Goal: Information Seeking & Learning: Learn about a topic

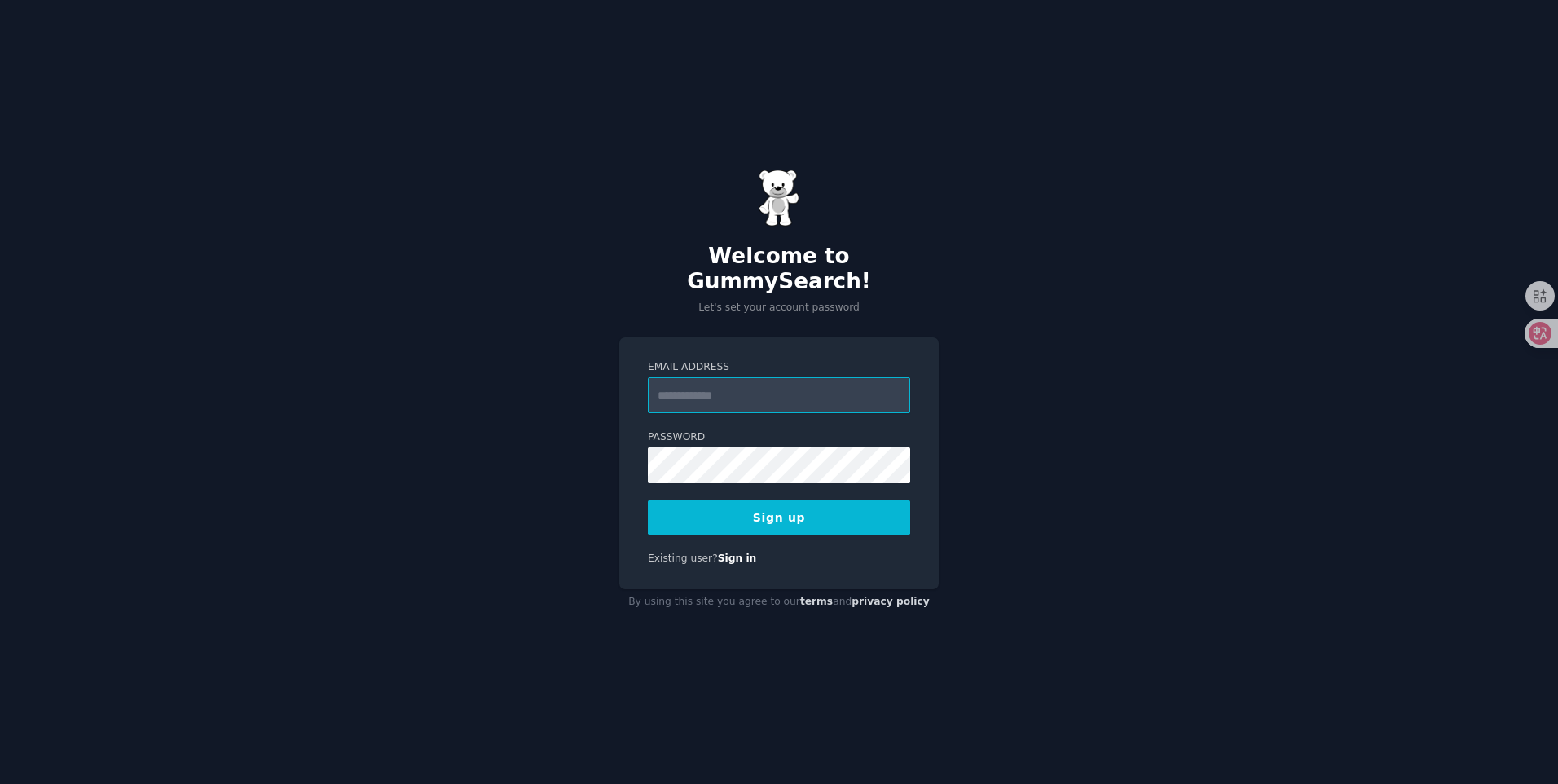
click at [731, 377] on input "Email Address" at bounding box center [779, 395] width 262 height 36
type input "*"
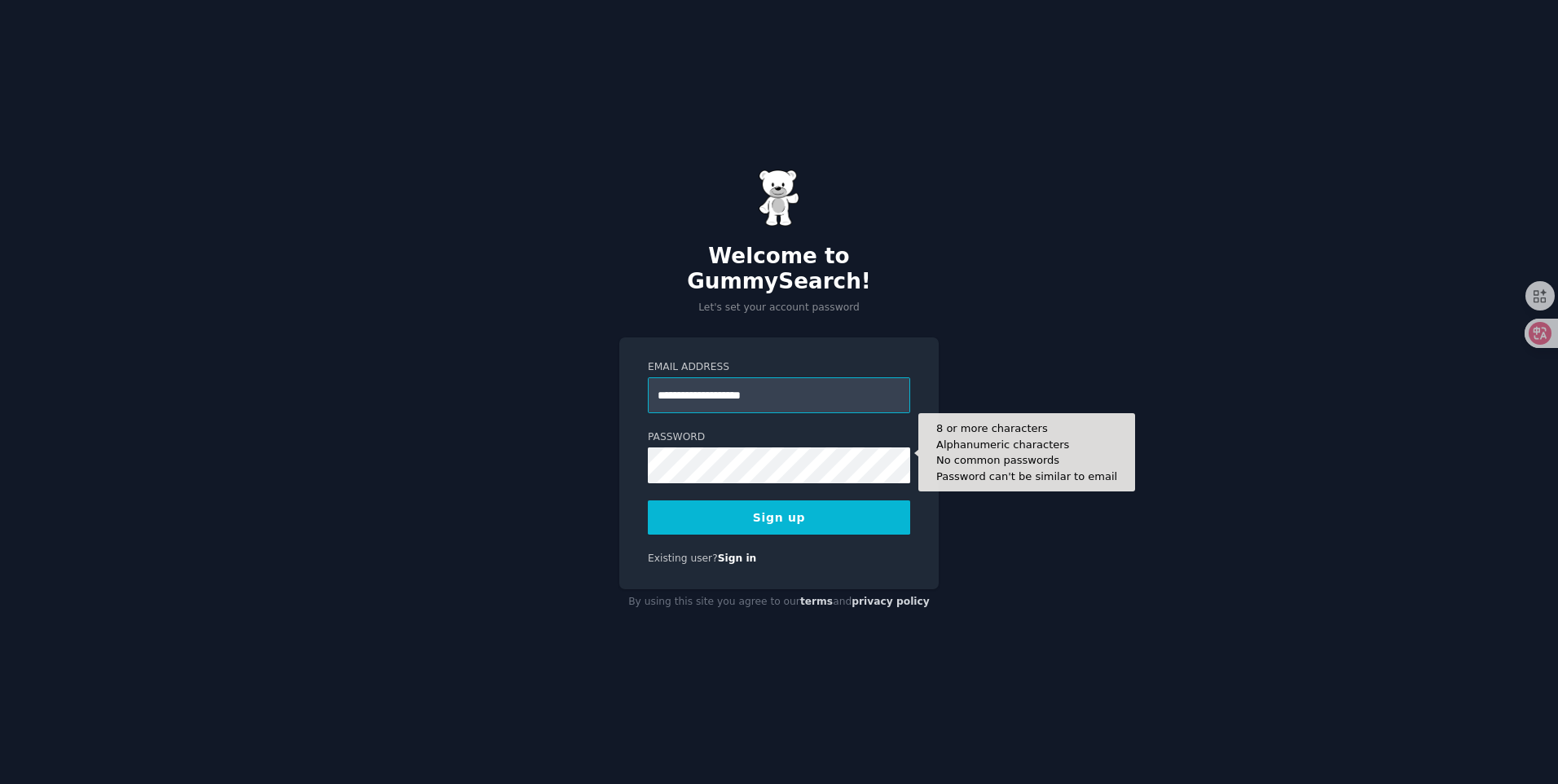
type input "**********"
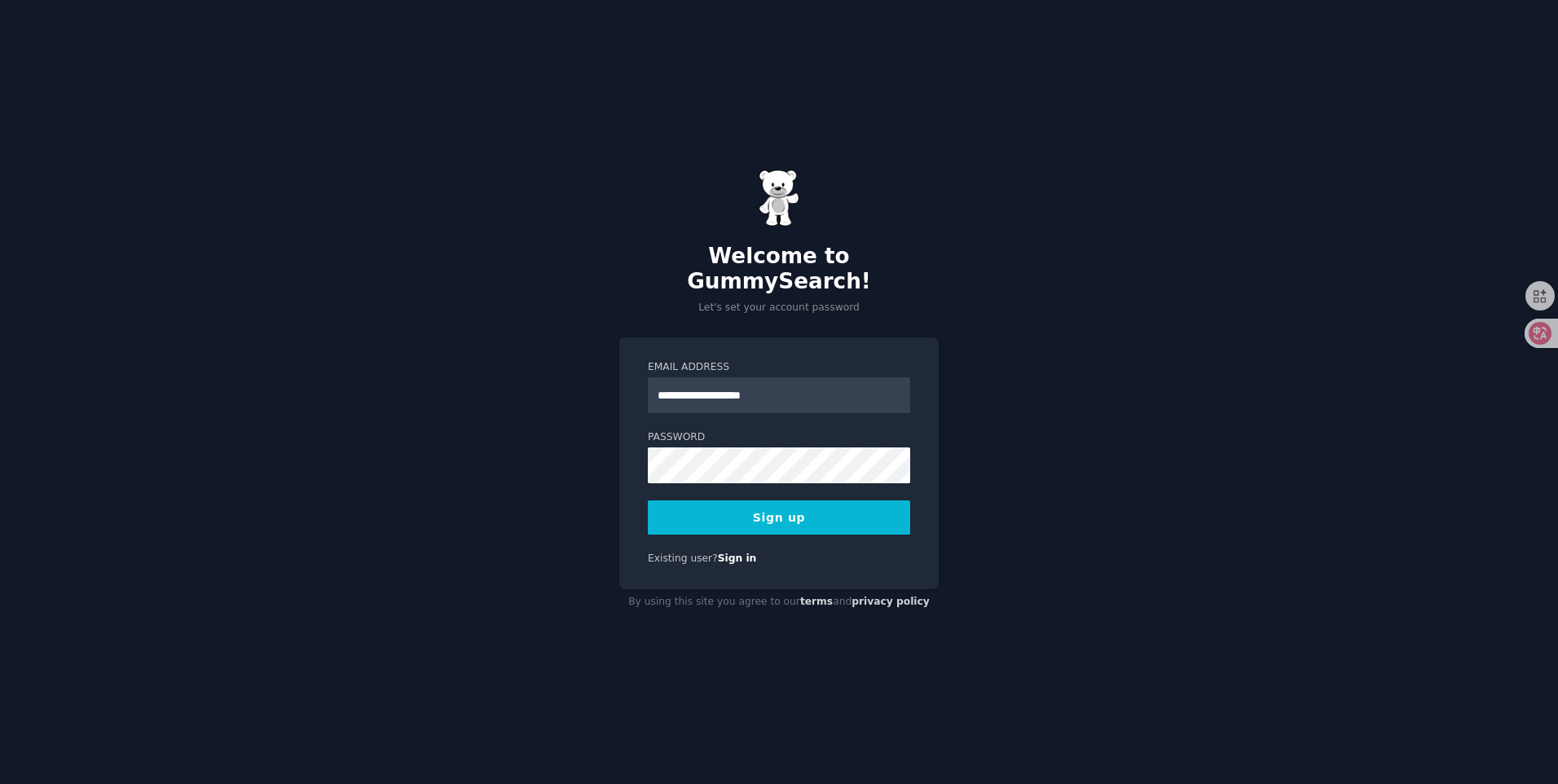
click at [760, 527] on div "**********" at bounding box center [779, 463] width 319 height 252
click at [763, 510] on button "Sign up" at bounding box center [779, 517] width 262 height 34
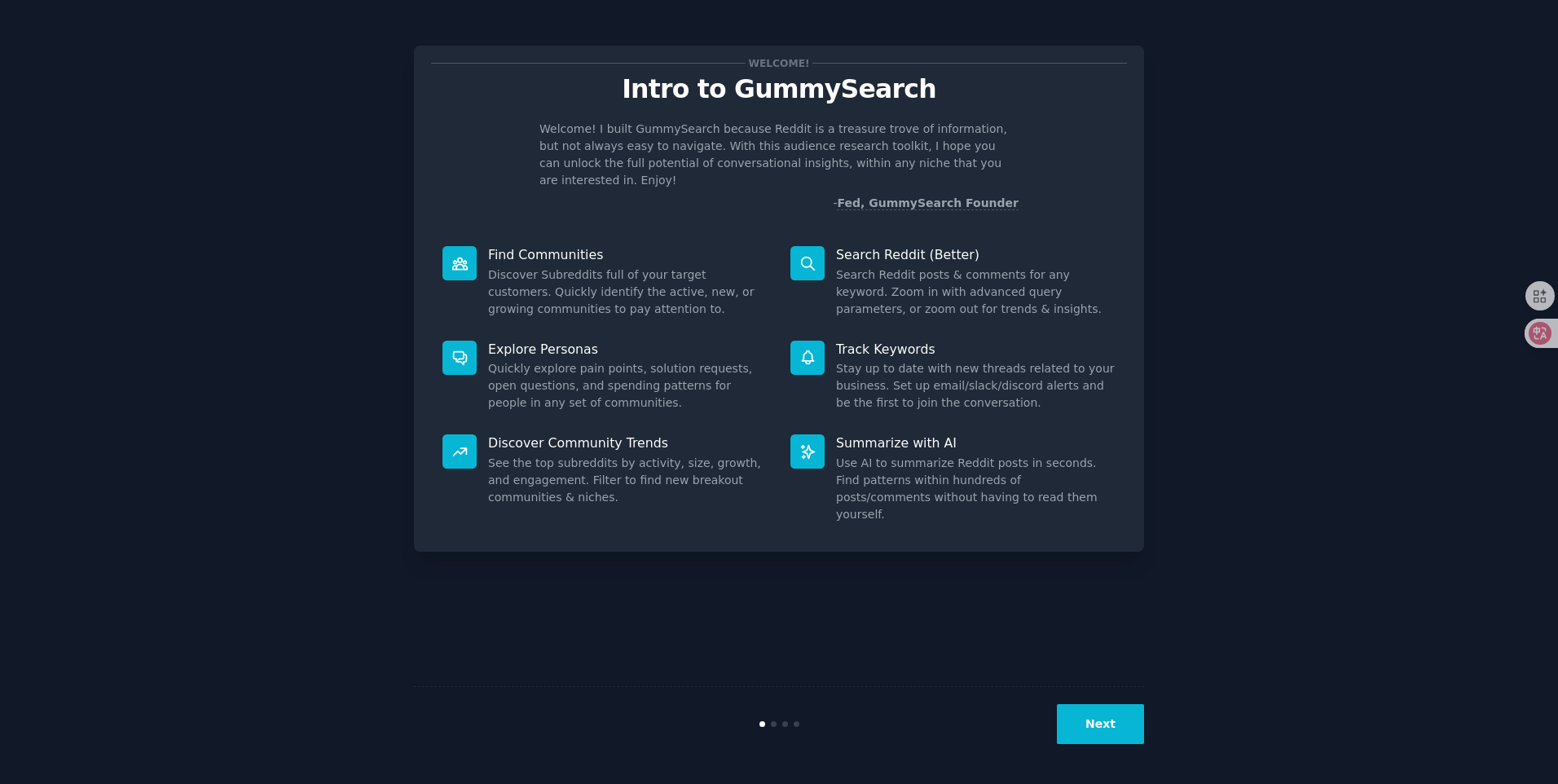
click at [1116, 719] on button "Next" at bounding box center [1100, 724] width 87 height 40
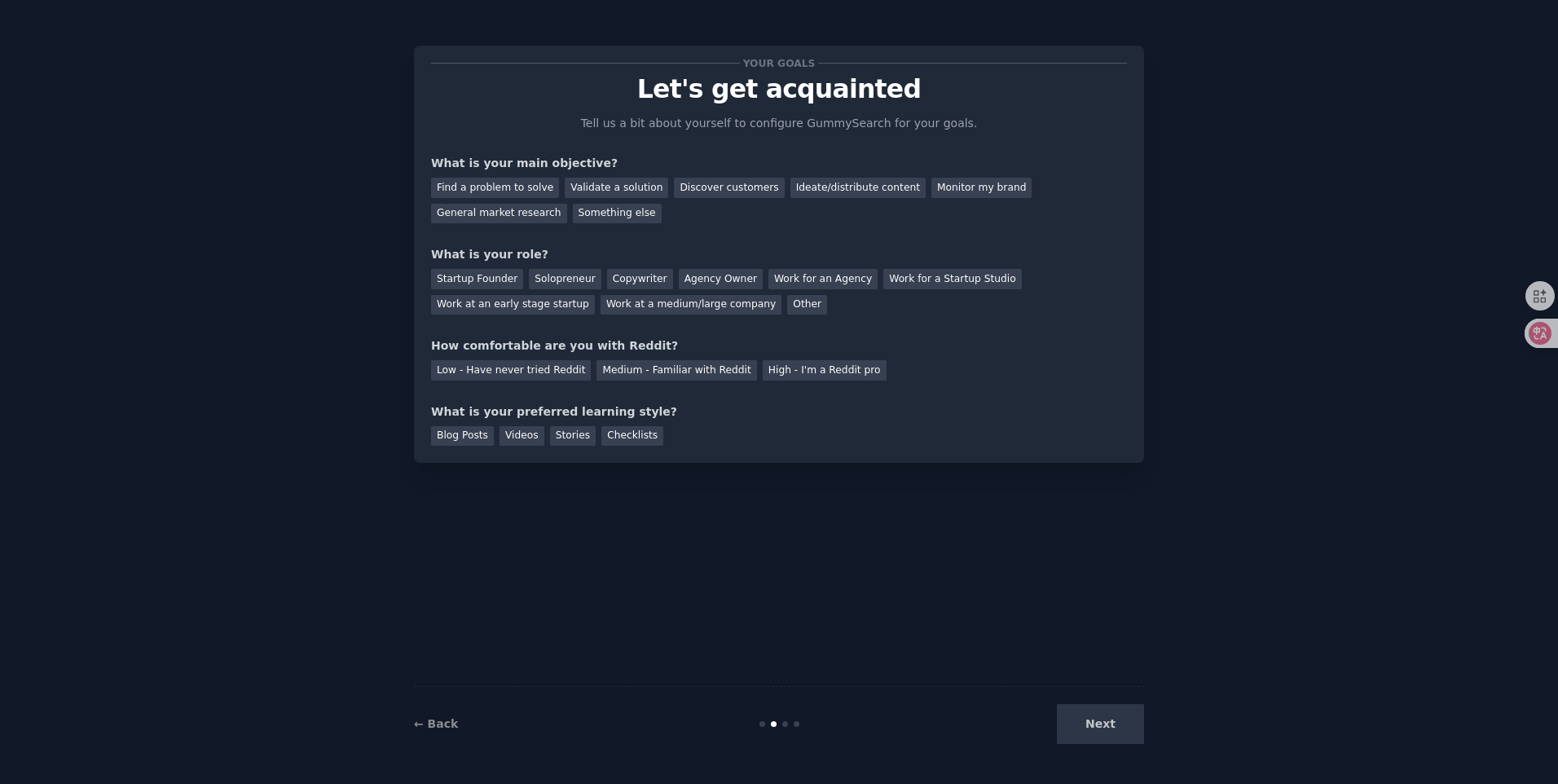
click at [1116, 719] on div "Next" at bounding box center [1021, 724] width 243 height 40
click at [514, 189] on div "Find a problem to solve" at bounding box center [495, 188] width 128 height 20
drag, startPoint x: 602, startPoint y: 184, endPoint x: 685, endPoint y: 184, distance: 83.0
click at [608, 184] on div "Validate a solution" at bounding box center [617, 188] width 104 height 20
click at [527, 186] on div "Find a problem to solve" at bounding box center [495, 188] width 128 height 20
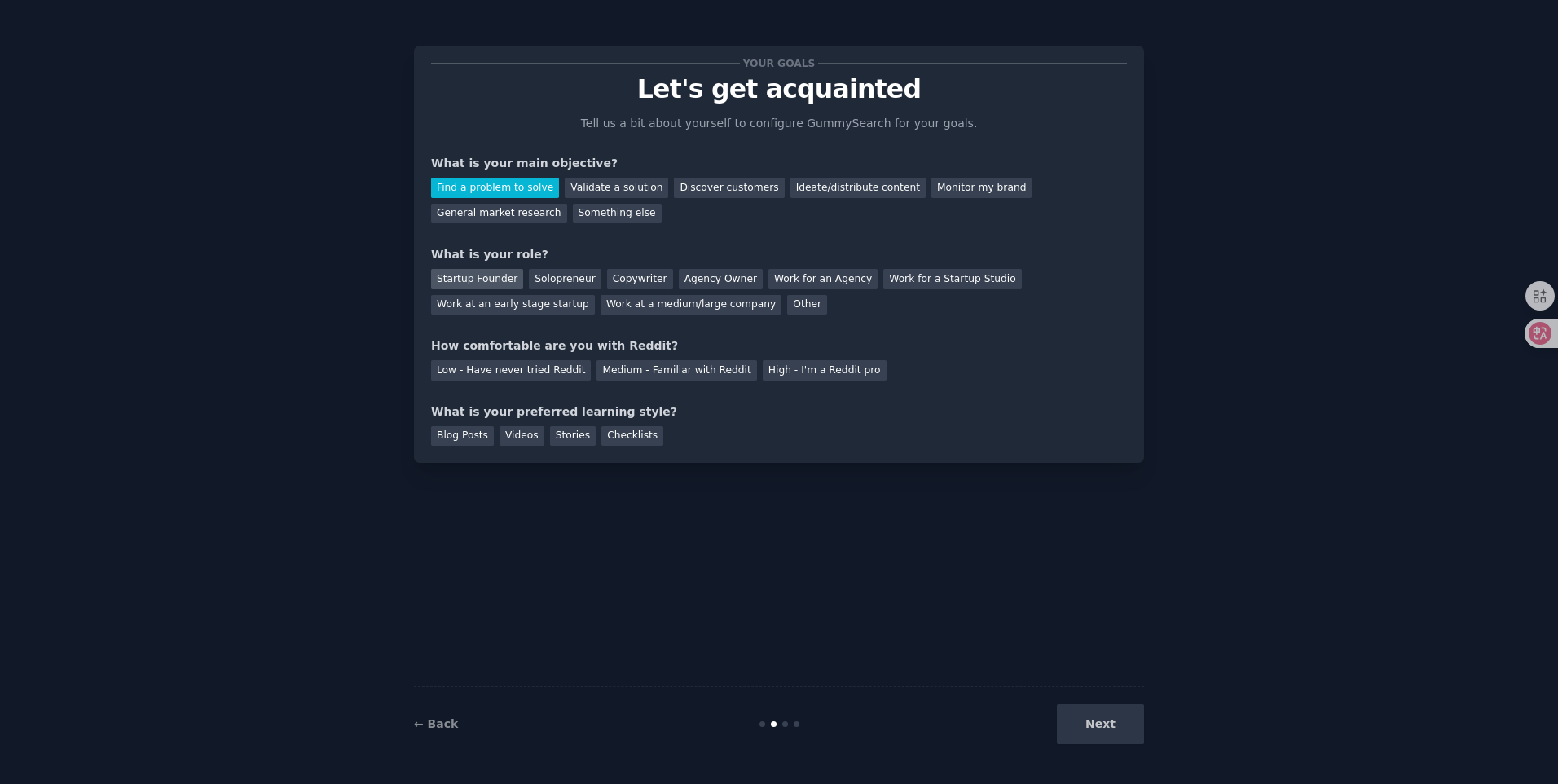
click at [499, 275] on div "Startup Founder" at bounding box center [477, 279] width 92 height 20
click at [796, 311] on div "Other" at bounding box center [807, 305] width 40 height 20
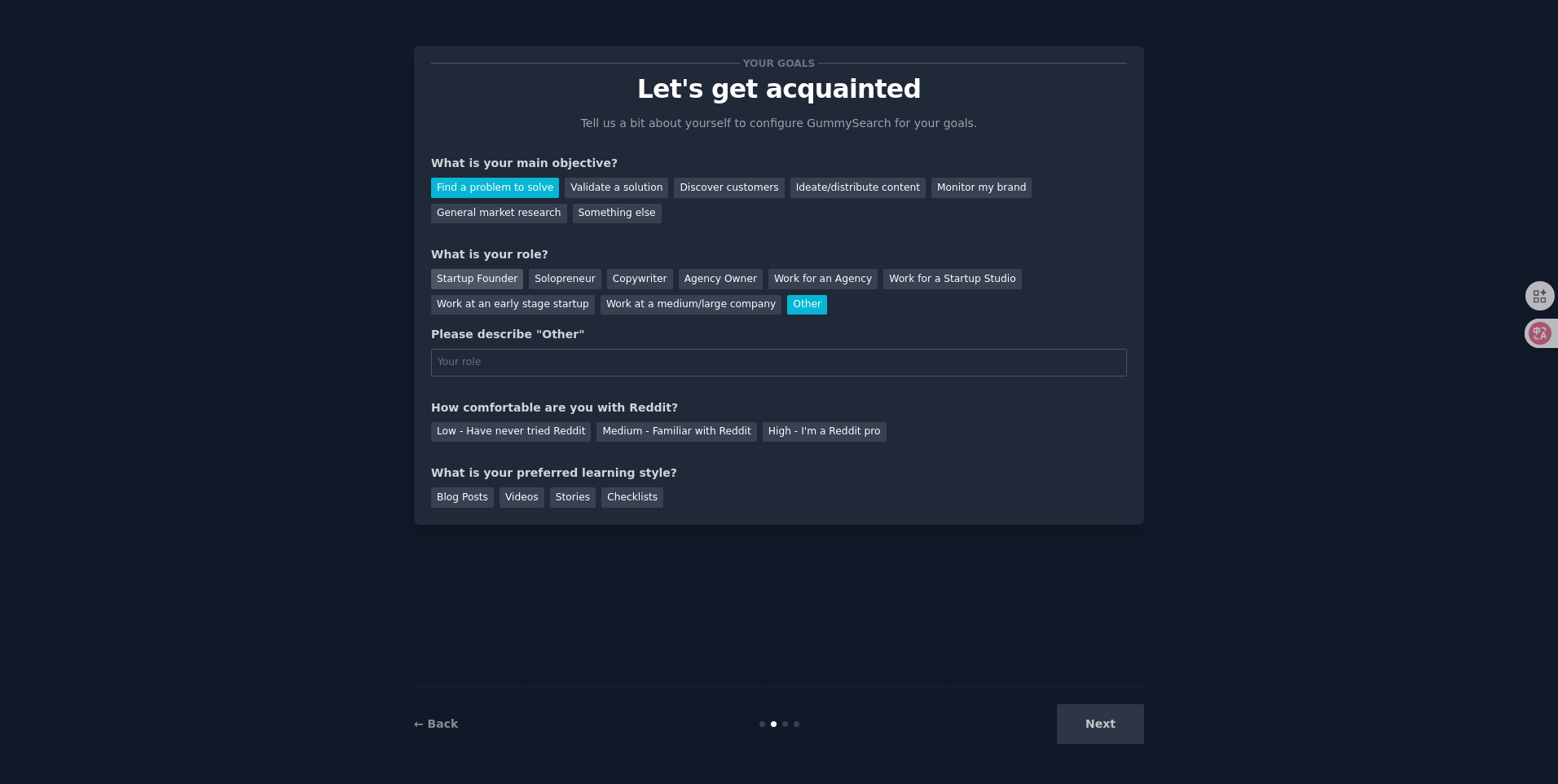
click at [489, 275] on div "Startup Founder" at bounding box center [477, 279] width 92 height 20
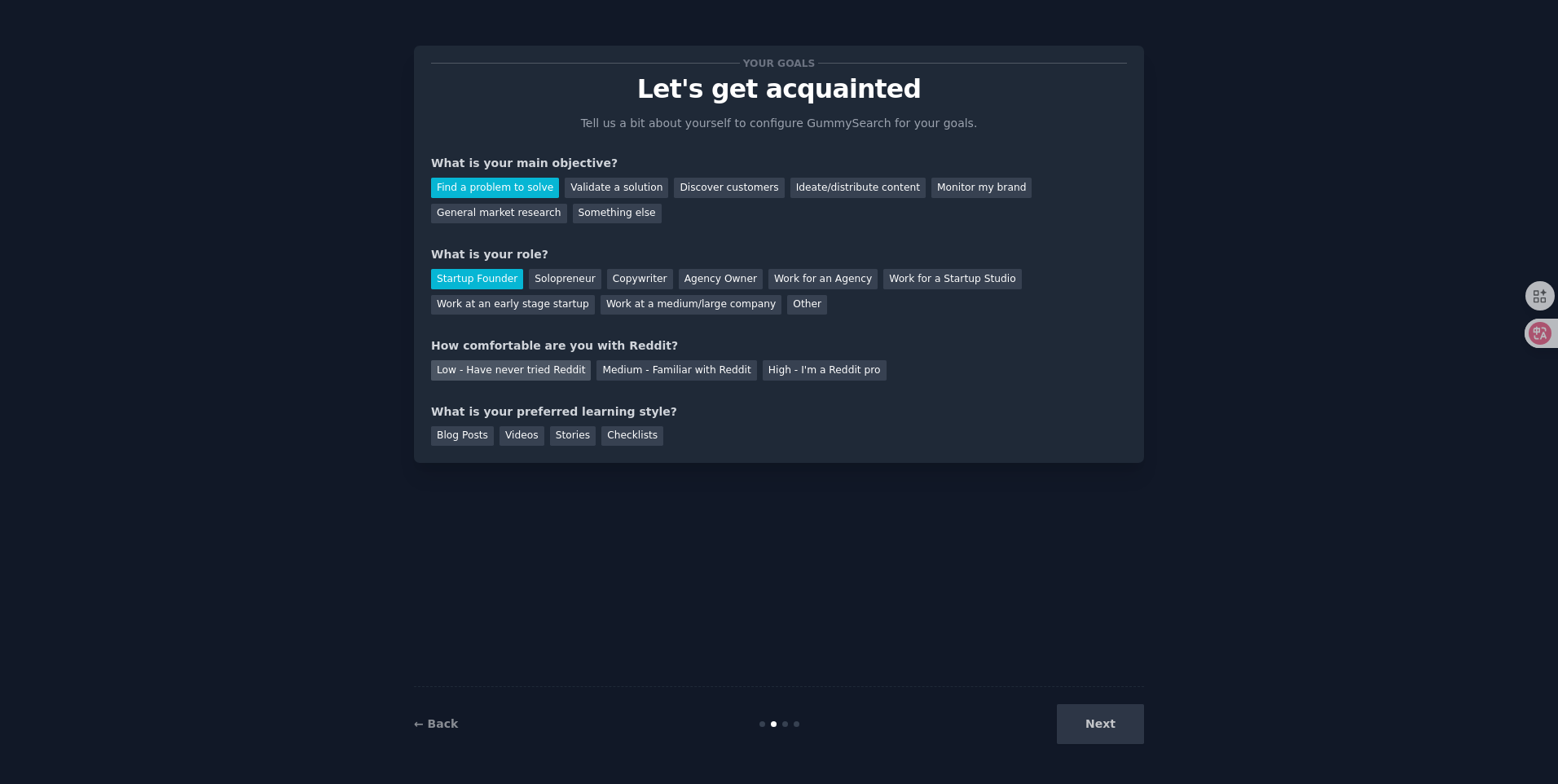
click at [552, 369] on div "Low - Have never tried Reddit" at bounding box center [511, 370] width 160 height 20
click at [619, 436] on div "Checklists" at bounding box center [632, 436] width 62 height 20
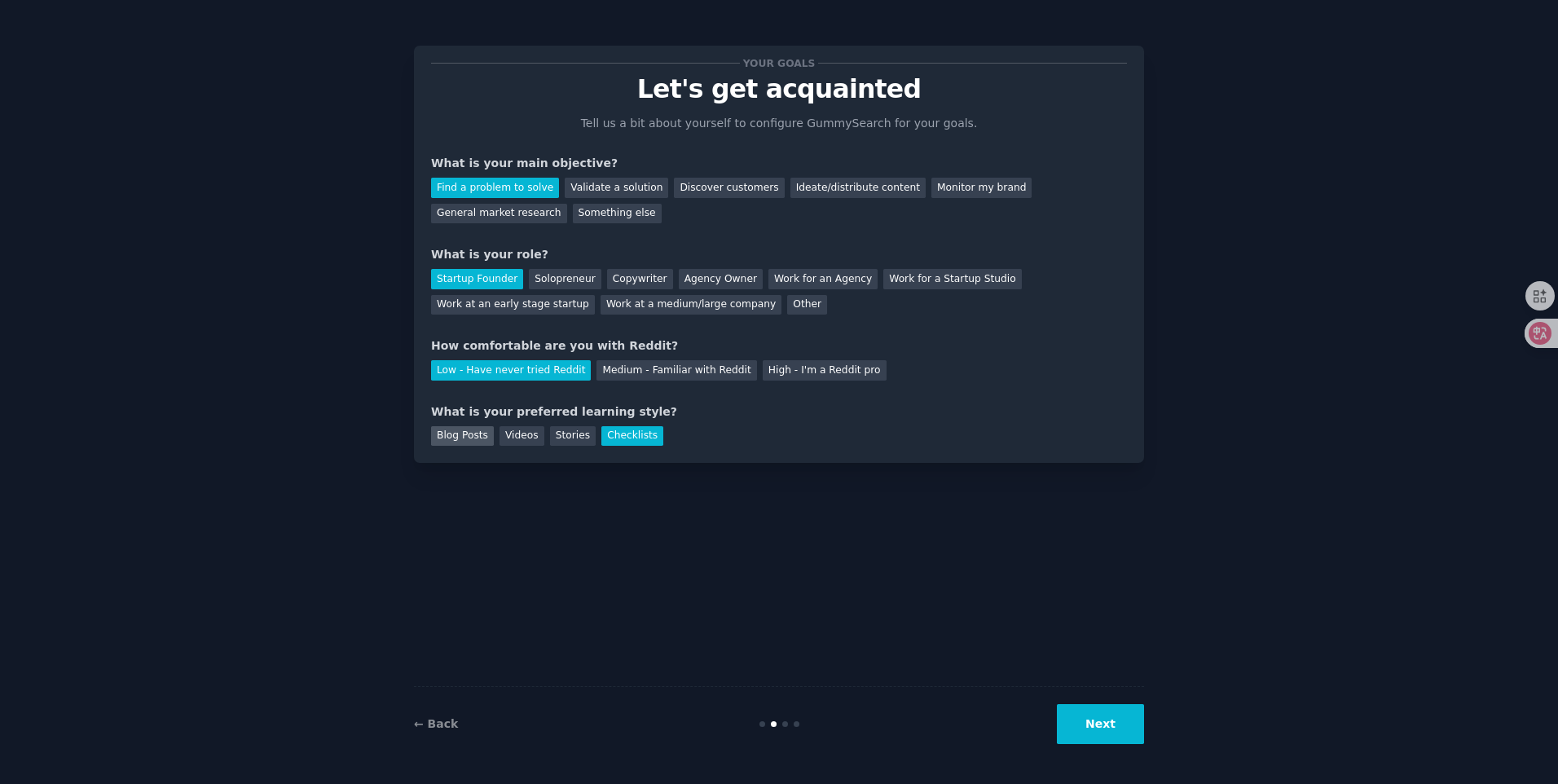
click at [463, 433] on div "Blog Posts" at bounding box center [462, 436] width 63 height 20
click at [632, 442] on div "Checklists" at bounding box center [632, 436] width 62 height 20
click at [1112, 723] on button "Next" at bounding box center [1100, 724] width 87 height 40
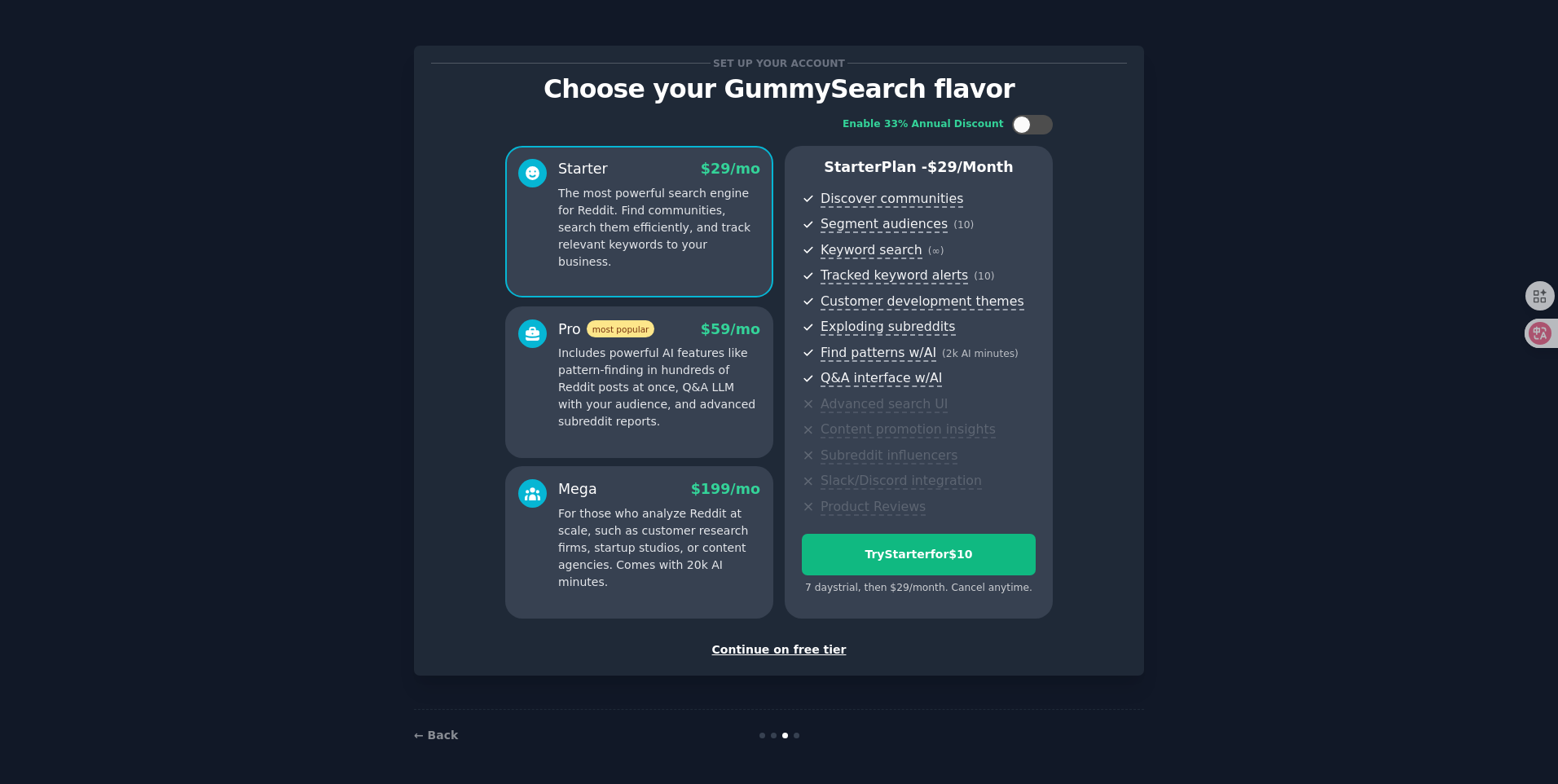
click at [811, 650] on div "Continue on free tier" at bounding box center [779, 649] width 696 height 17
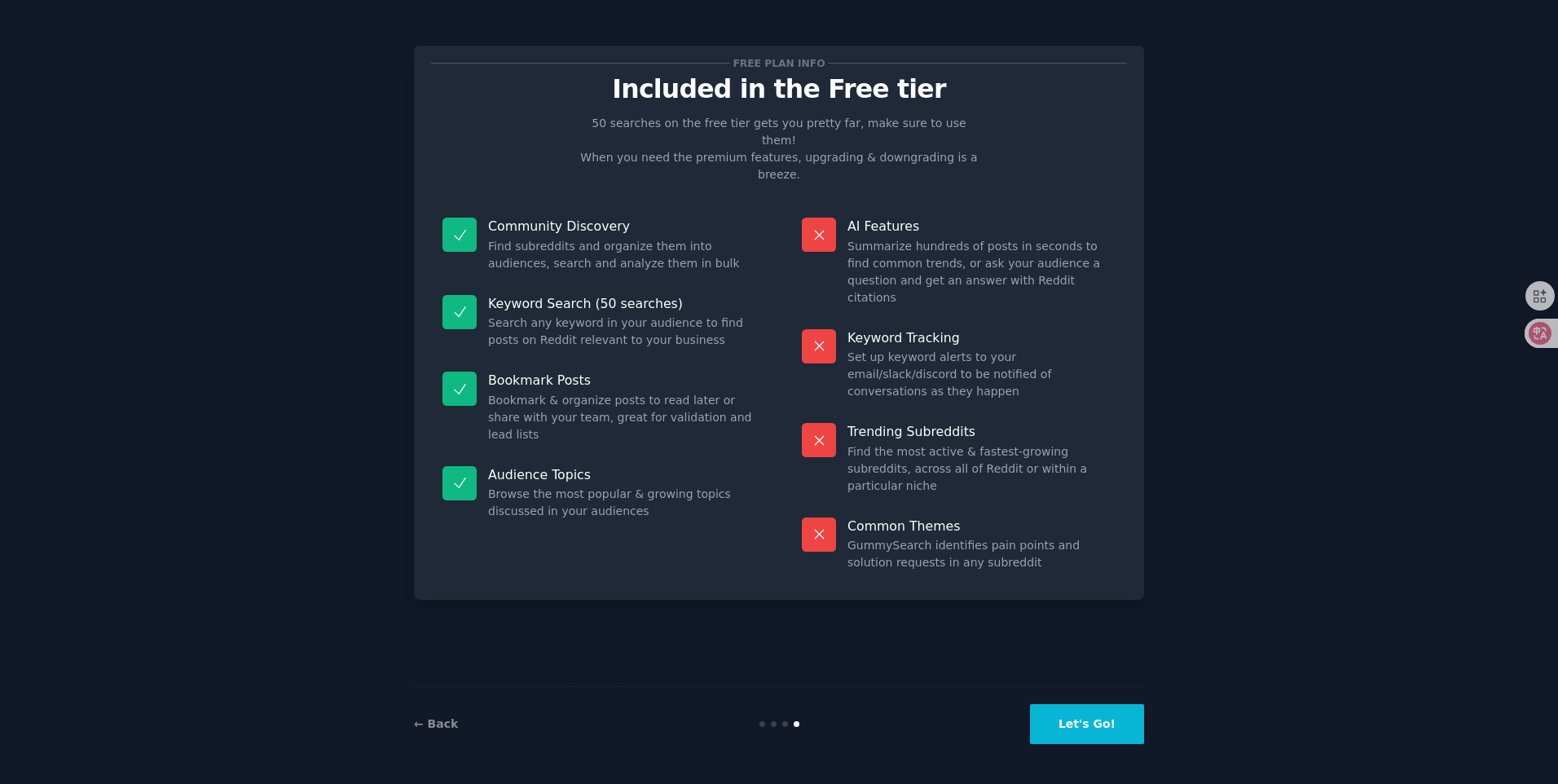
click at [1085, 725] on button "Let's Go!" at bounding box center [1087, 724] width 114 height 40
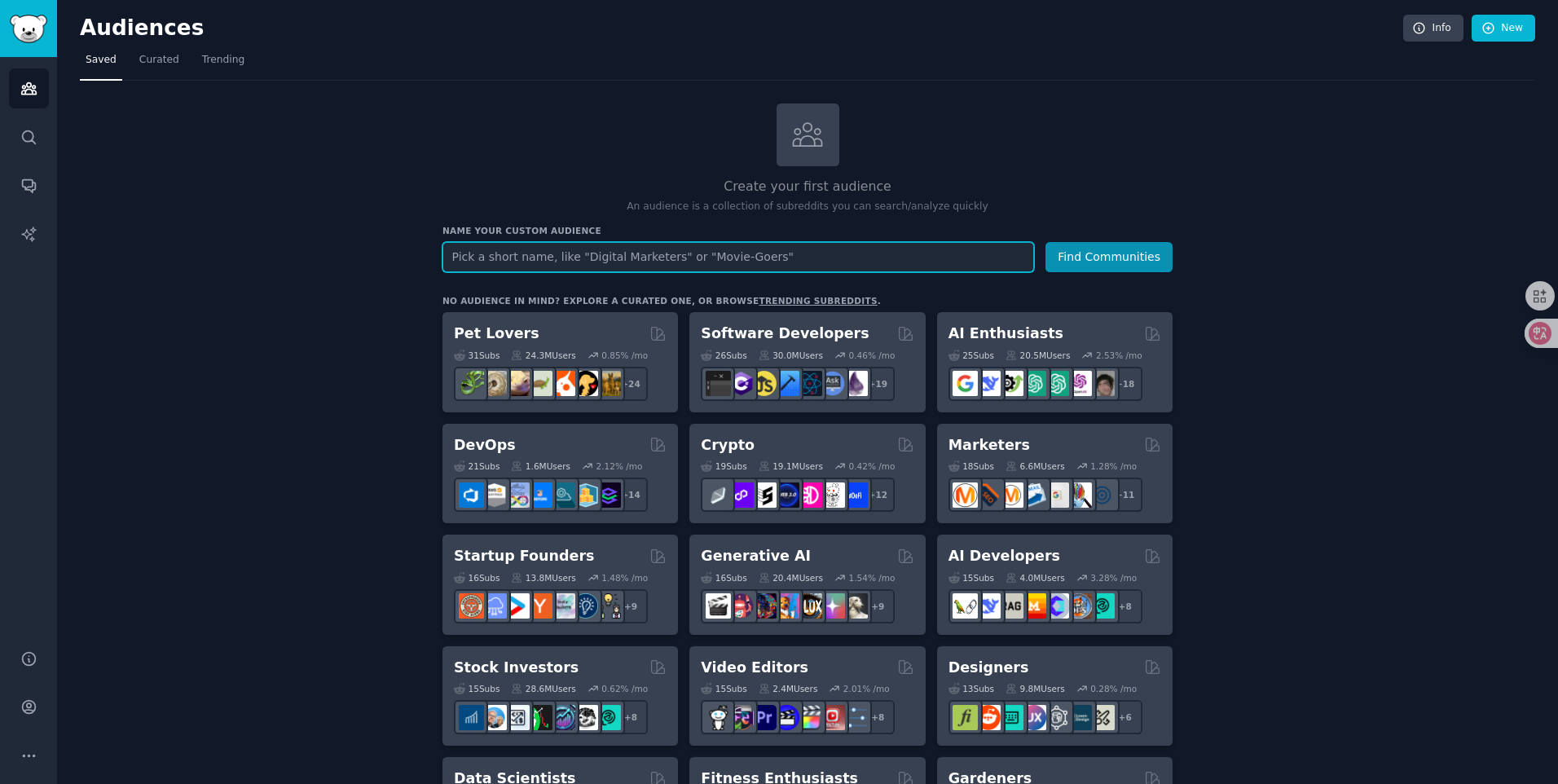
click at [512, 251] on input "text" at bounding box center [738, 257] width 592 height 30
type input "food container"
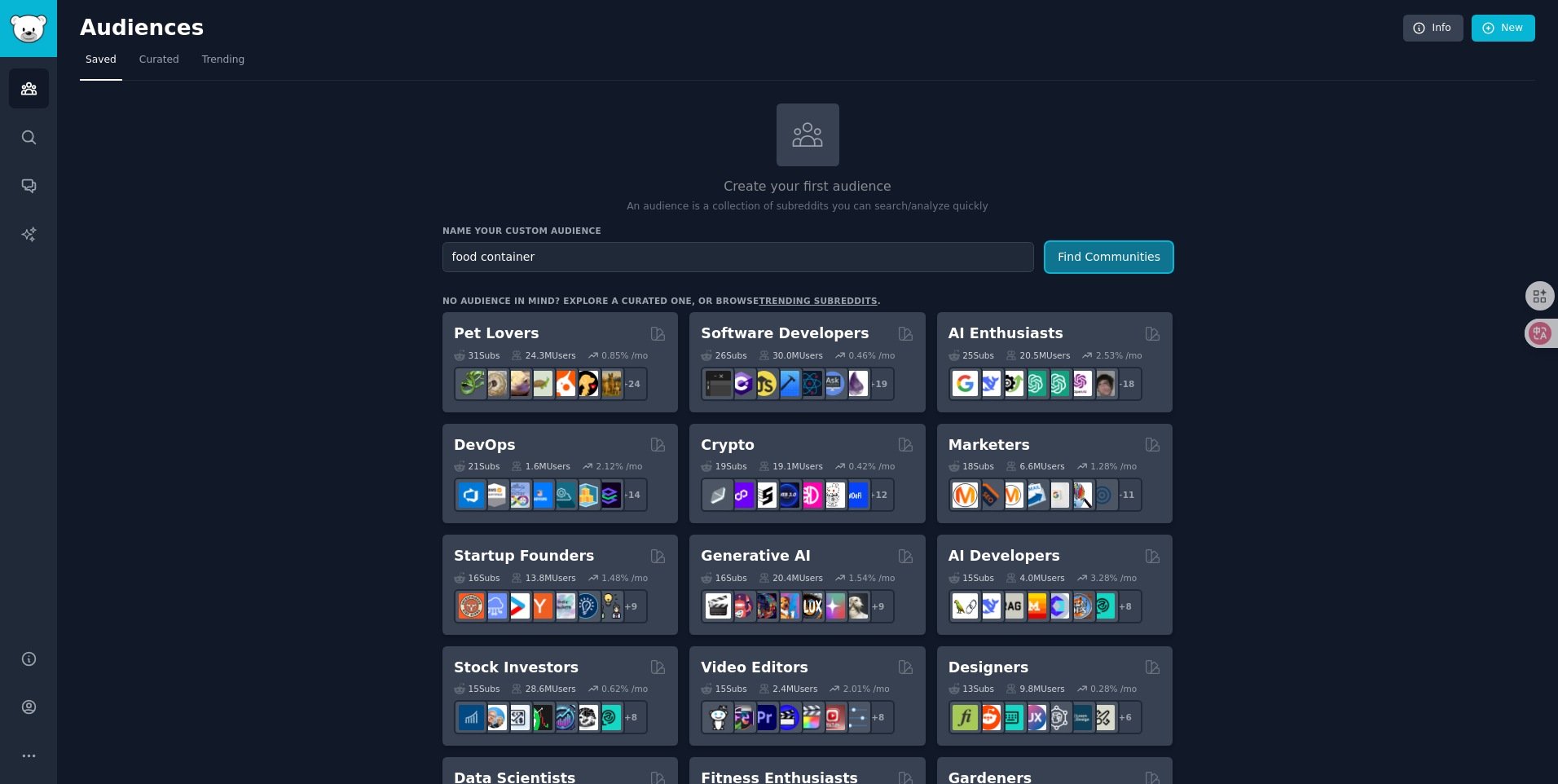
click at [1123, 252] on button "Find Communities" at bounding box center [1109, 257] width 127 height 30
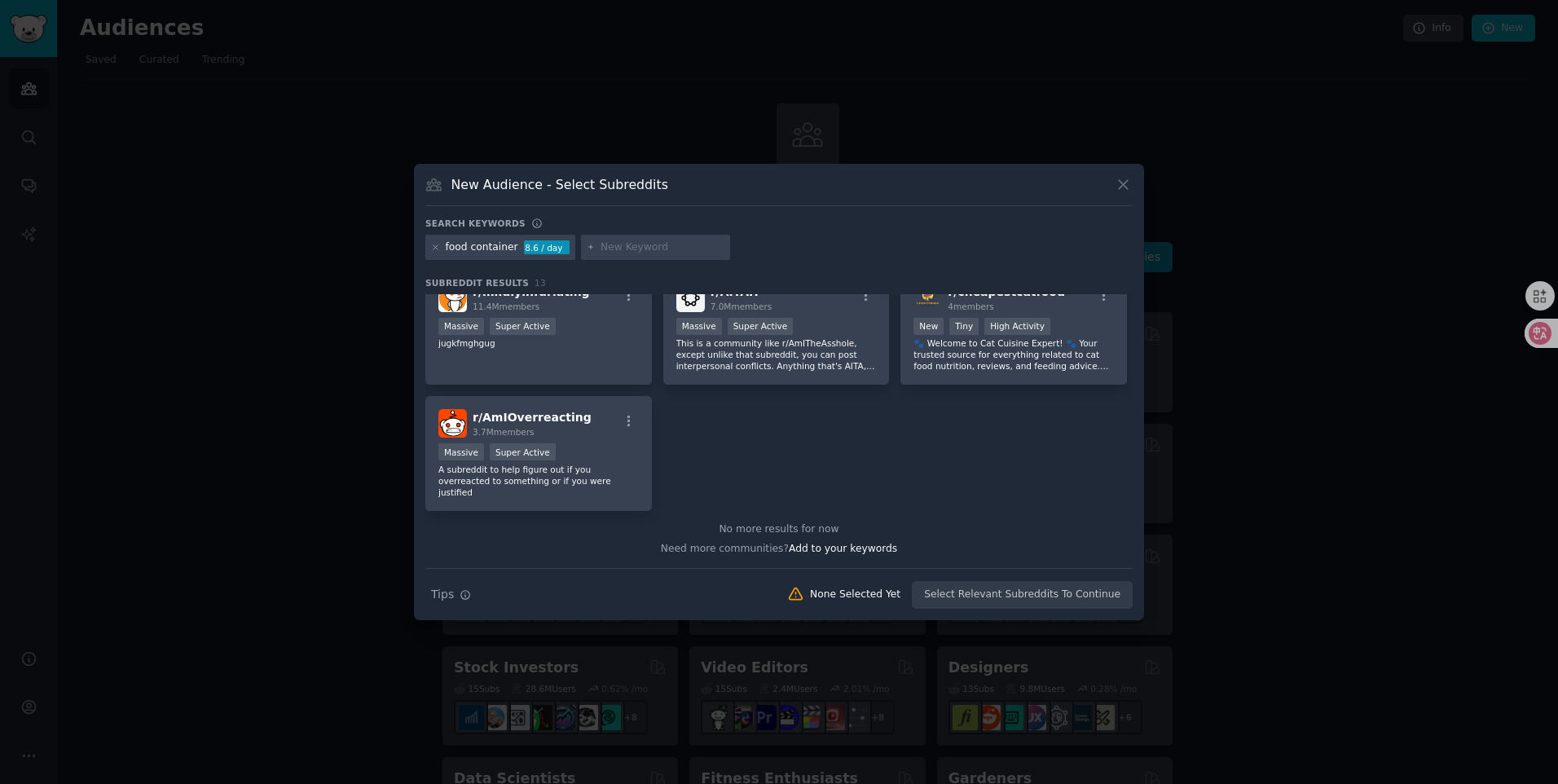
scroll to position [320, 0]
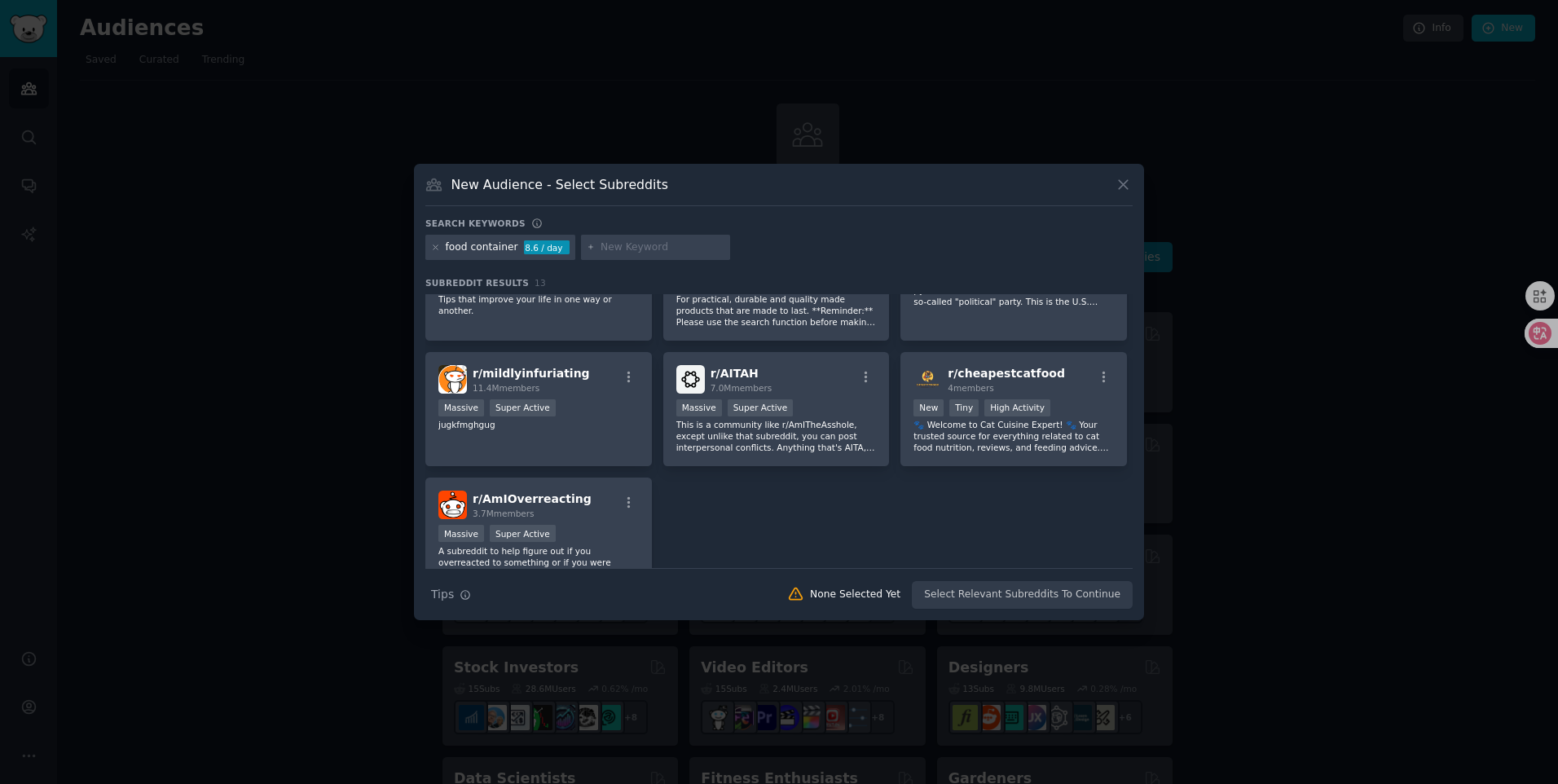
click at [1128, 179] on icon at bounding box center [1123, 185] width 17 height 17
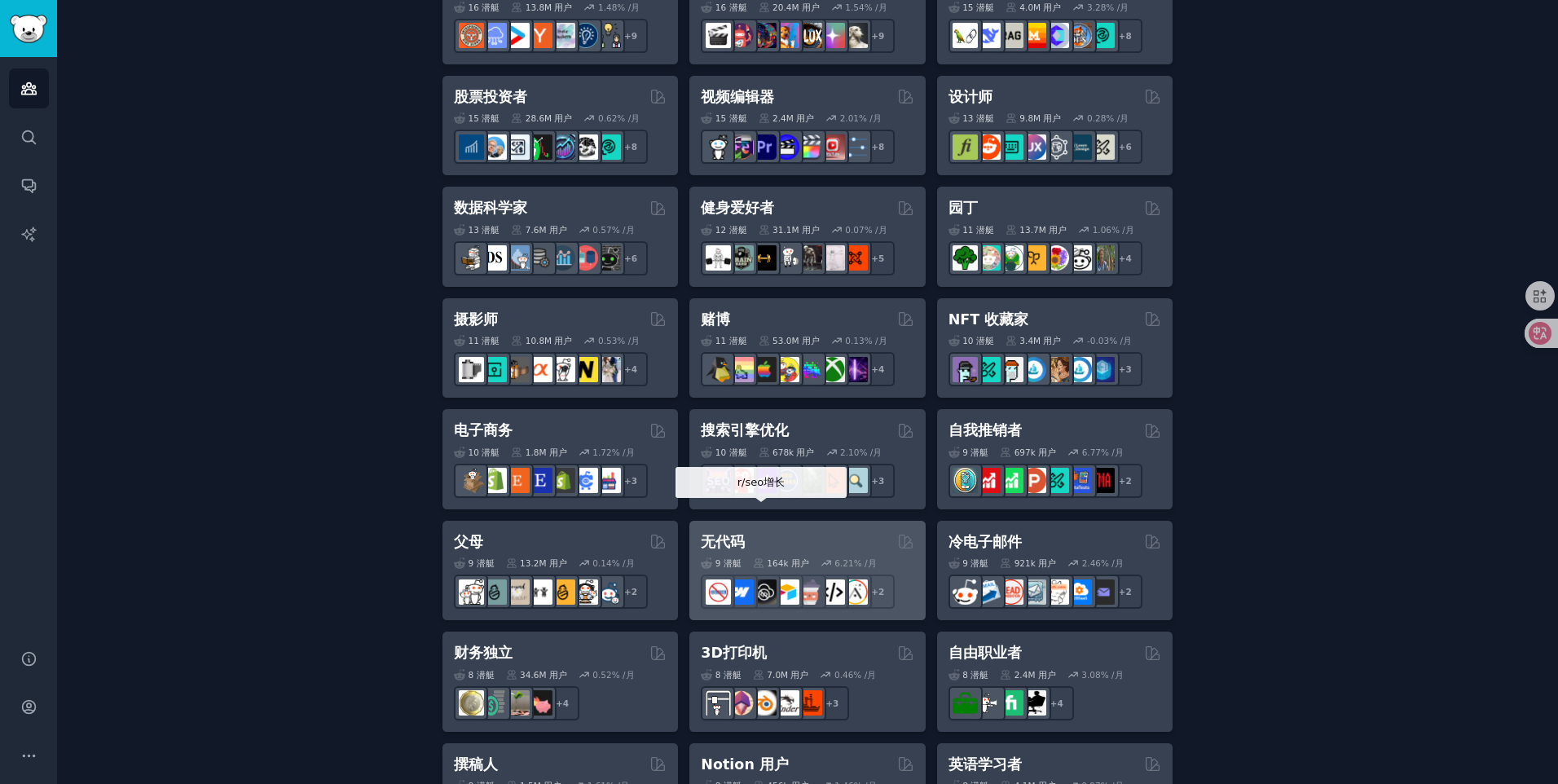
scroll to position [608, 0]
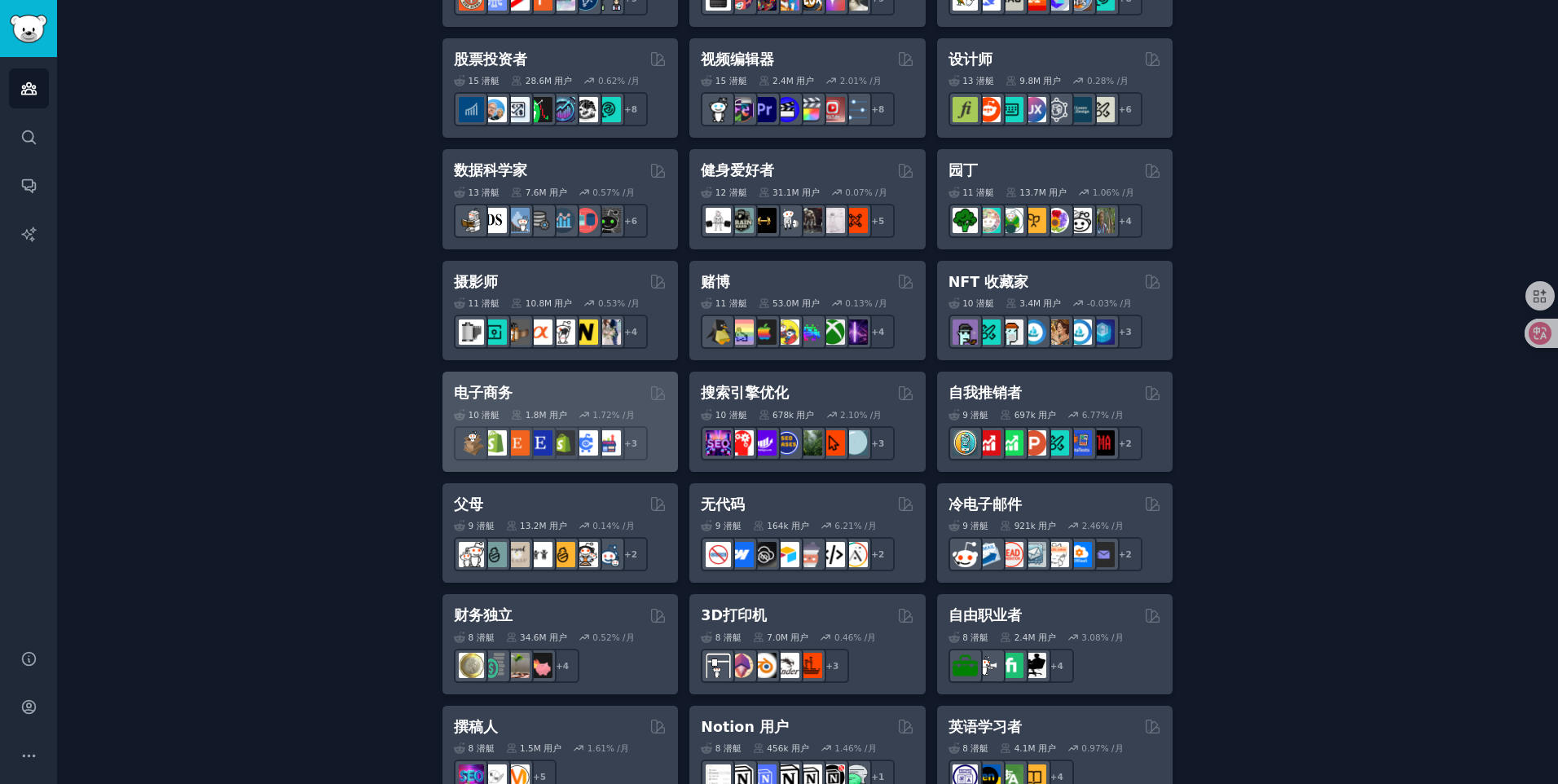
click at [542, 395] on div "电子商务" at bounding box center [560, 393] width 212 height 20
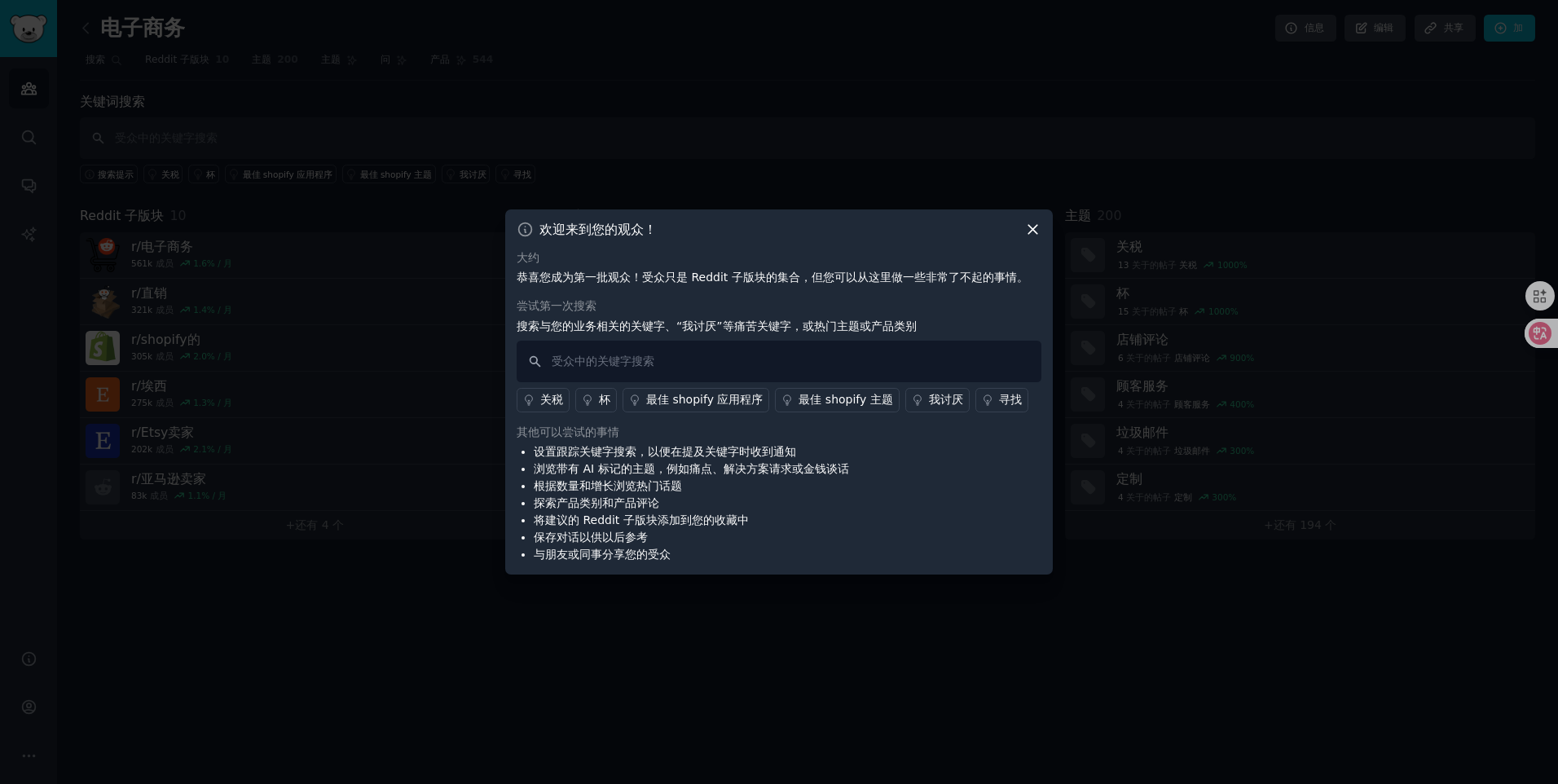
click at [1026, 228] on icon at bounding box center [1032, 229] width 17 height 17
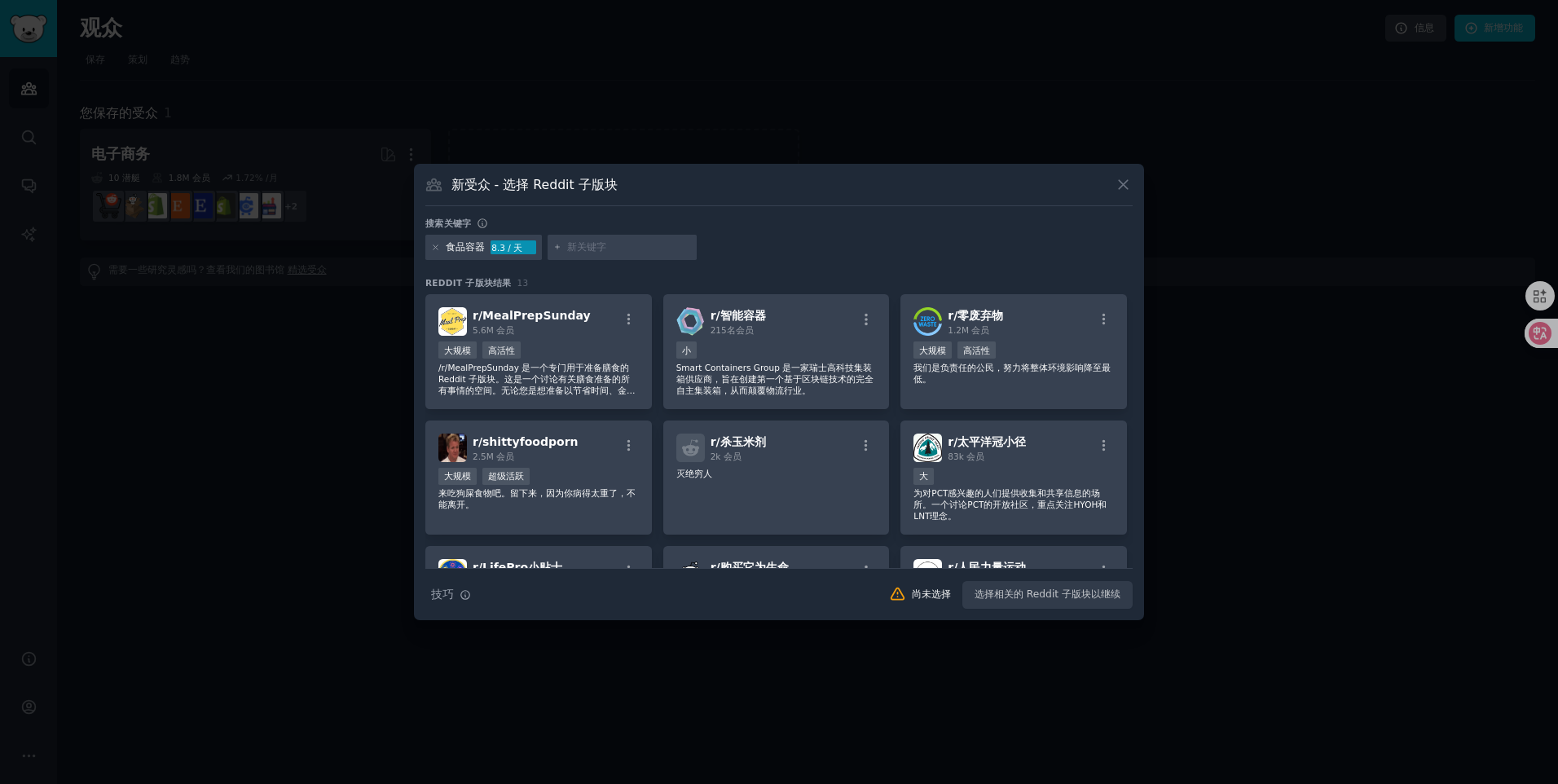
click at [1129, 183] on icon at bounding box center [1123, 185] width 17 height 17
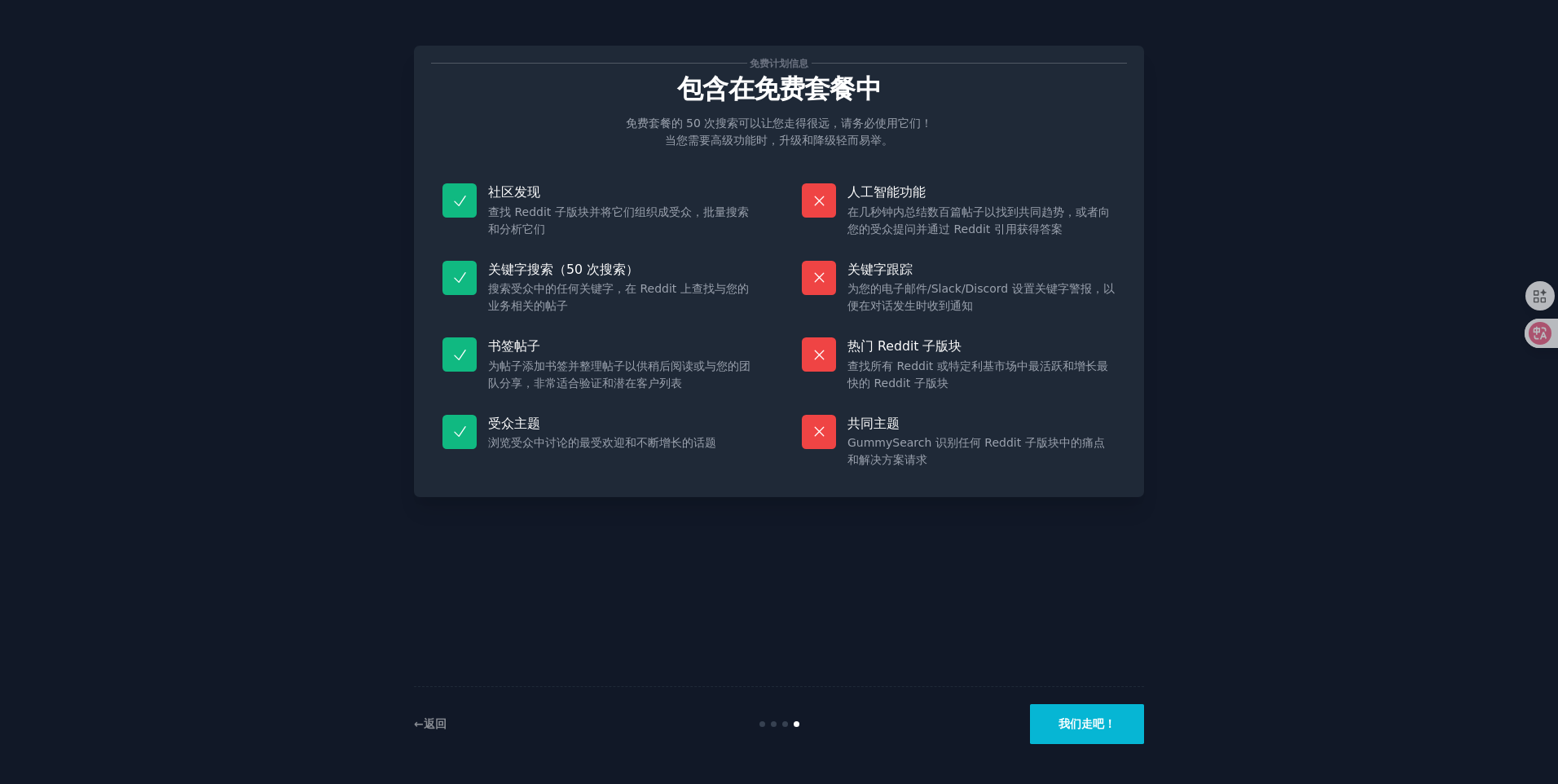
click at [1103, 723] on button "我们走吧！" at bounding box center [1087, 724] width 114 height 40
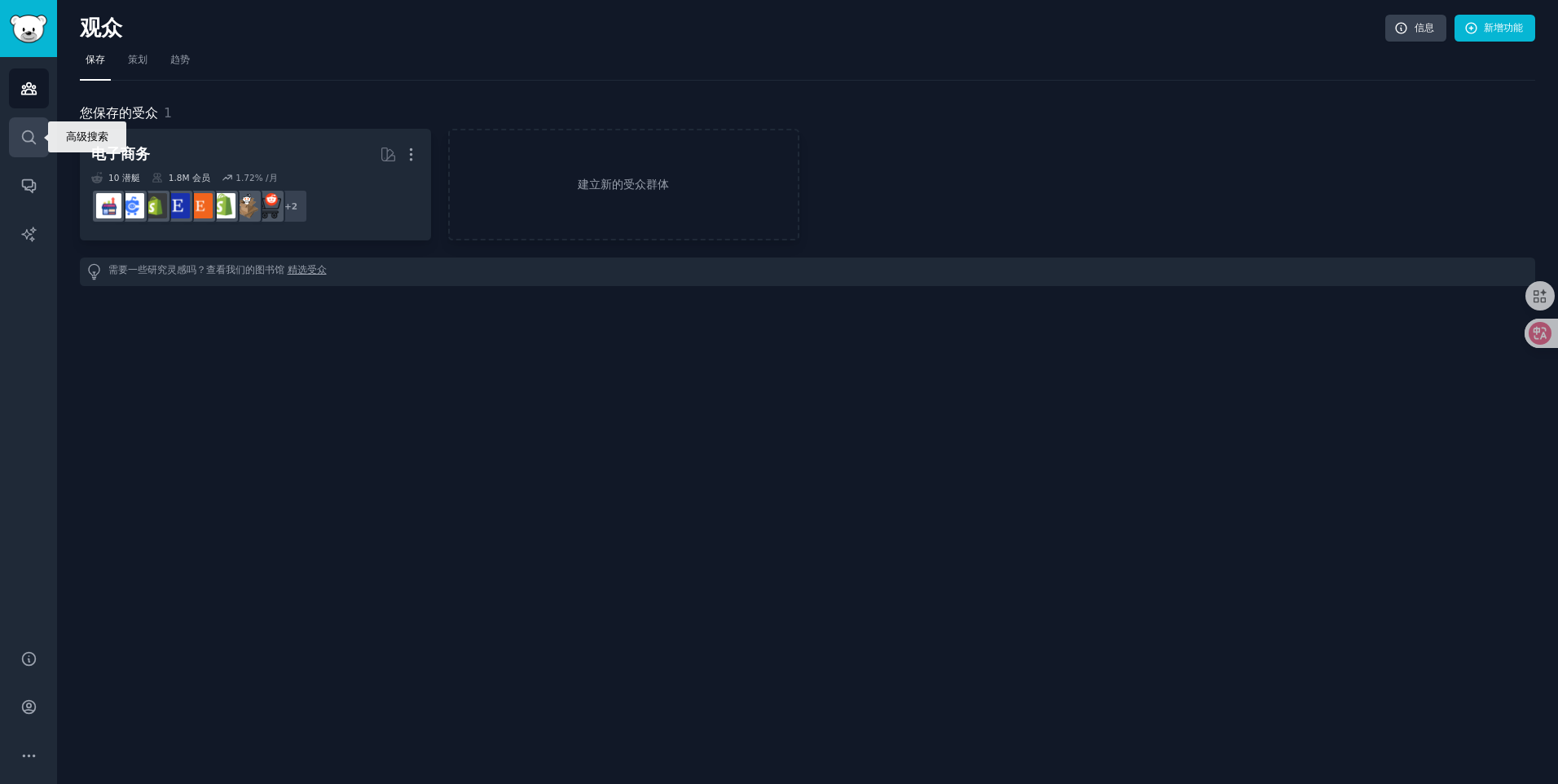
click at [24, 140] on icon "侧 栏" at bounding box center [28, 137] width 13 height 13
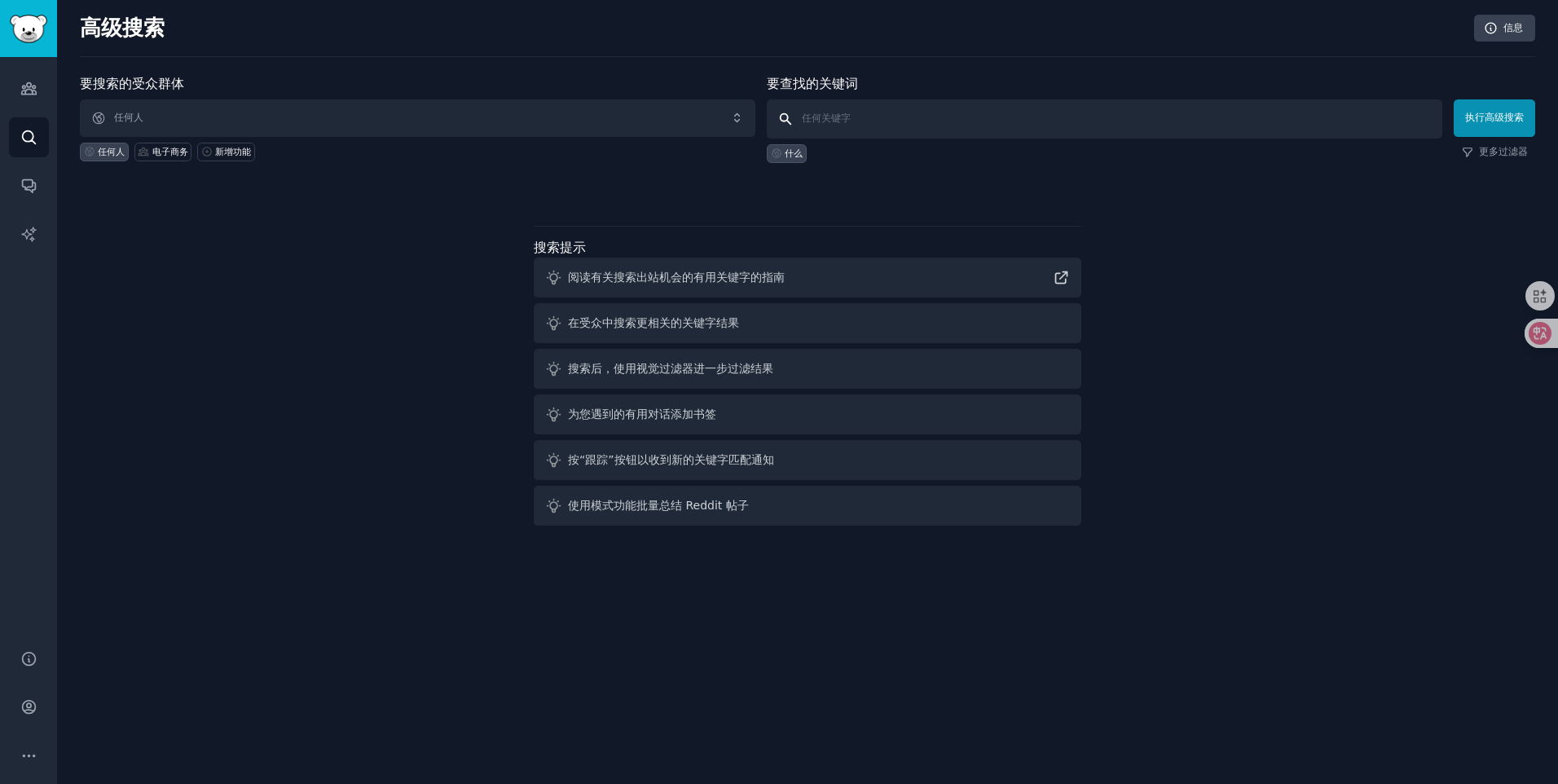
click at [924, 115] on input "text" at bounding box center [1104, 119] width 675 height 39
click at [34, 79] on link "观众" at bounding box center [29, 89] width 40 height 40
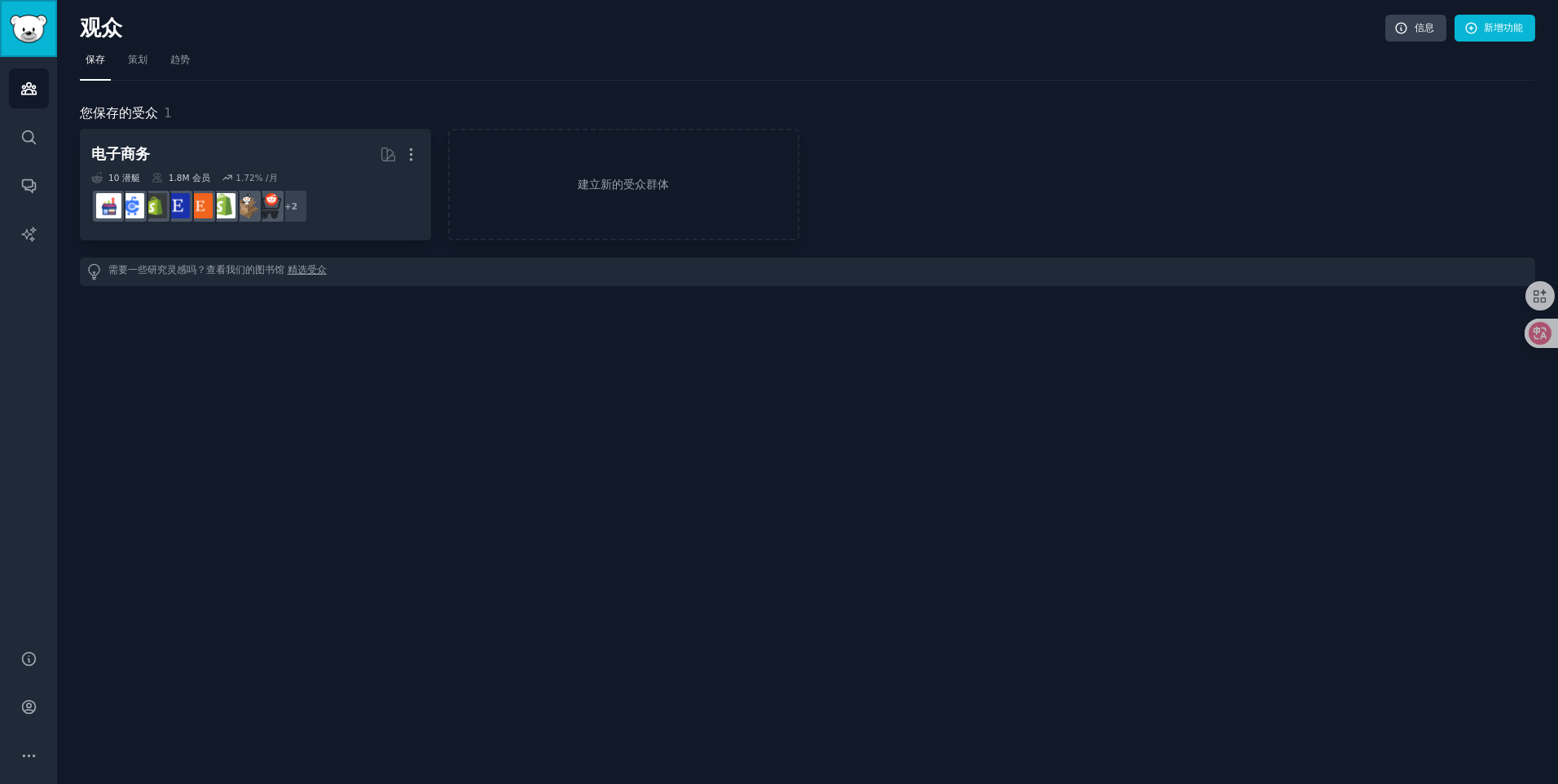
click at [33, 34] on img "侧 栏" at bounding box center [28, 29] width 38 height 28
click at [31, 753] on icon "侧 栏" at bounding box center [28, 756] width 17 height 17
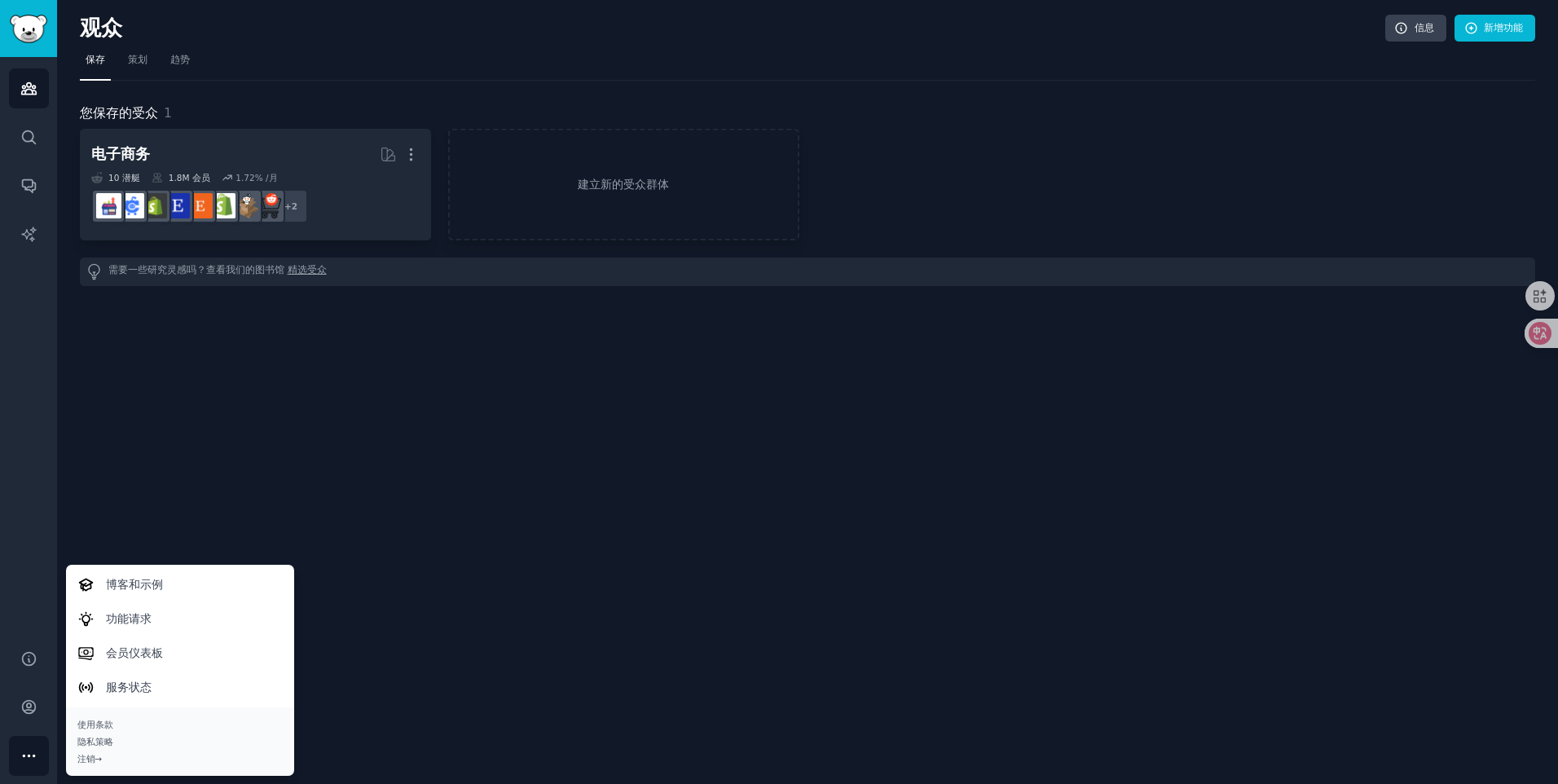
click at [284, 507] on div "观众 信息 新增功能 保存 策划 趋势 您保存的受众 1 电子商务 更多 10 潜艇 1.8M 会员 1.72% /月 r/直销 + 2 建立新的受众群体 需…" at bounding box center [807, 392] width 1501 height 784
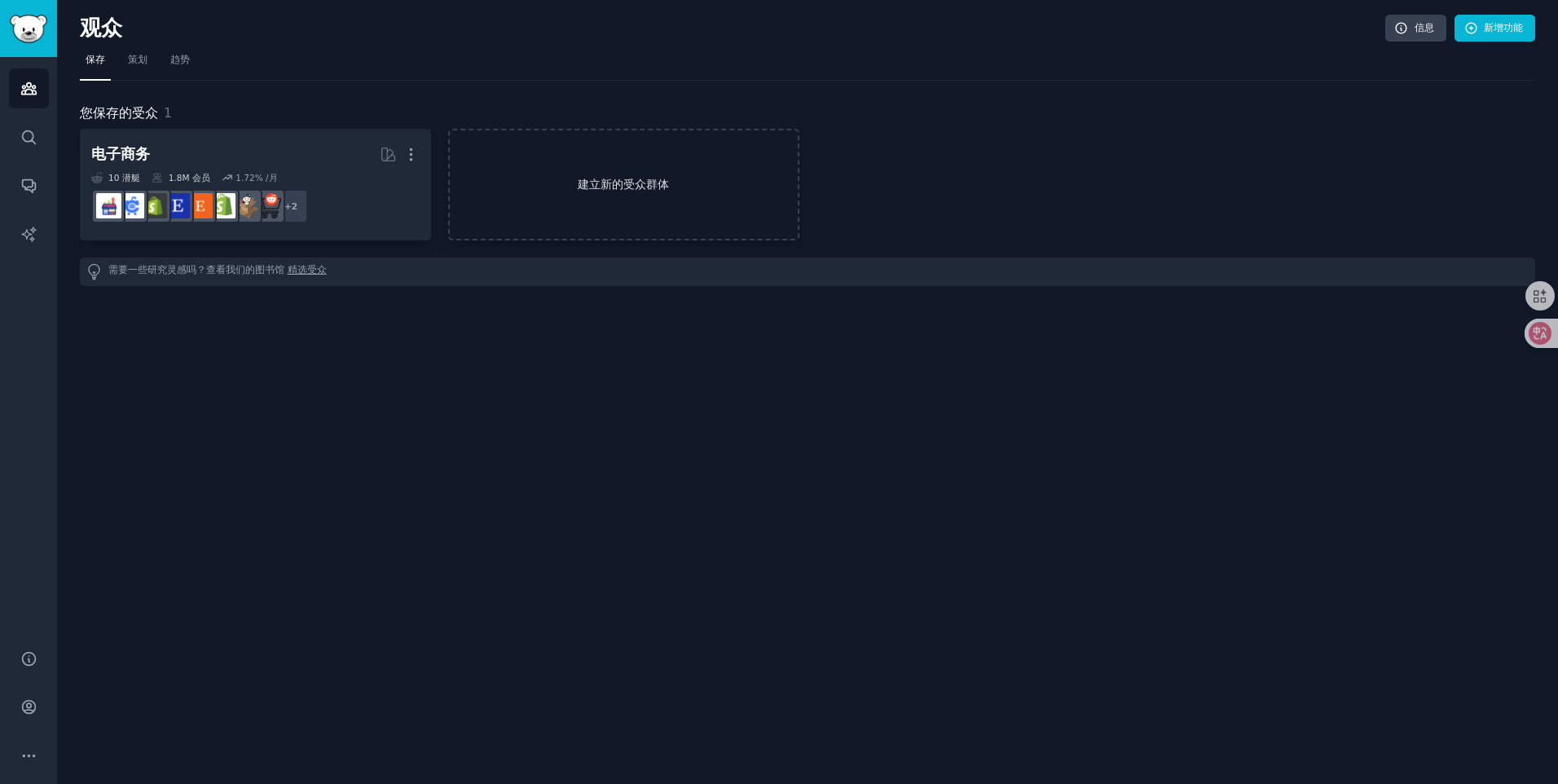
click at [705, 186] on link "建立新的受众群体" at bounding box center [624, 185] width 351 height 112
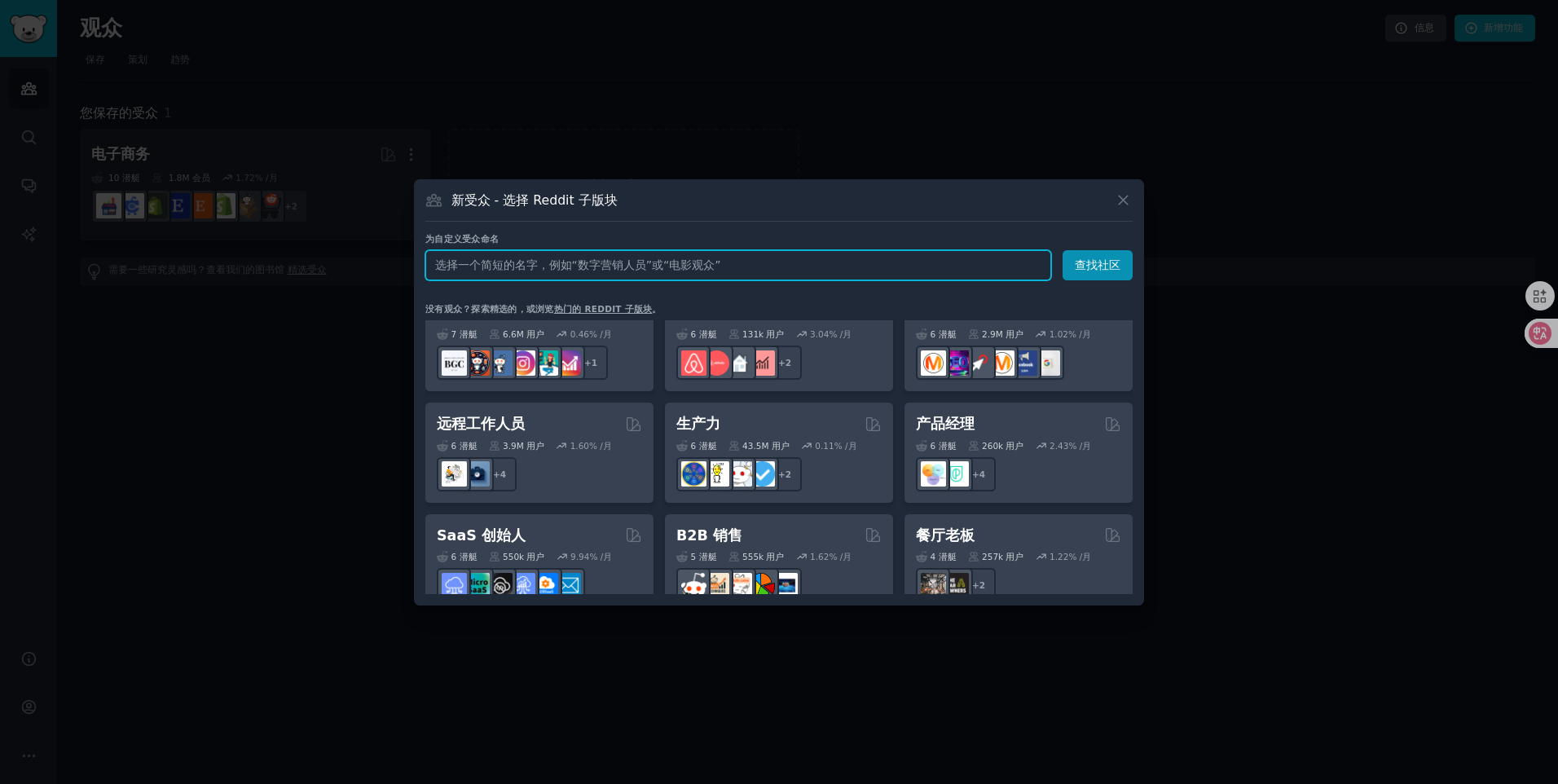
scroll to position [1222, 0]
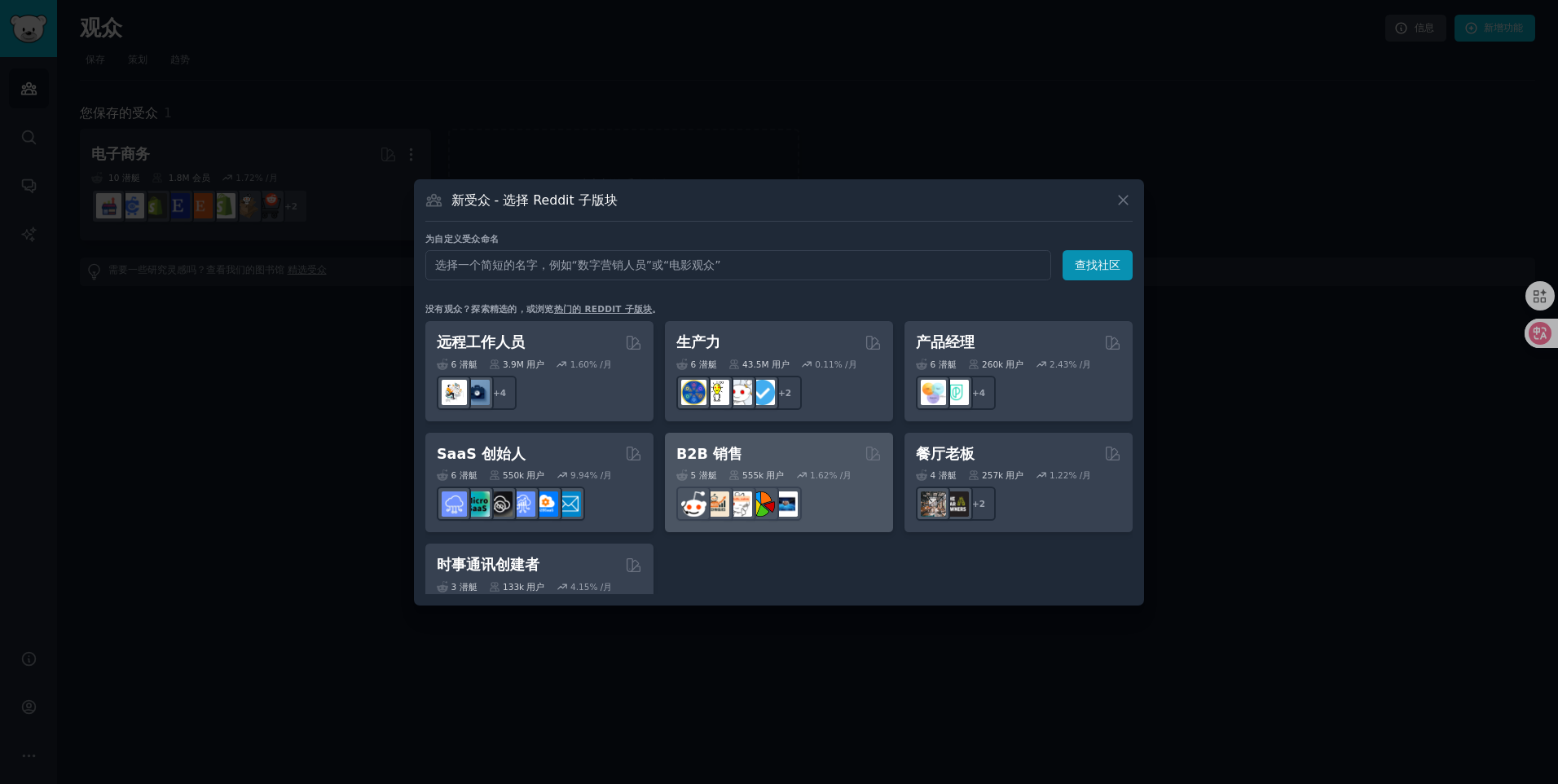
click at [804, 453] on div "B2B 销售" at bounding box center [779, 454] width 206 height 20
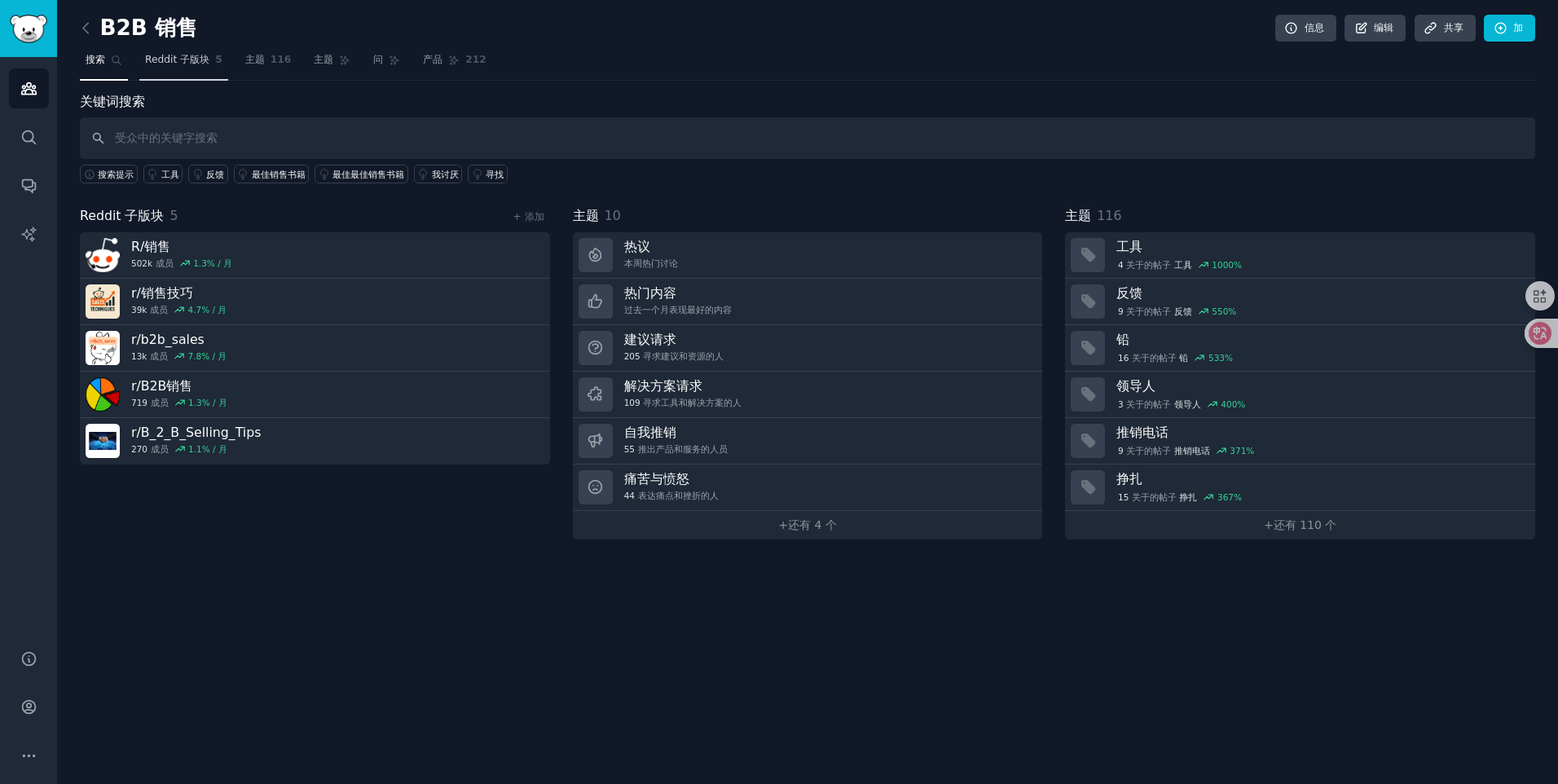
click at [181, 59] on span "Reddit 子版块" at bounding box center [177, 60] width 64 height 15
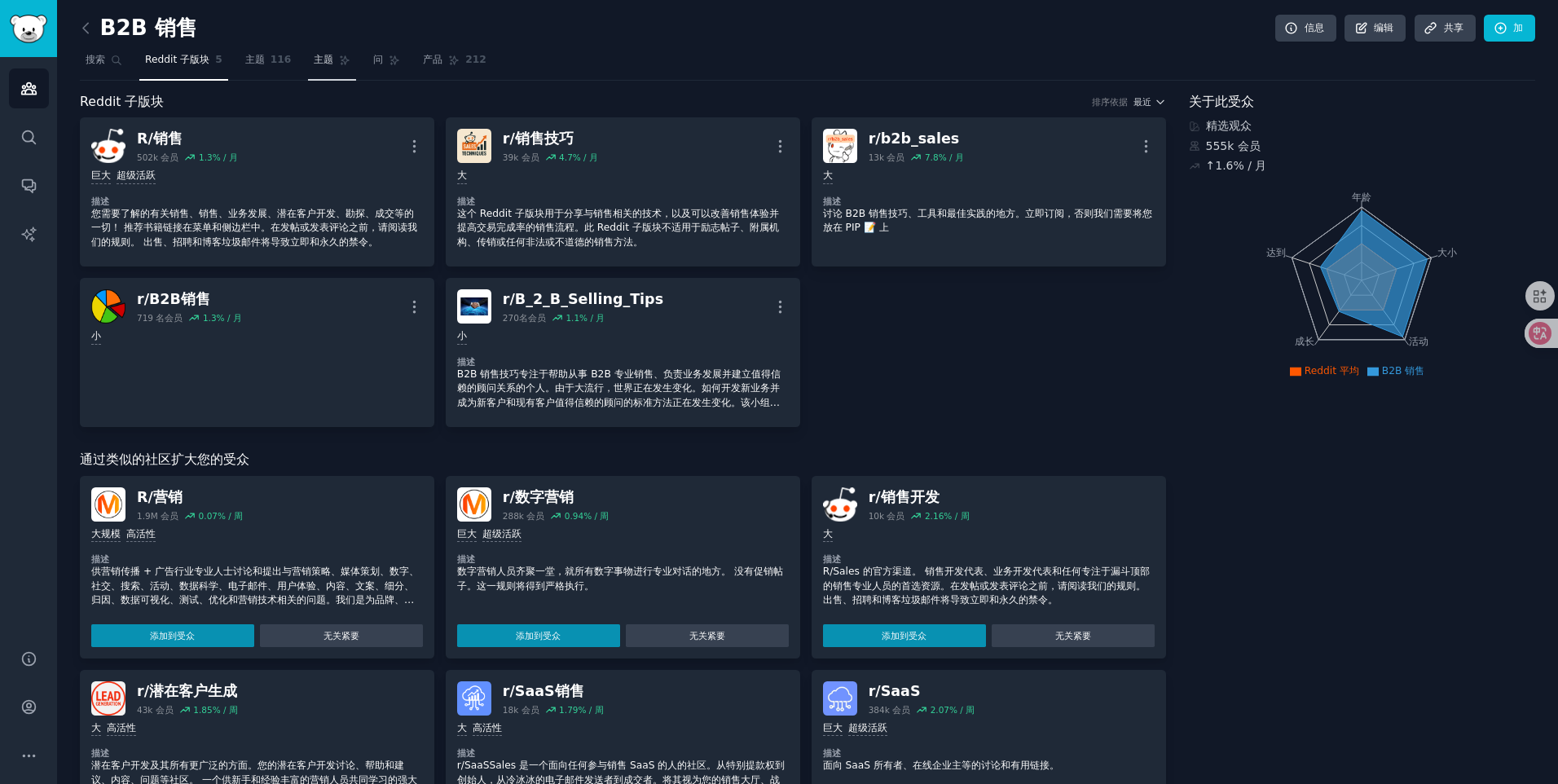
click at [323, 59] on span "主题" at bounding box center [323, 60] width 19 height 15
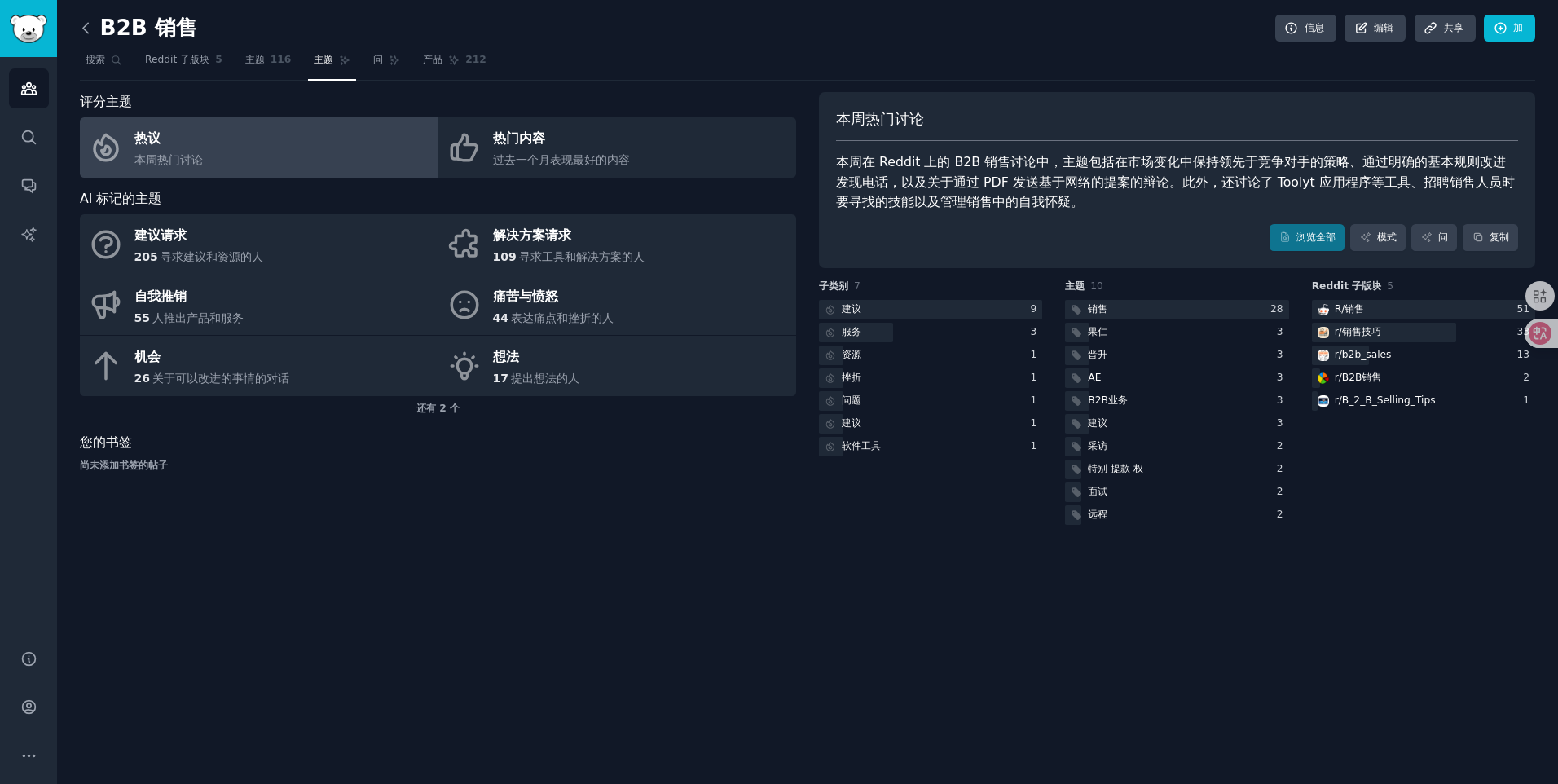
click at [83, 25] on icon at bounding box center [86, 28] width 17 height 17
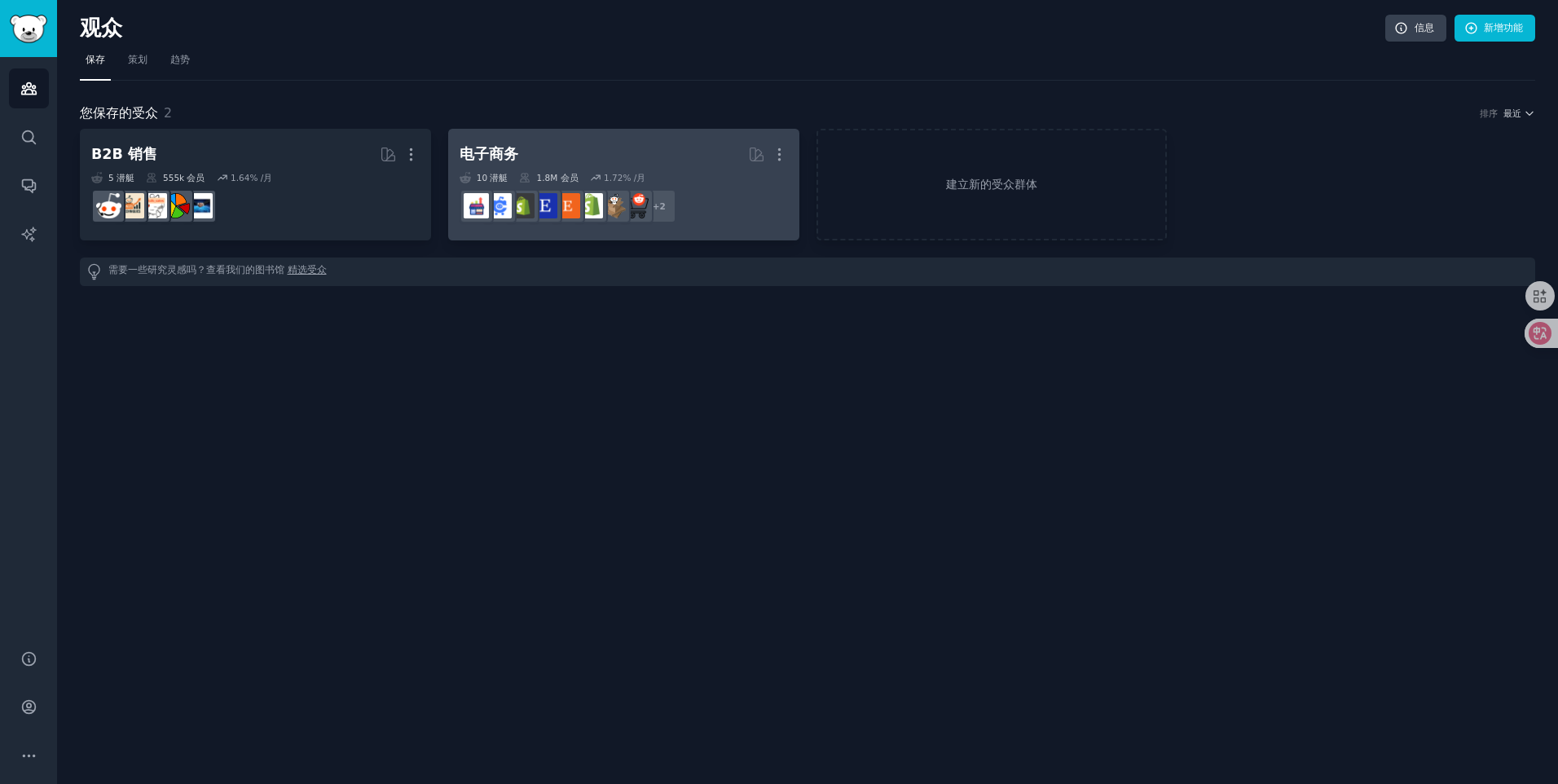
click at [680, 160] on h2 "电子商务 更多" at bounding box center [624, 155] width 328 height 28
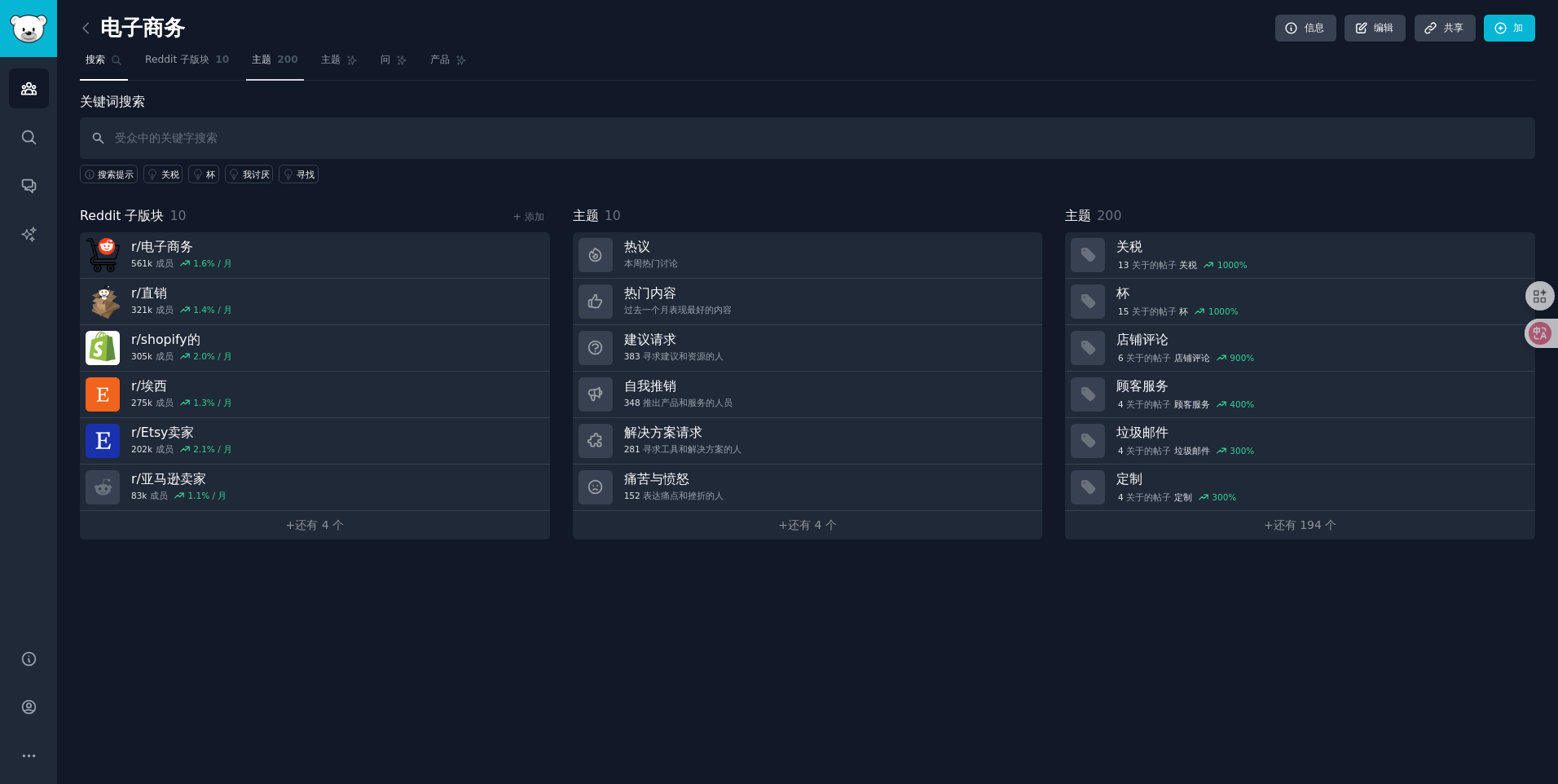
click at [273, 61] on link "主题 200" at bounding box center [274, 64] width 58 height 33
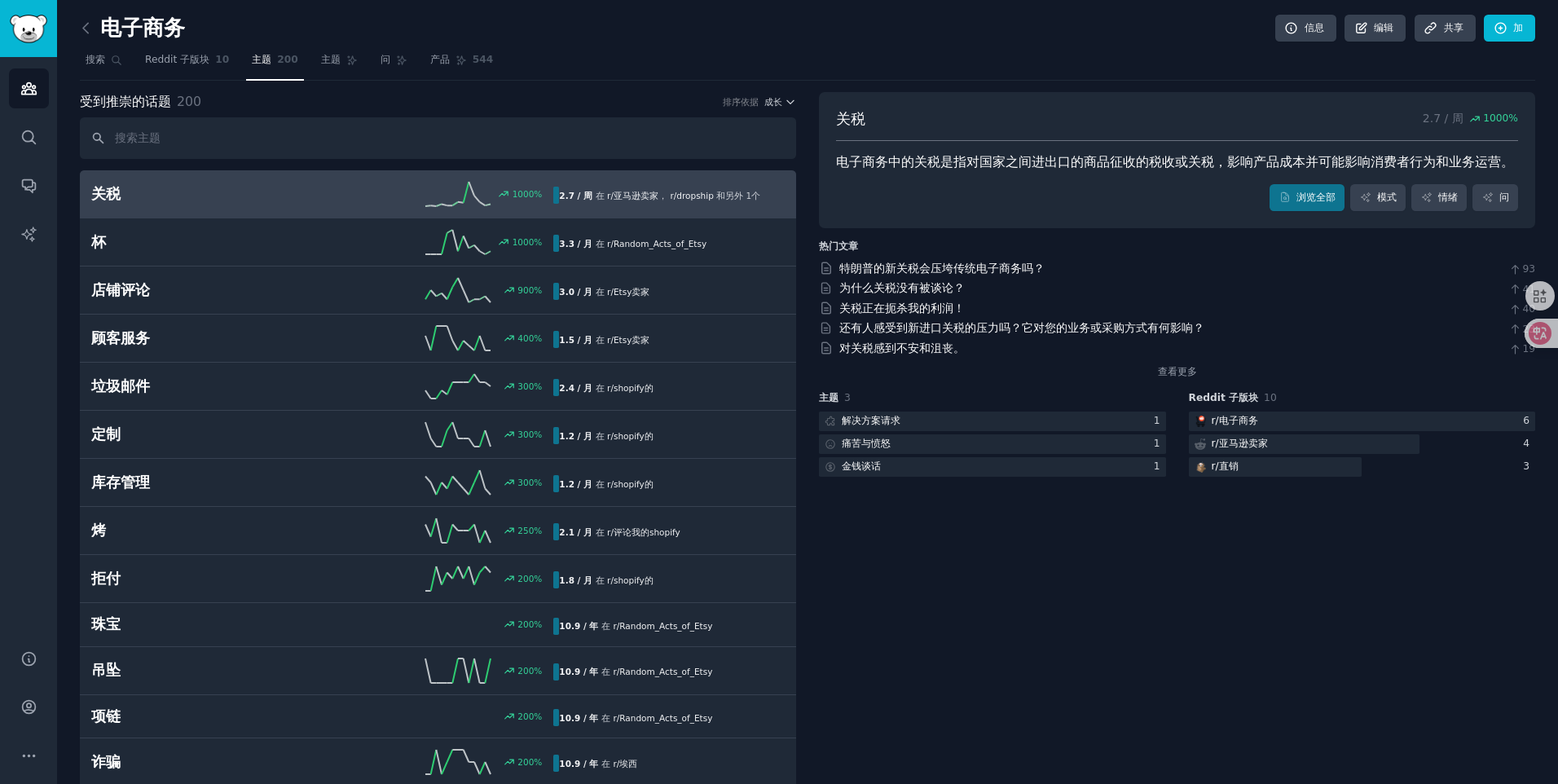
click at [200, 145] on input "text" at bounding box center [438, 138] width 716 height 42
click at [204, 109] on div "受到推崇的话题 200 排序依据 成长" at bounding box center [438, 102] width 716 height 20
drag, startPoint x: 193, startPoint y: 131, endPoint x: 199, endPoint y: 153, distance: 22.8
click at [193, 133] on input "text" at bounding box center [438, 138] width 716 height 42
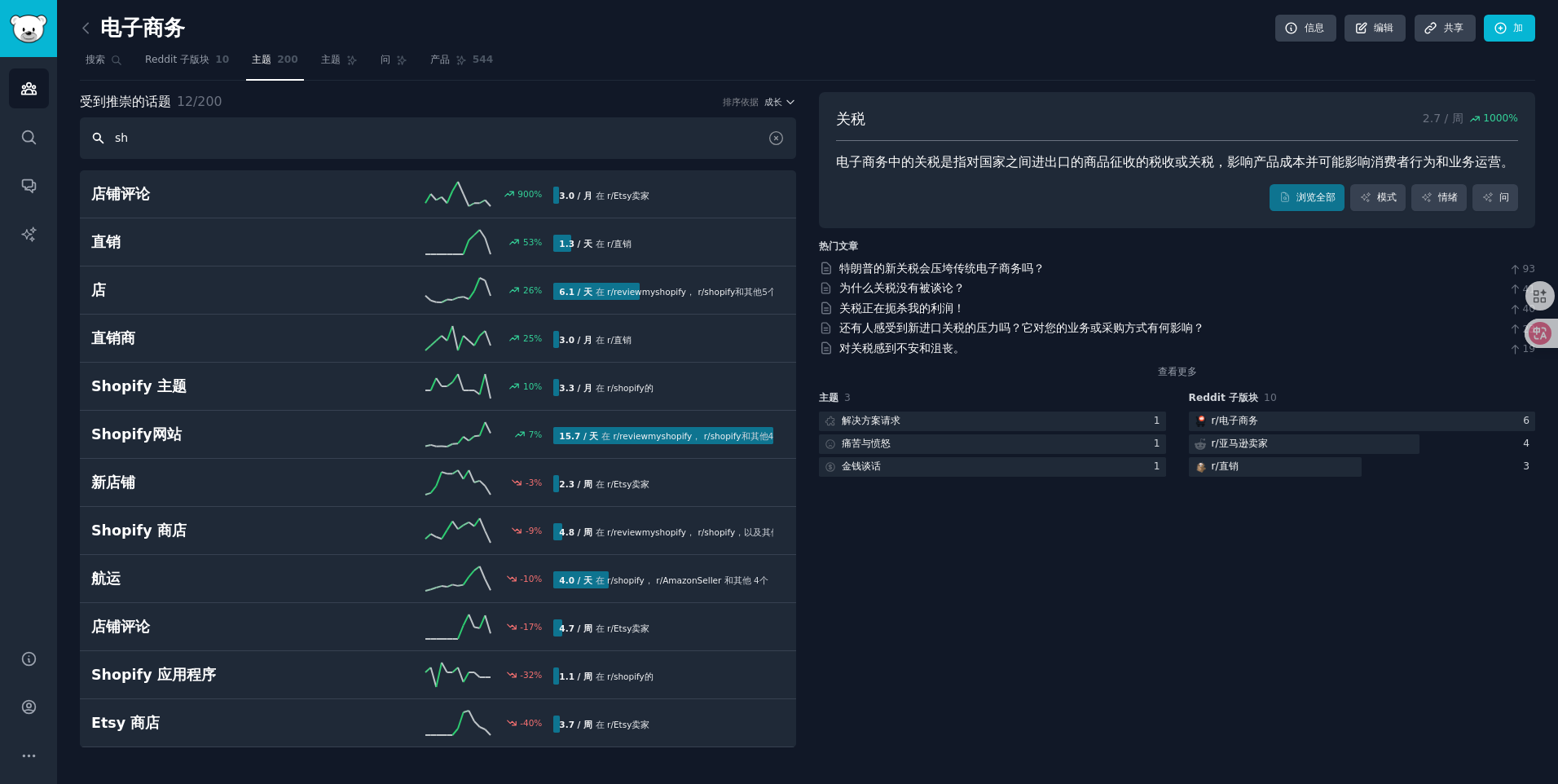
type input "s"
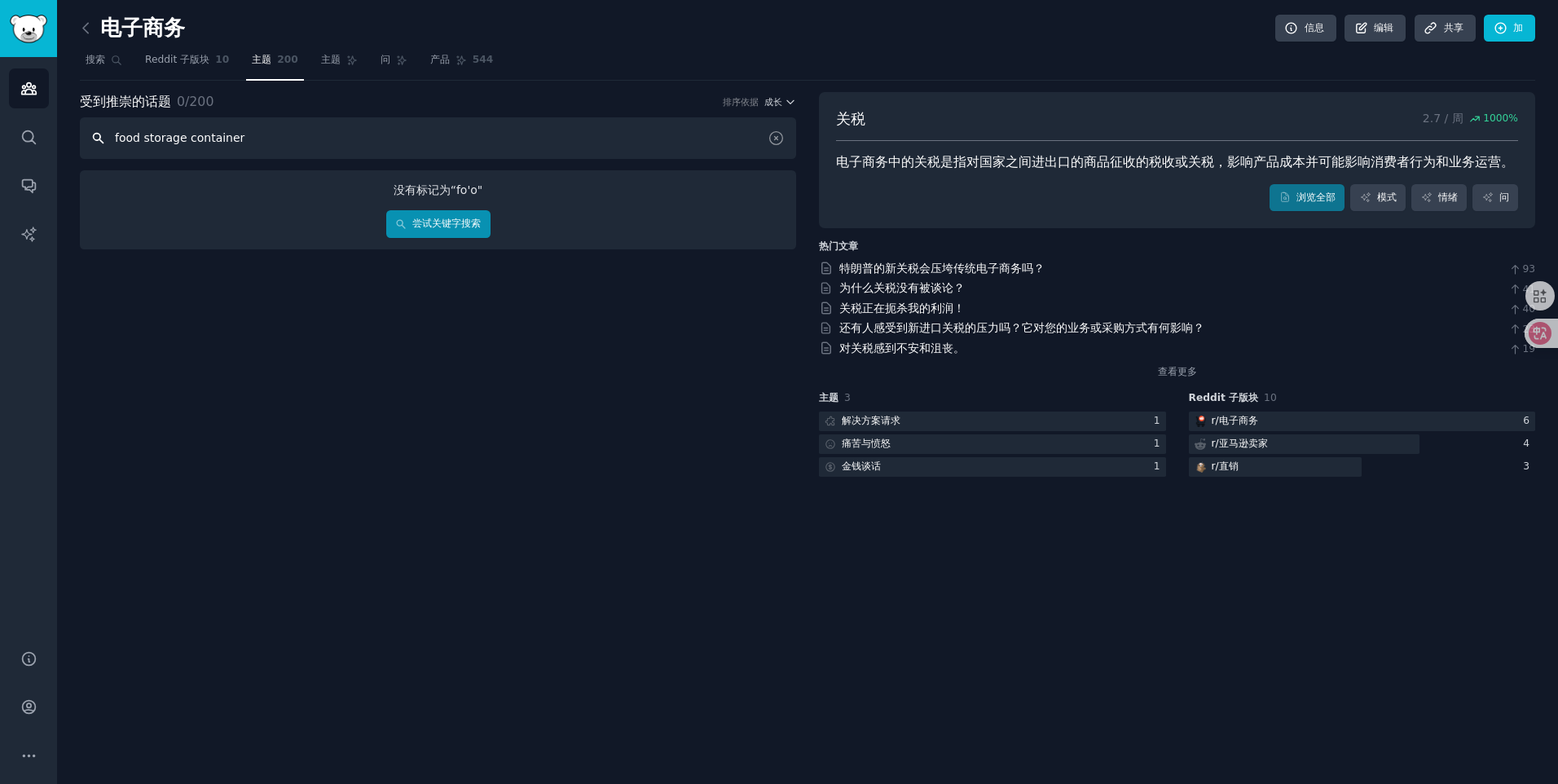
type input "food storage container"
click at [445, 228] on font "尝试关键字搜索" at bounding box center [446, 224] width 69 height 15
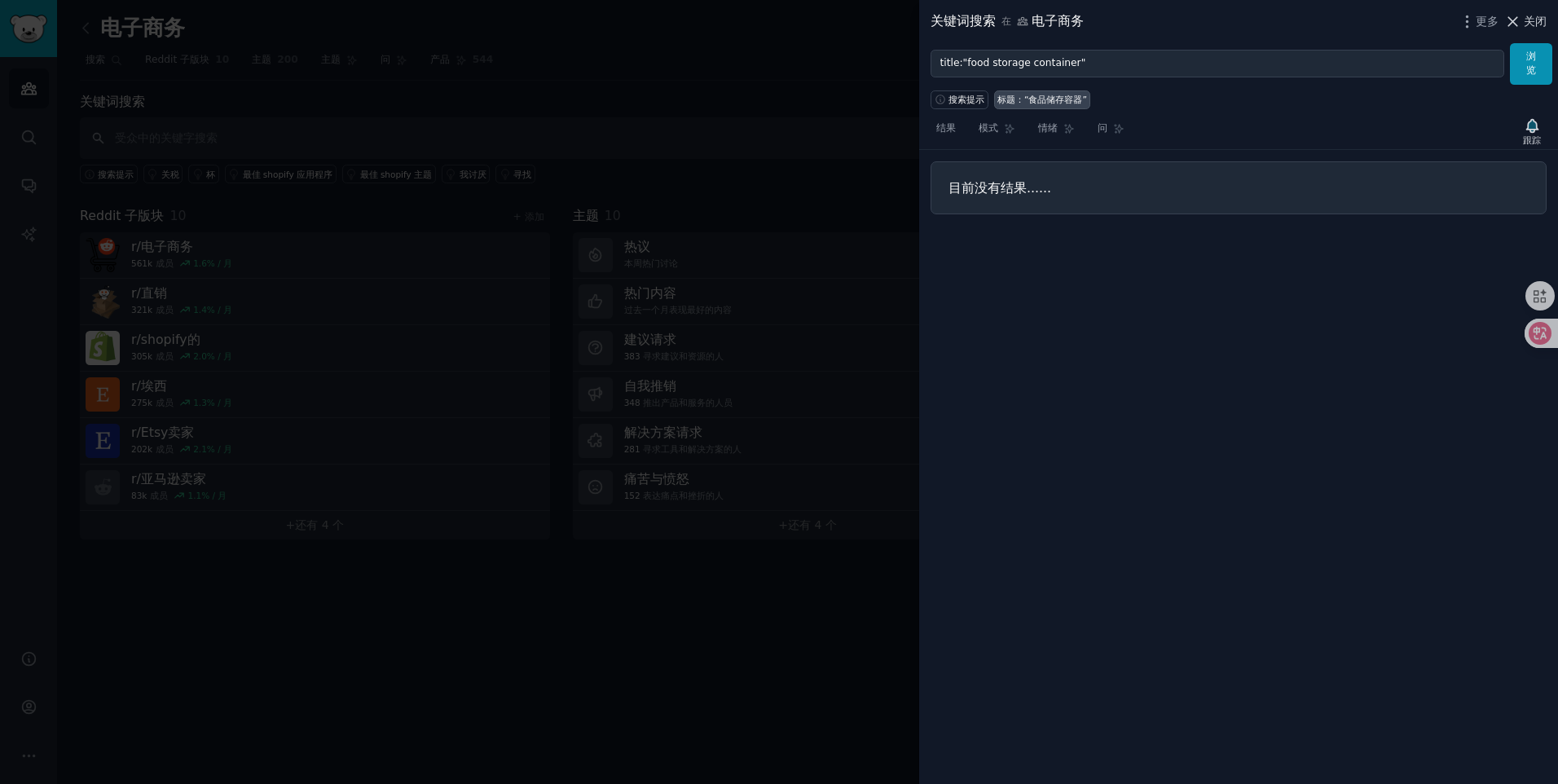
click at [1531, 23] on span "关闭" at bounding box center [1535, 22] width 23 height 17
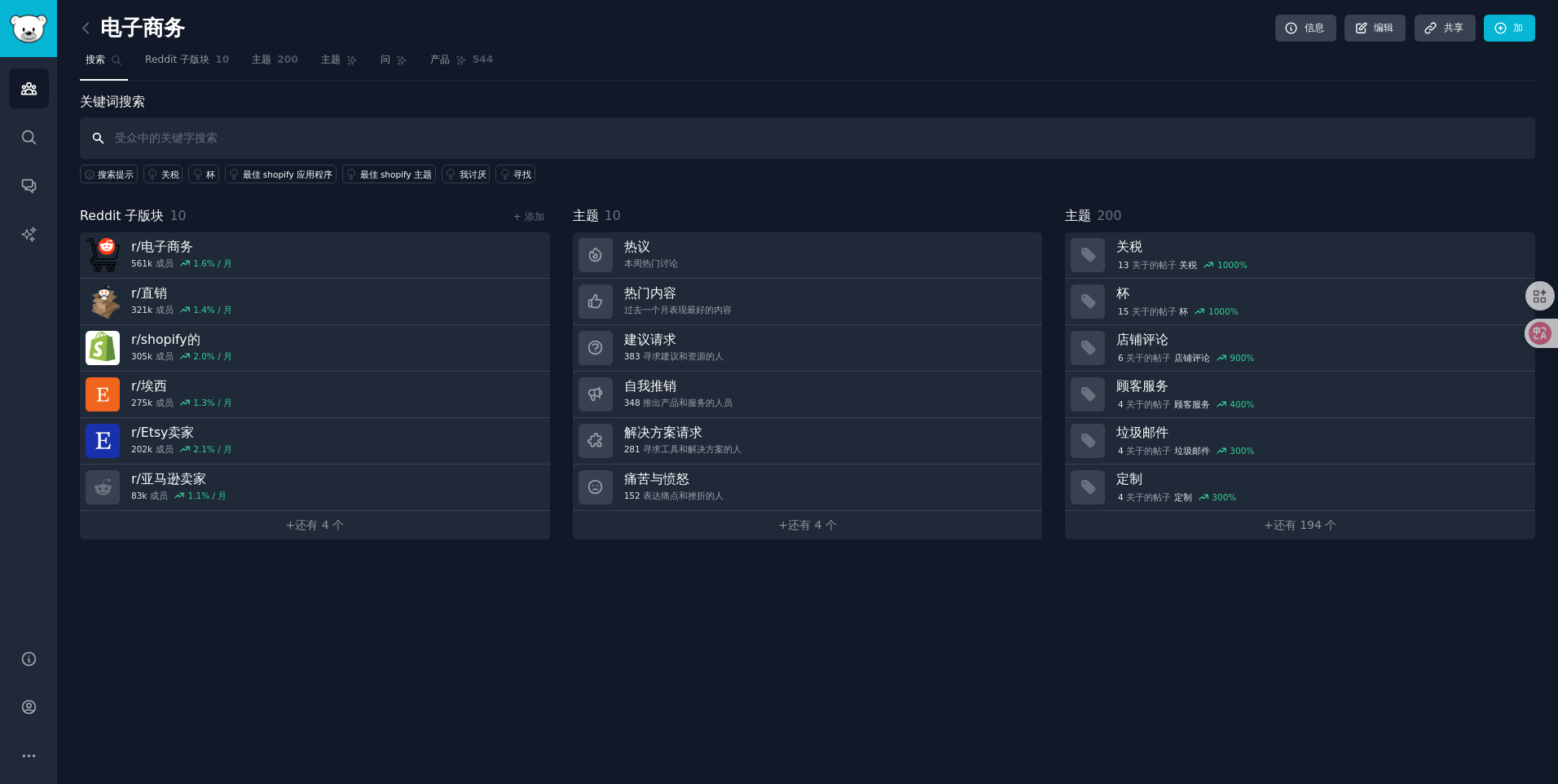
click at [152, 130] on input "text" at bounding box center [807, 138] width 1455 height 42
type input "sealing container"
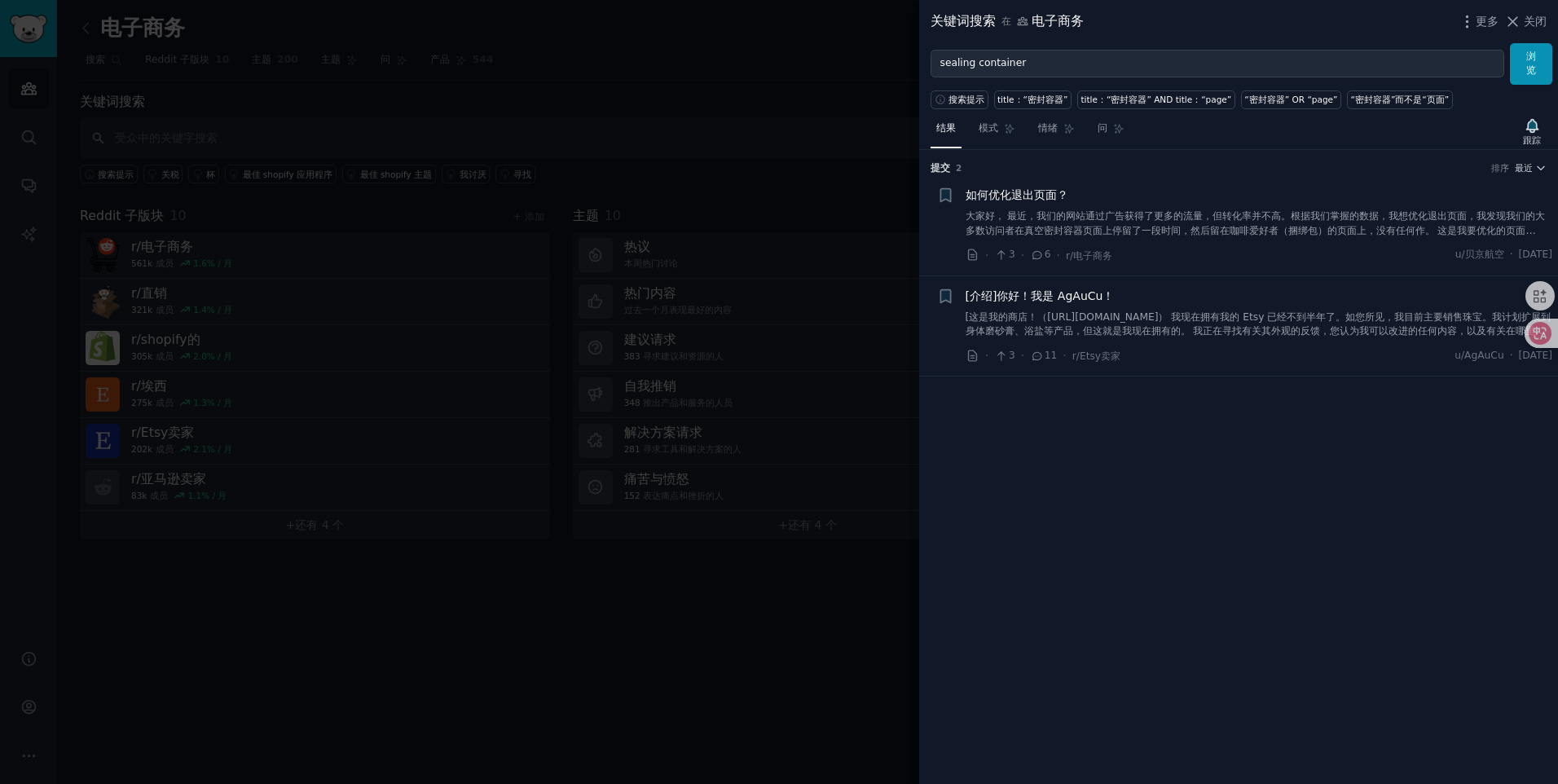
click at [851, 308] on div at bounding box center [779, 392] width 1558 height 784
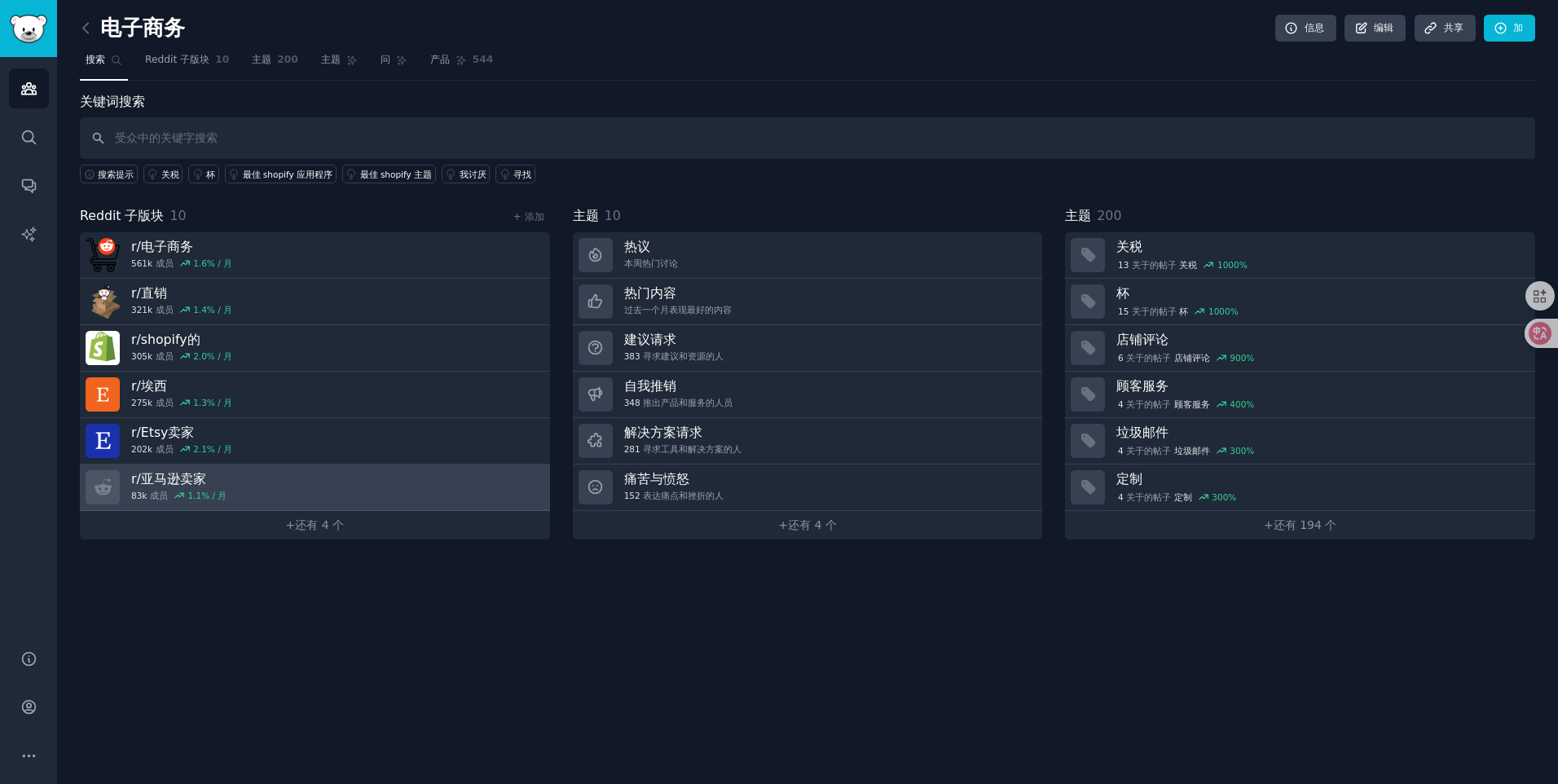
click at [303, 493] on link "r/亚马逊卖家 83k 成员 1.1% / 月" at bounding box center [315, 488] width 470 height 47
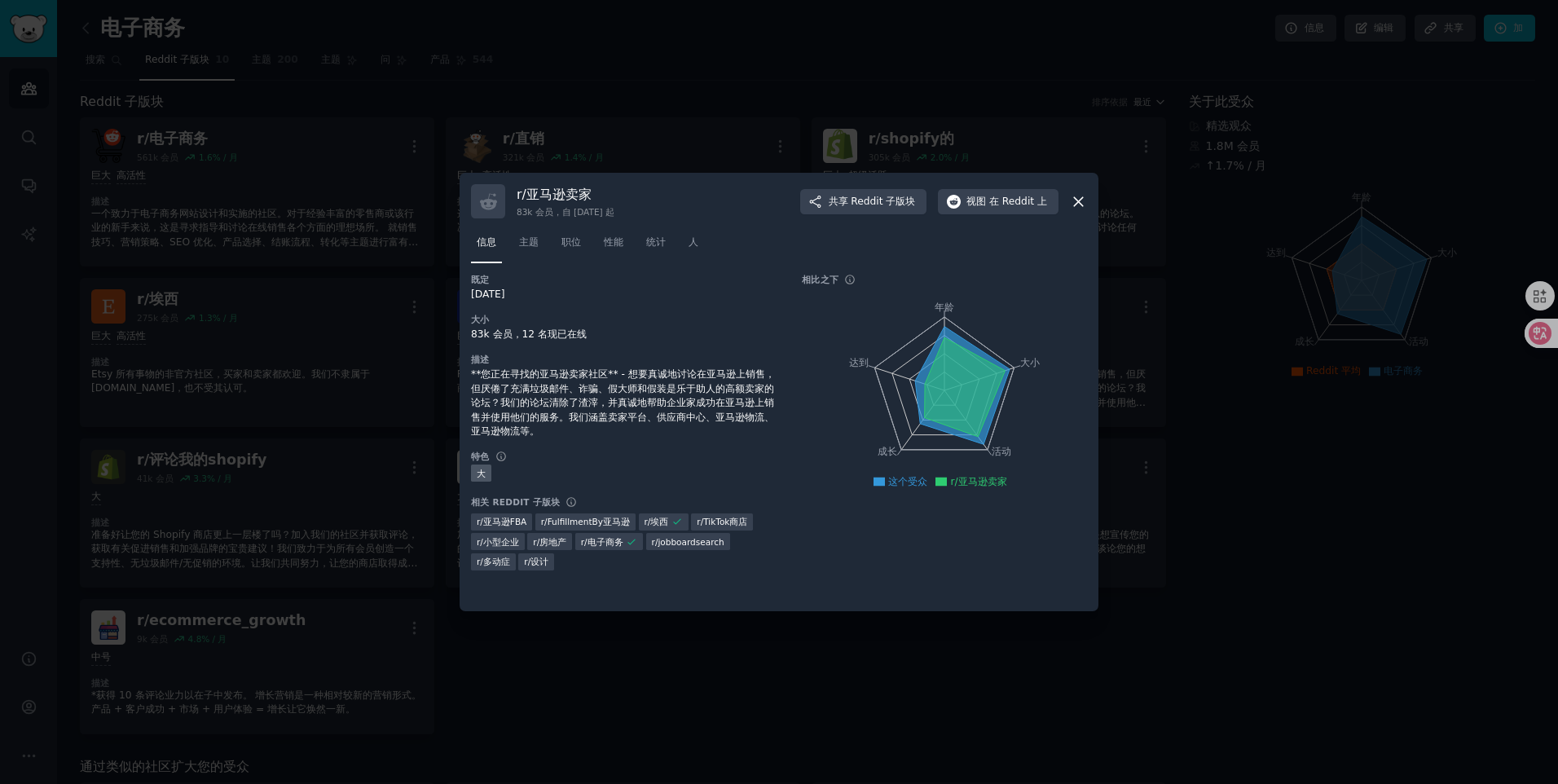
click at [1077, 199] on icon at bounding box center [1078, 201] width 9 height 9
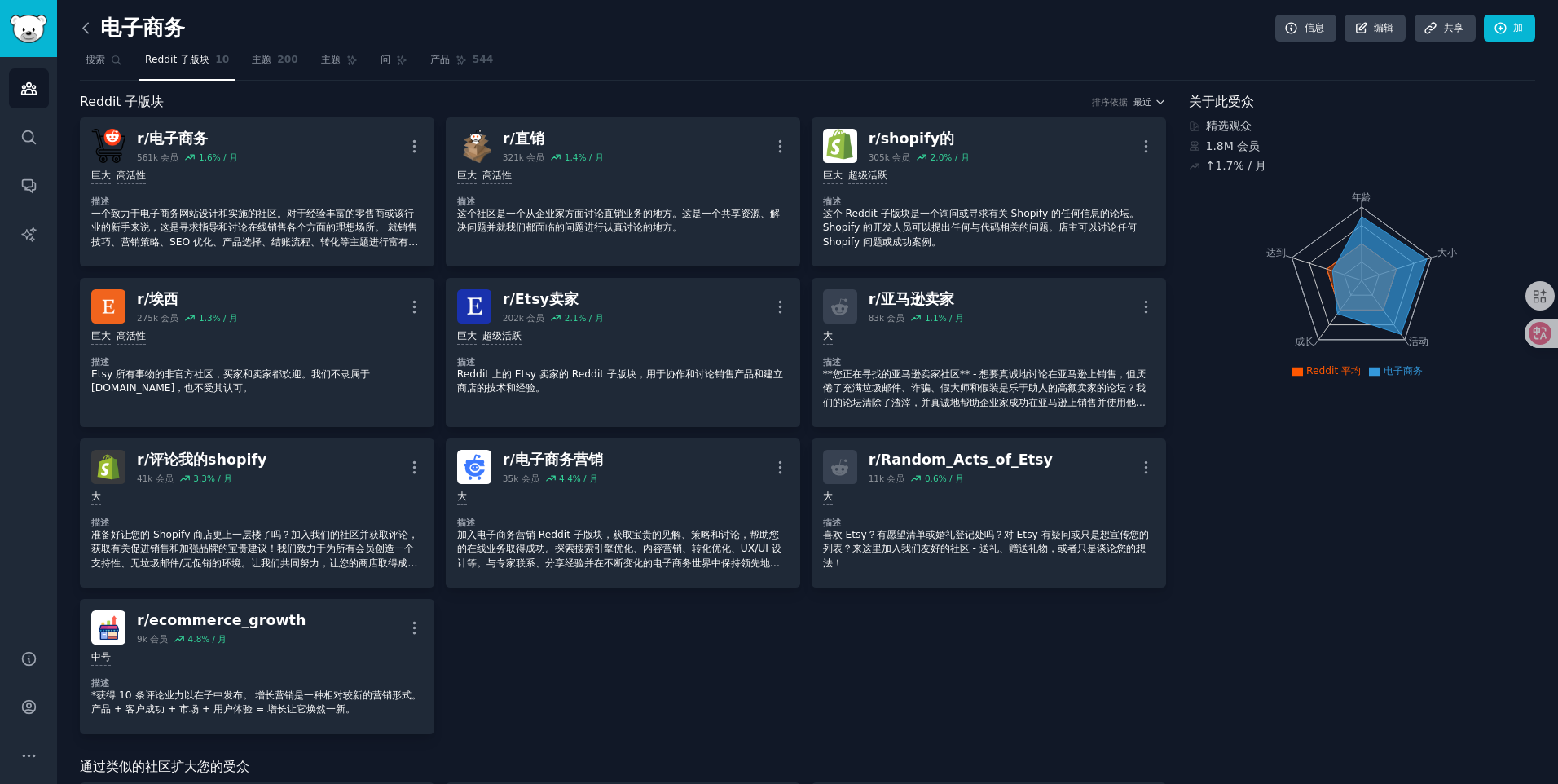
click at [93, 22] on icon at bounding box center [86, 28] width 17 height 17
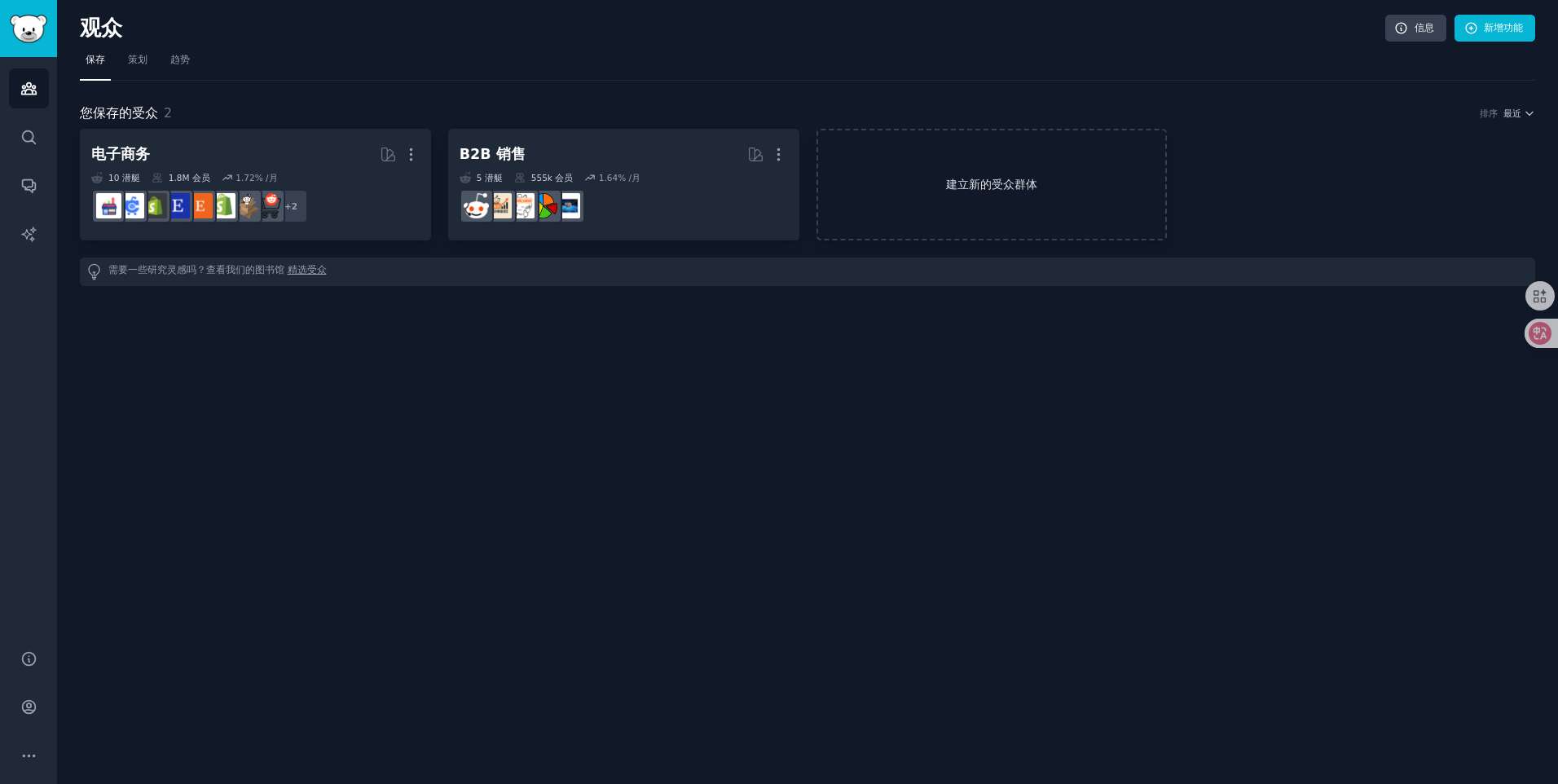
click at [929, 171] on link "建立新的受众群体" at bounding box center [992, 185] width 351 height 112
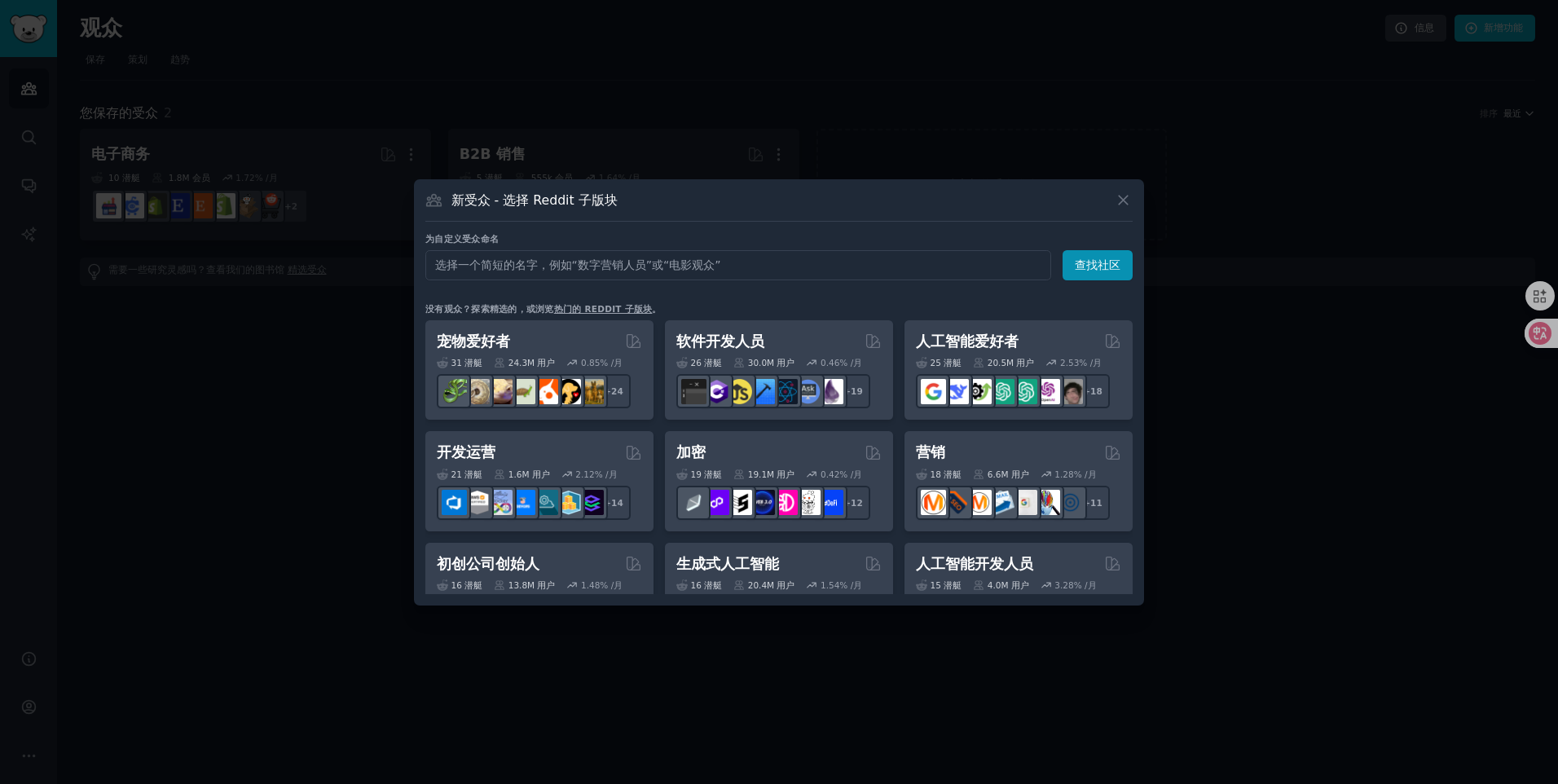
click at [656, 262] on input "text" at bounding box center [738, 265] width 626 height 30
click at [814, 268] on input "text" at bounding box center [738, 265] width 626 height 30
type input "c"
type input "food"
click at [183, 322] on div at bounding box center [779, 392] width 1558 height 784
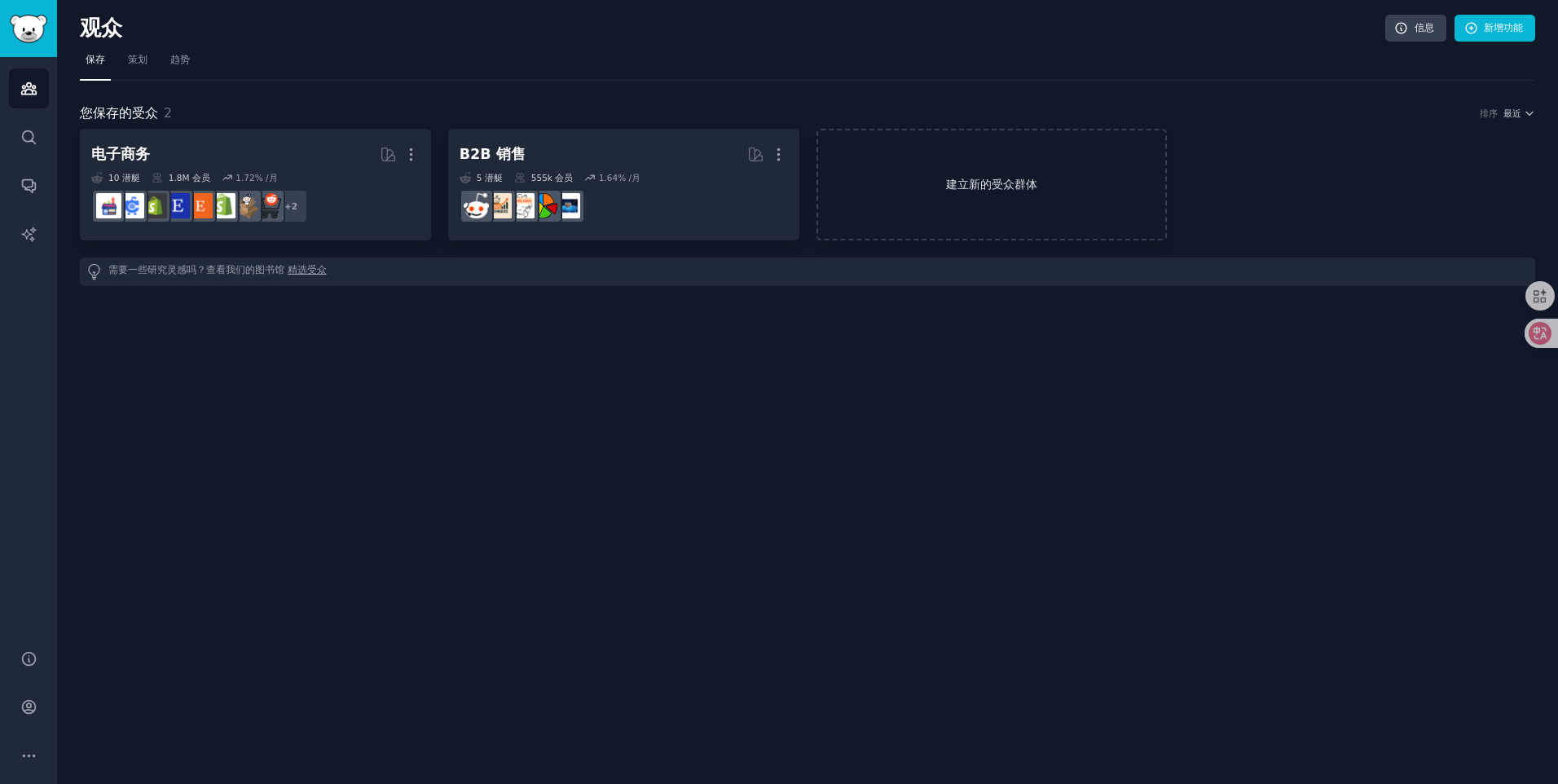
click at [965, 160] on link "建立新的受众群体" at bounding box center [992, 185] width 351 height 112
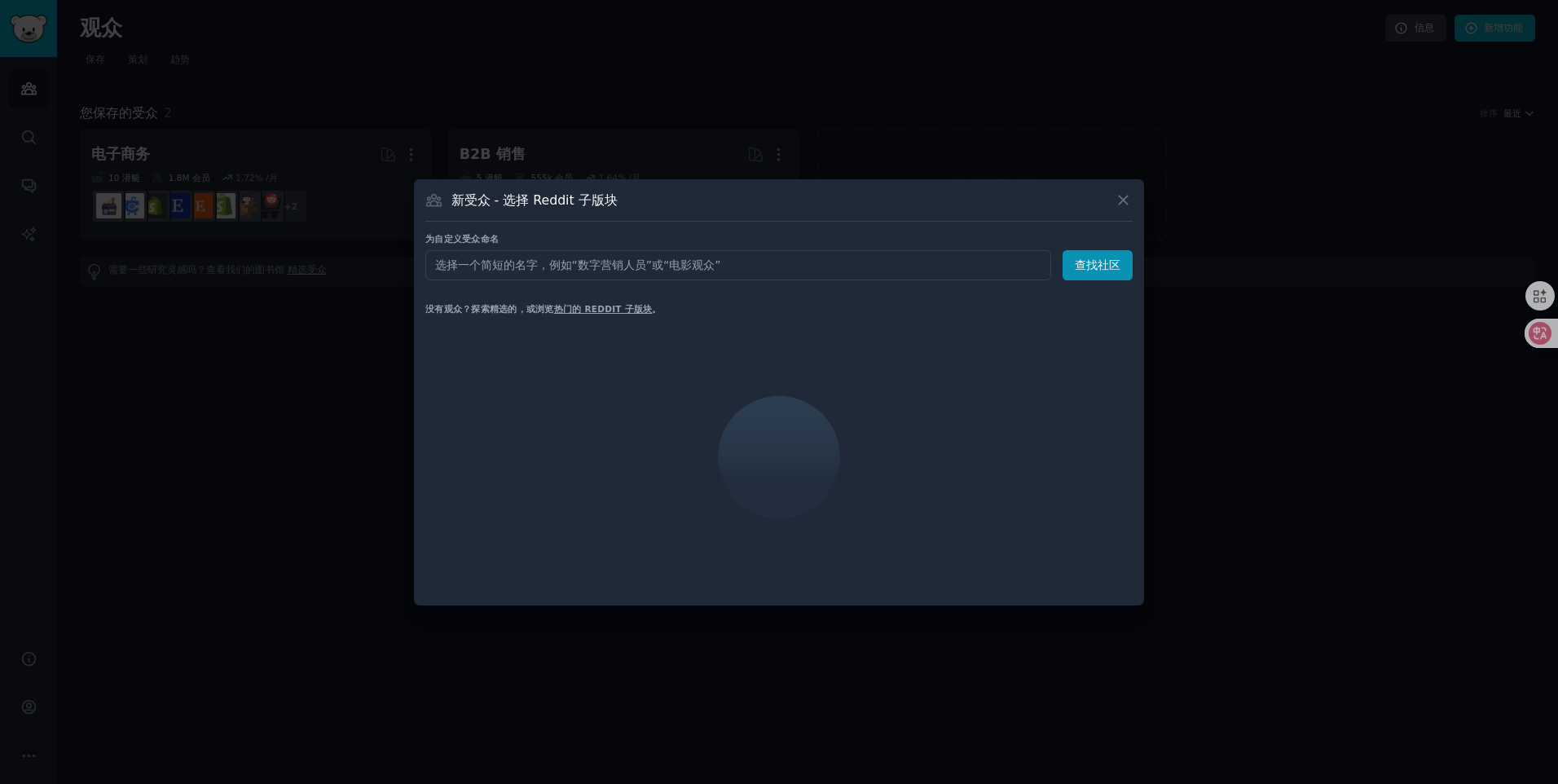
click at [756, 257] on input "text" at bounding box center [738, 265] width 626 height 30
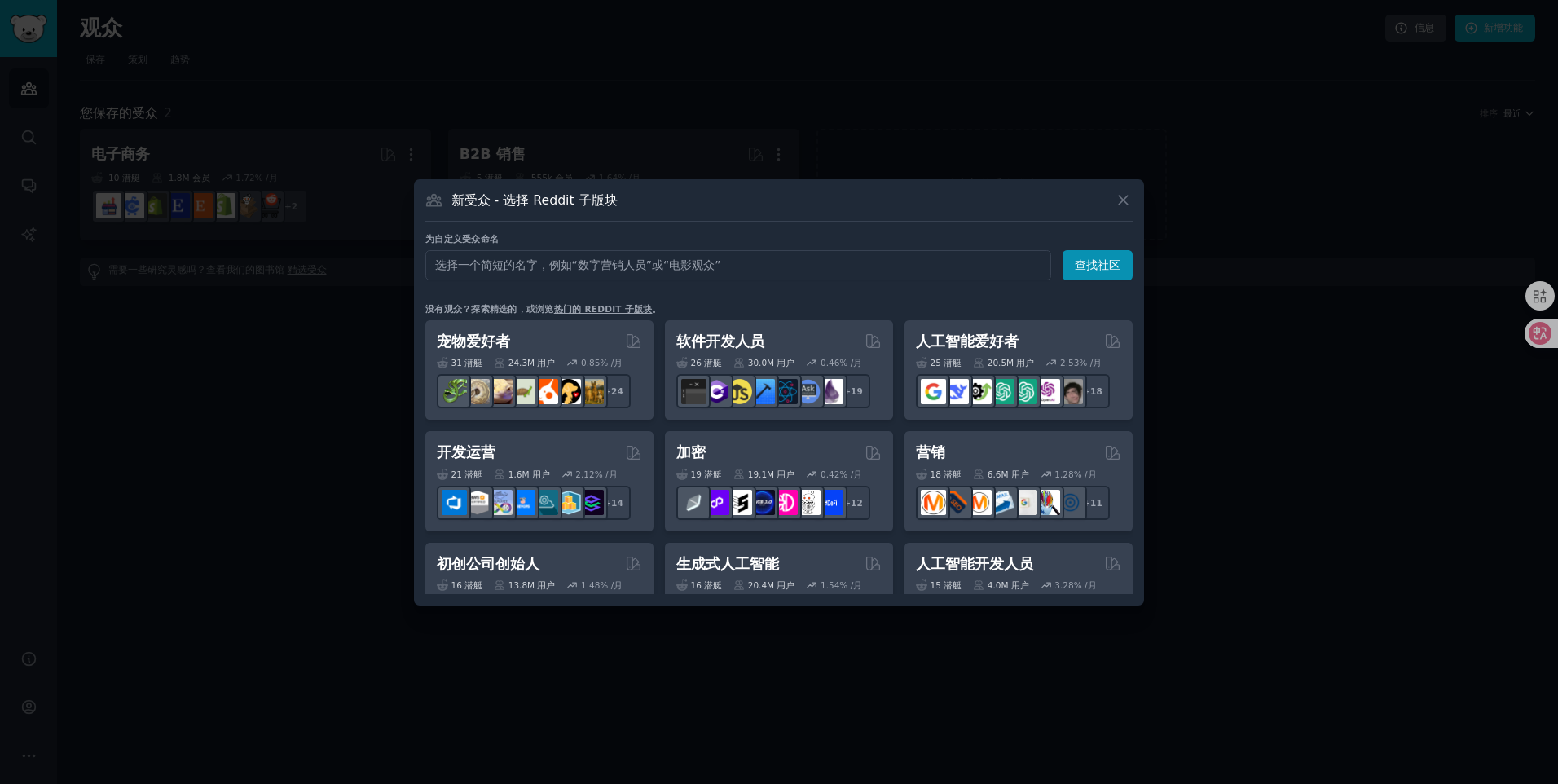
type input "l"
type input "kitchenware"
click button "查找社区" at bounding box center [1097, 265] width 70 height 30
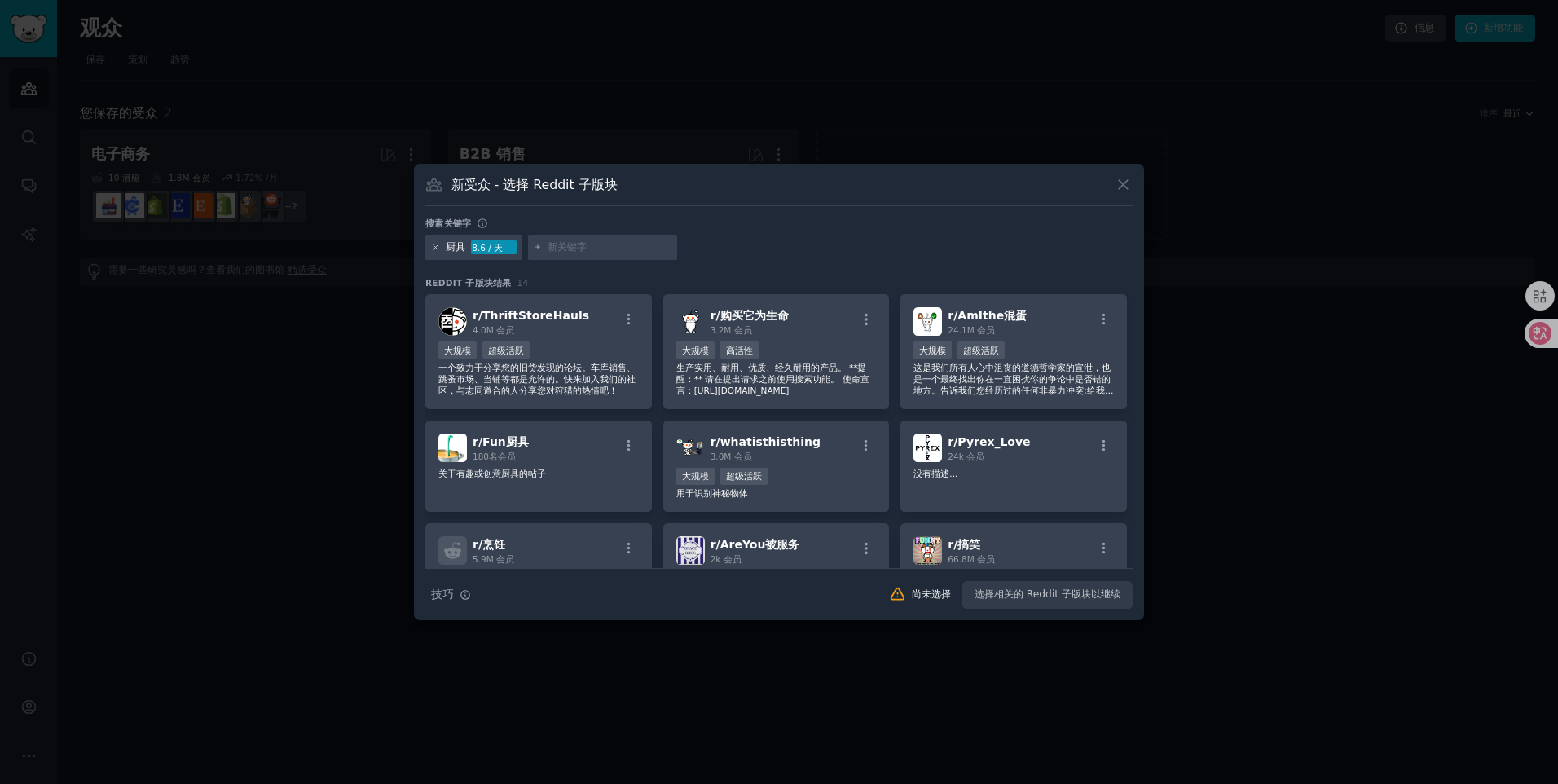
click at [435, 246] on icon at bounding box center [435, 247] width 4 height 4
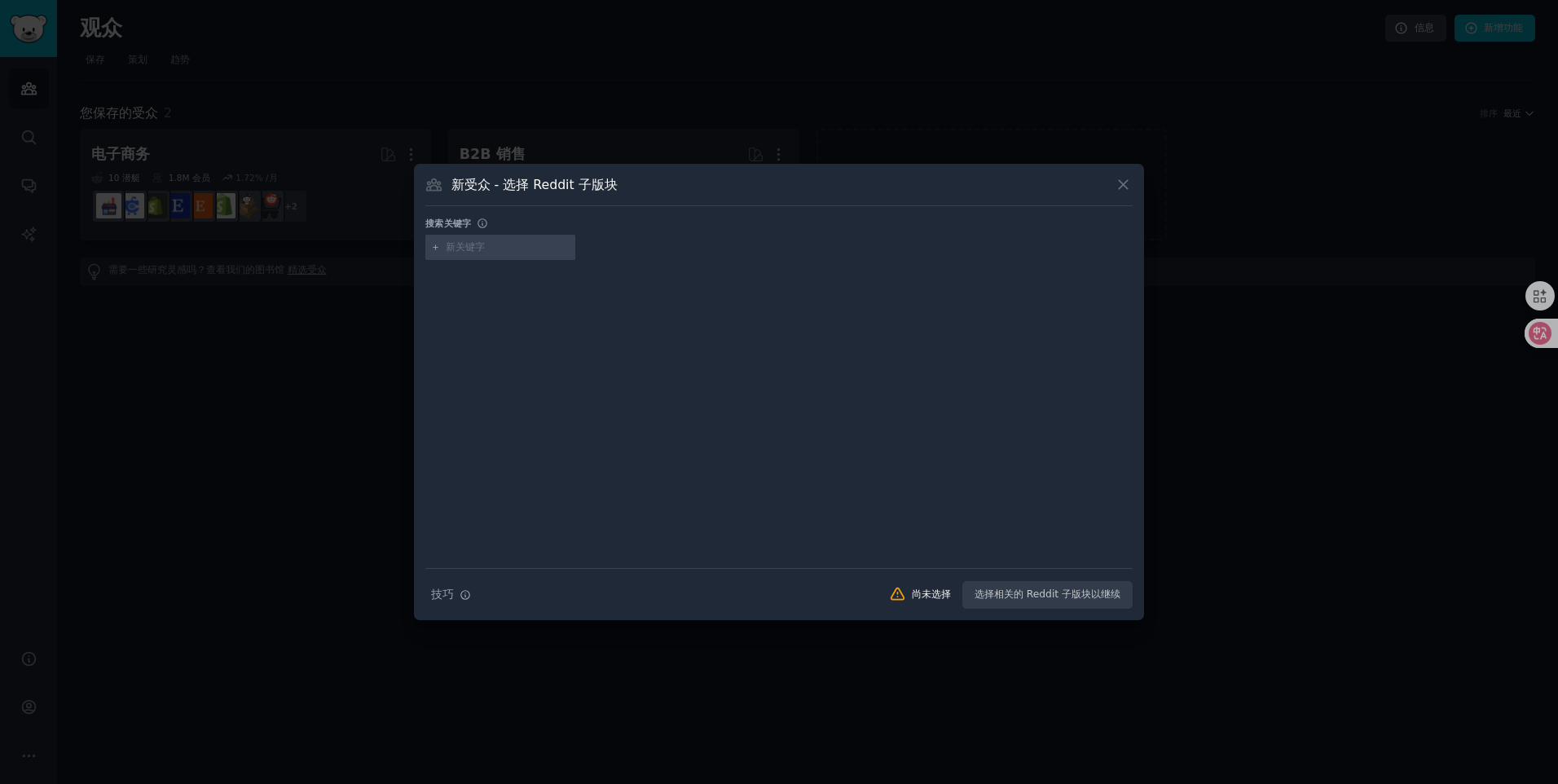
click at [519, 253] on input "text" at bounding box center [507, 248] width 124 height 15
click at [1123, 181] on icon at bounding box center [1123, 185] width 17 height 17
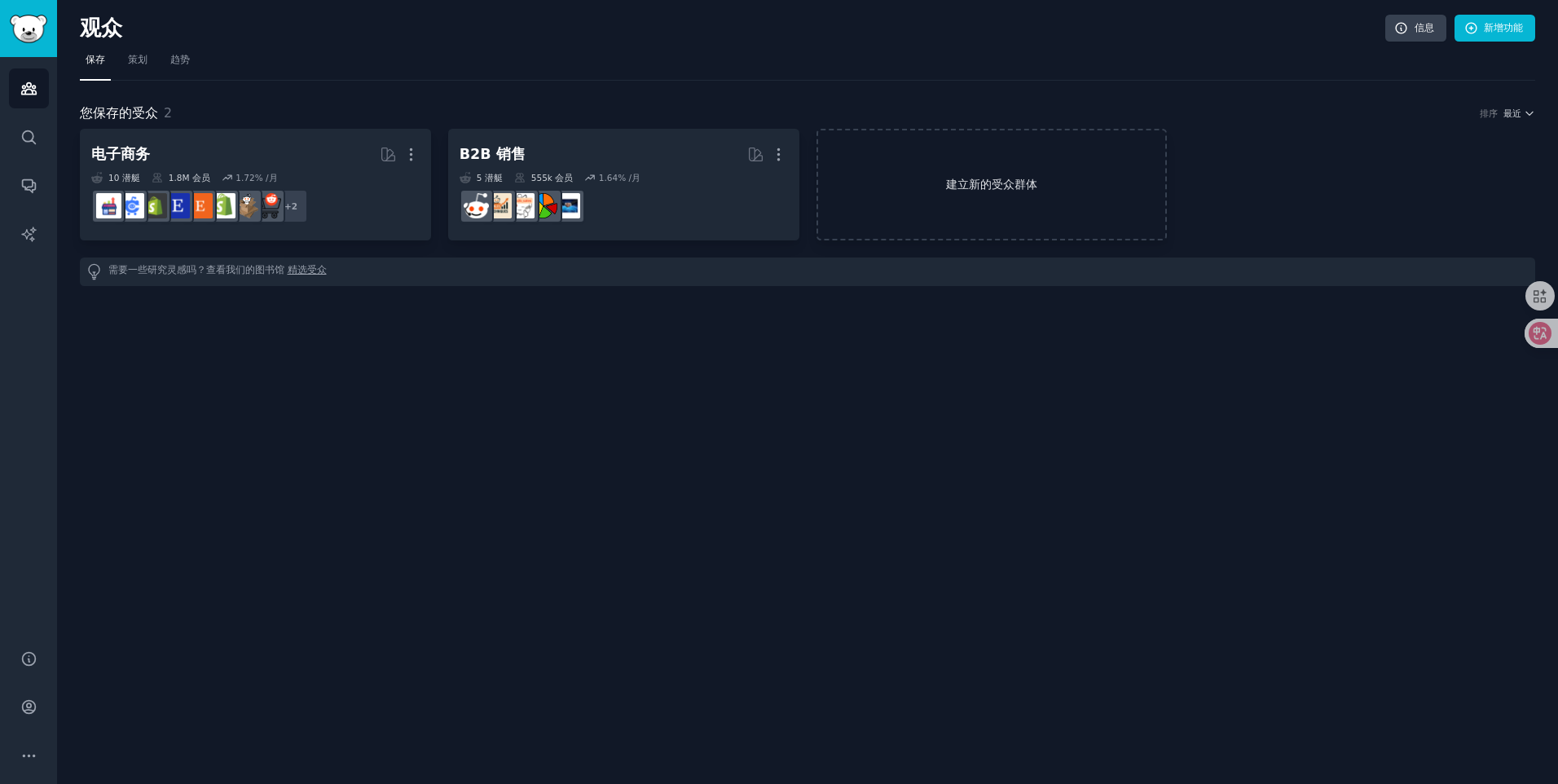
click at [1051, 198] on link "建立新的受众群体" at bounding box center [992, 185] width 351 height 112
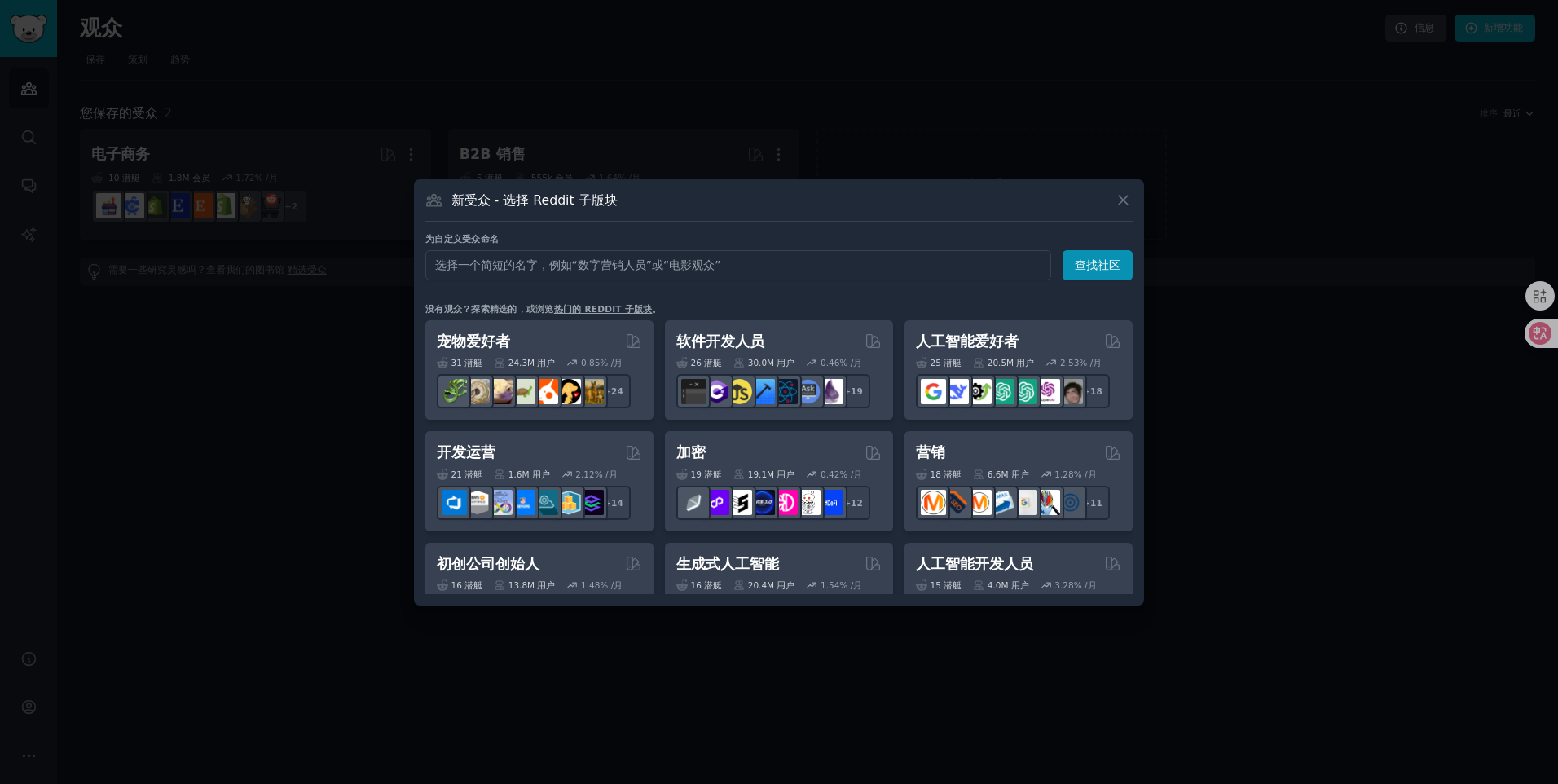
click at [591, 261] on input "text" at bounding box center [738, 265] width 626 height 30
drag, startPoint x: 328, startPoint y: 641, endPoint x: 355, endPoint y: 567, distance: 78.8
click at [328, 641] on div at bounding box center [779, 392] width 1558 height 784
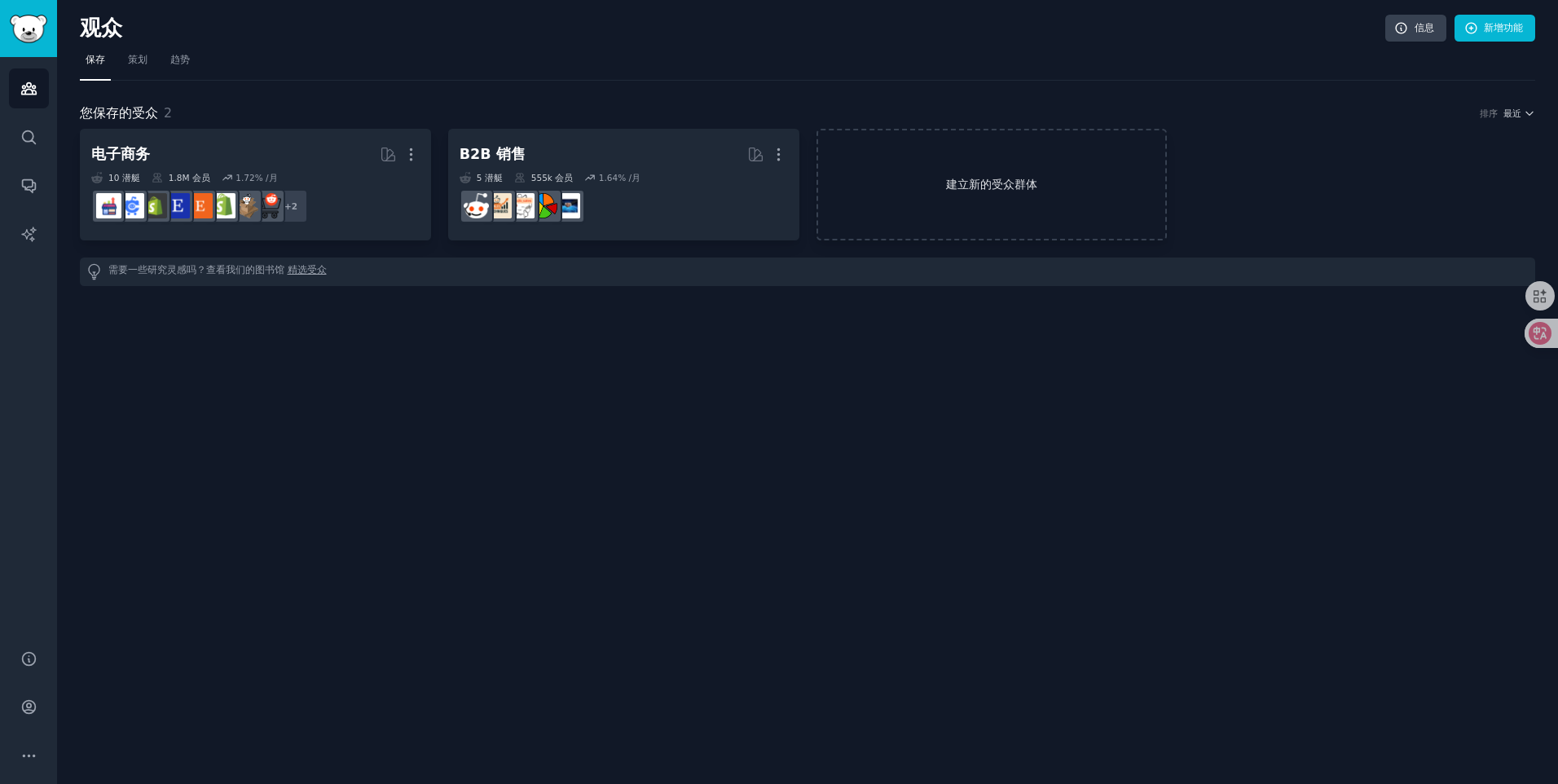
click at [1070, 190] on link "建立新的受众群体" at bounding box center [992, 185] width 351 height 112
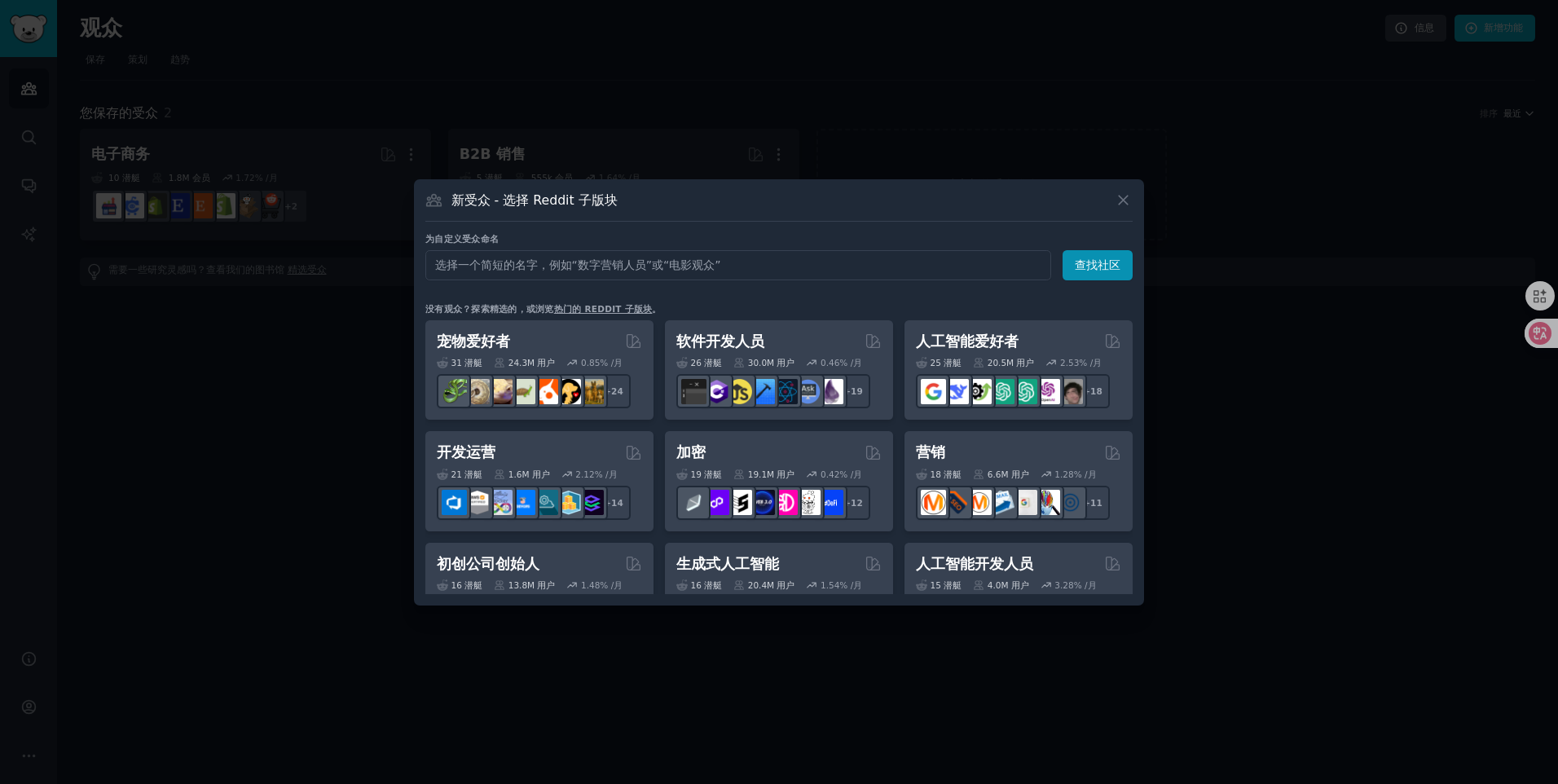
click at [576, 264] on input "text" at bounding box center [738, 265] width 626 height 30
type input "kitchen supplies"
click button "查找社区" at bounding box center [1097, 265] width 70 height 30
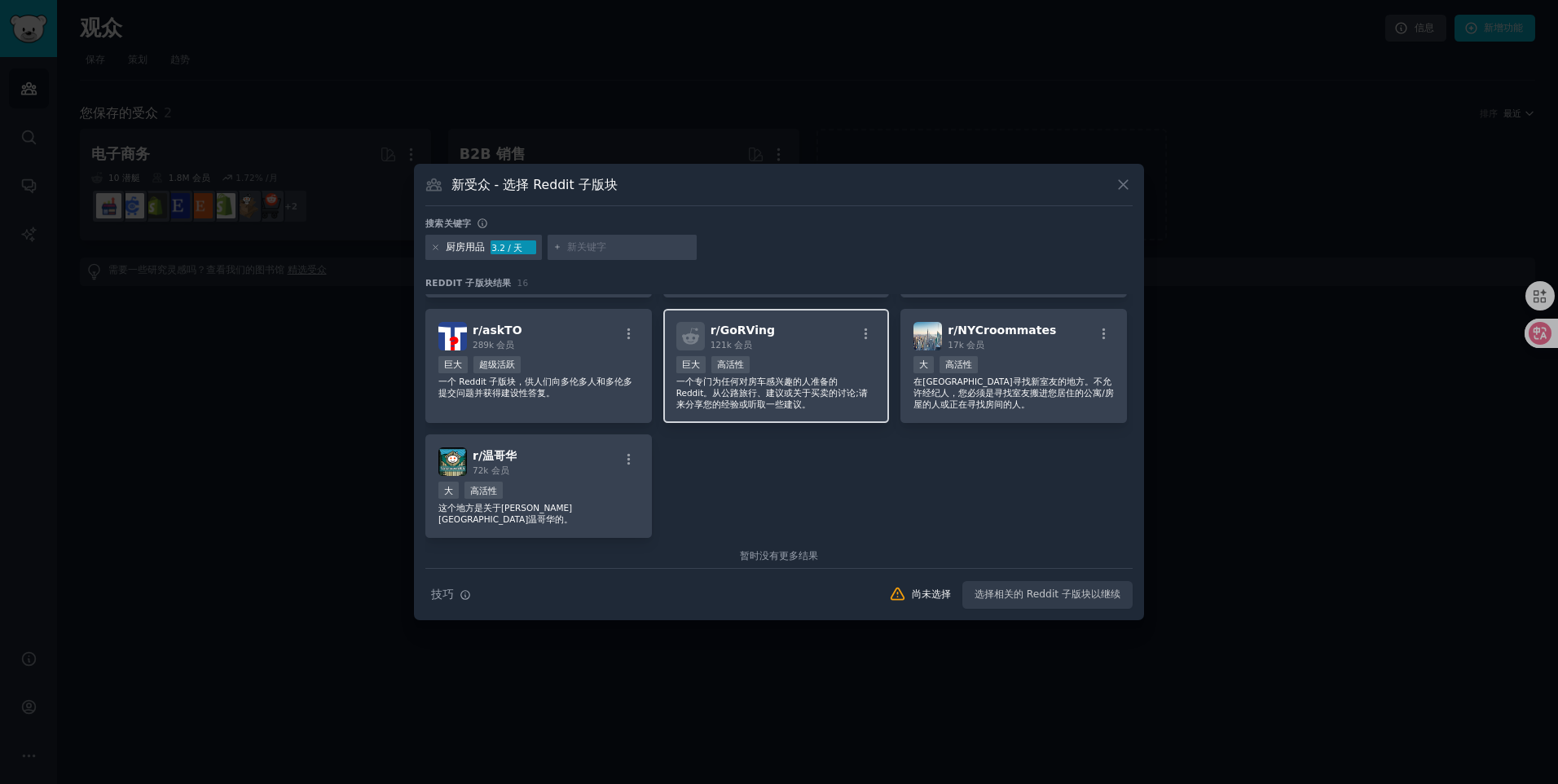
scroll to position [485, 0]
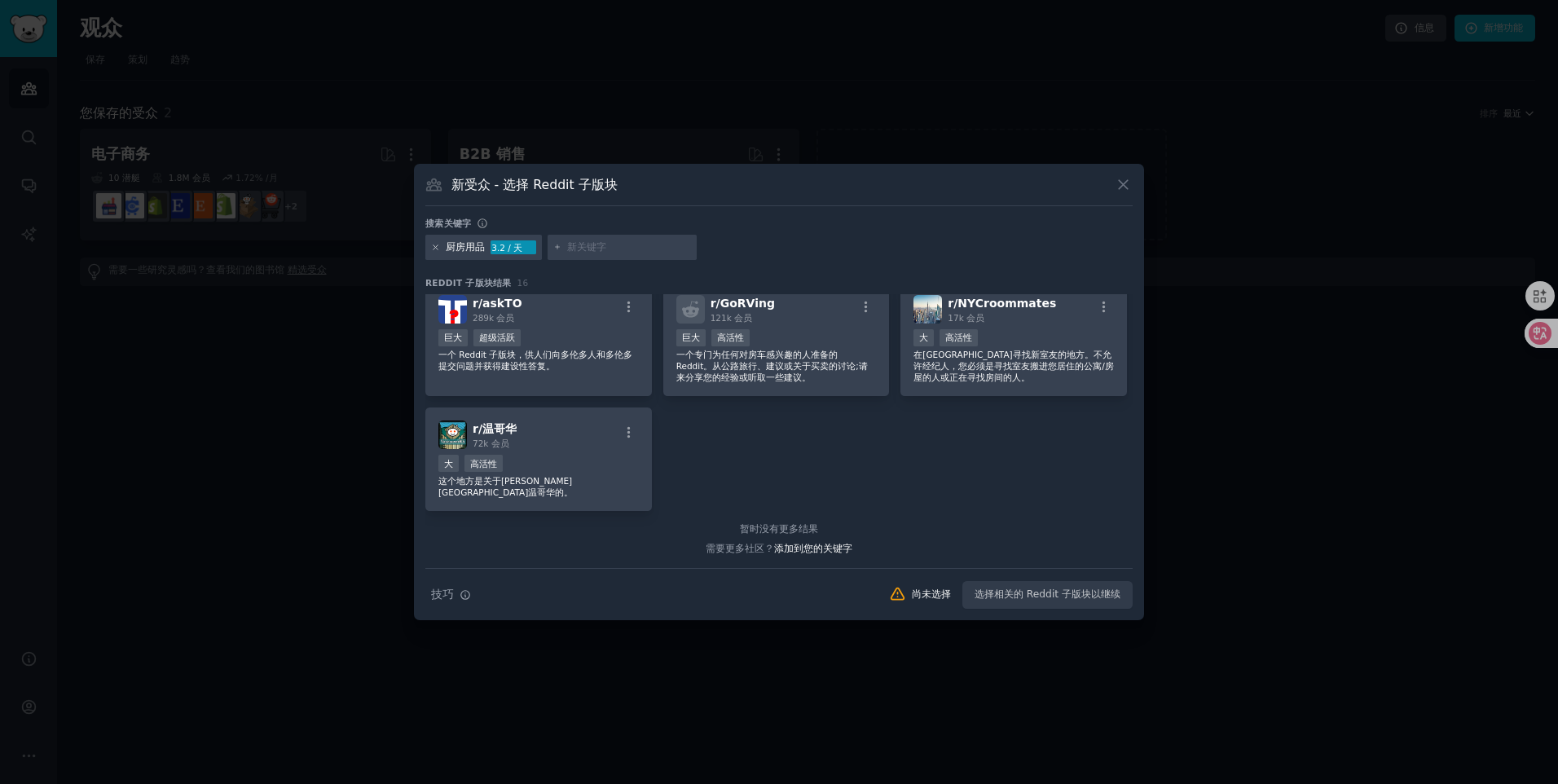
click at [435, 246] on icon at bounding box center [435, 247] width 4 height 4
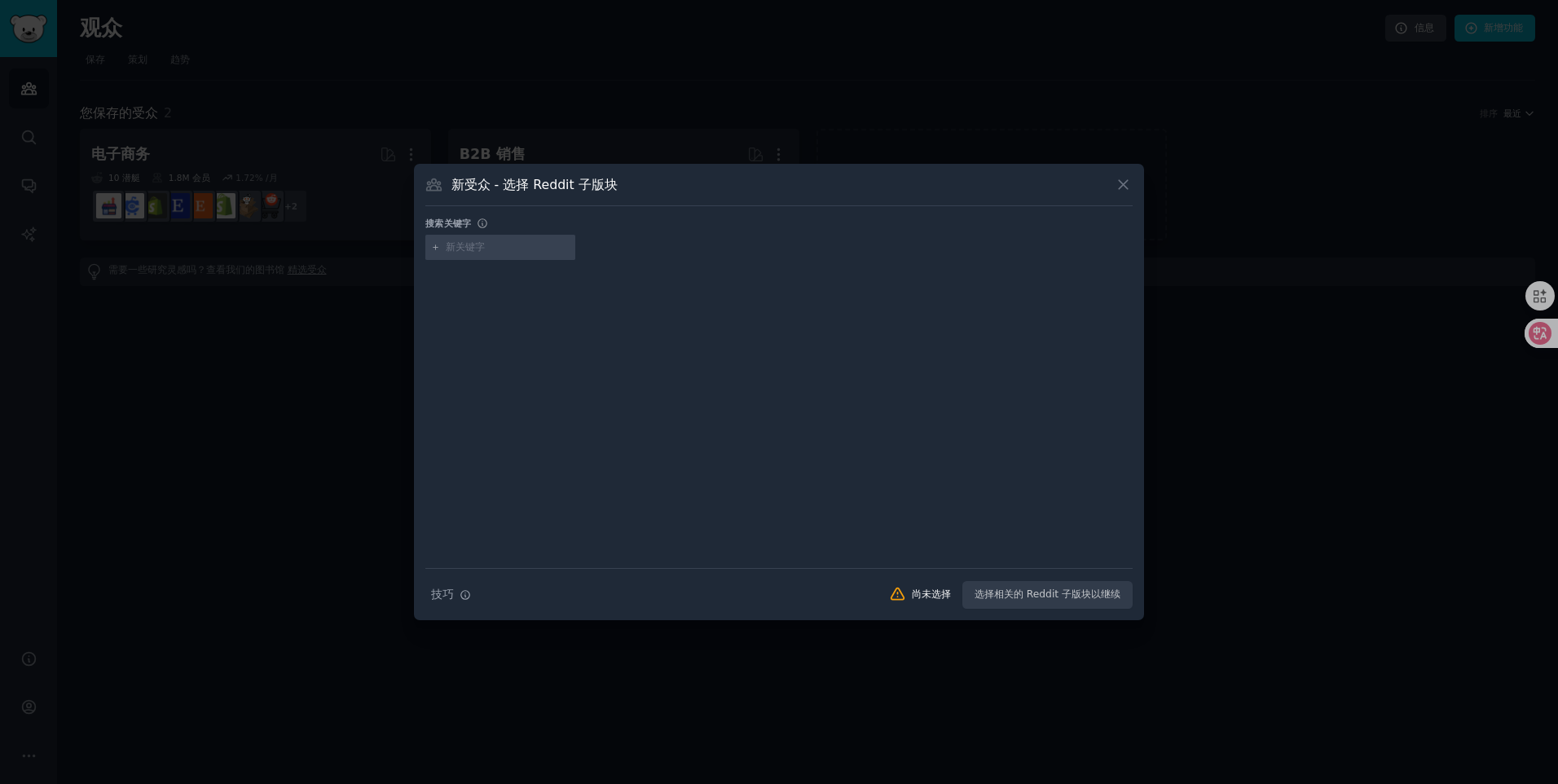
click at [517, 237] on div at bounding box center [500, 247] width 150 height 26
click at [498, 241] on div at bounding box center [500, 247] width 150 height 26
click at [479, 242] on input "text" at bounding box center [507, 248] width 124 height 15
type input "c"
type input "kitchen"
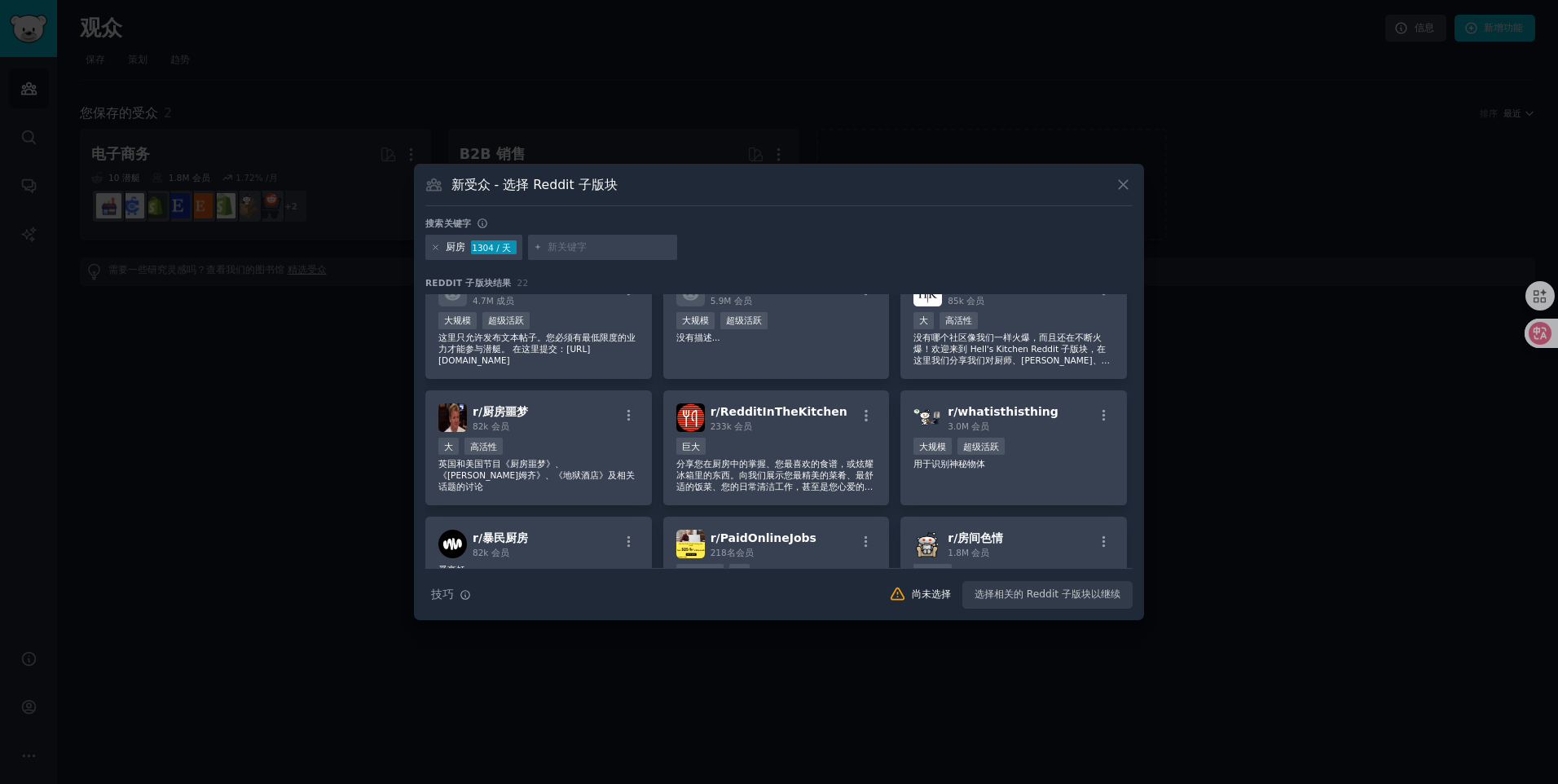
scroll to position [127, 0]
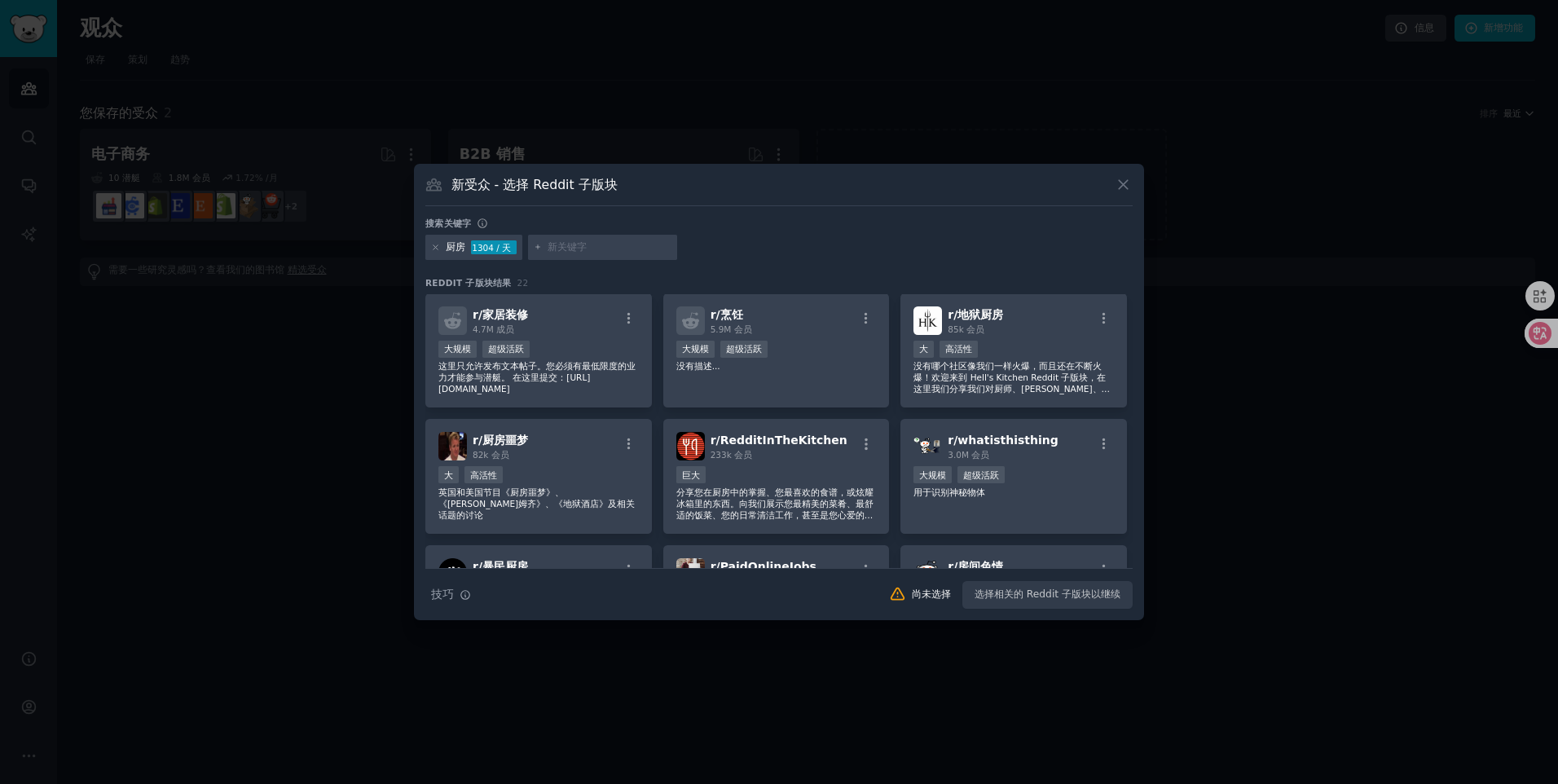
drag, startPoint x: 275, startPoint y: 289, endPoint x: 340, endPoint y: 262, distance: 70.4
click at [276, 290] on div at bounding box center [779, 392] width 1558 height 784
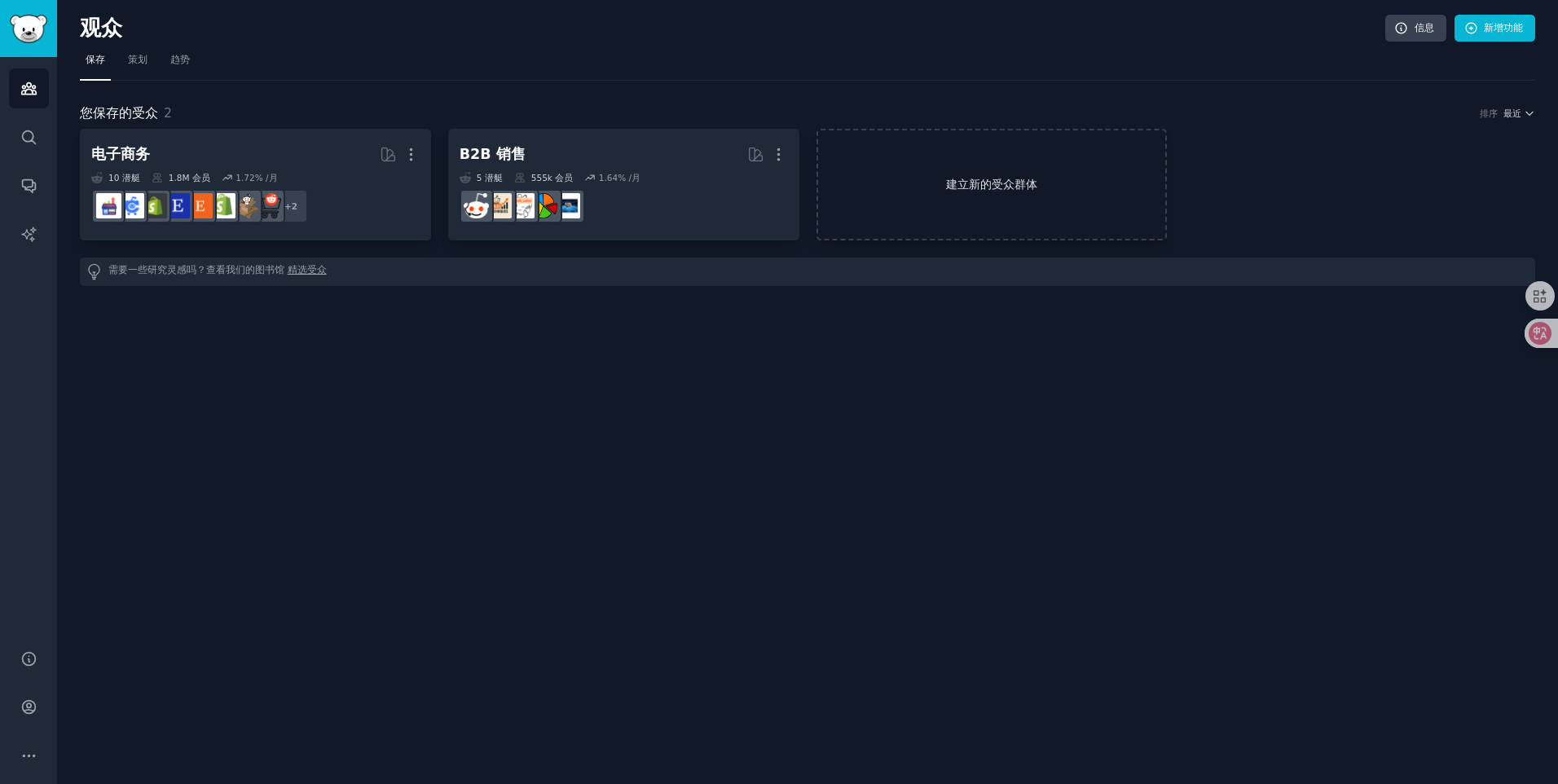
click at [985, 185] on link "建立新的受众群体" at bounding box center [992, 185] width 351 height 112
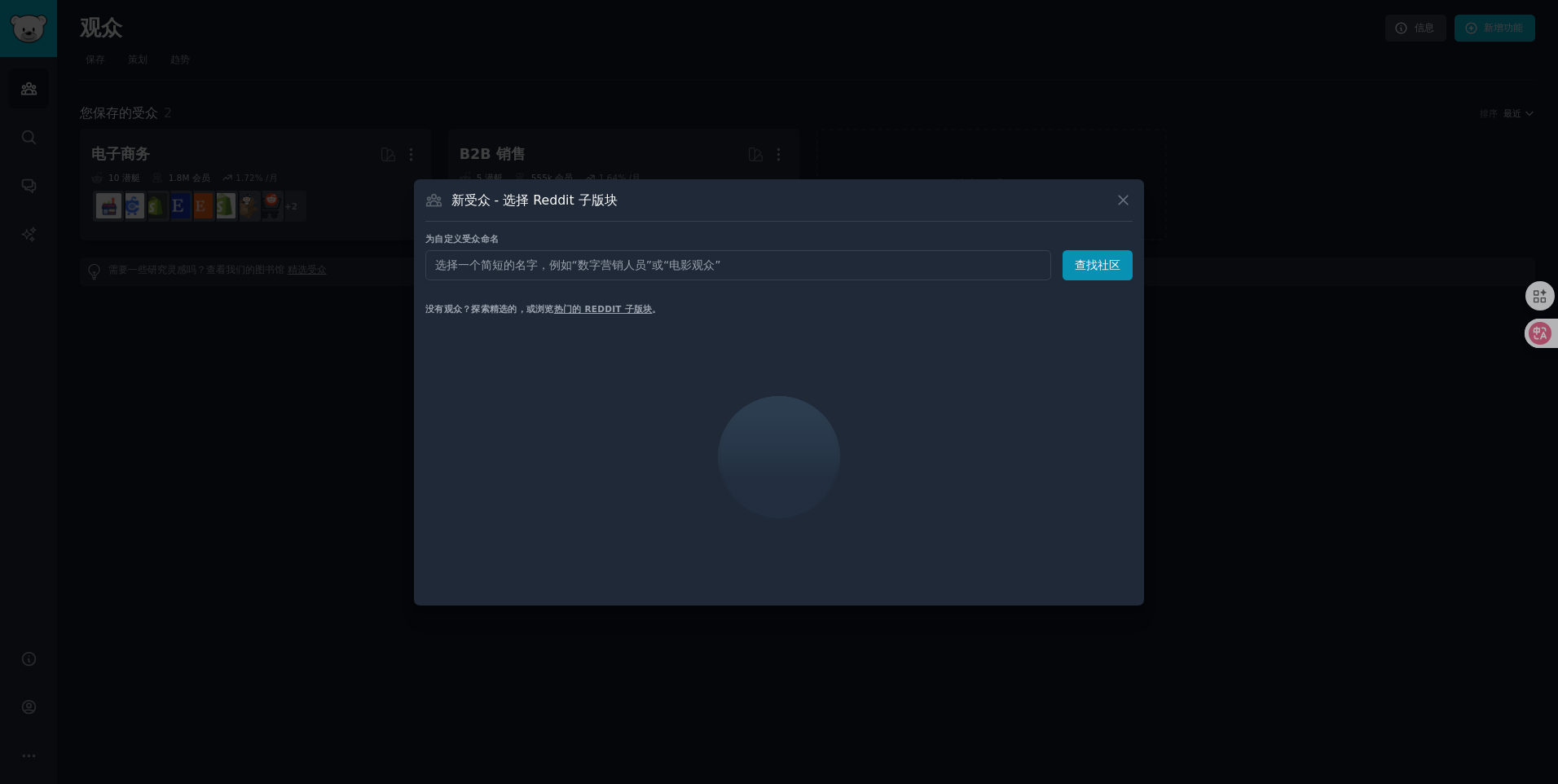
click at [573, 270] on input "text" at bounding box center [738, 265] width 626 height 30
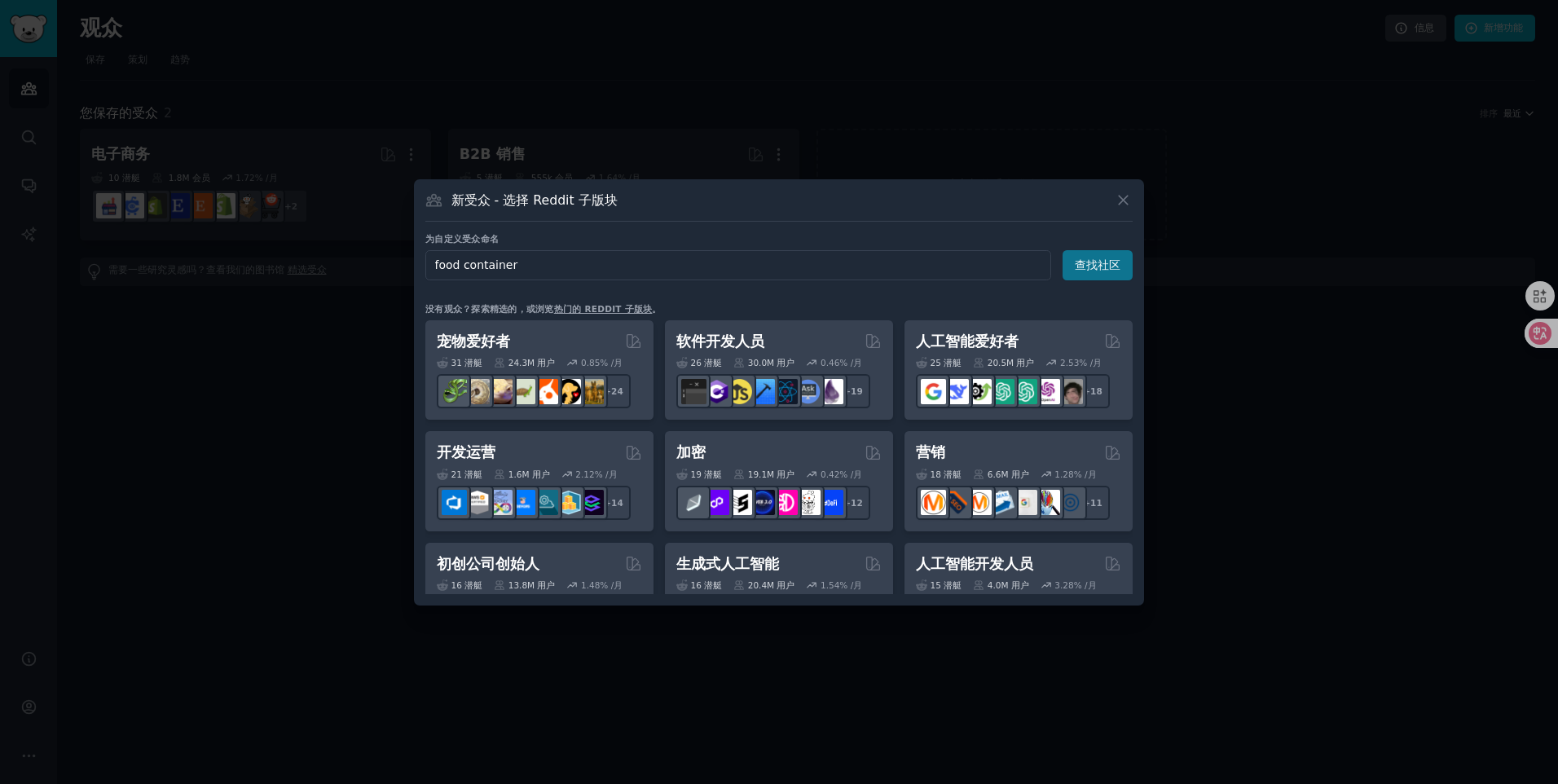
type input "food container"
click at [1077, 268] on button "查找社区" at bounding box center [1097, 265] width 70 height 30
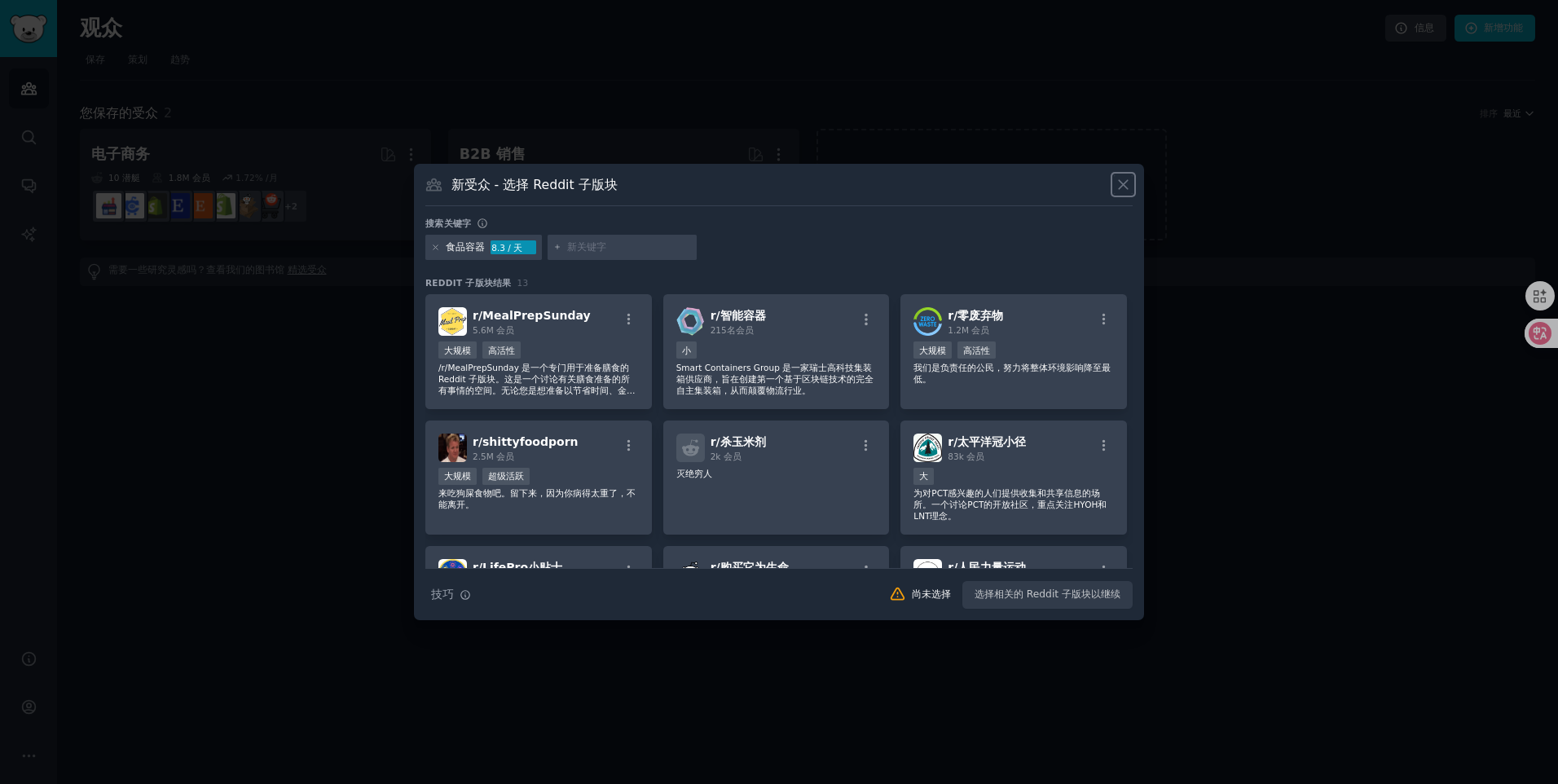
drag, startPoint x: 1127, startPoint y: 192, endPoint x: 1118, endPoint y: 185, distance: 11.4
click at [1128, 190] on icon at bounding box center [1123, 185] width 17 height 17
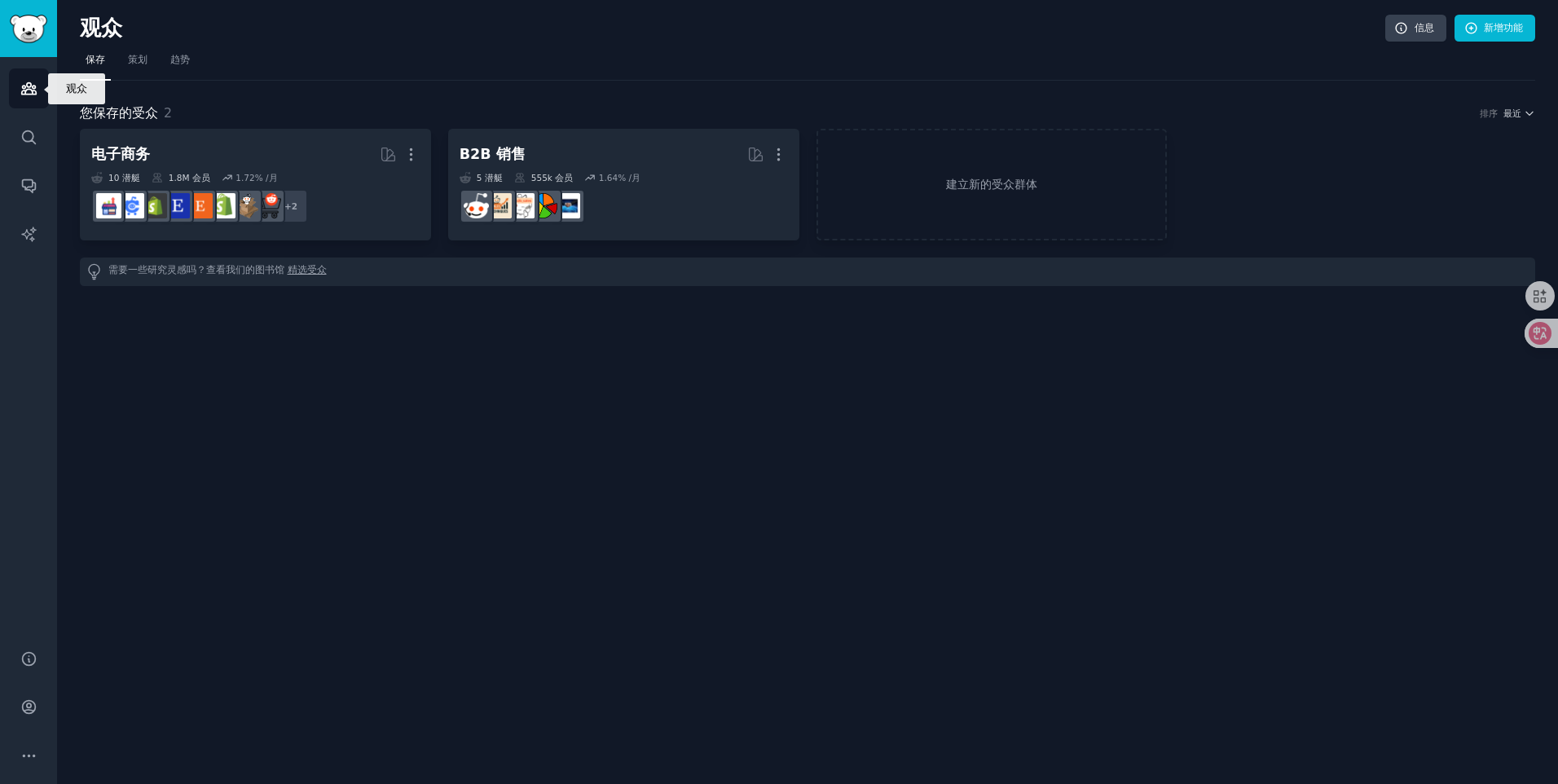
click at [26, 84] on icon "侧 栏" at bounding box center [28, 89] width 15 height 12
drag, startPoint x: 120, startPoint y: 62, endPoint x: 129, endPoint y: 62, distance: 9.0
click at [129, 62] on nav "保存 策划 趋势" at bounding box center [807, 64] width 1455 height 33
click at [133, 62] on span "策划" at bounding box center [137, 60] width 19 height 15
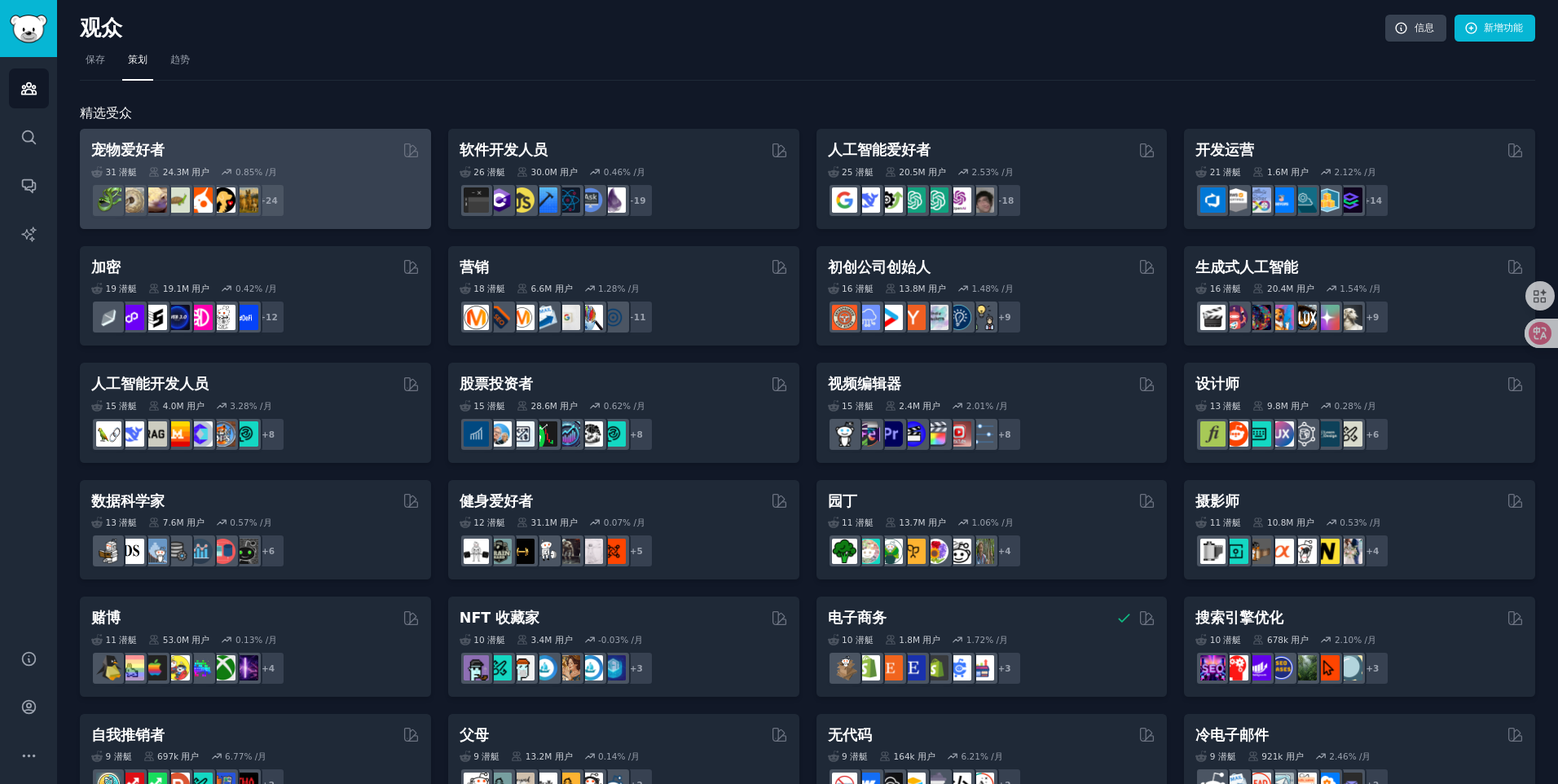
click at [323, 166] on div "31 潜艇 24.3M 用户 0.85% /月" at bounding box center [255, 172] width 328 height 12
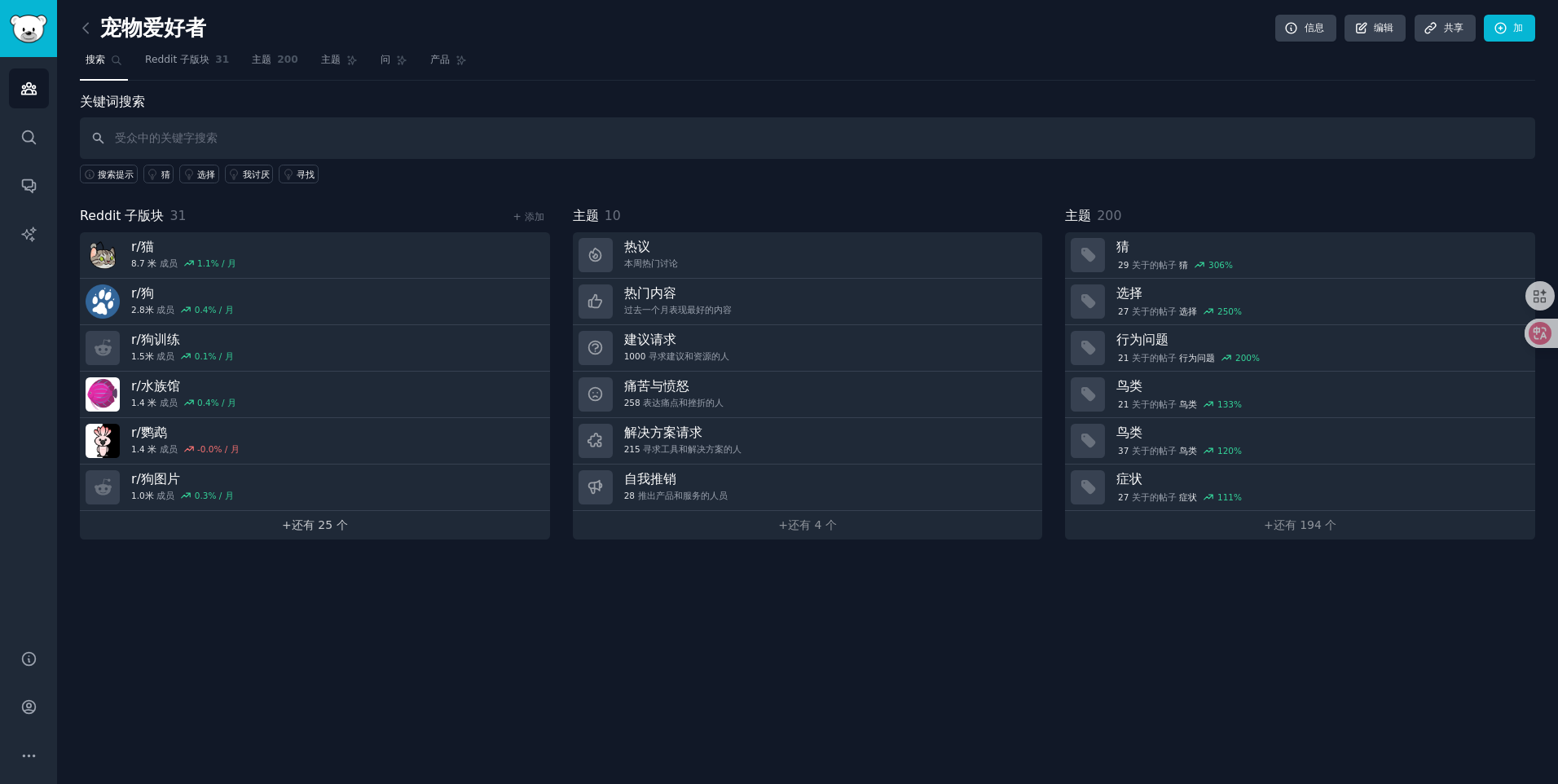
click at [285, 524] on link "+ 还有 25 个" at bounding box center [315, 525] width 470 height 28
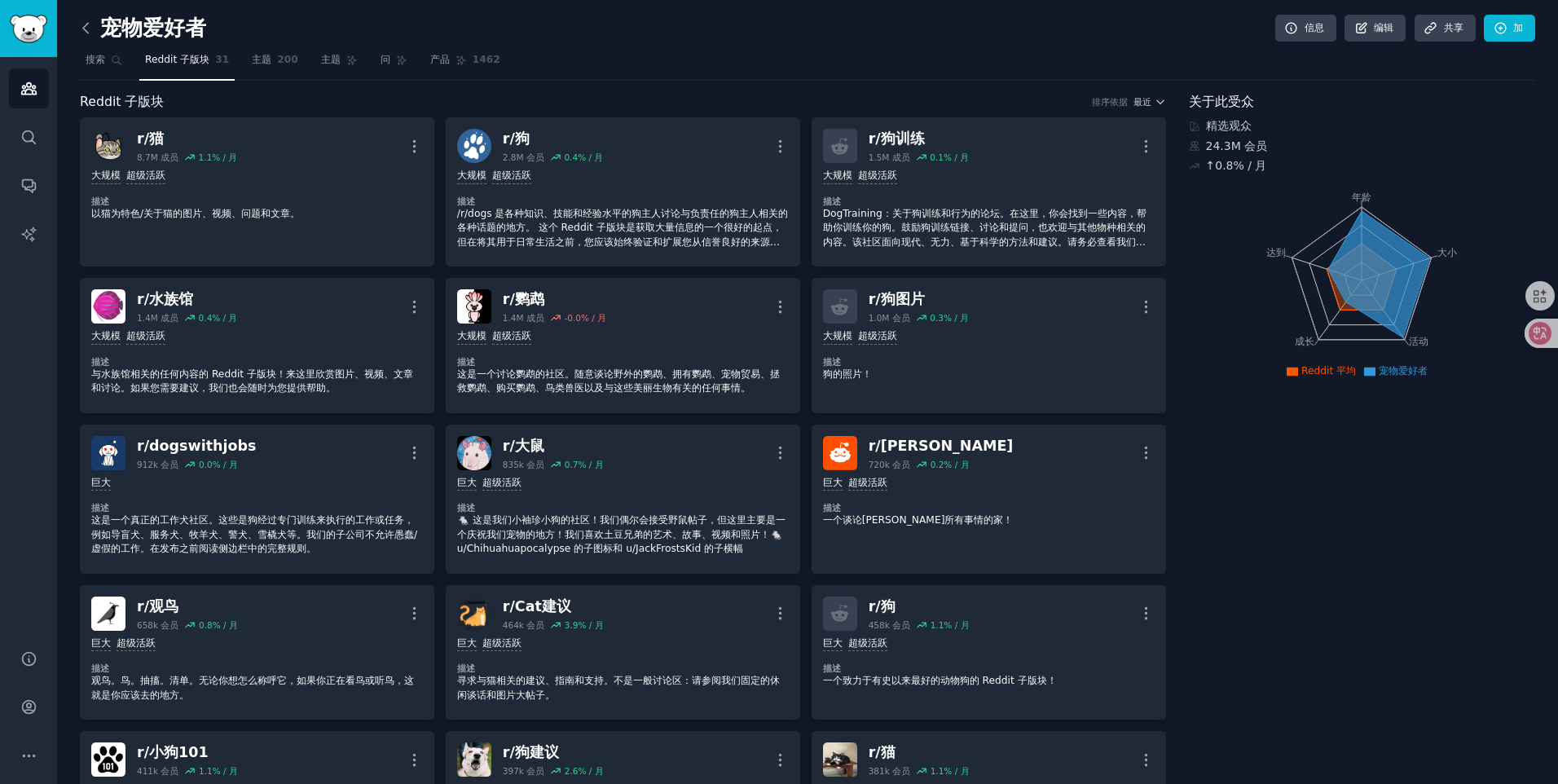
click at [87, 28] on icon at bounding box center [86, 28] width 17 height 17
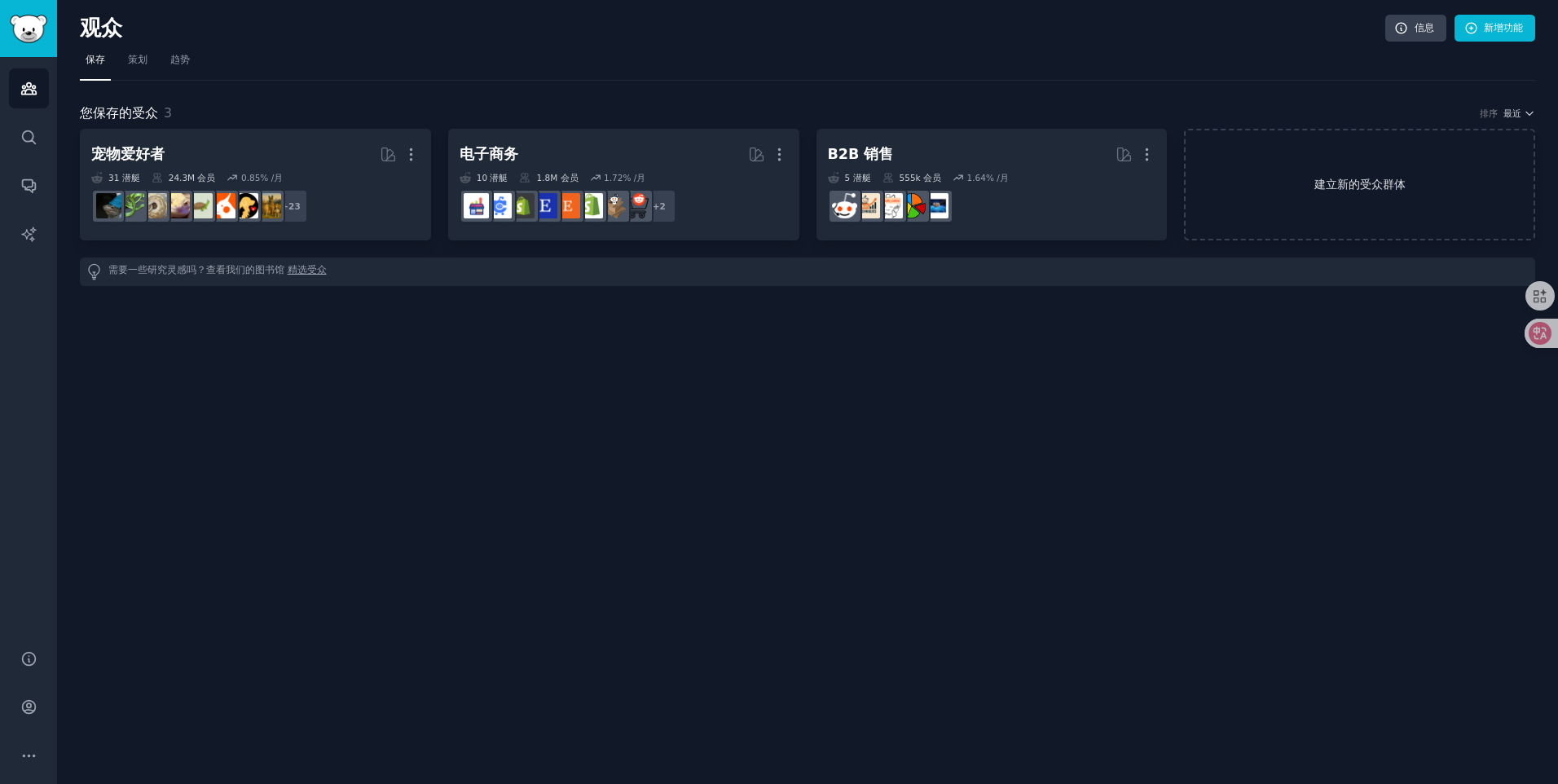
click at [1307, 186] on link "建立新的受众群体" at bounding box center [1359, 185] width 351 height 112
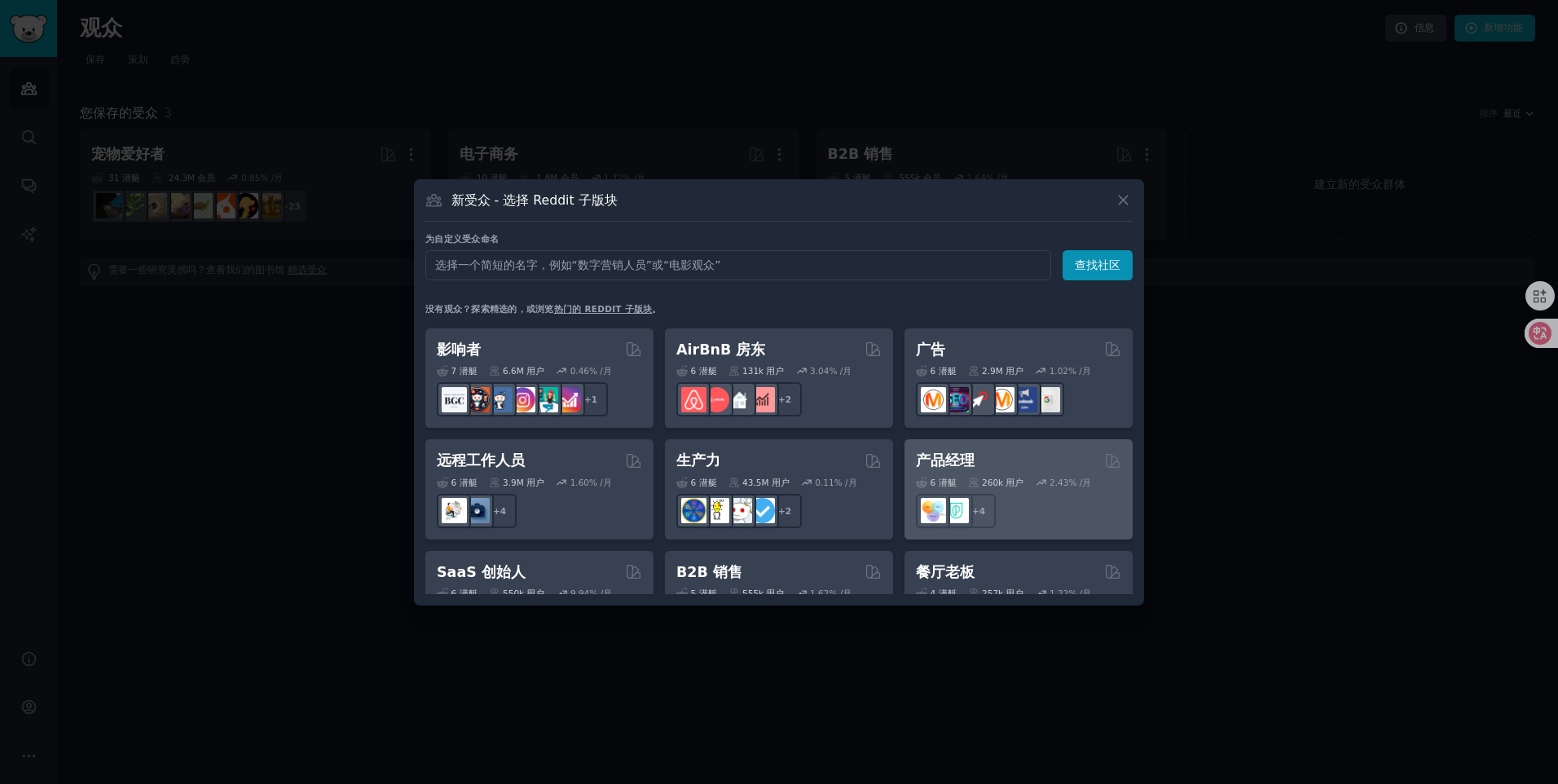
scroll to position [1141, 0]
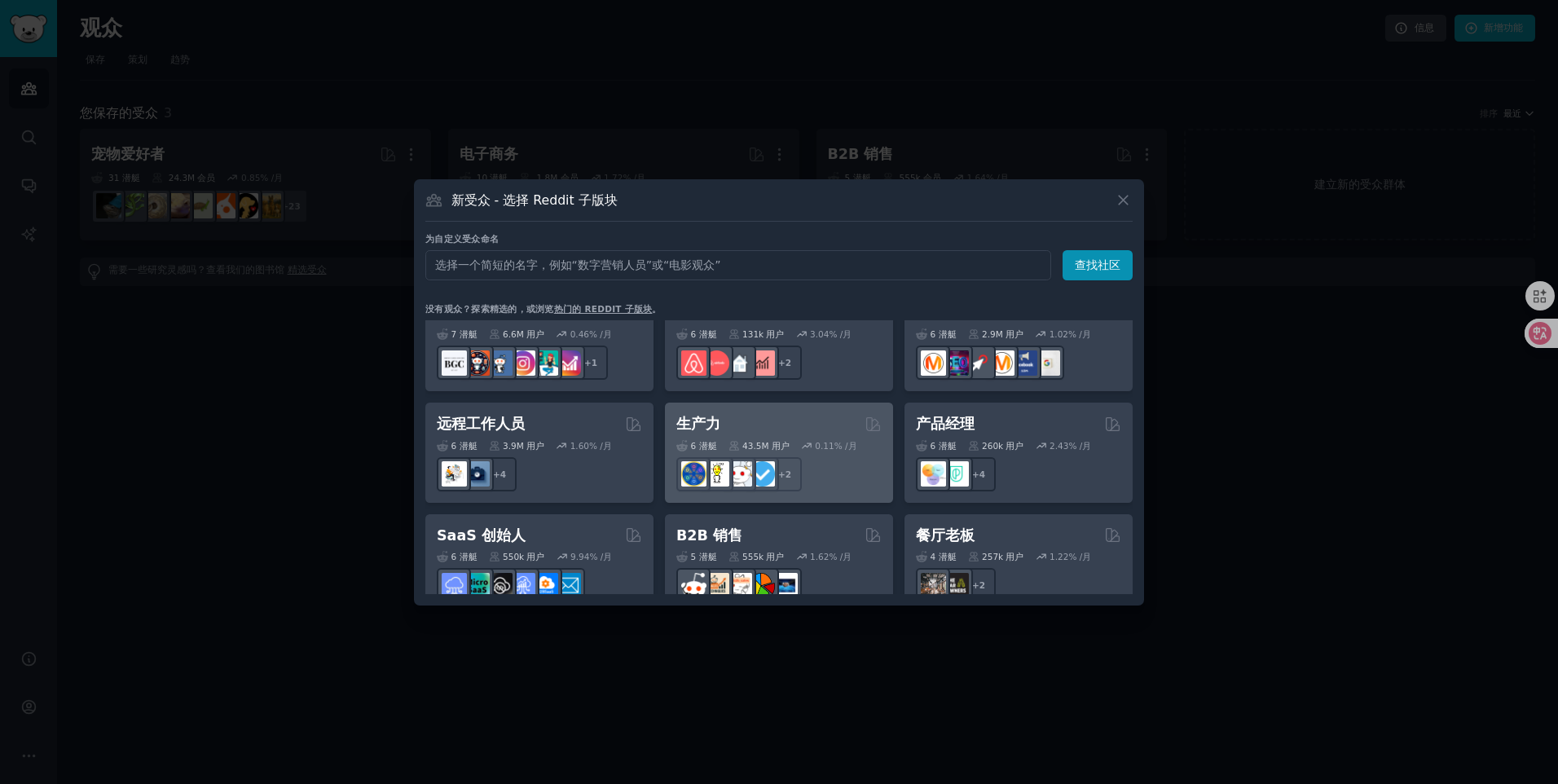
click at [772, 417] on div "生产力" at bounding box center [779, 424] width 206 height 20
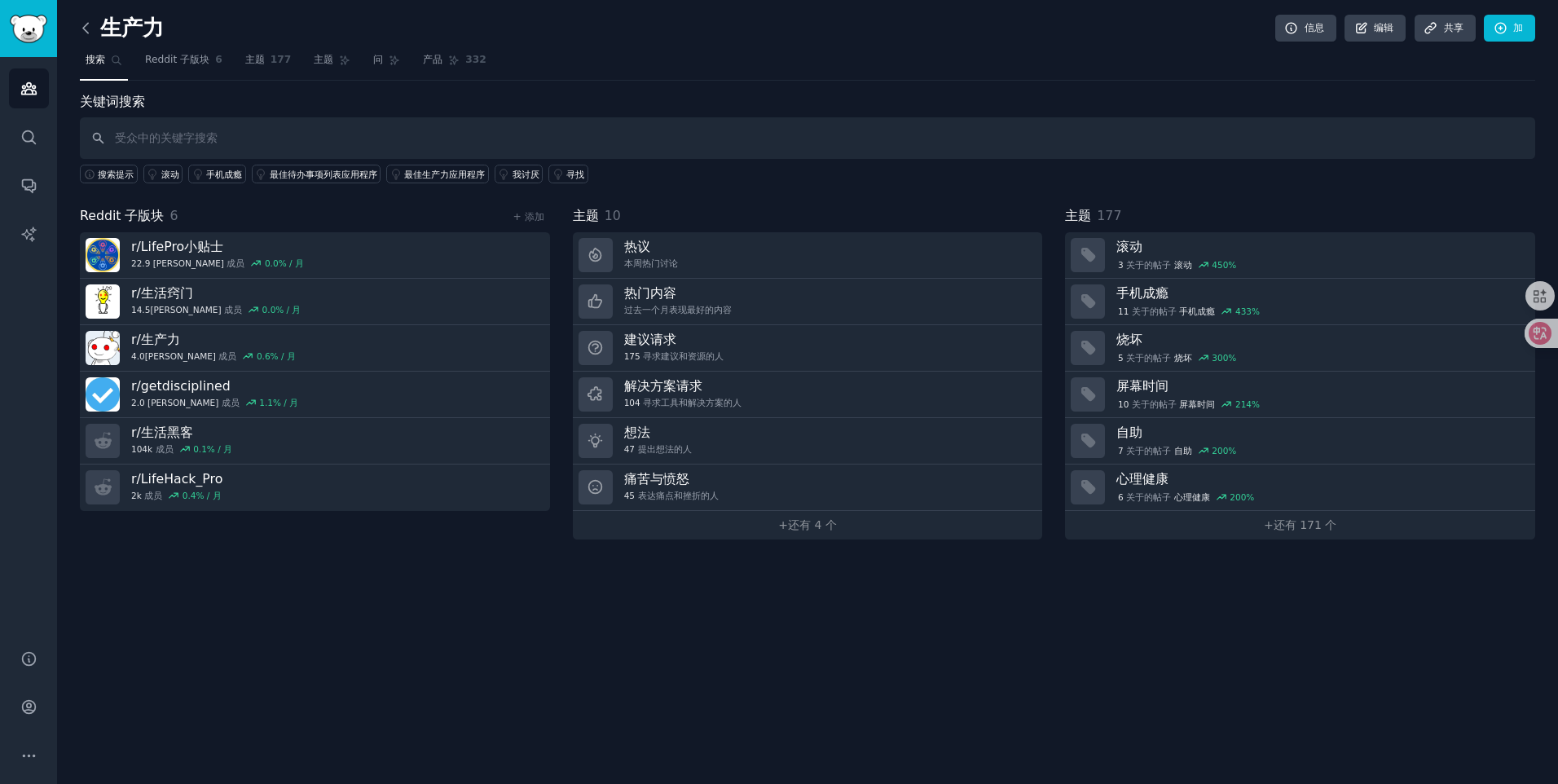
click at [84, 19] on icon at bounding box center [86, 28] width 17 height 17
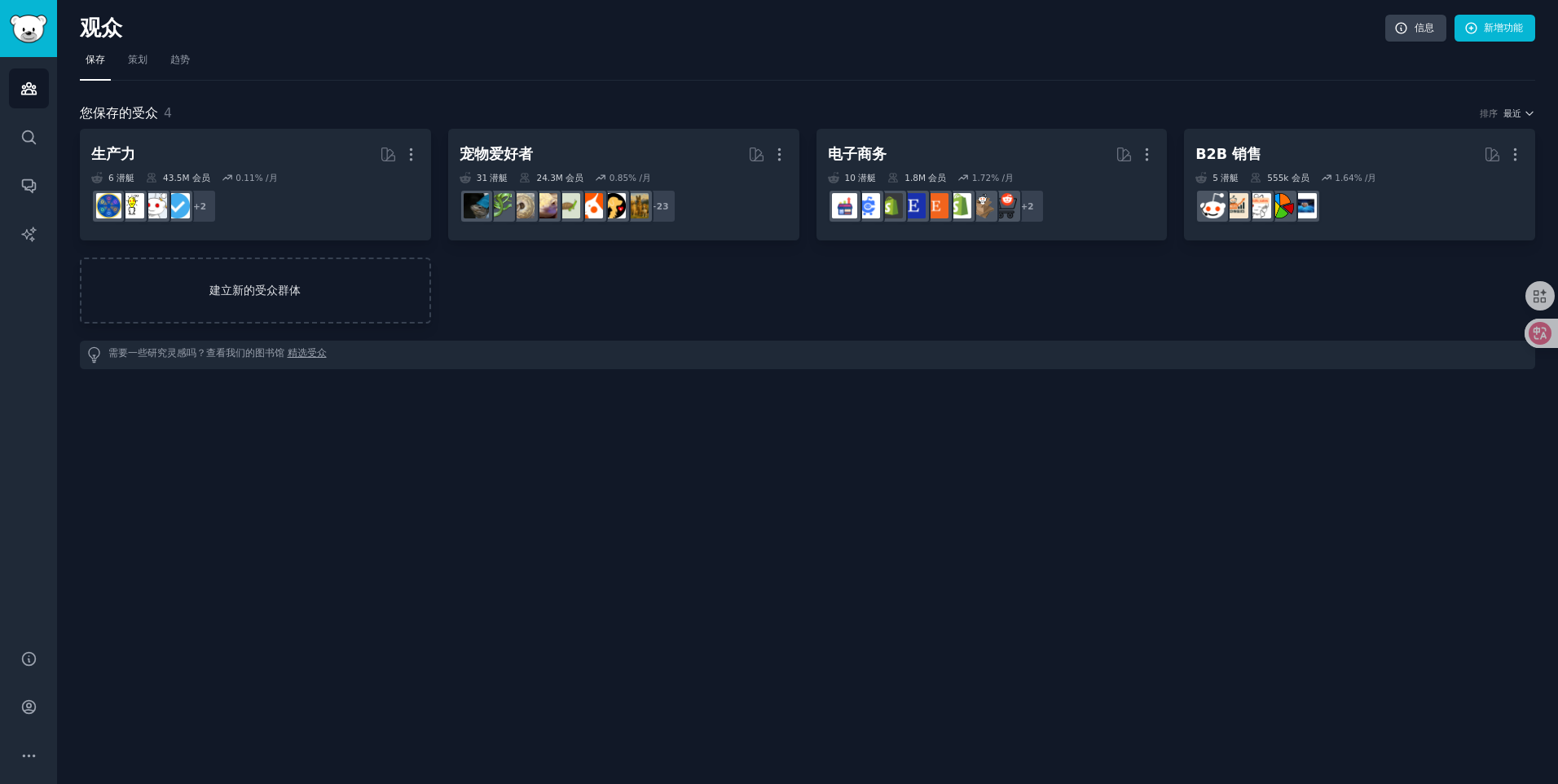
click at [167, 287] on link "建立新的受众群体" at bounding box center [256, 290] width 351 height 66
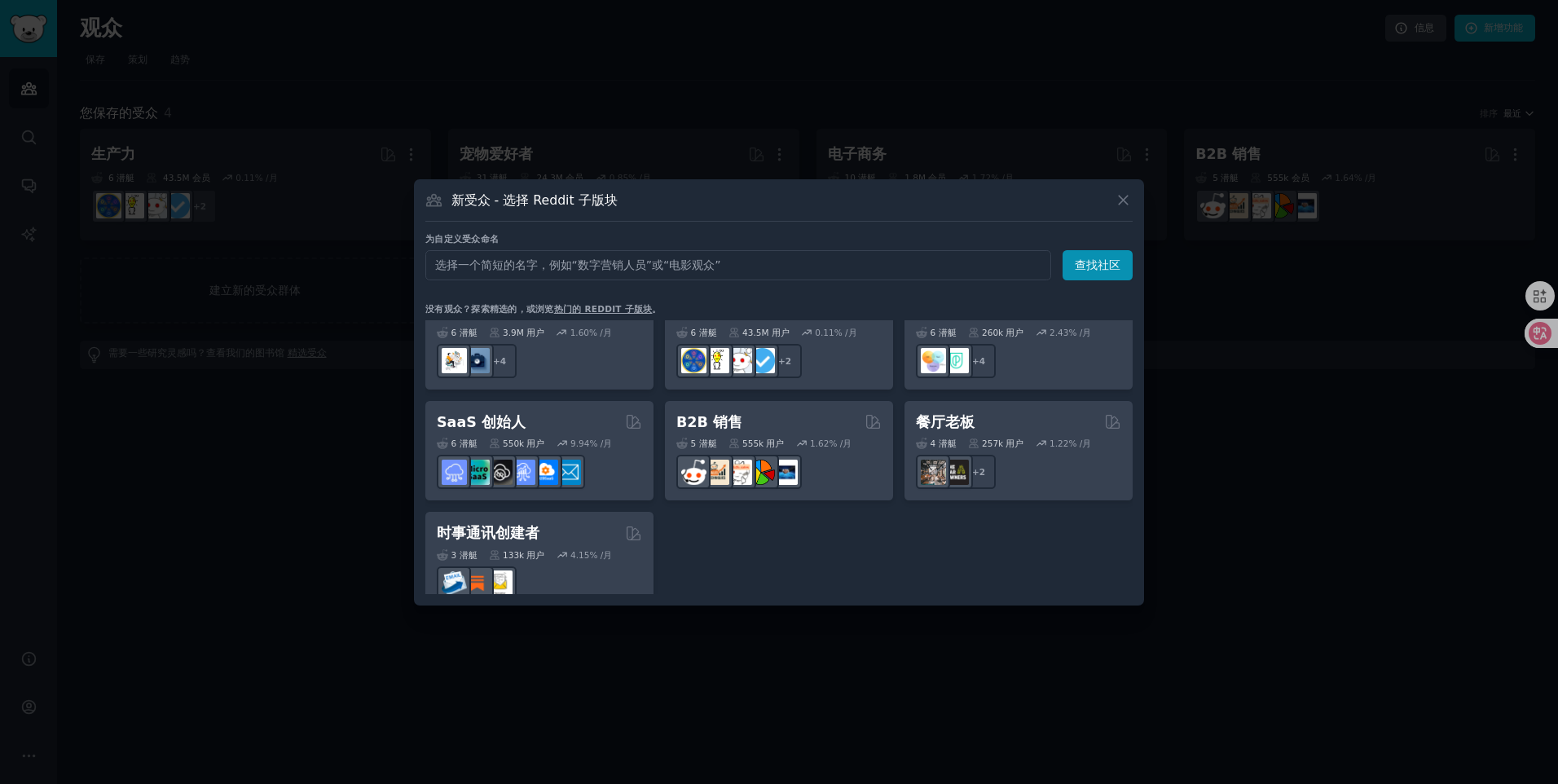
scroll to position [1272, 0]
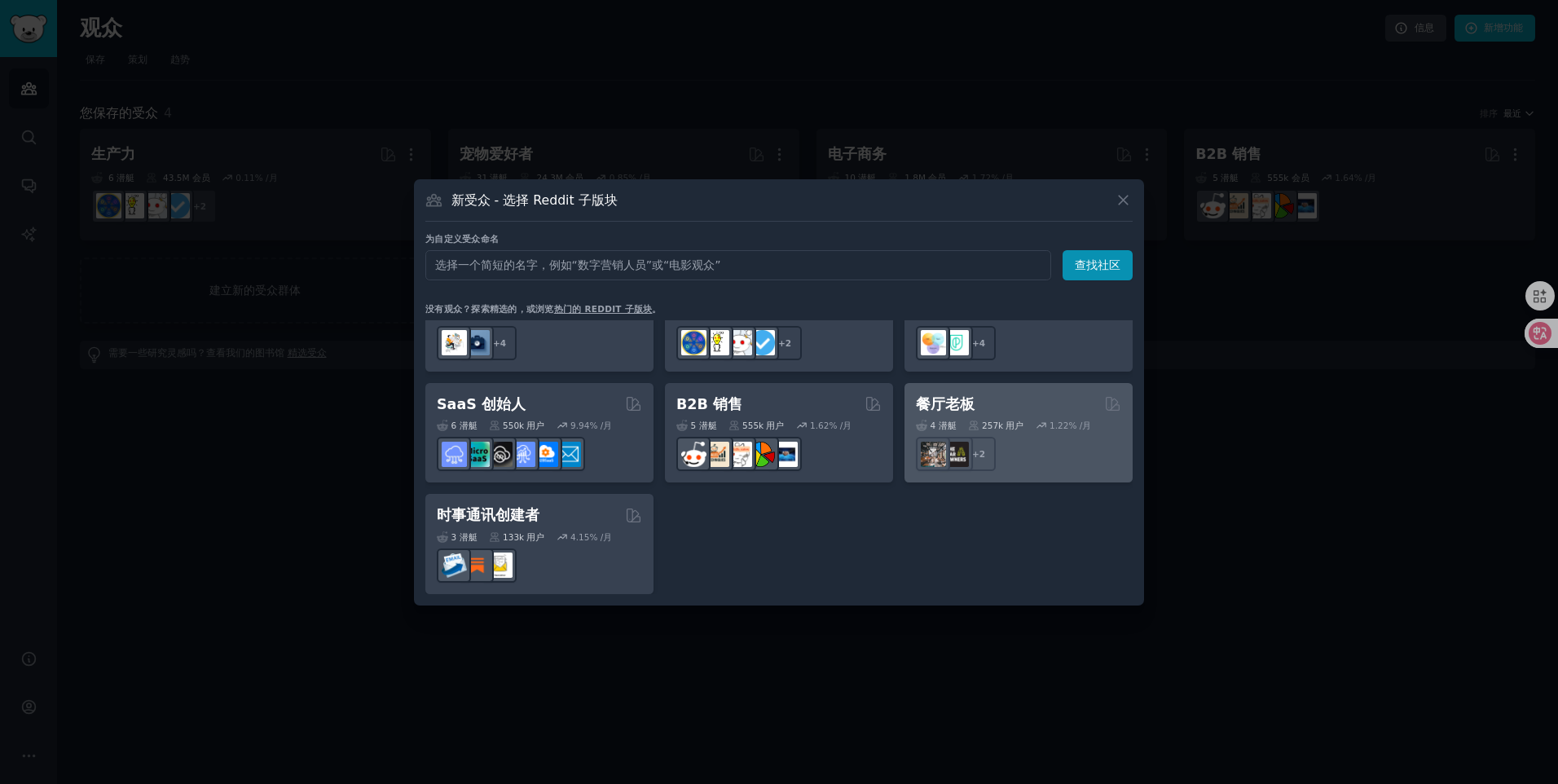
click at [1054, 401] on div "餐厅老板" at bounding box center [1019, 405] width 206 height 20
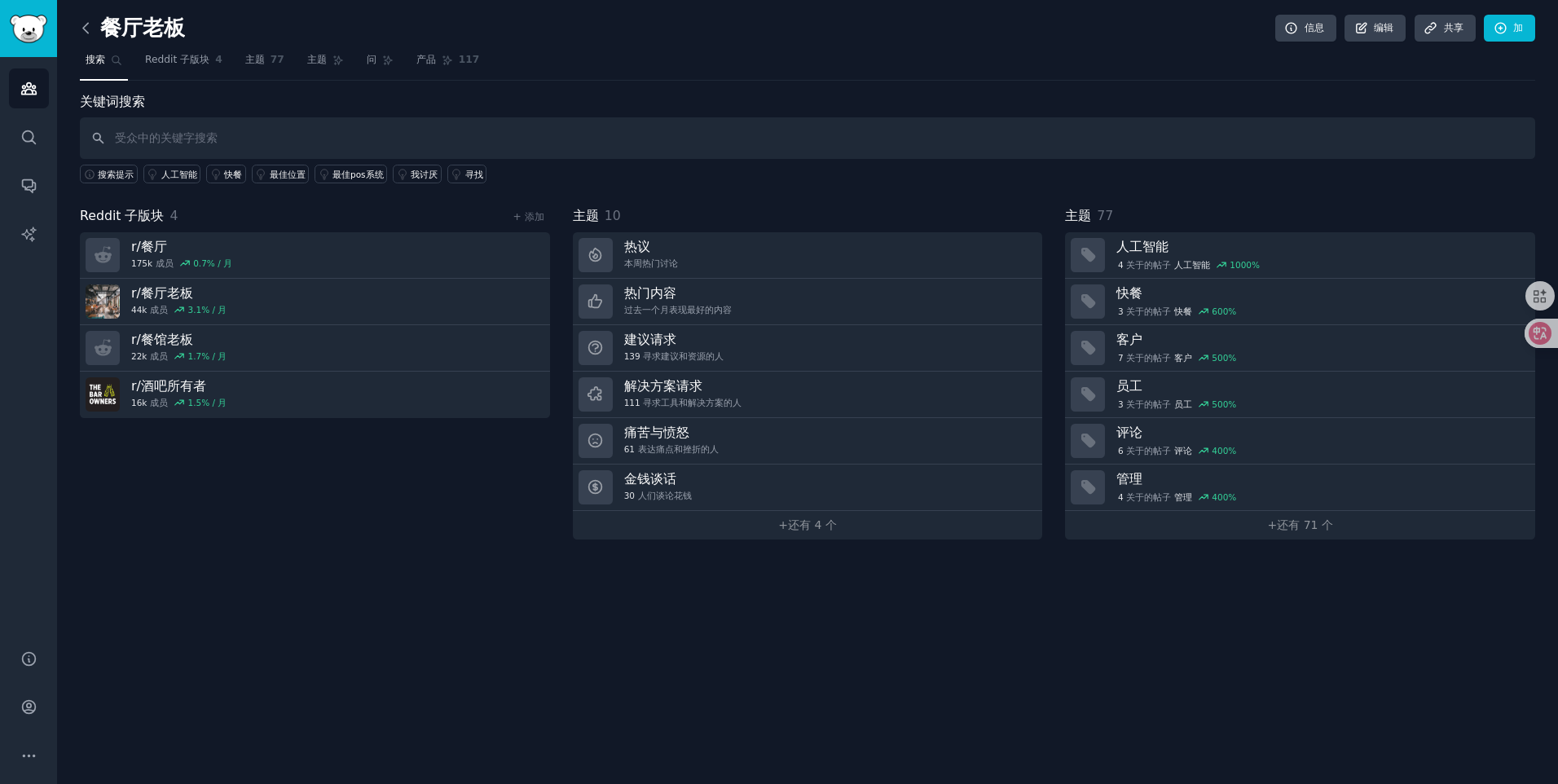
click at [84, 23] on icon at bounding box center [86, 28] width 17 height 17
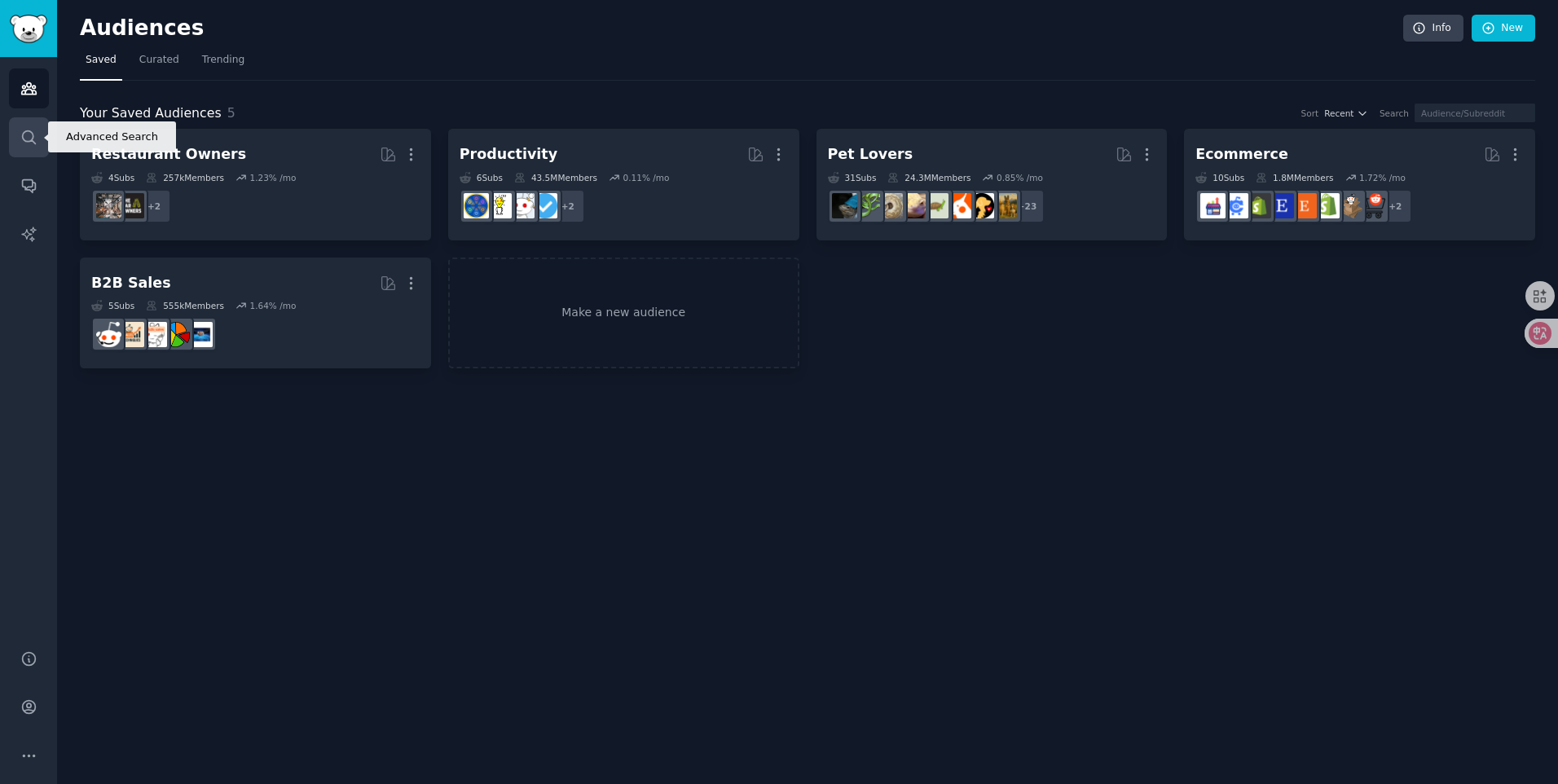
click at [22, 134] on icon "Sidebar" at bounding box center [28, 137] width 13 height 13
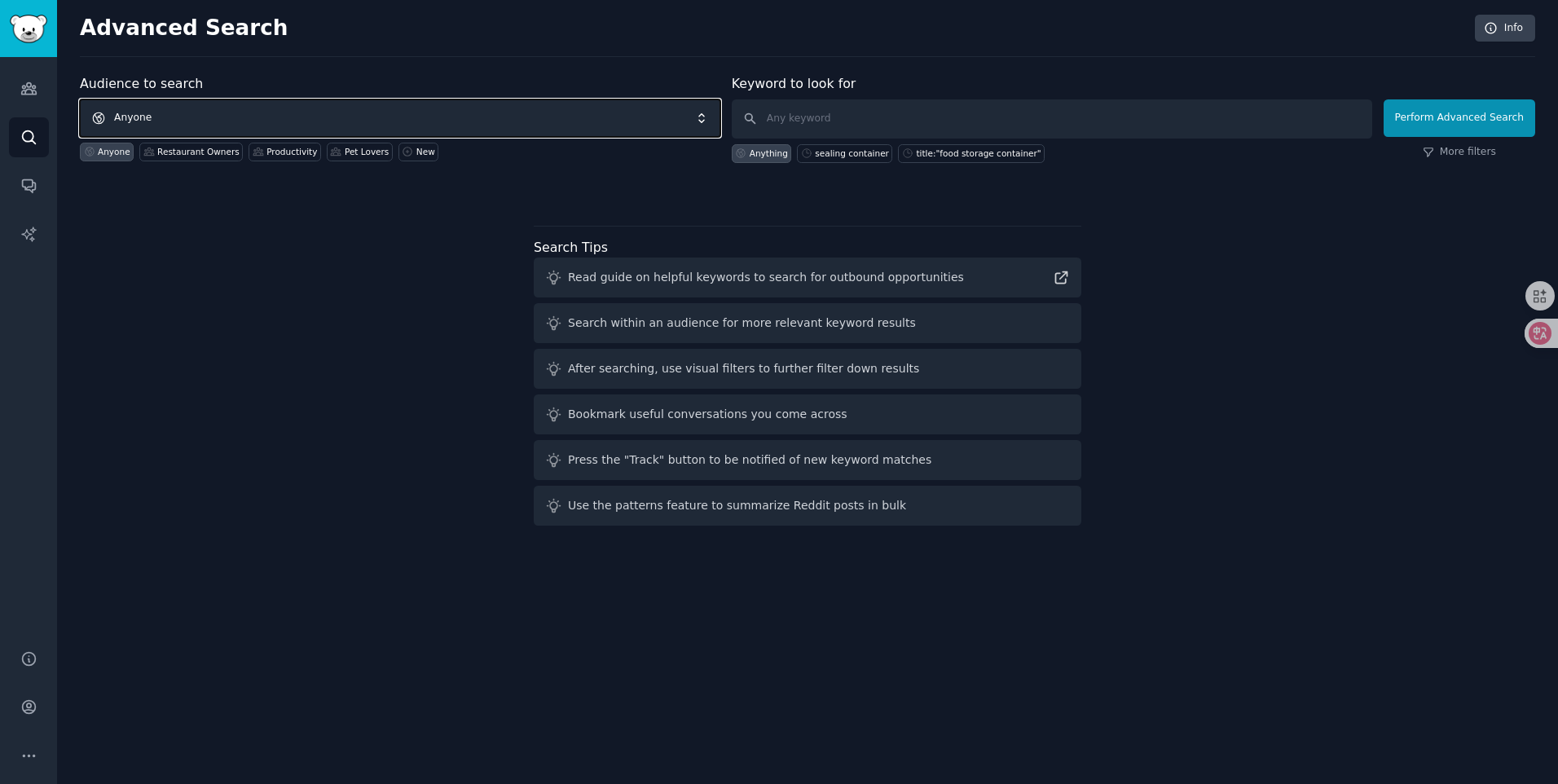
click at [301, 117] on span "Anyone" at bounding box center [400, 118] width 640 height 38
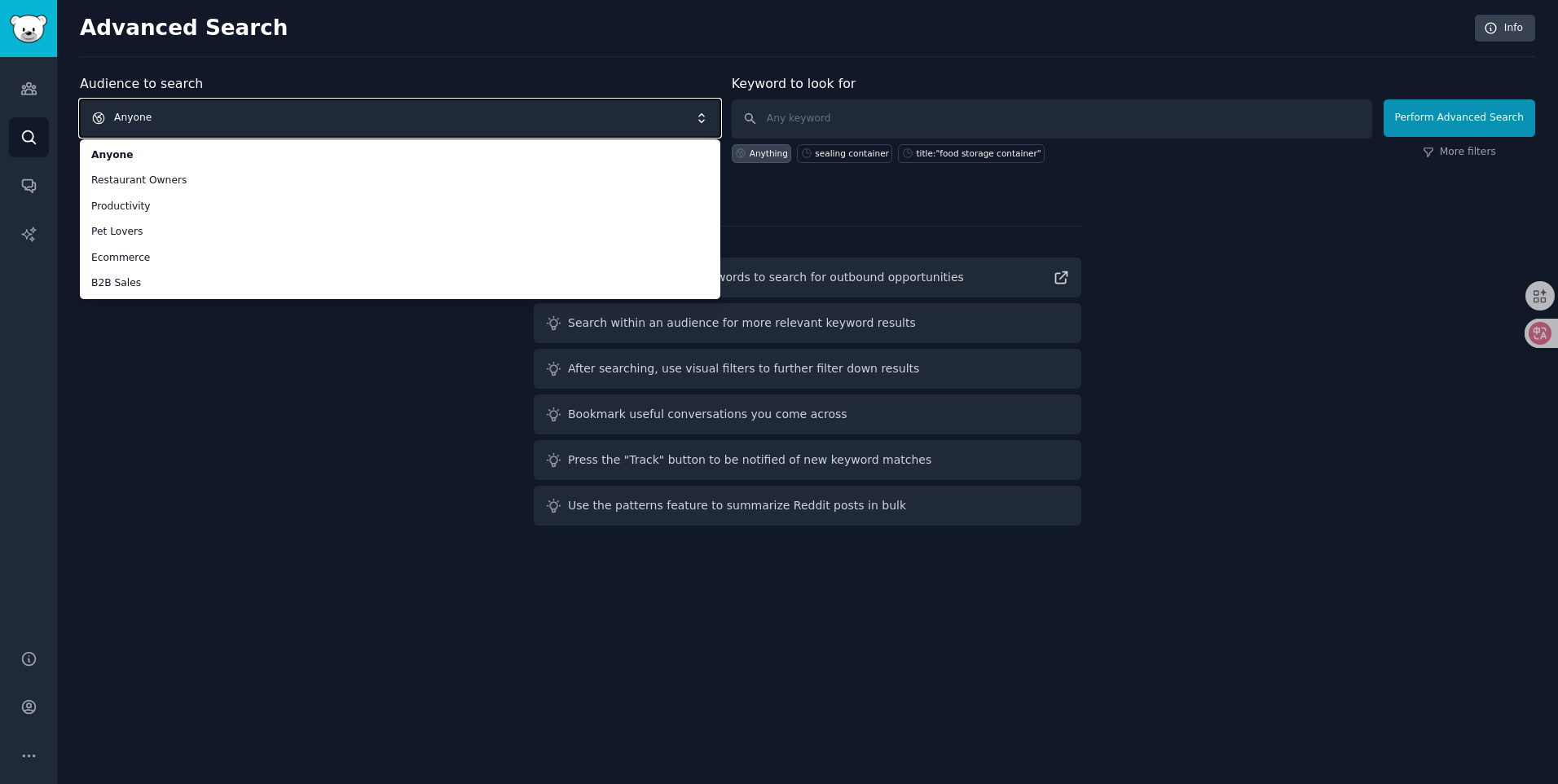
click at [300, 104] on span "Anyone" at bounding box center [400, 118] width 640 height 38
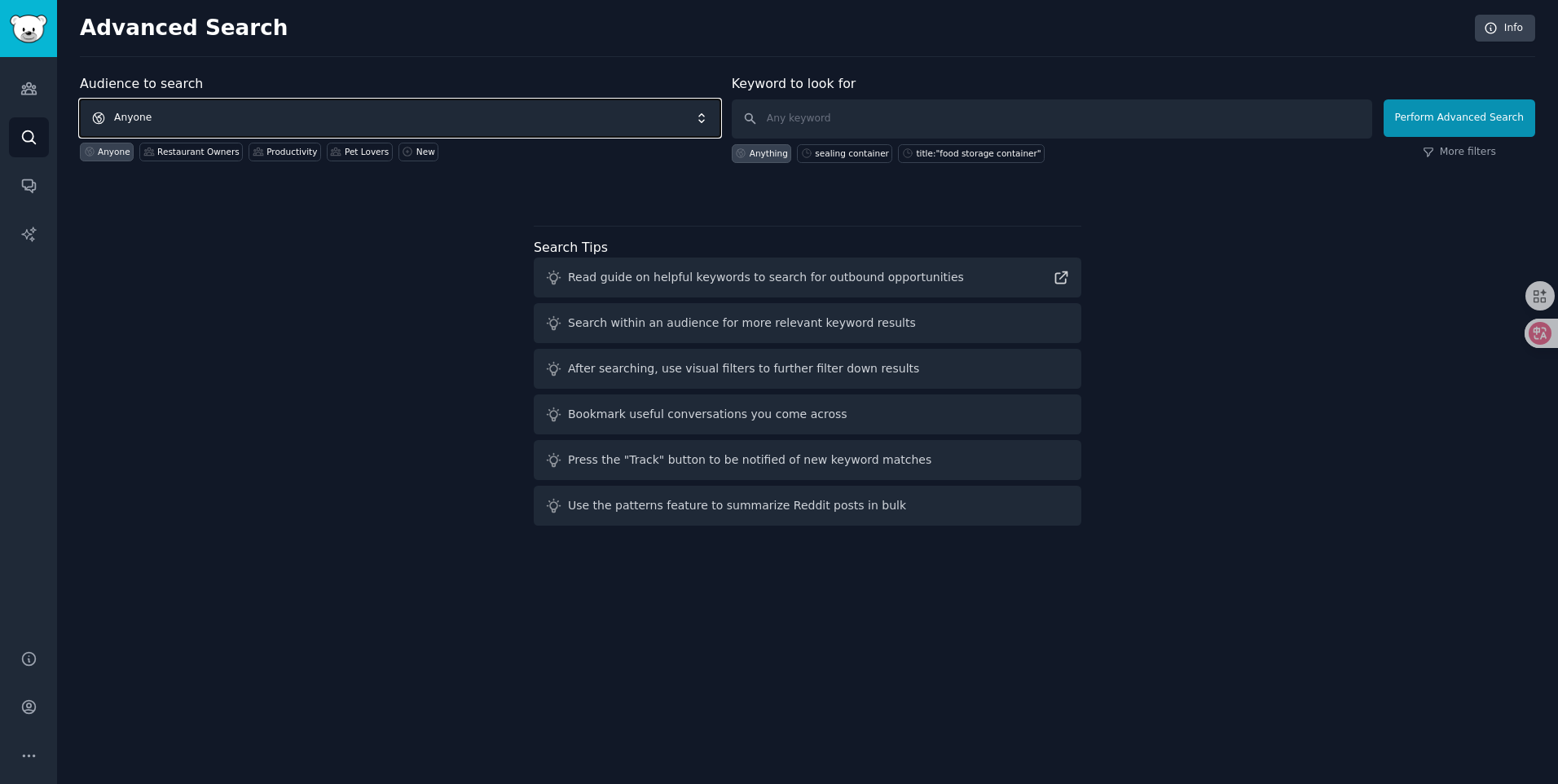
click at [295, 114] on span "Anyone" at bounding box center [400, 118] width 640 height 38
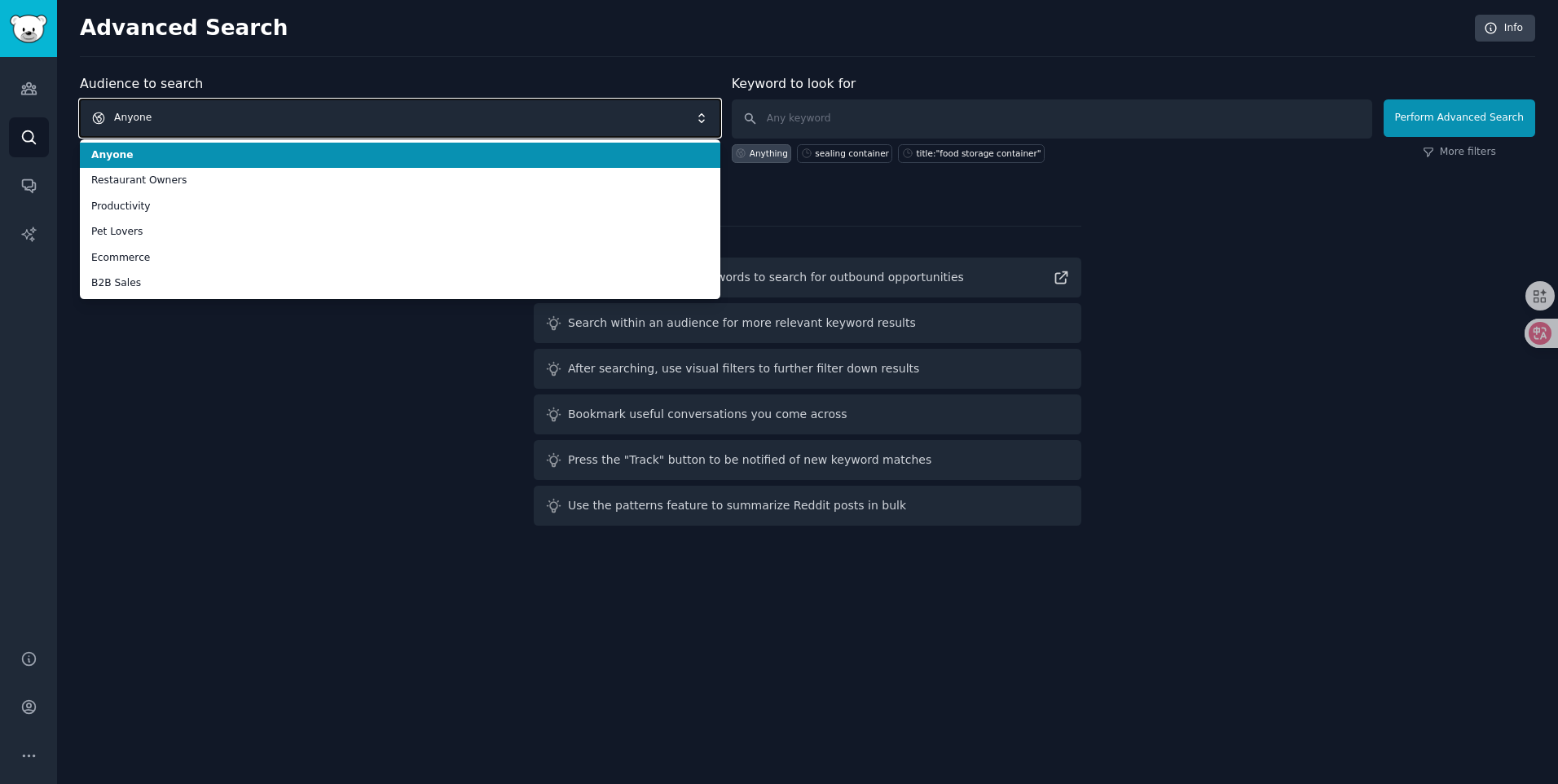
click at [232, 117] on span "Anyone" at bounding box center [400, 118] width 640 height 38
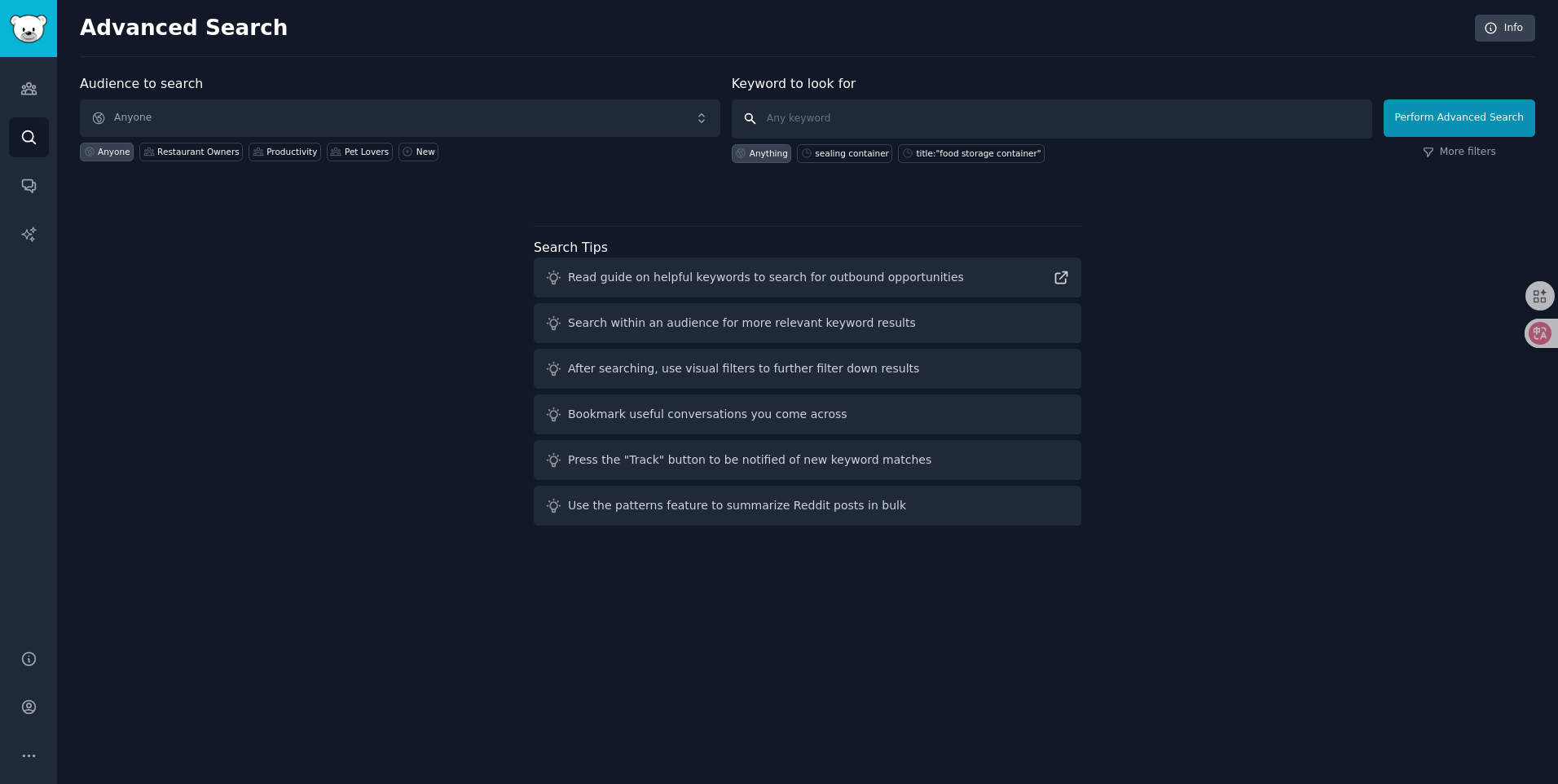
click at [904, 121] on input "text" at bounding box center [1051, 119] width 640 height 39
type input "l"
type input "kitchenware"
click at [1469, 109] on button "Perform Advanced Search" at bounding box center [1459, 118] width 151 height 38
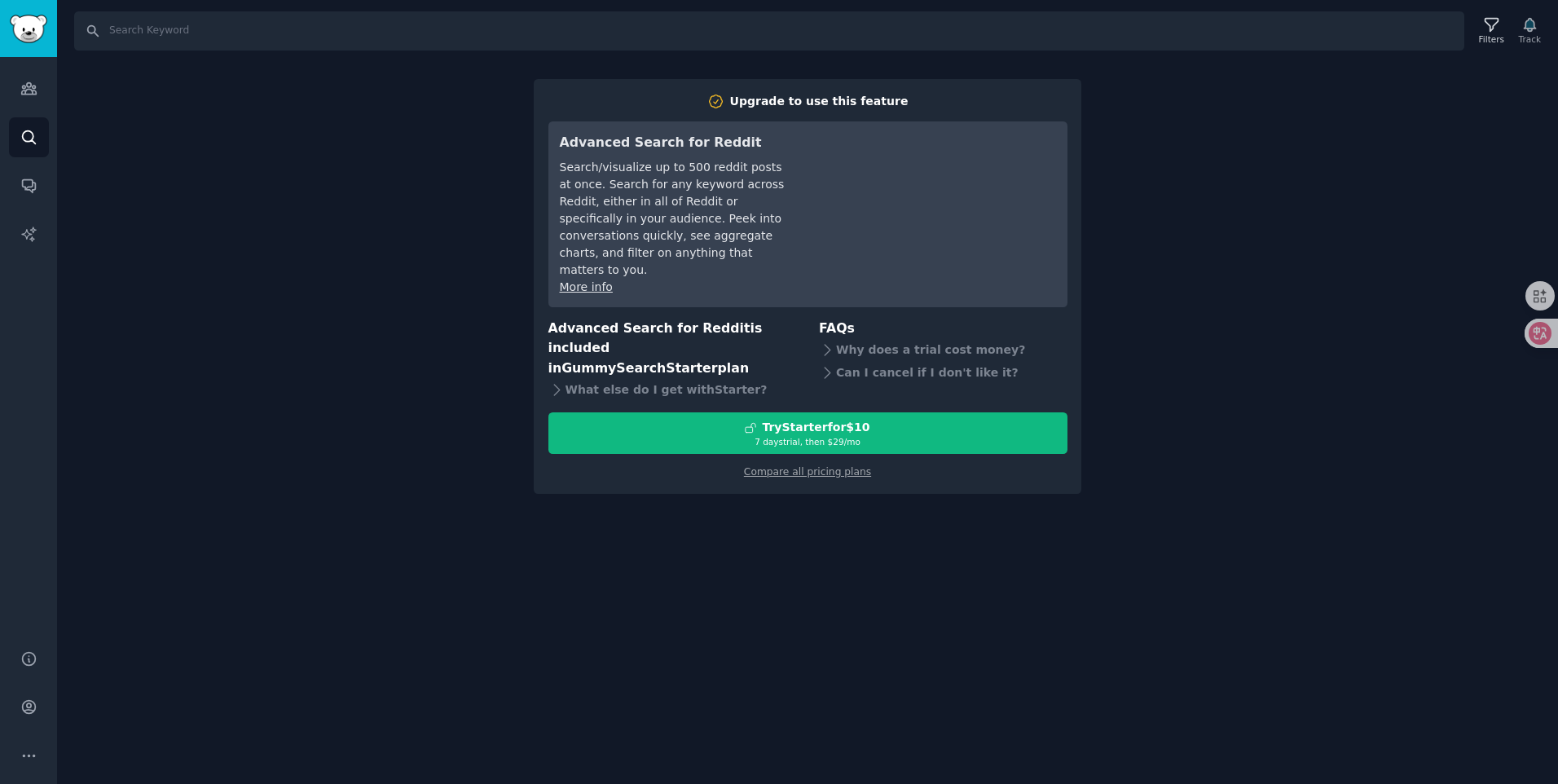
click at [720, 494] on div "Search Filters Track Upgrade to use this feature Advanced Search for Reddit Sea…" at bounding box center [807, 392] width 1501 height 784
click at [685, 507] on div "Search Filters Track Upgrade to use this feature Advanced Search for Reddit Sea…" at bounding box center [807, 392] width 1501 height 784
drag, startPoint x: 685, startPoint y: 507, endPoint x: 674, endPoint y: 505, distance: 11.2
click at [684, 507] on div "Search Filters Track Upgrade to use this feature Advanced Search for Reddit Sea…" at bounding box center [807, 392] width 1501 height 784
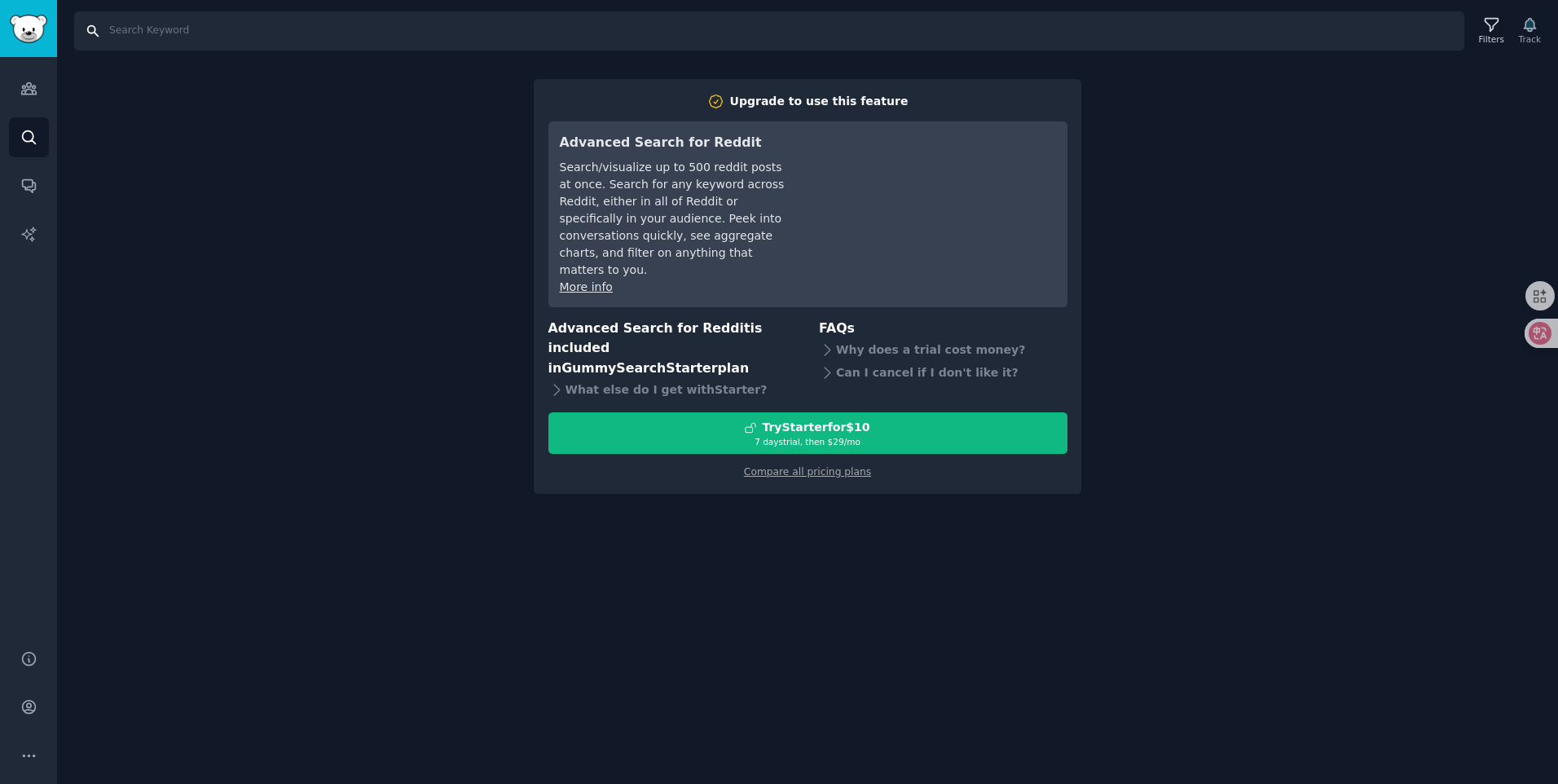
click at [333, 23] on input "Search" at bounding box center [769, 31] width 1390 height 39
type input "k"
type input "i"
type input "kitchenware"
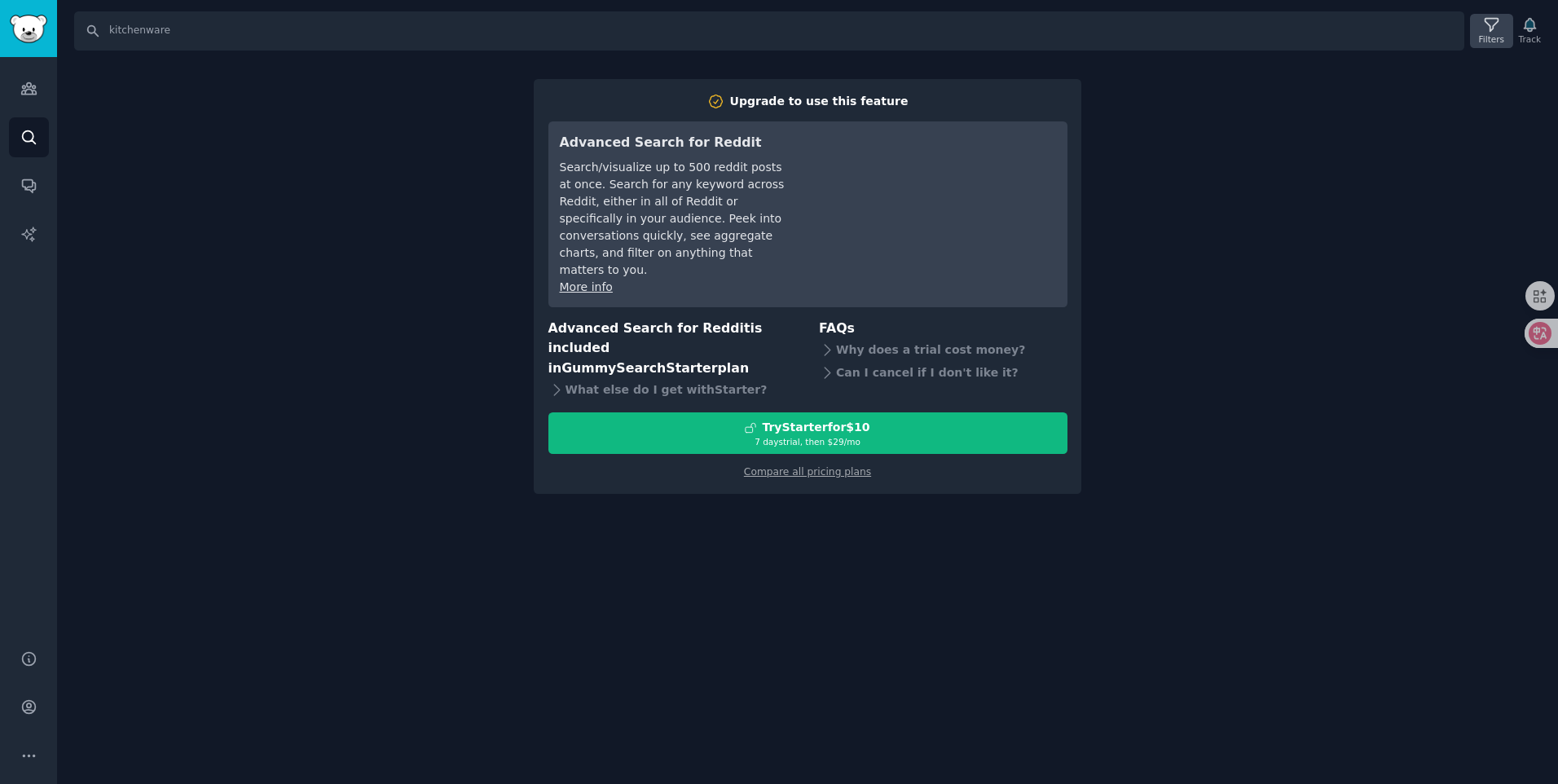
click at [1486, 27] on icon at bounding box center [1491, 24] width 17 height 17
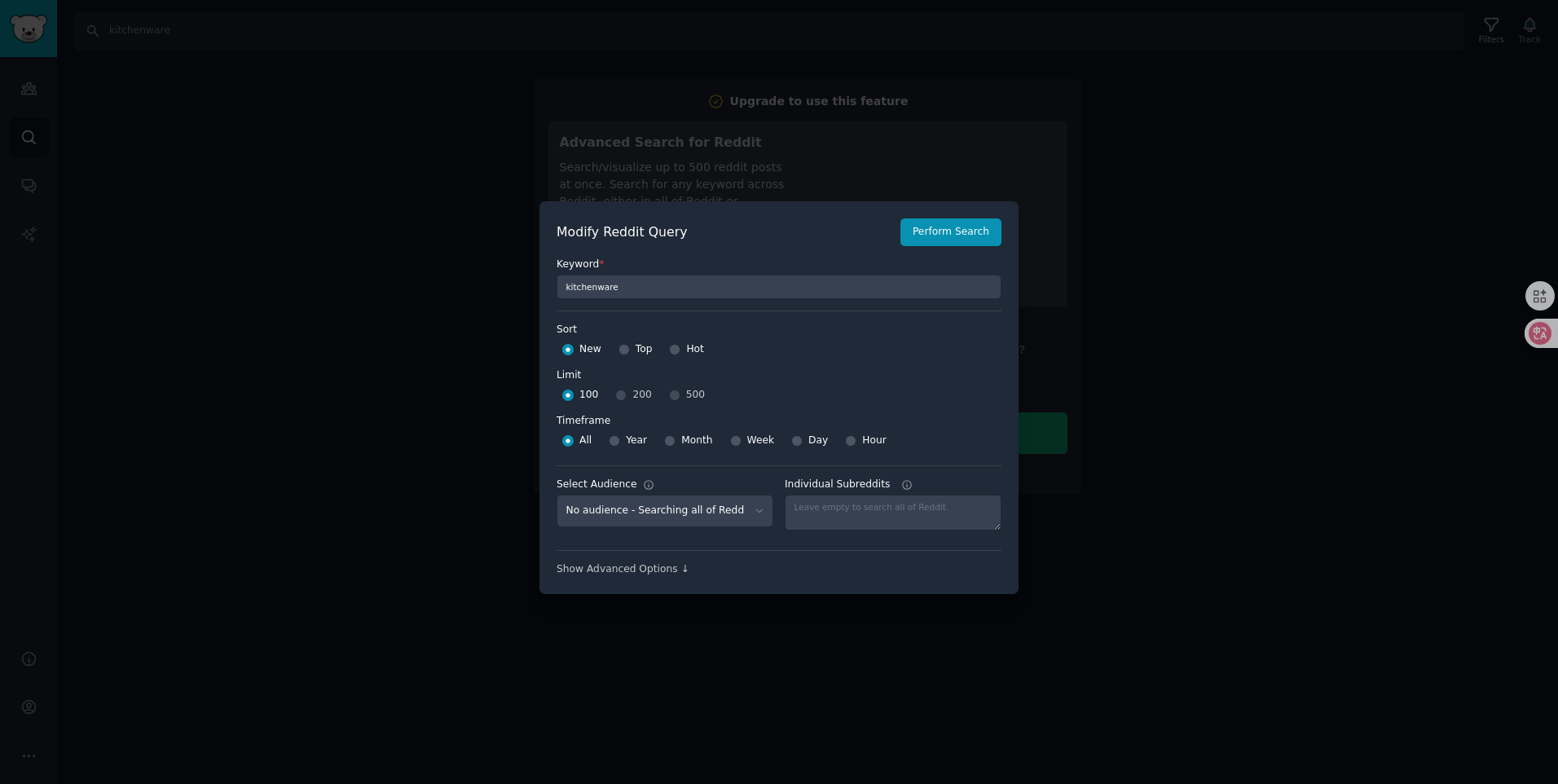
click at [696, 348] on span "Hot" at bounding box center [695, 349] width 18 height 15
click at [680, 348] on input "Hot" at bounding box center [675, 349] width 12 height 12
radio input "true"
click at [622, 437] on div "Year" at bounding box center [628, 440] width 38 height 26
click at [614, 441] on input "Year" at bounding box center [614, 441] width 12 height 12
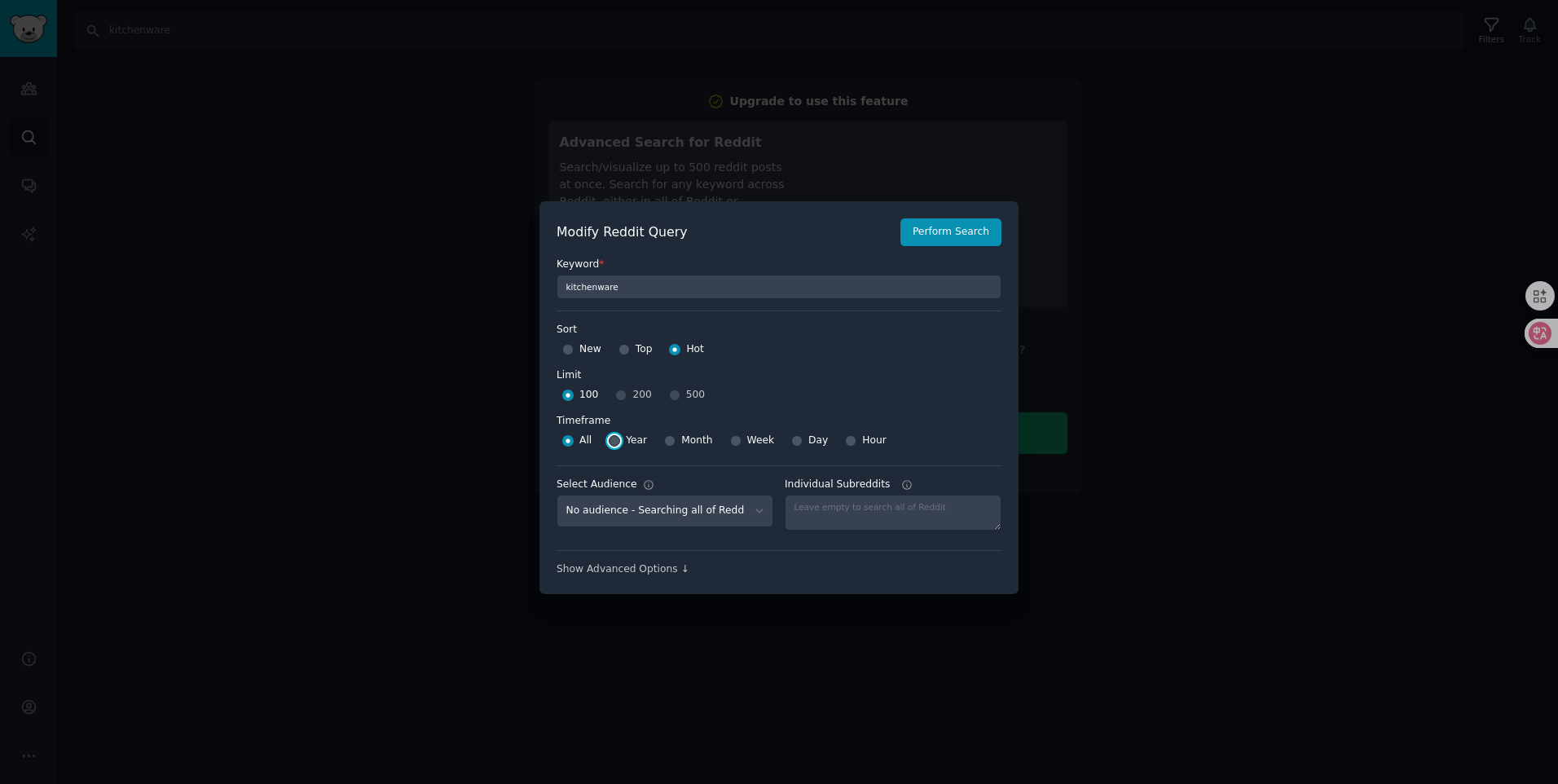
radio input "true"
click at [645, 508] on select "No audience - Searching all of Reddit Restaurant Owners - 4 Subreddits Producti…" at bounding box center [664, 512] width 216 height 33
click at [557, 495] on select "No audience - Searching all of Reddit Restaurant Owners - 4 Subreddits Producti…" at bounding box center [664, 512] width 216 height 33
click at [931, 218] on button "Perform Search" at bounding box center [950, 232] width 101 height 28
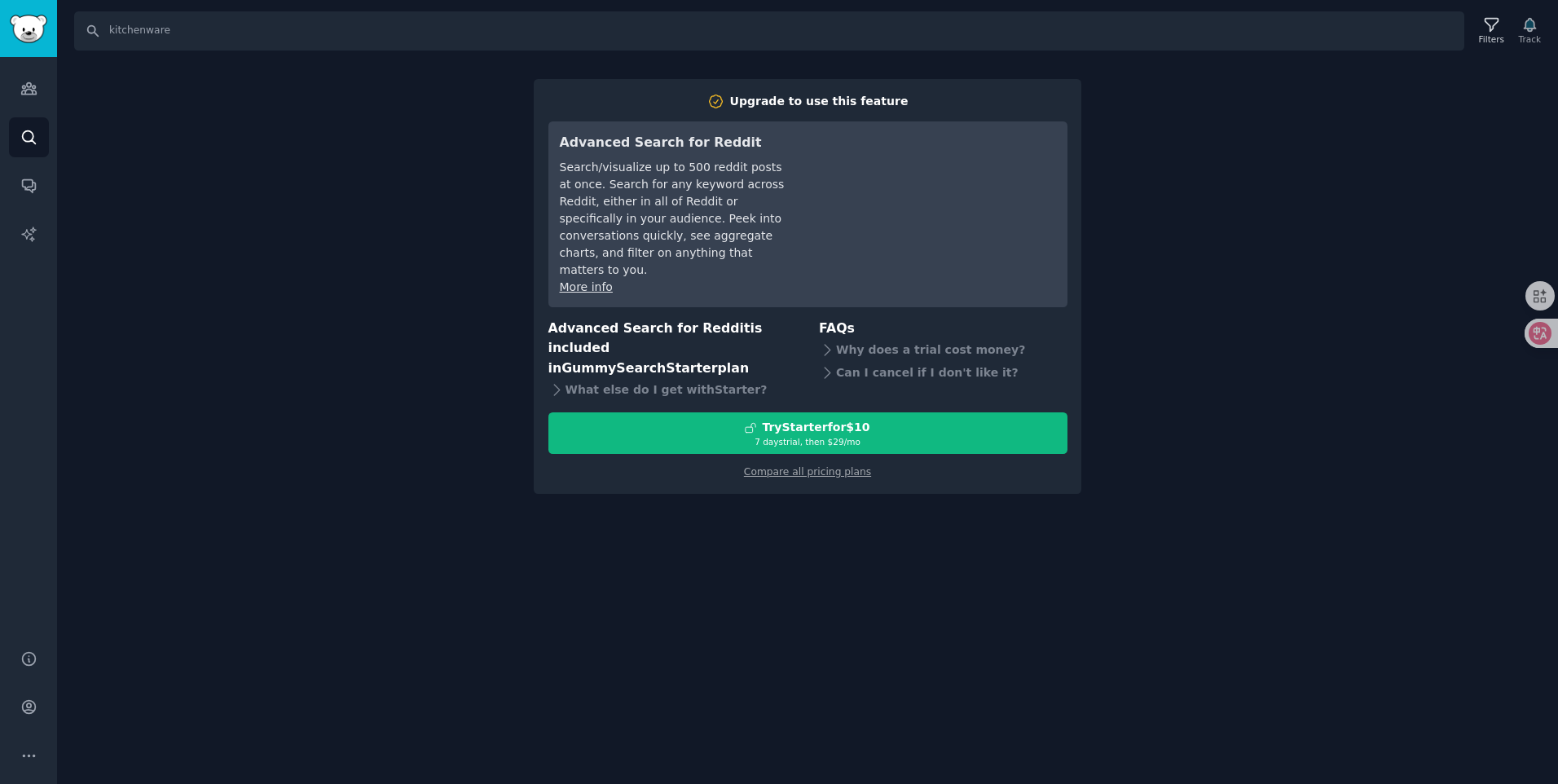
click at [1522, 36] on div "Filters Track" at bounding box center [1509, 31] width 77 height 34
click at [1527, 37] on div "Filters Track" at bounding box center [1509, 31] width 77 height 34
drag, startPoint x: 1527, startPoint y: 37, endPoint x: 1120, endPoint y: 134, distance: 418.4
click at [1120, 134] on div "Search kitchenware Filters Track Upgrade to use this feature Advanced Search fo…" at bounding box center [807, 392] width 1501 height 784
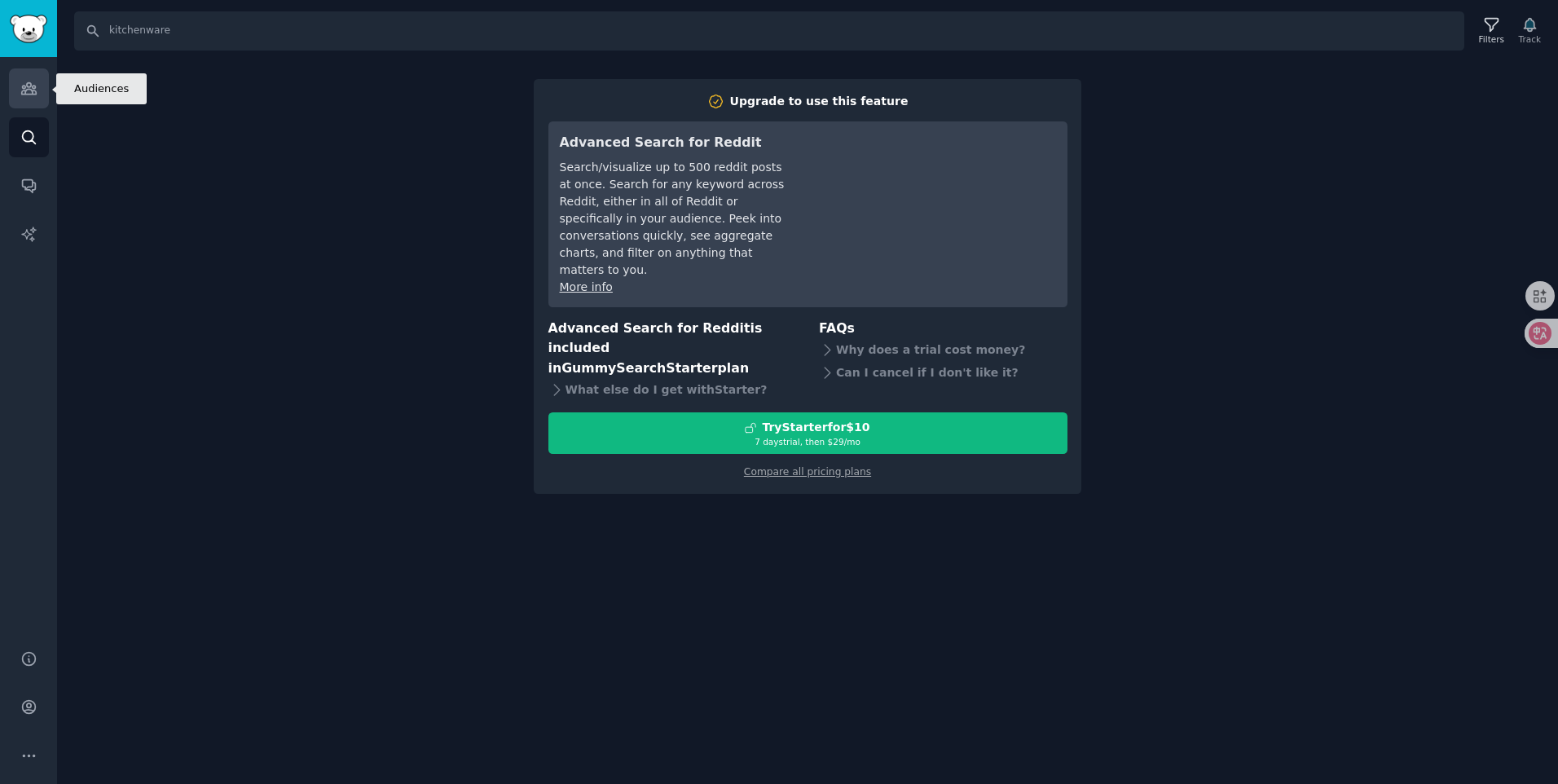
click at [28, 95] on icon "Sidebar" at bounding box center [28, 89] width 17 height 17
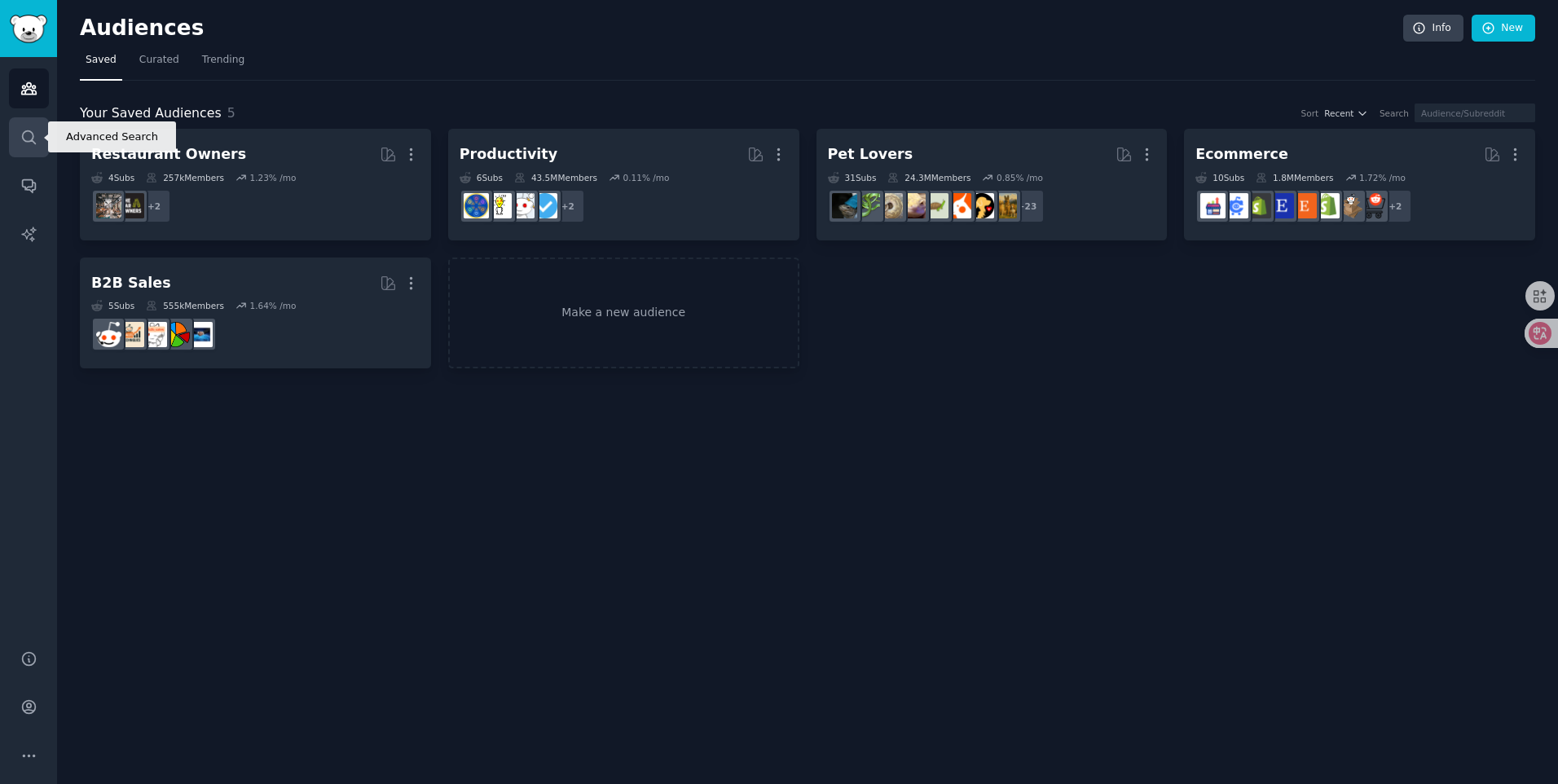
click at [18, 138] on link "Search" at bounding box center [29, 137] width 40 height 40
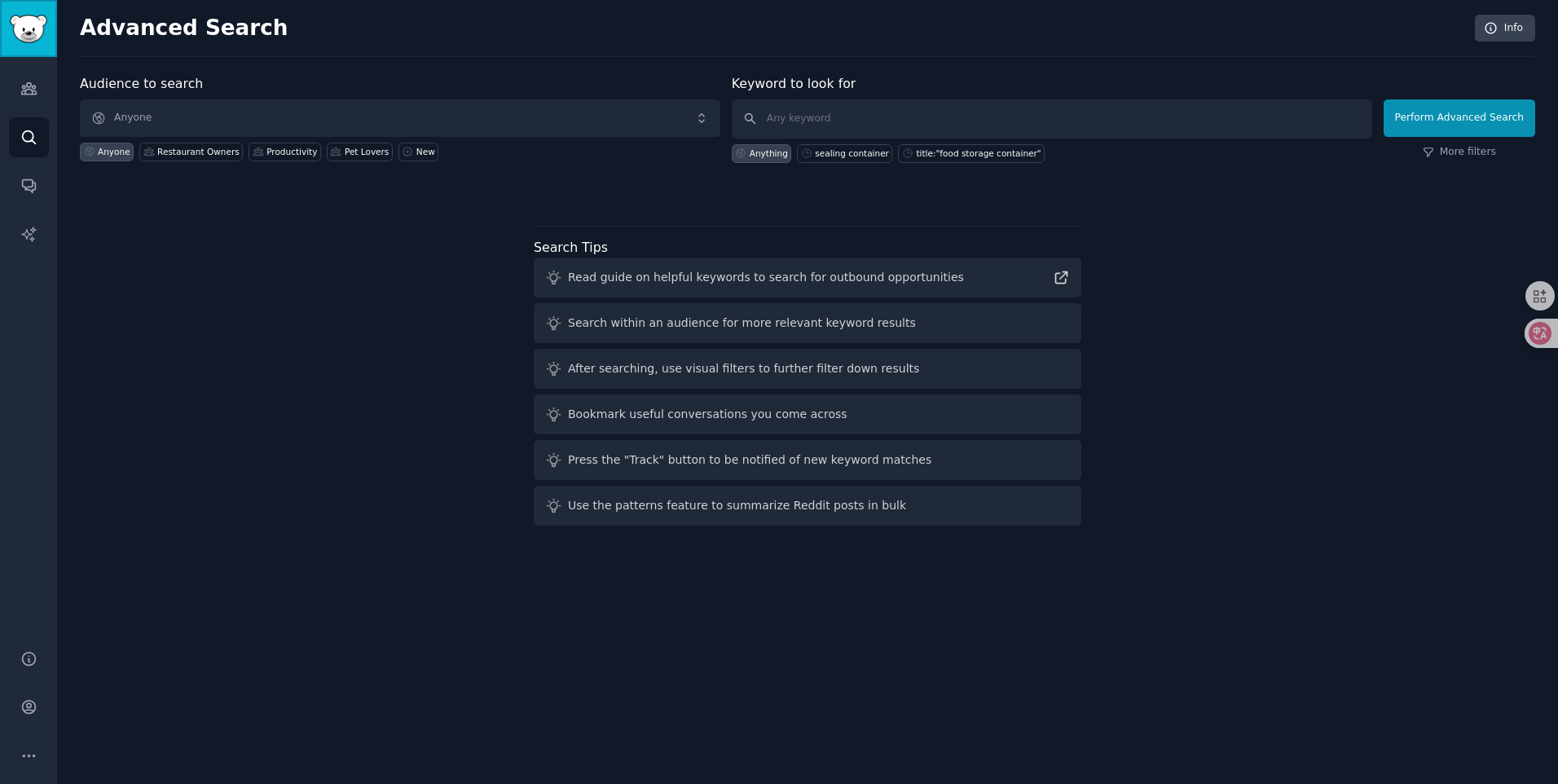
click at [4, 22] on link "Sidebar" at bounding box center [28, 28] width 57 height 57
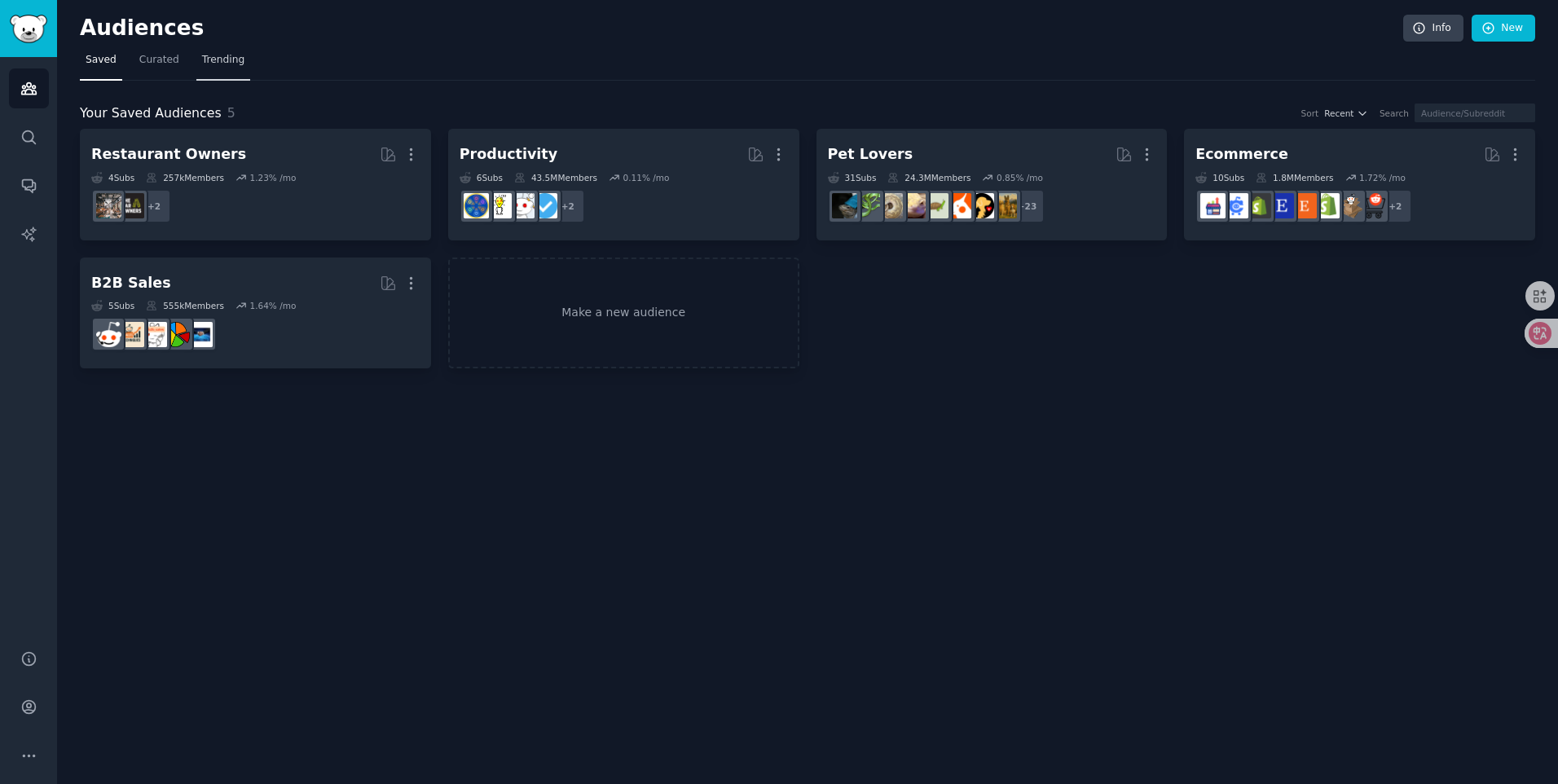
click at [223, 67] on span "Trending" at bounding box center [223, 60] width 43 height 15
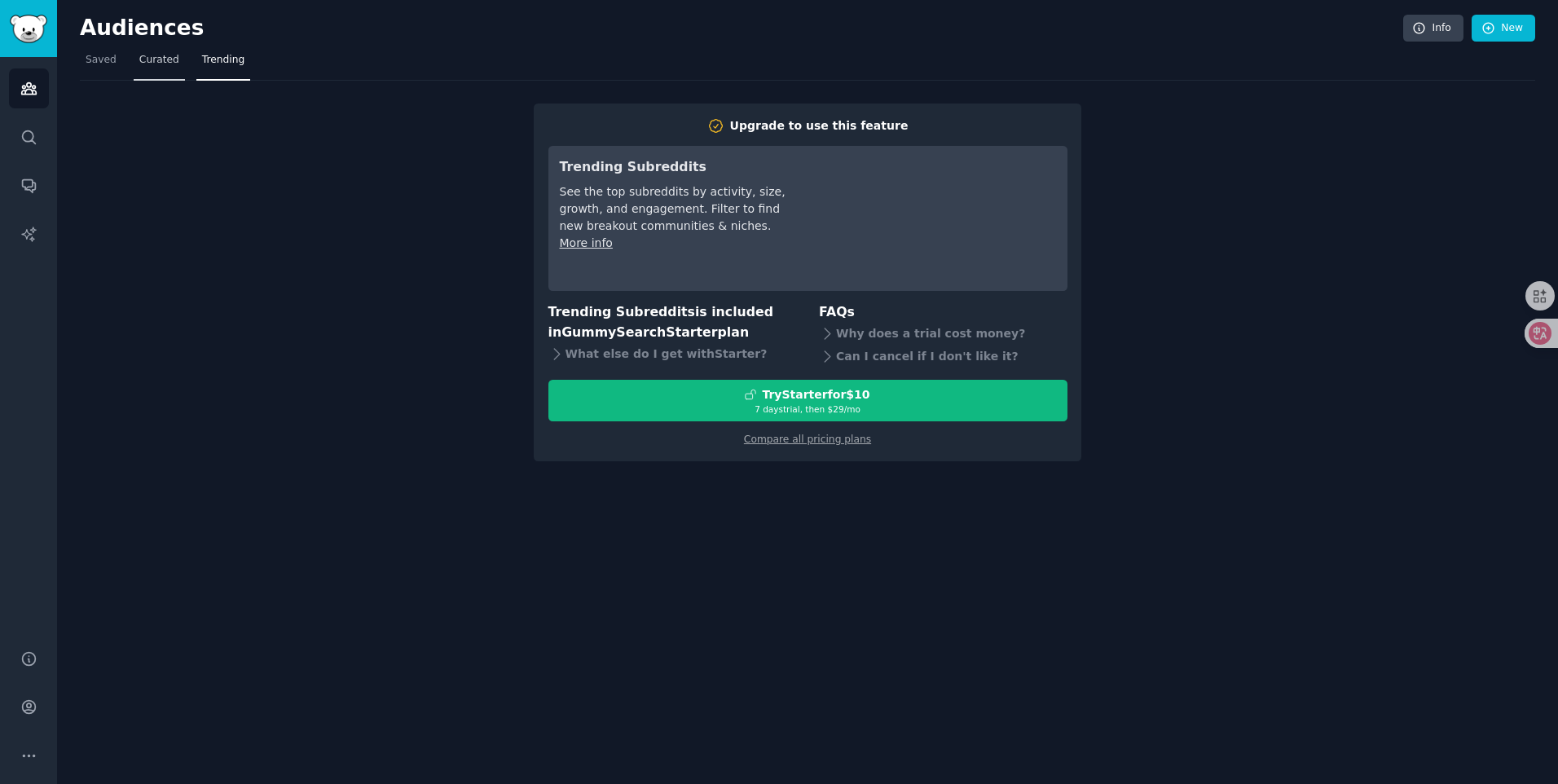
click at [178, 65] on link "Curated" at bounding box center [159, 64] width 51 height 33
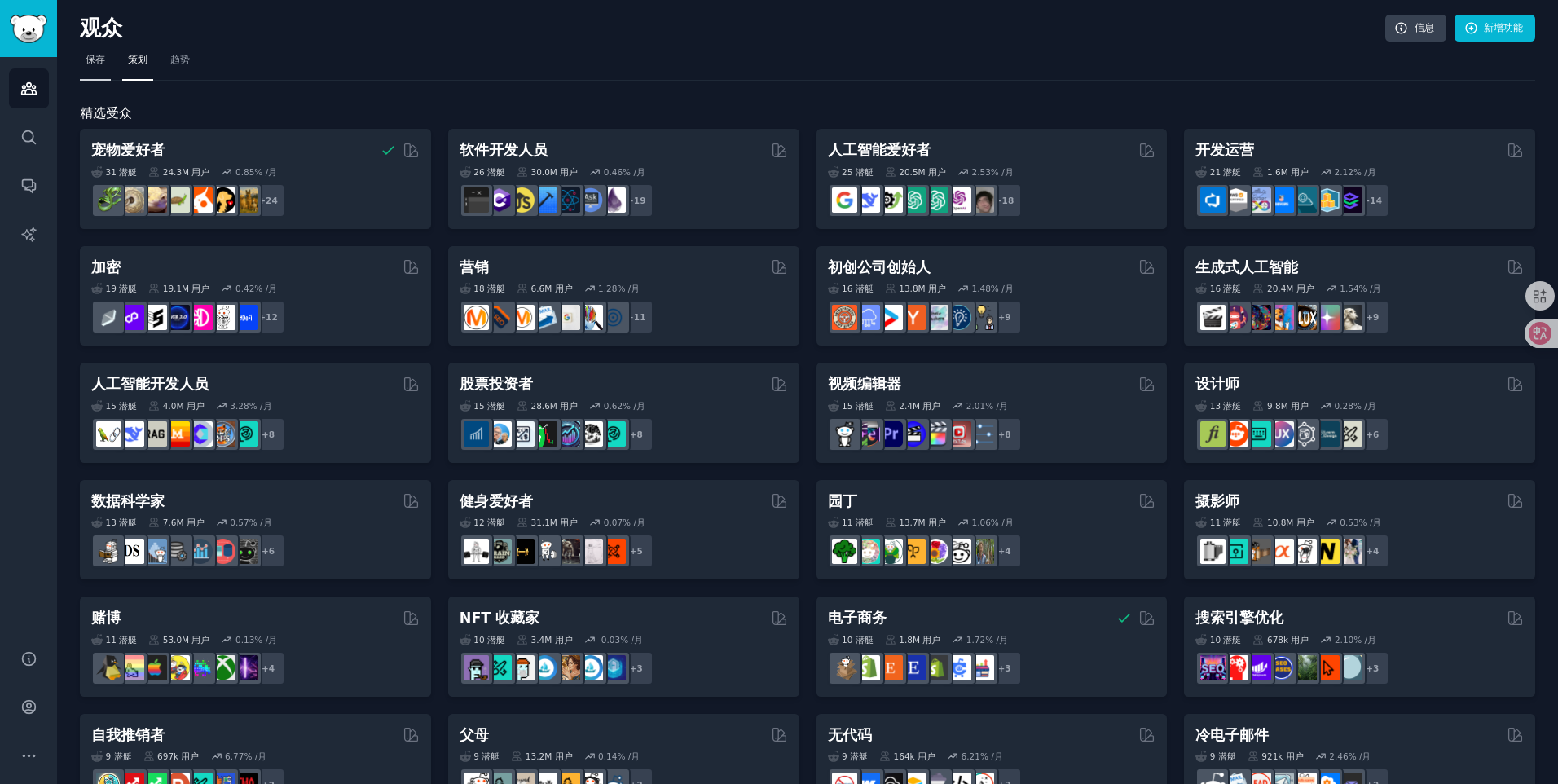
click at [103, 50] on link "保存" at bounding box center [95, 64] width 31 height 33
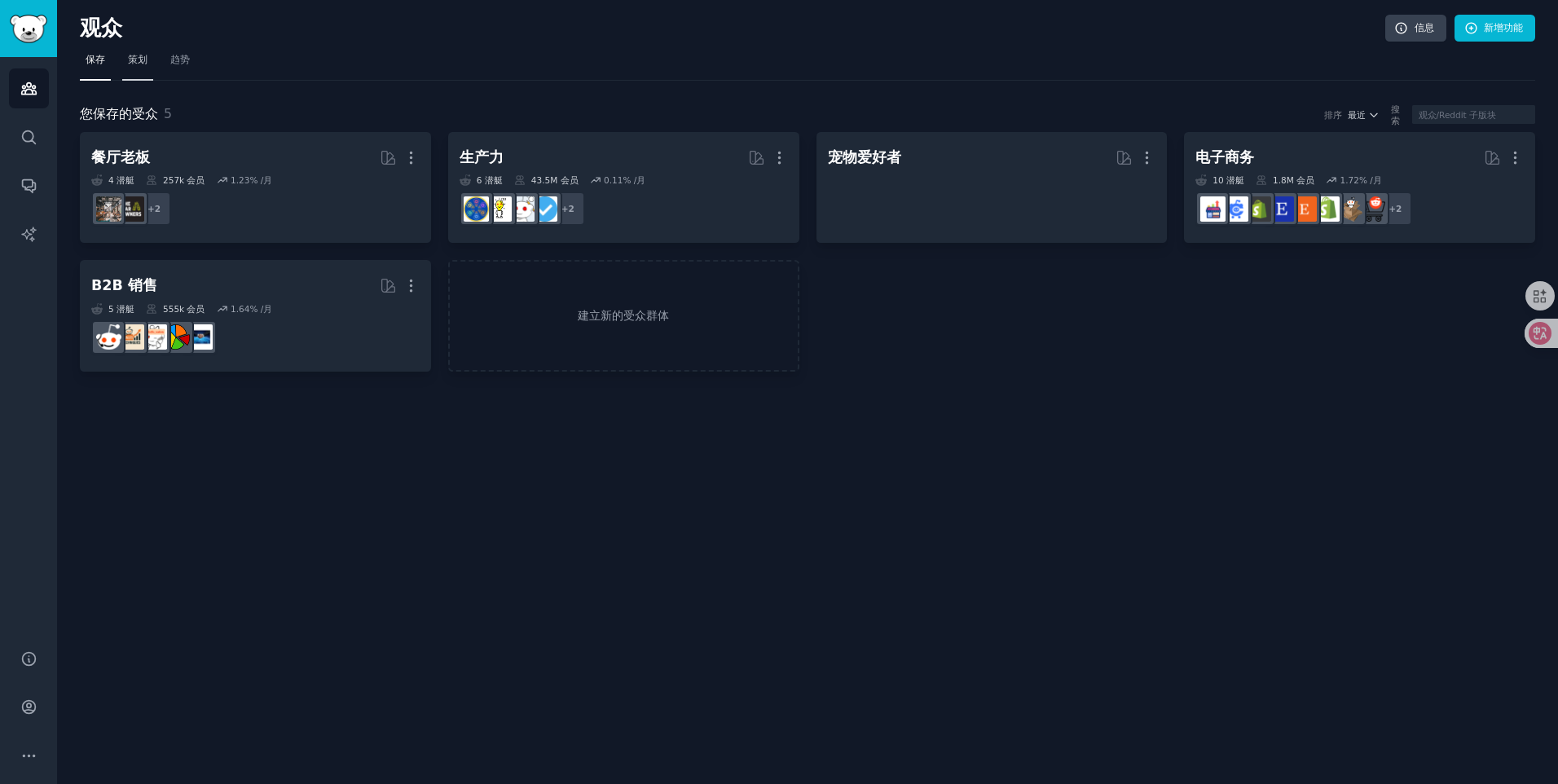
click at [136, 53] on span "策划" at bounding box center [137, 60] width 19 height 15
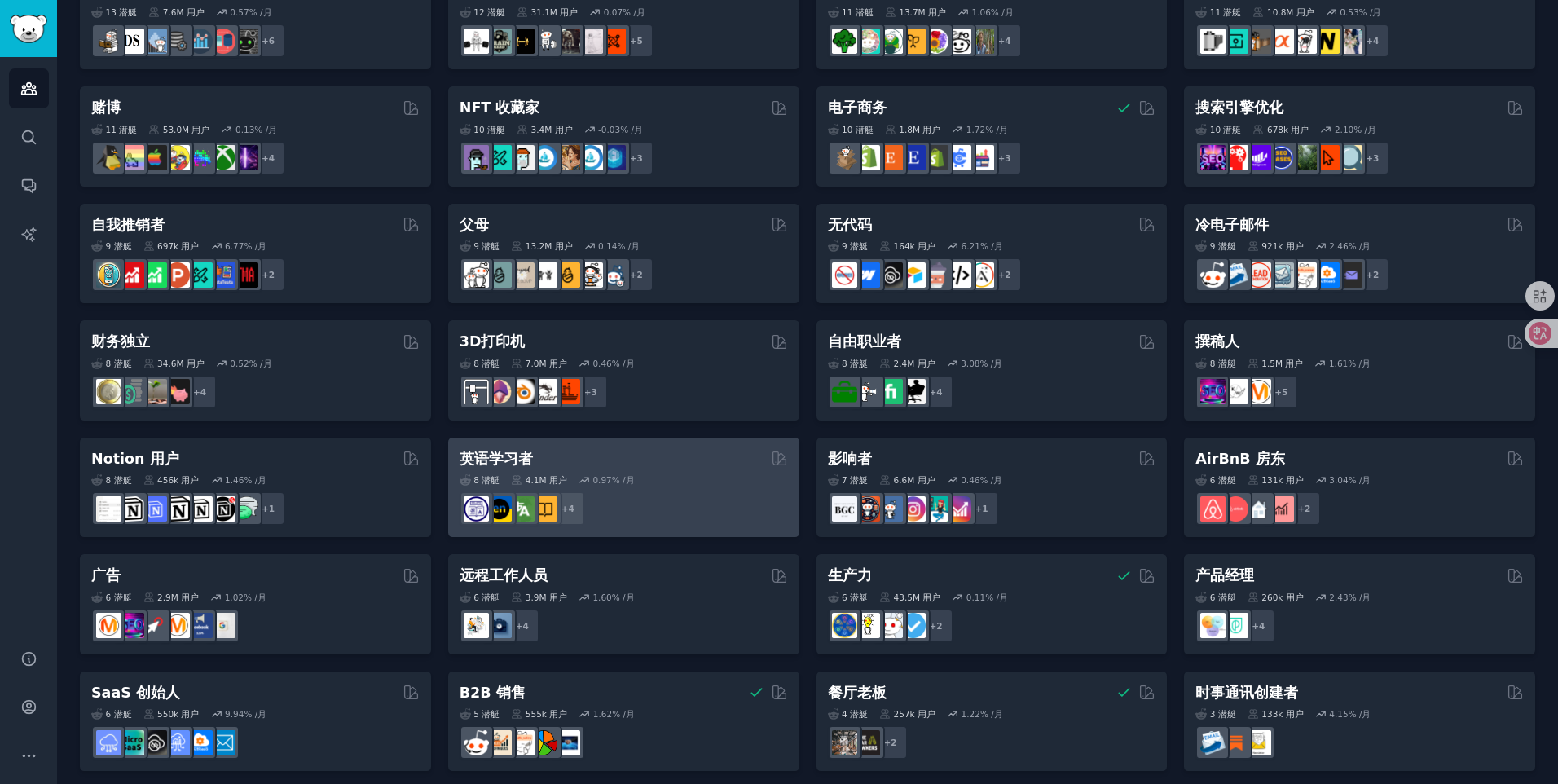
scroll to position [520, 0]
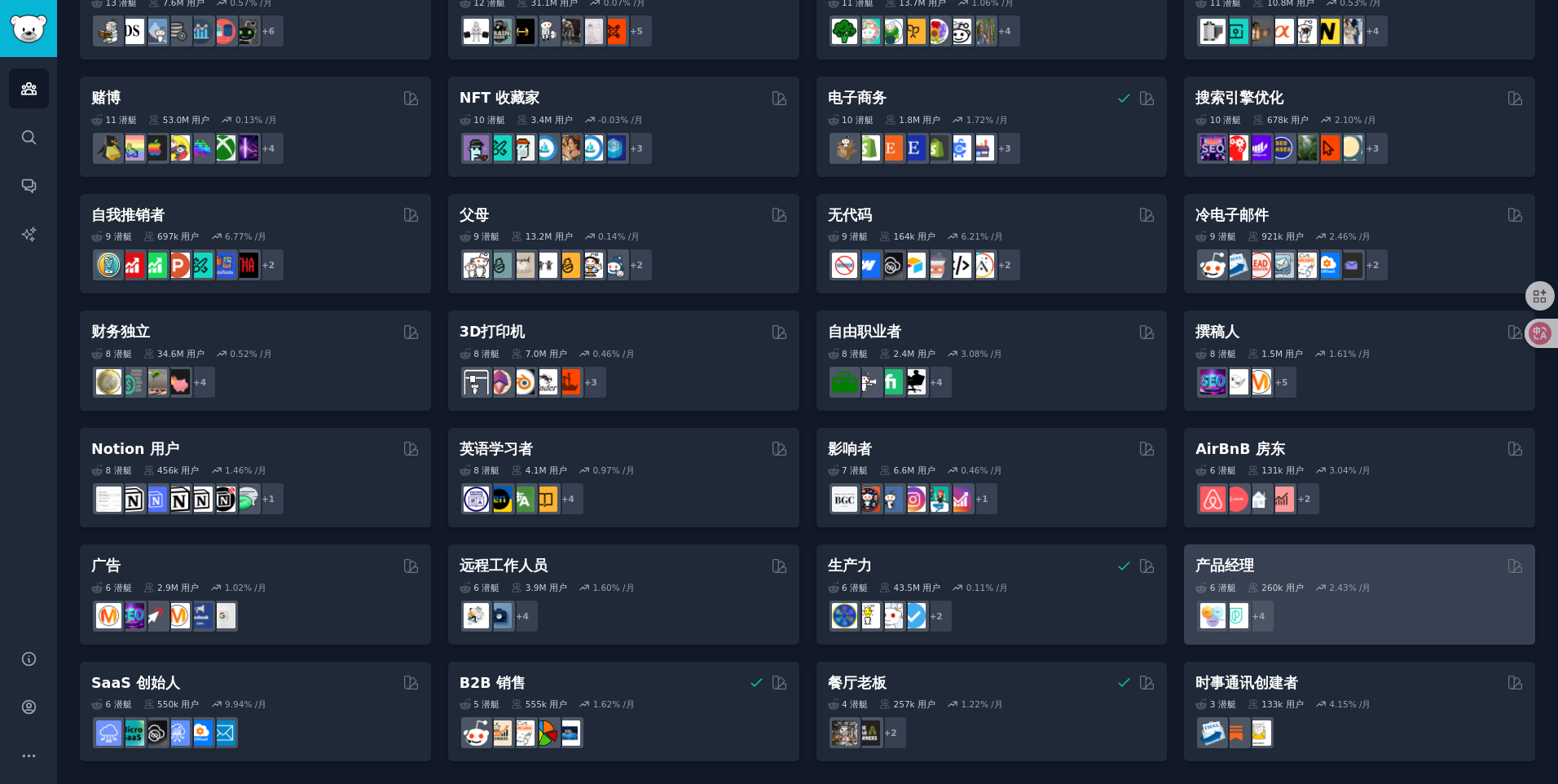
click at [1441, 594] on div "6 潜艇 260k 用户 2.43% /月 + 4" at bounding box center [1359, 604] width 328 height 57
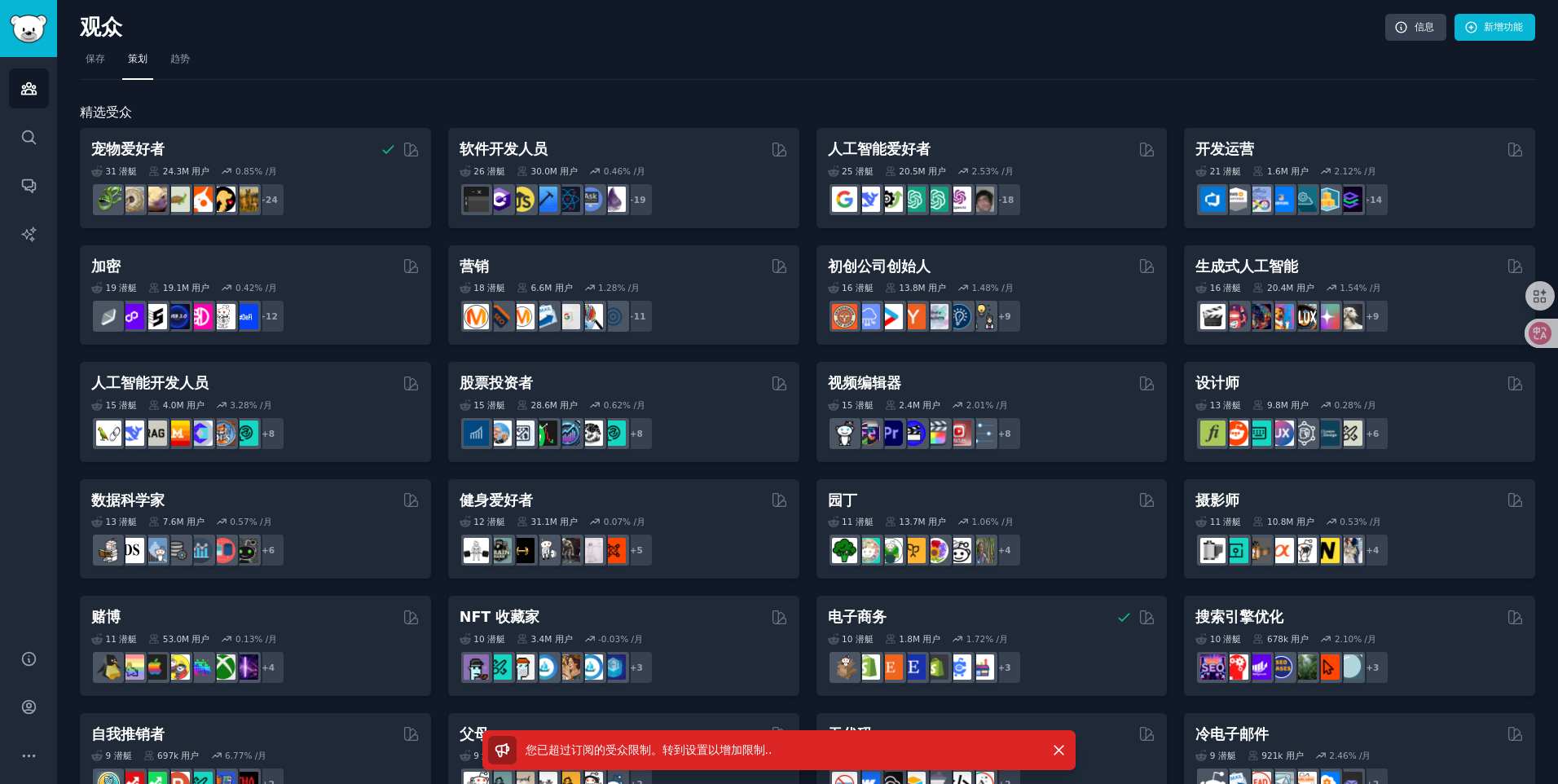
scroll to position [0, 0]
click at [105, 68] on link "保存" at bounding box center [95, 64] width 31 height 33
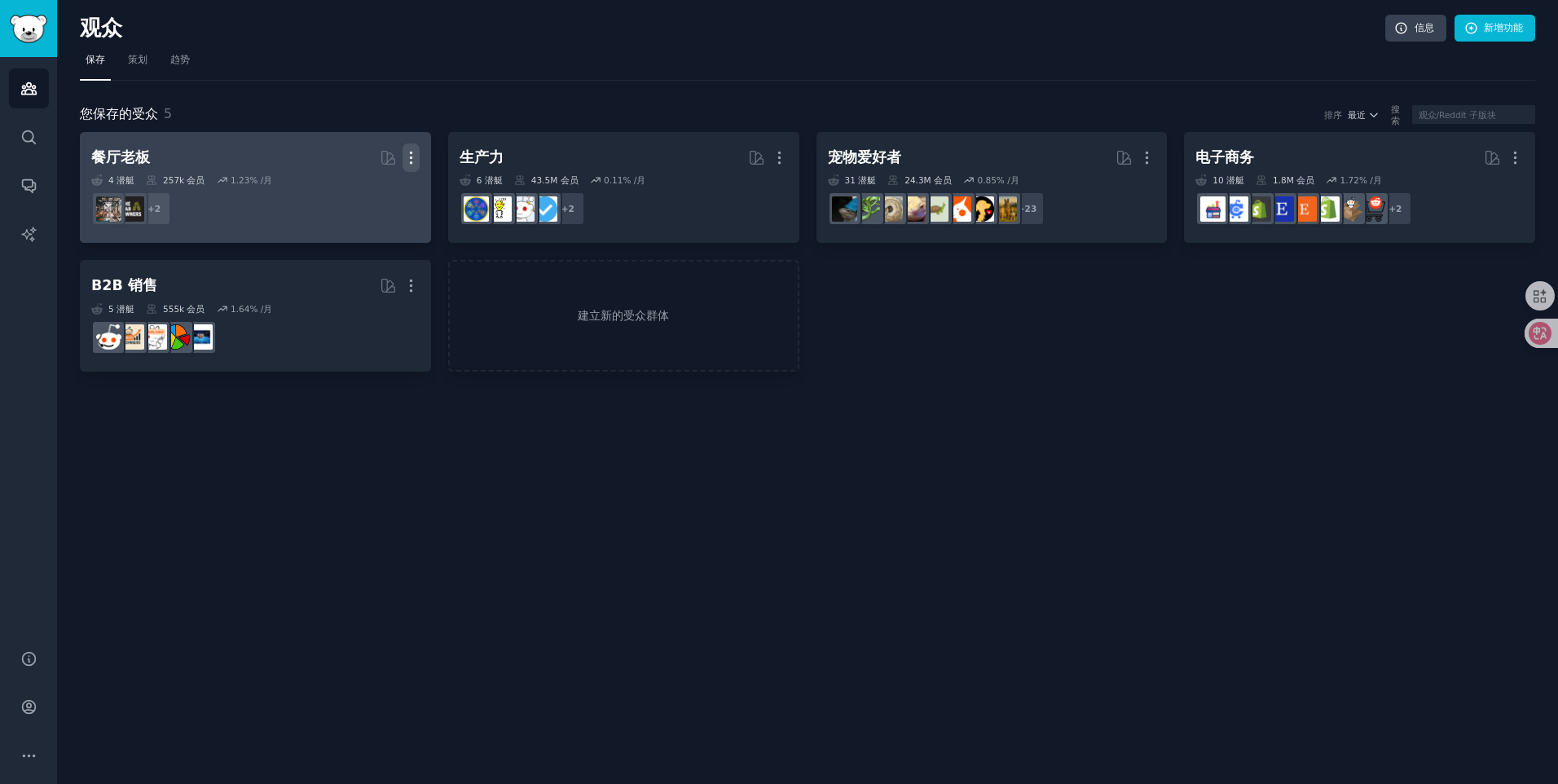
click at [413, 155] on icon "button" at bounding box center [411, 157] width 17 height 17
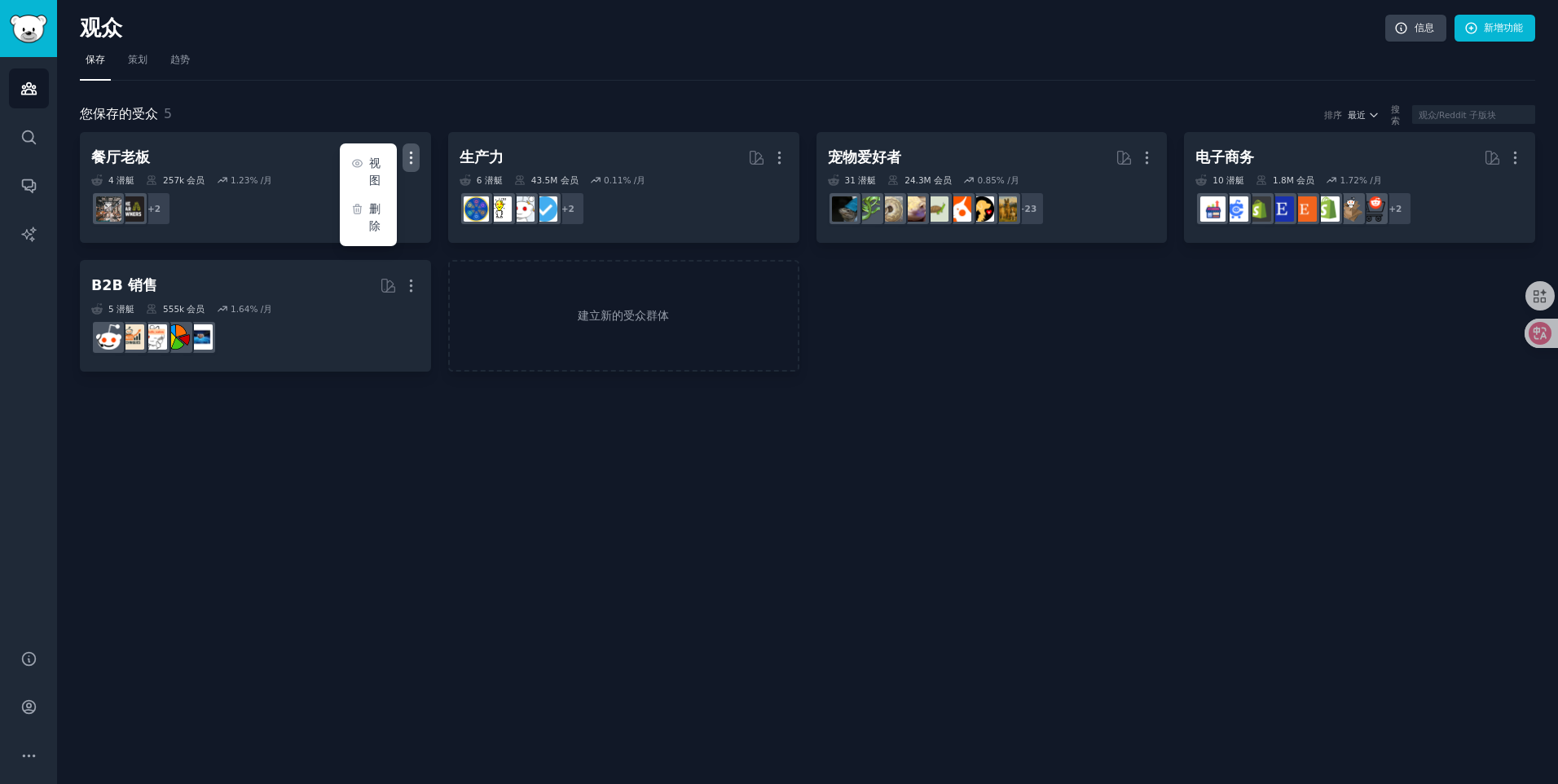
drag, startPoint x: 369, startPoint y: 210, endPoint x: 855, endPoint y: 79, distance: 503.3
click at [369, 211] on p "删除" at bounding box center [377, 217] width 16 height 34
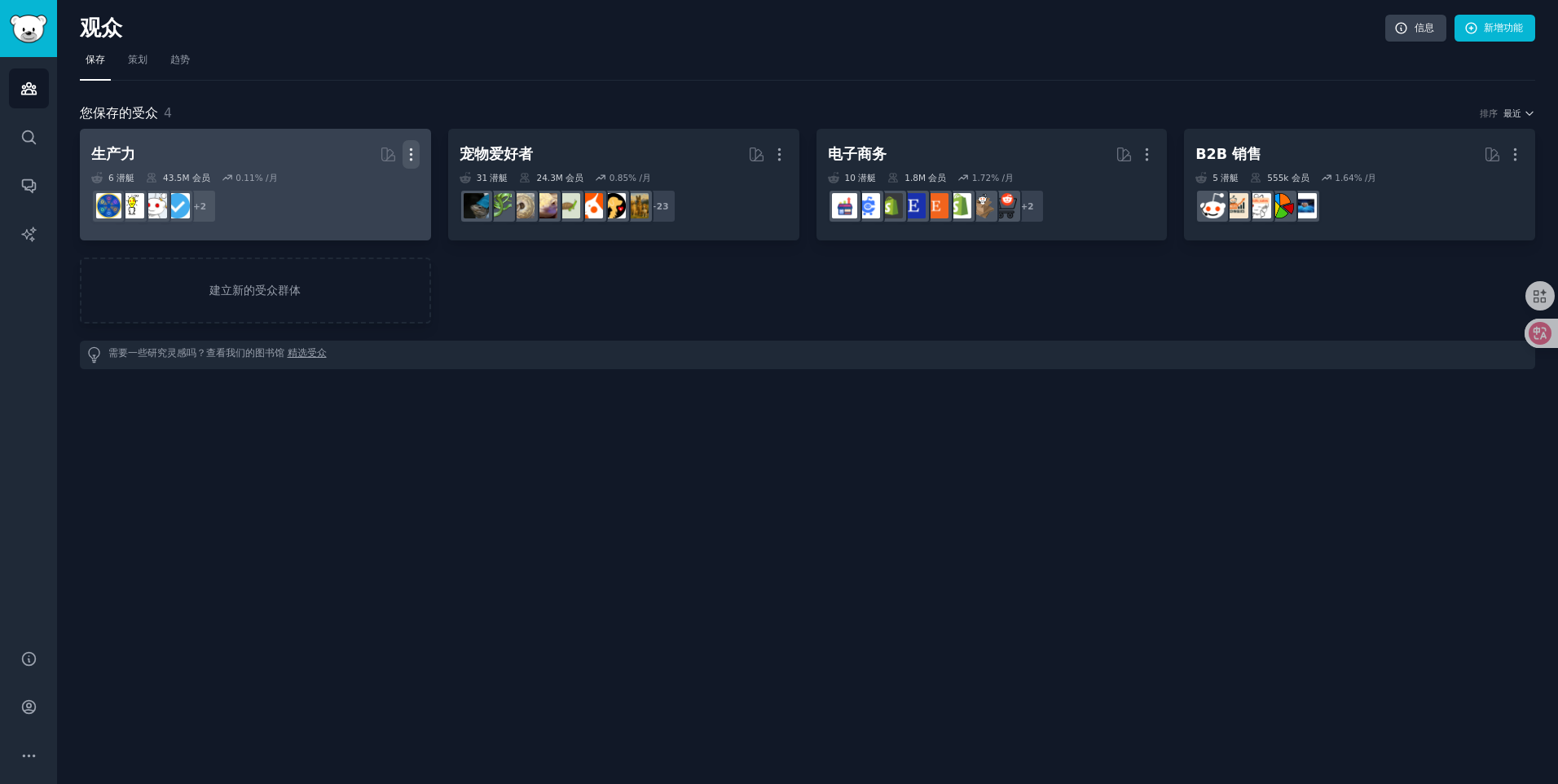
click at [408, 152] on icon "button" at bounding box center [411, 154] width 17 height 17
click at [373, 220] on p "删除" at bounding box center [377, 214] width 16 height 34
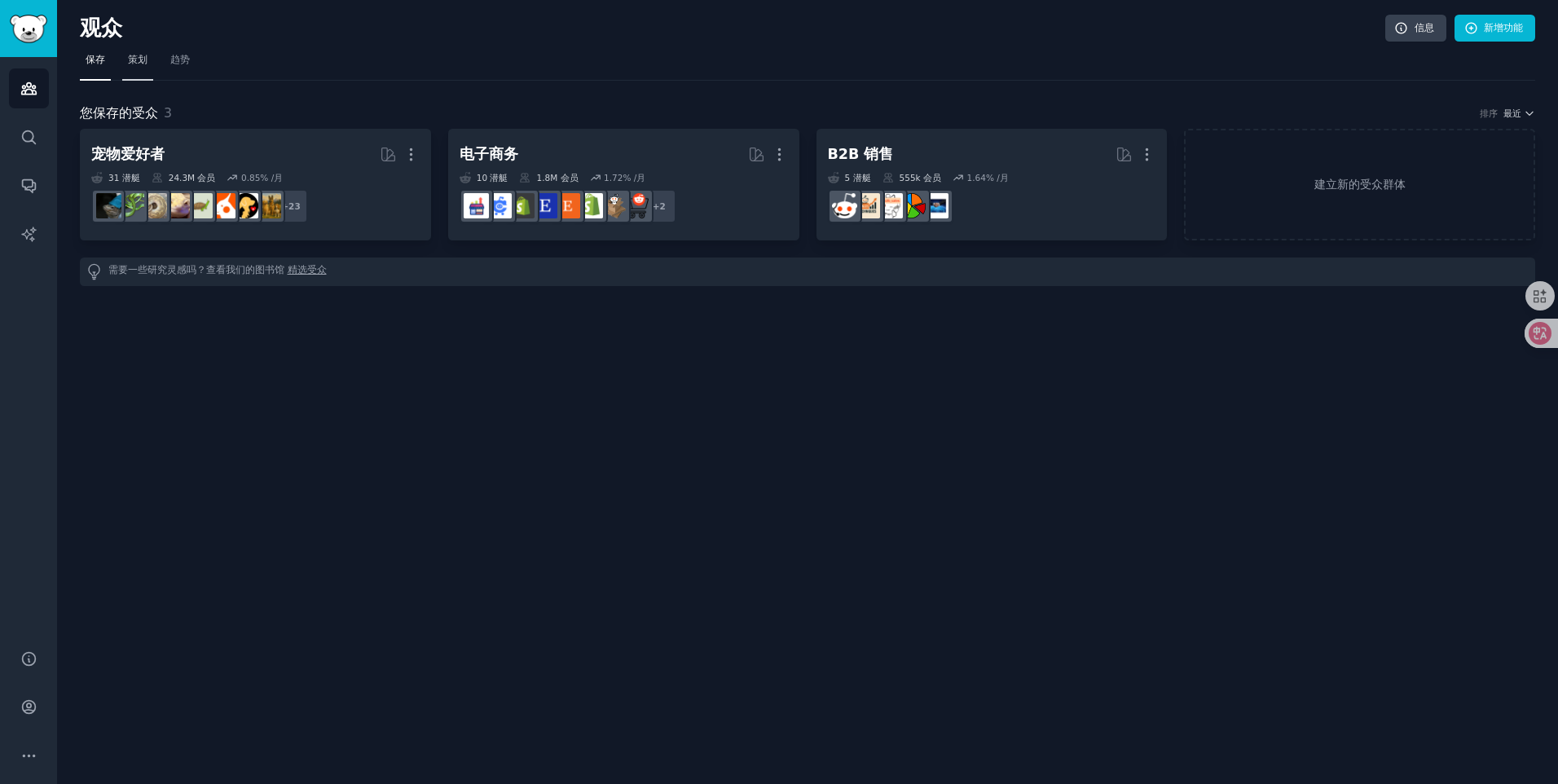
click at [137, 68] on link "策划" at bounding box center [137, 64] width 31 height 33
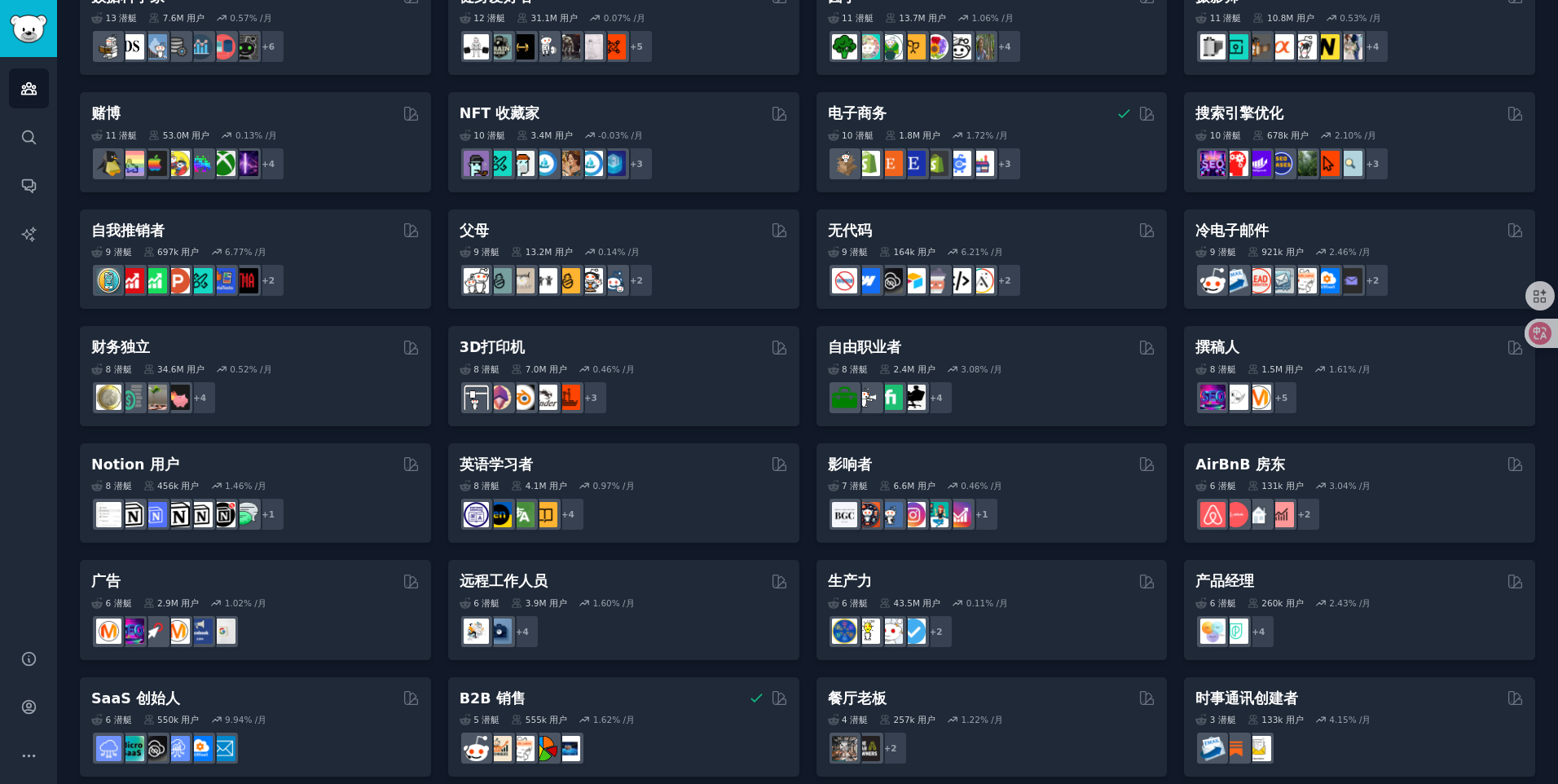
scroll to position [520, 0]
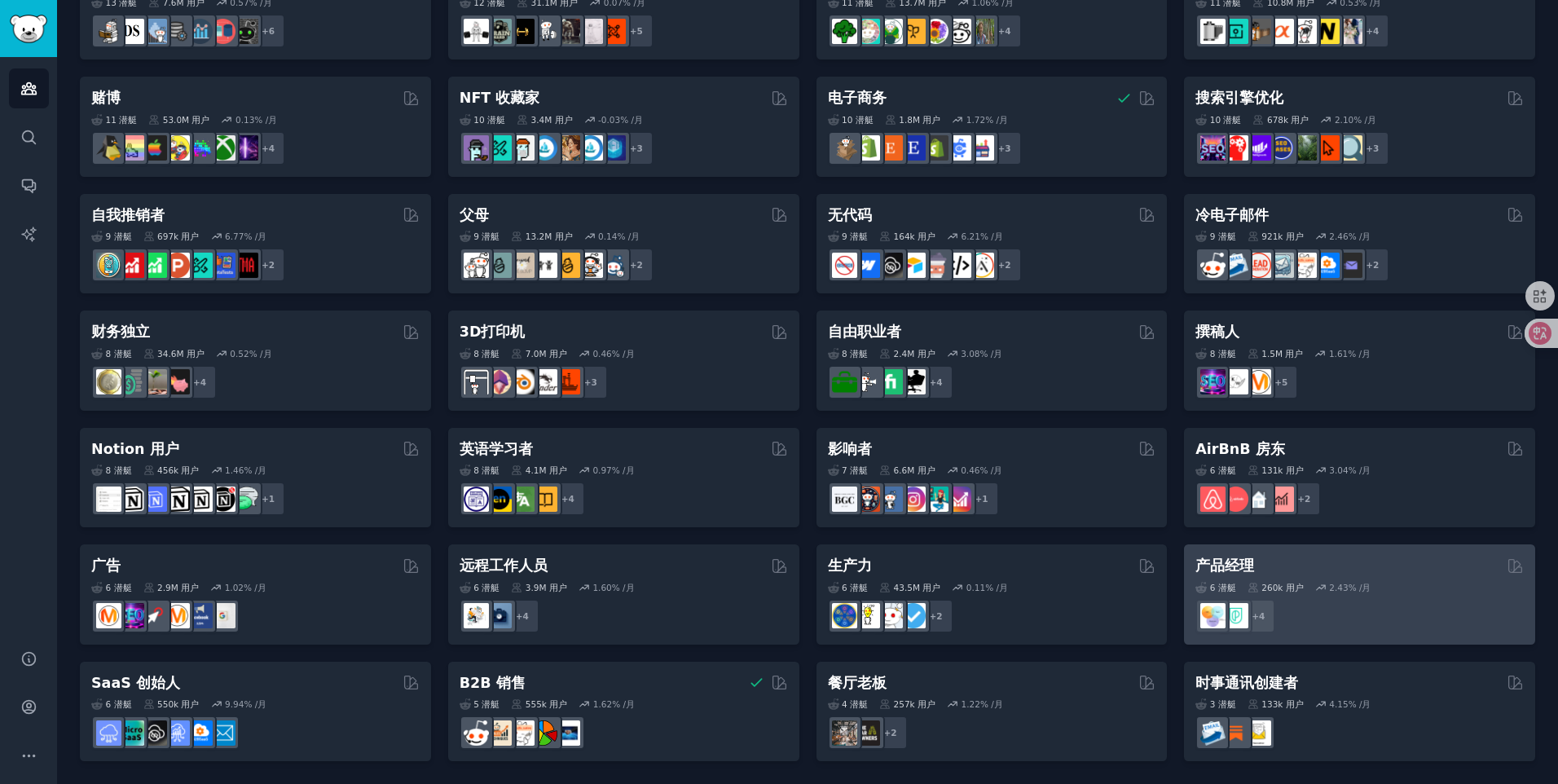
click at [1442, 573] on div "产品经理" at bounding box center [1359, 566] width 328 height 20
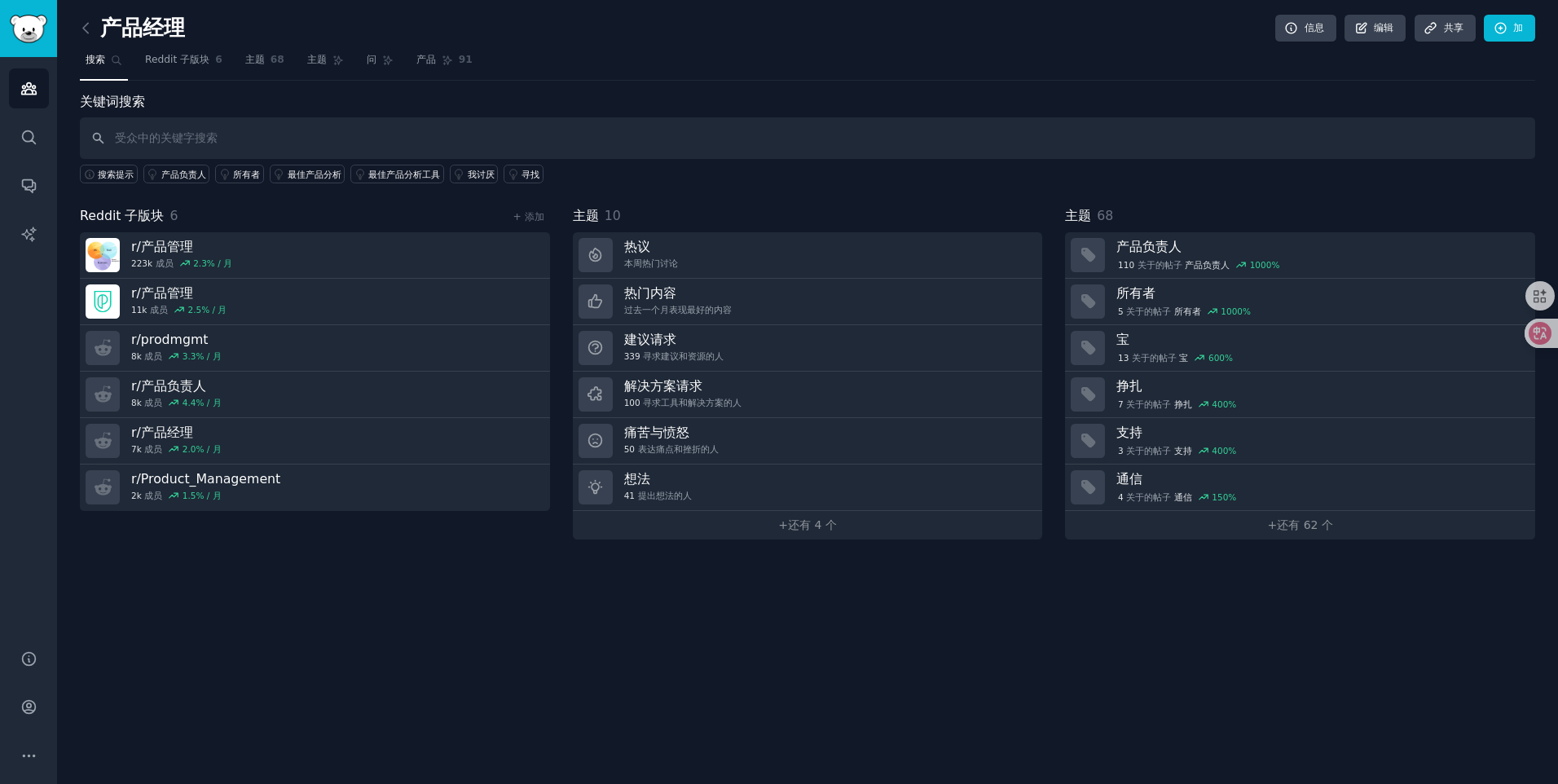
drag, startPoint x: 292, startPoint y: 145, endPoint x: 302, endPoint y: 144, distance: 10.0
click at [292, 145] on input "text" at bounding box center [807, 138] width 1455 height 42
type input "kitchenware"
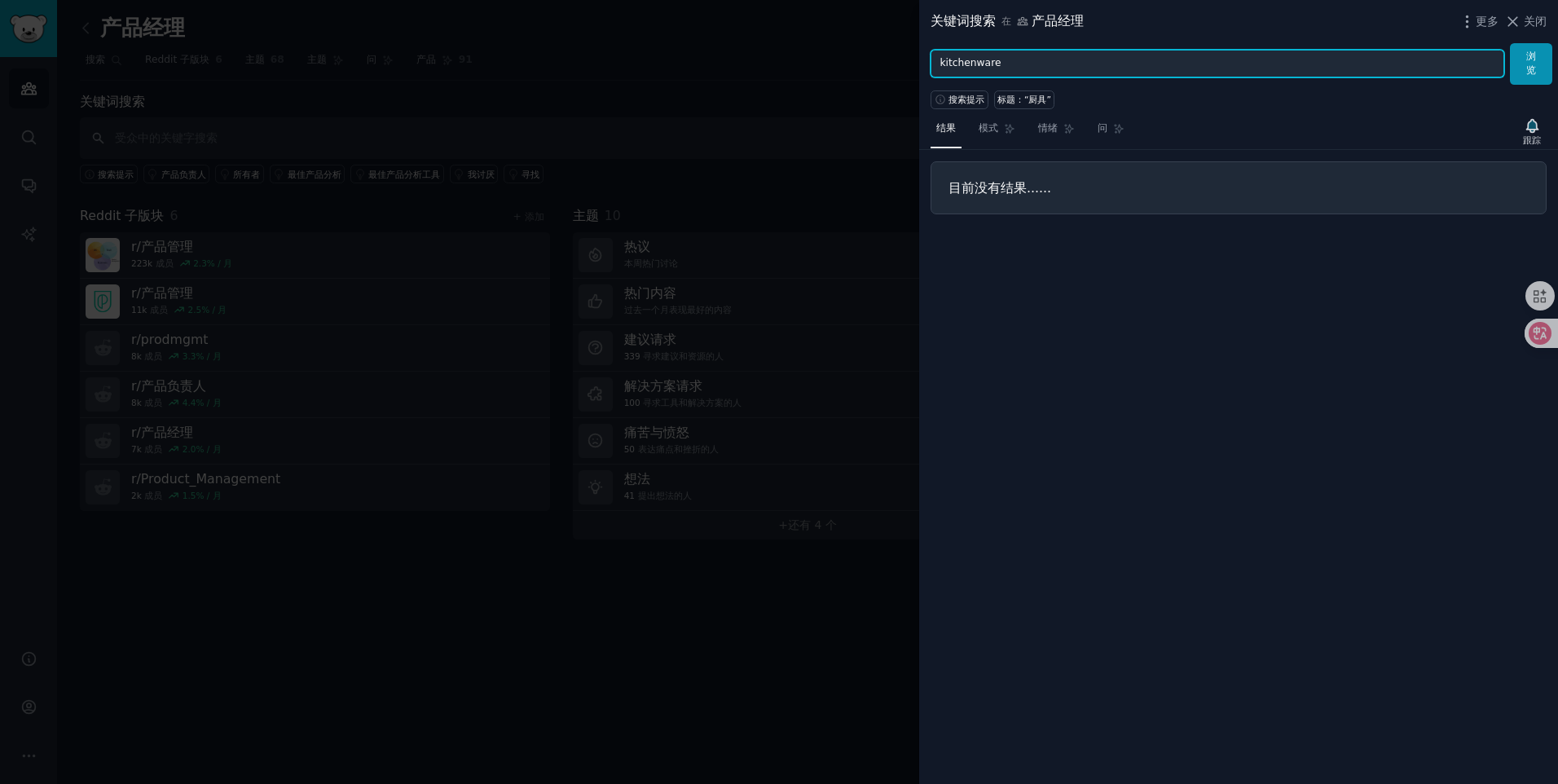
click at [1134, 68] on input "kitchenware" at bounding box center [1217, 63] width 573 height 28
type input "food container"
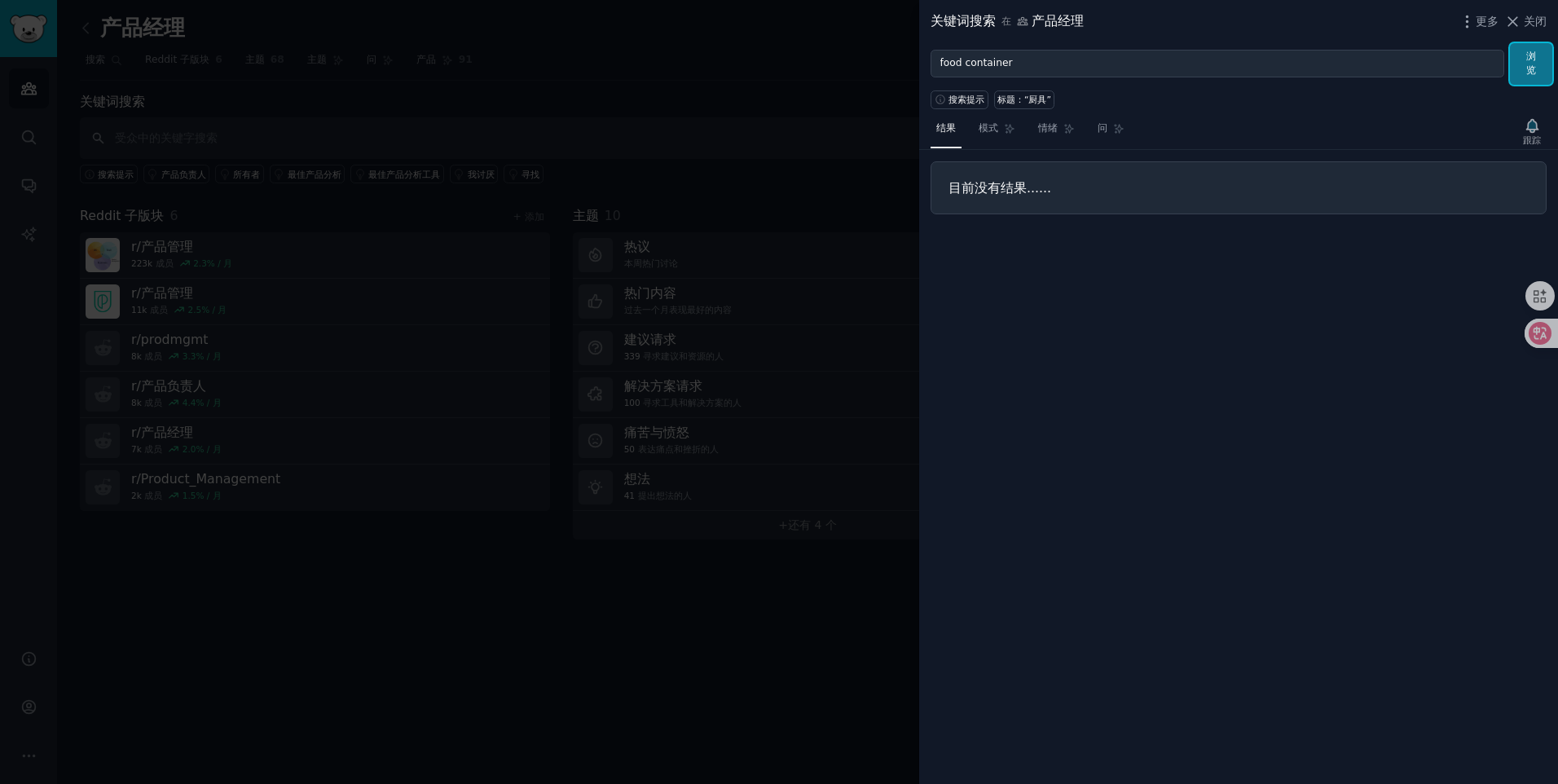
click at [1538, 57] on button "浏览" at bounding box center [1530, 64] width 43 height 42
click at [663, 158] on div at bounding box center [779, 392] width 1558 height 784
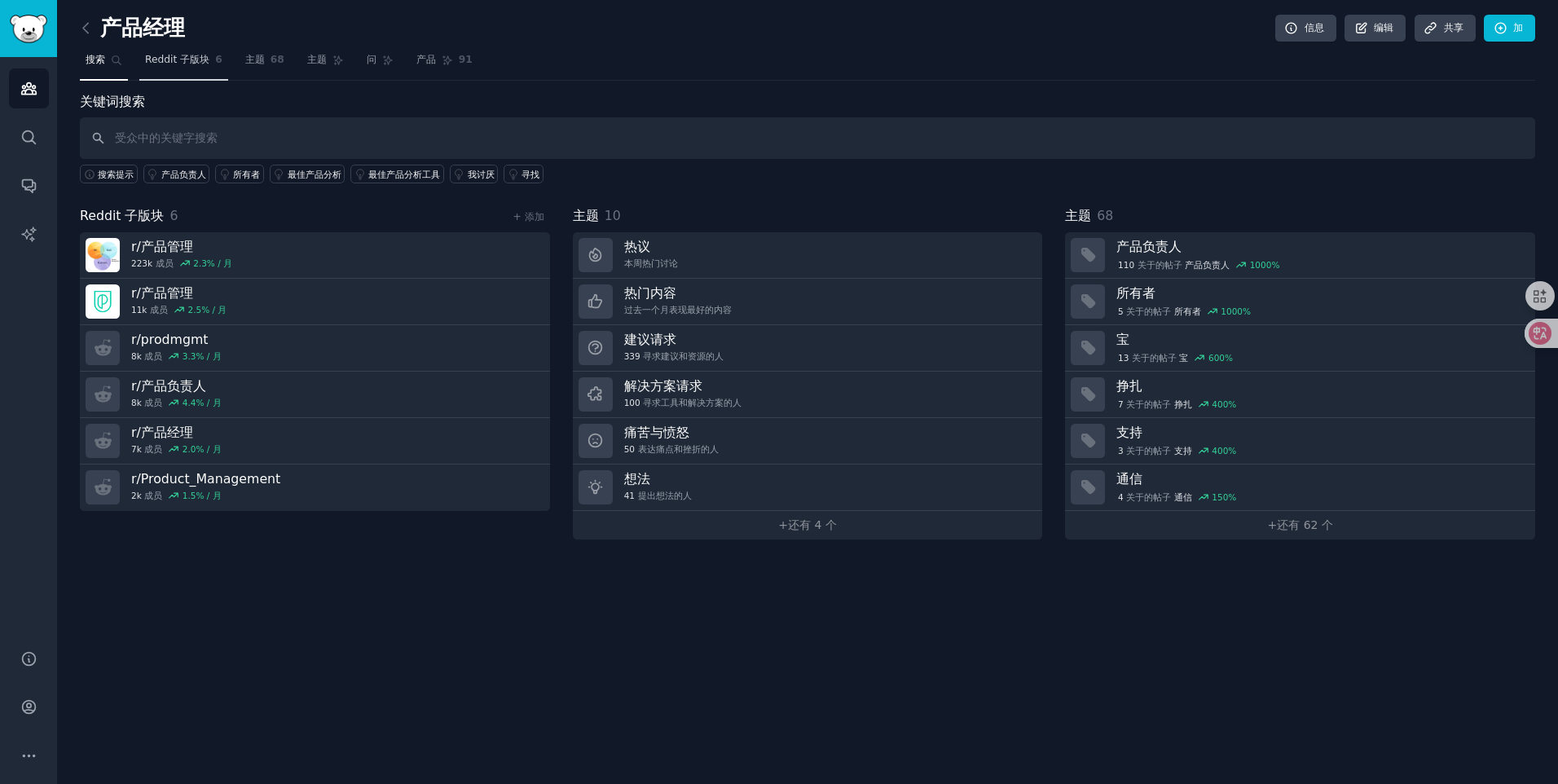
click at [162, 59] on span "Reddit 子版块" at bounding box center [177, 60] width 64 height 15
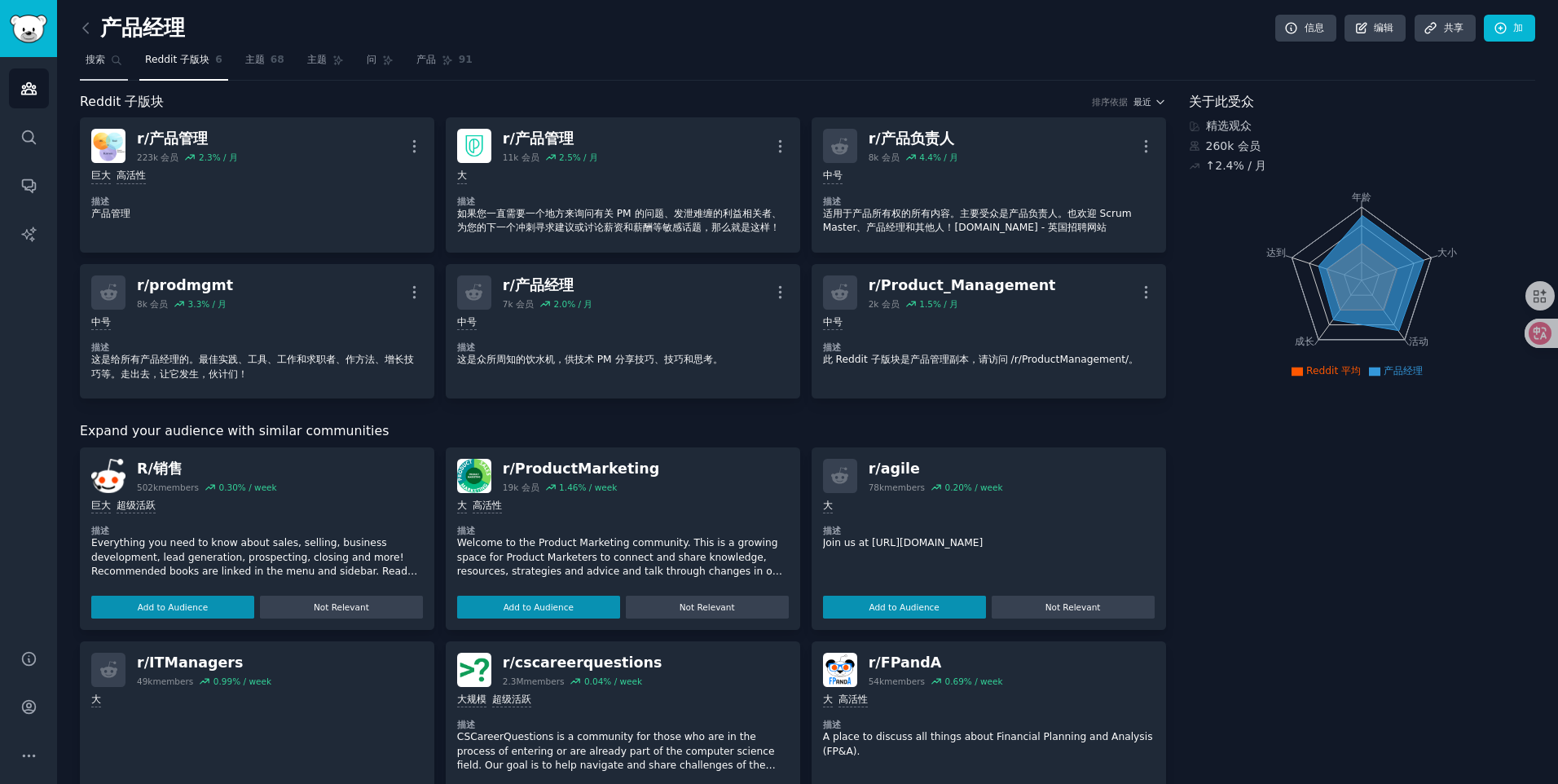
click at [99, 53] on span "搜索" at bounding box center [94, 60] width 19 height 15
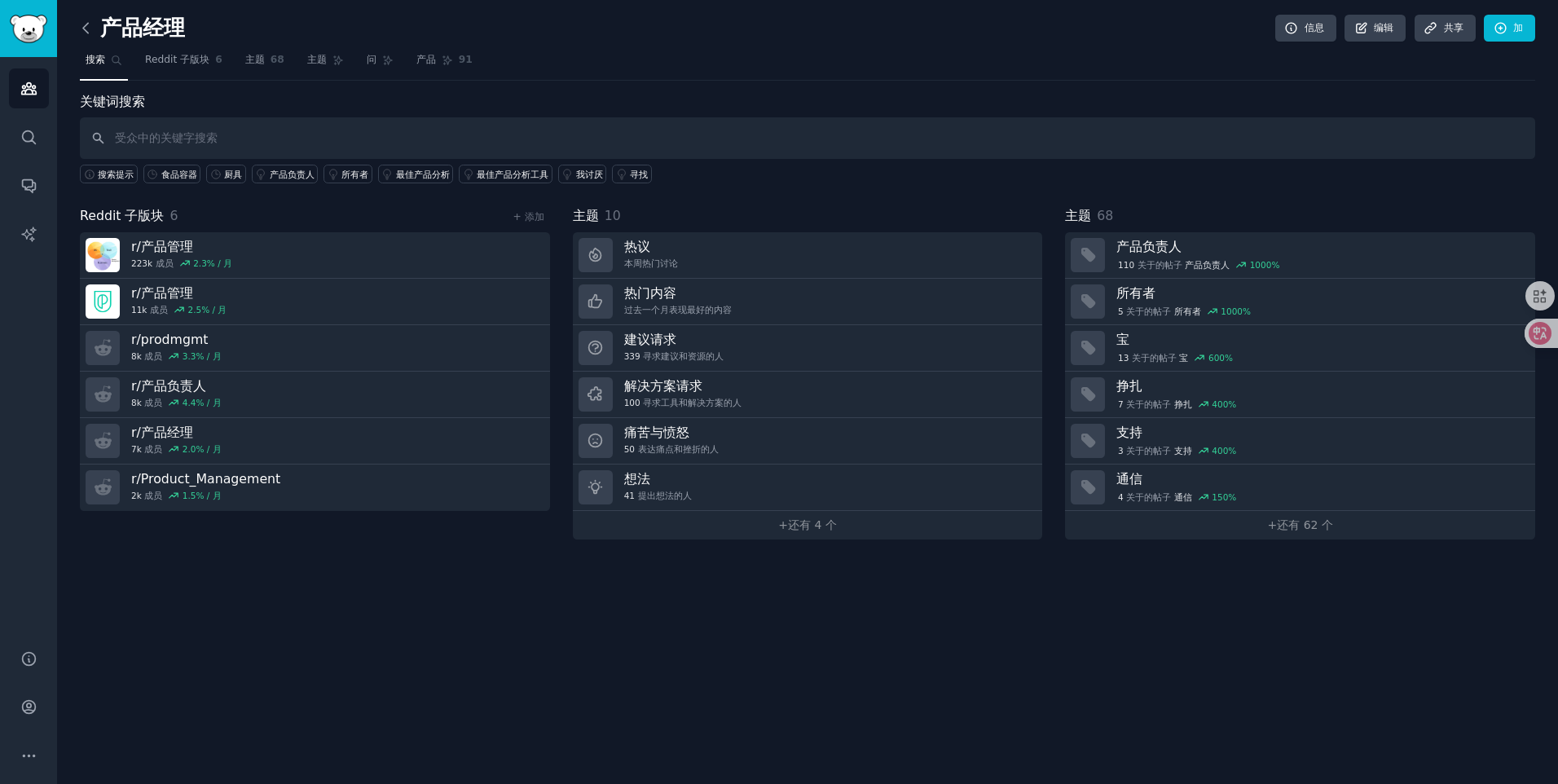
click at [88, 25] on icon at bounding box center [86, 28] width 17 height 17
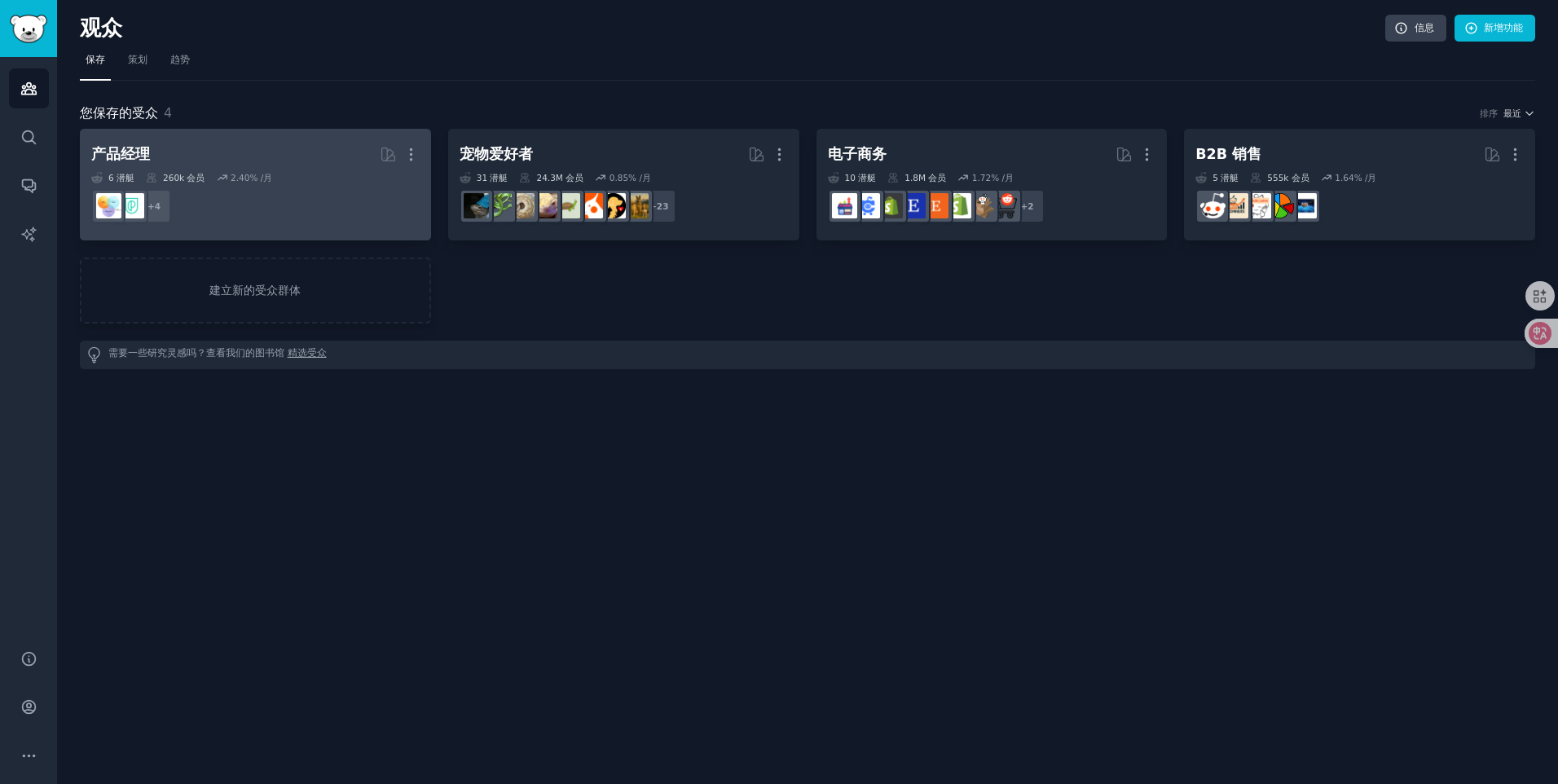
drag, startPoint x: 406, startPoint y: 147, endPoint x: 409, endPoint y: 176, distance: 29.2
click at [406, 148] on icon "button" at bounding box center [411, 154] width 17 height 17
click at [369, 206] on p "删除" at bounding box center [377, 214] width 16 height 34
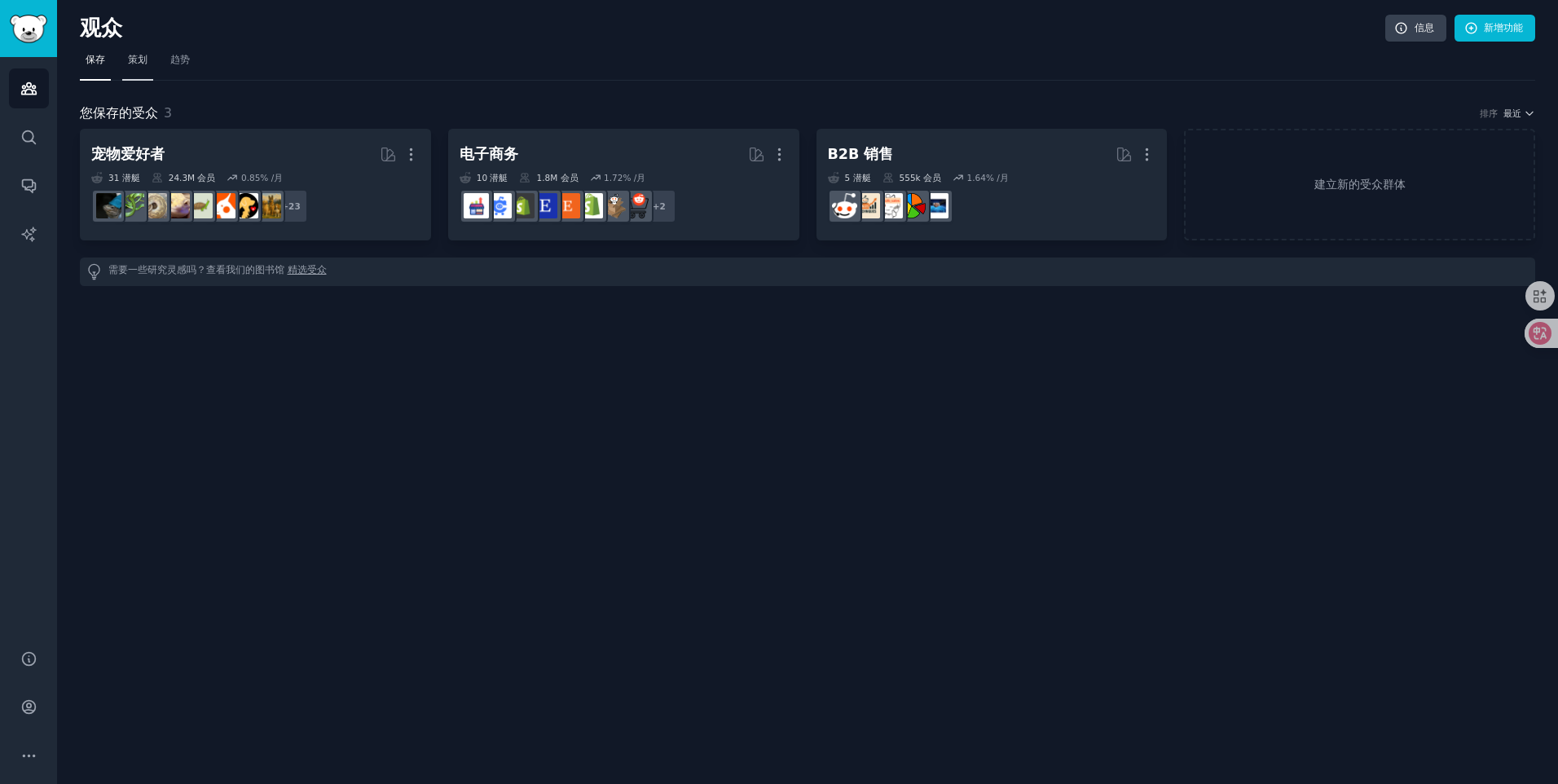
click at [140, 68] on link "策划" at bounding box center [137, 64] width 31 height 33
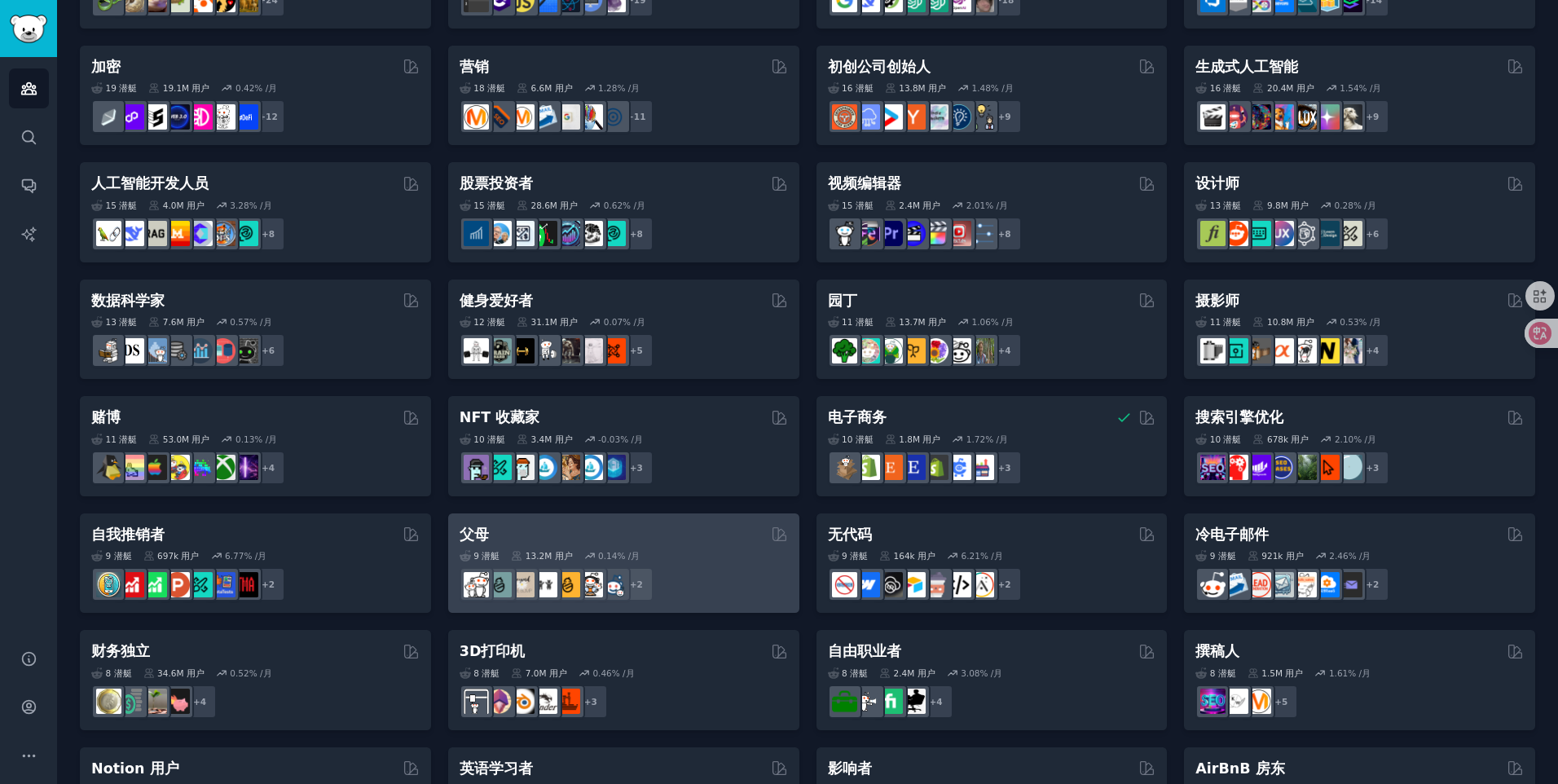
scroll to position [194, 0]
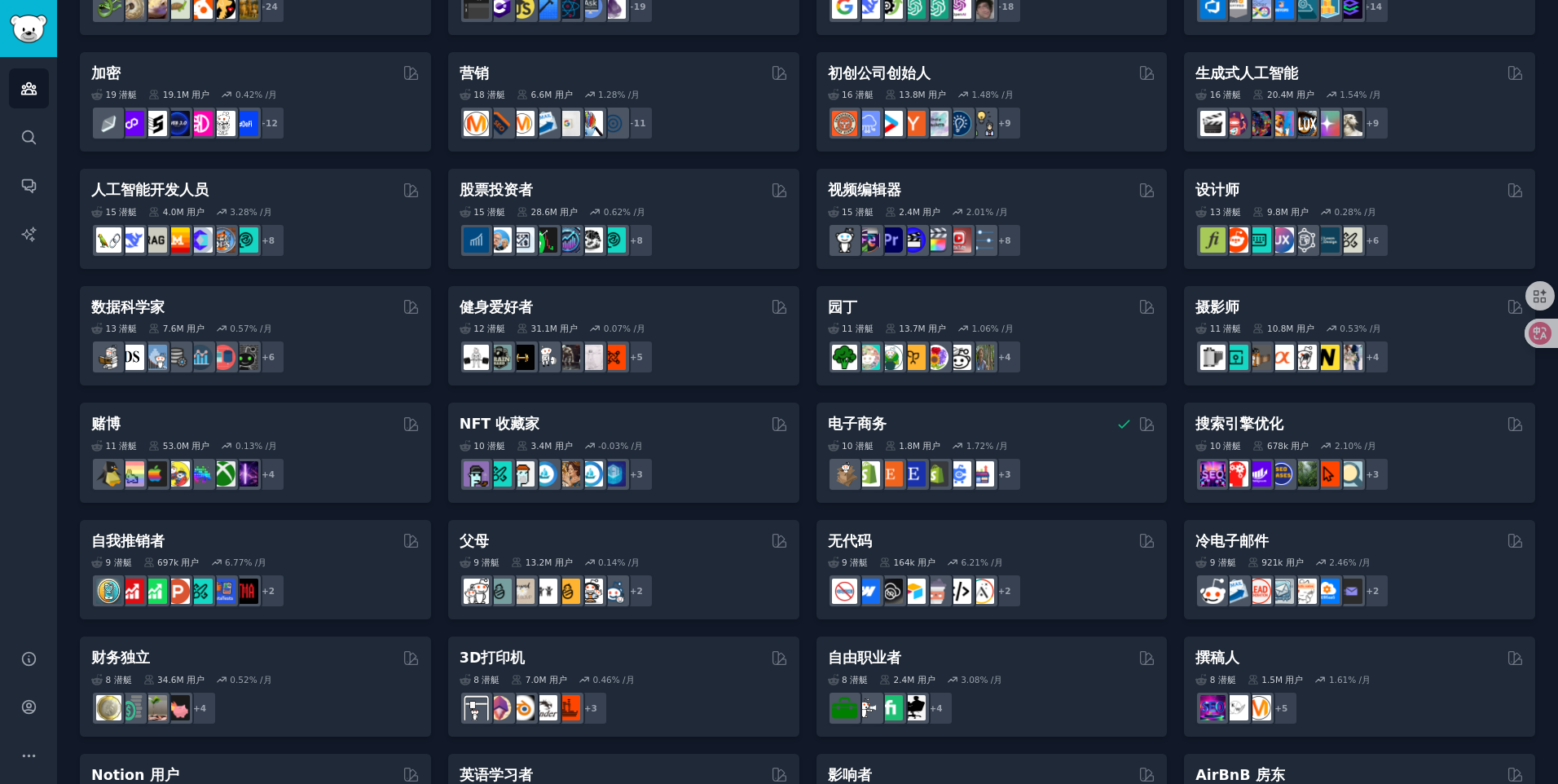
drag, startPoint x: 1075, startPoint y: 322, endPoint x: 1092, endPoint y: 324, distance: 17.1
click at [1078, 322] on div "11 潜艇 13.7M 用户 1.06% /月 + 4" at bounding box center [991, 345] width 328 height 57
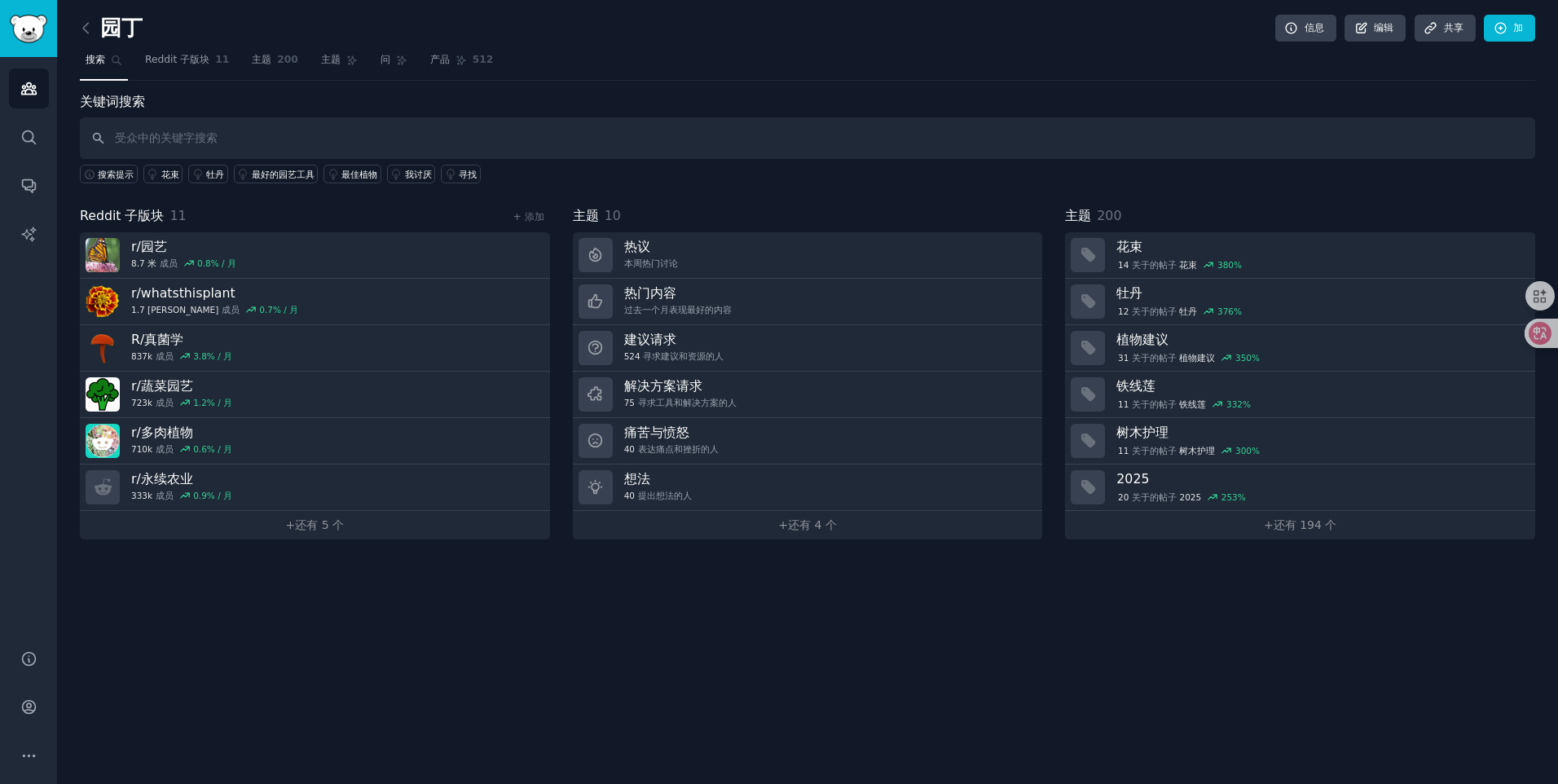
click at [354, 614] on div "园丁 信息 编辑 共享 加 搜索 Reddit 子版块 11 主题 200 主题 问 产品 512 关键词搜索 搜索提示 花束 牡丹 最好的园艺工具 最佳植物…" at bounding box center [807, 392] width 1501 height 784
click at [78, 33] on div "园丁 信息 编辑 共享 加 搜索 Reddit 子版块 11 主题 200 主题 问 产品 512 关键词搜索 搜索提示 花束 牡丹 最好的园艺工具 最佳植物…" at bounding box center [807, 392] width 1501 height 784
click at [88, 30] on icon at bounding box center [86, 28] width 17 height 17
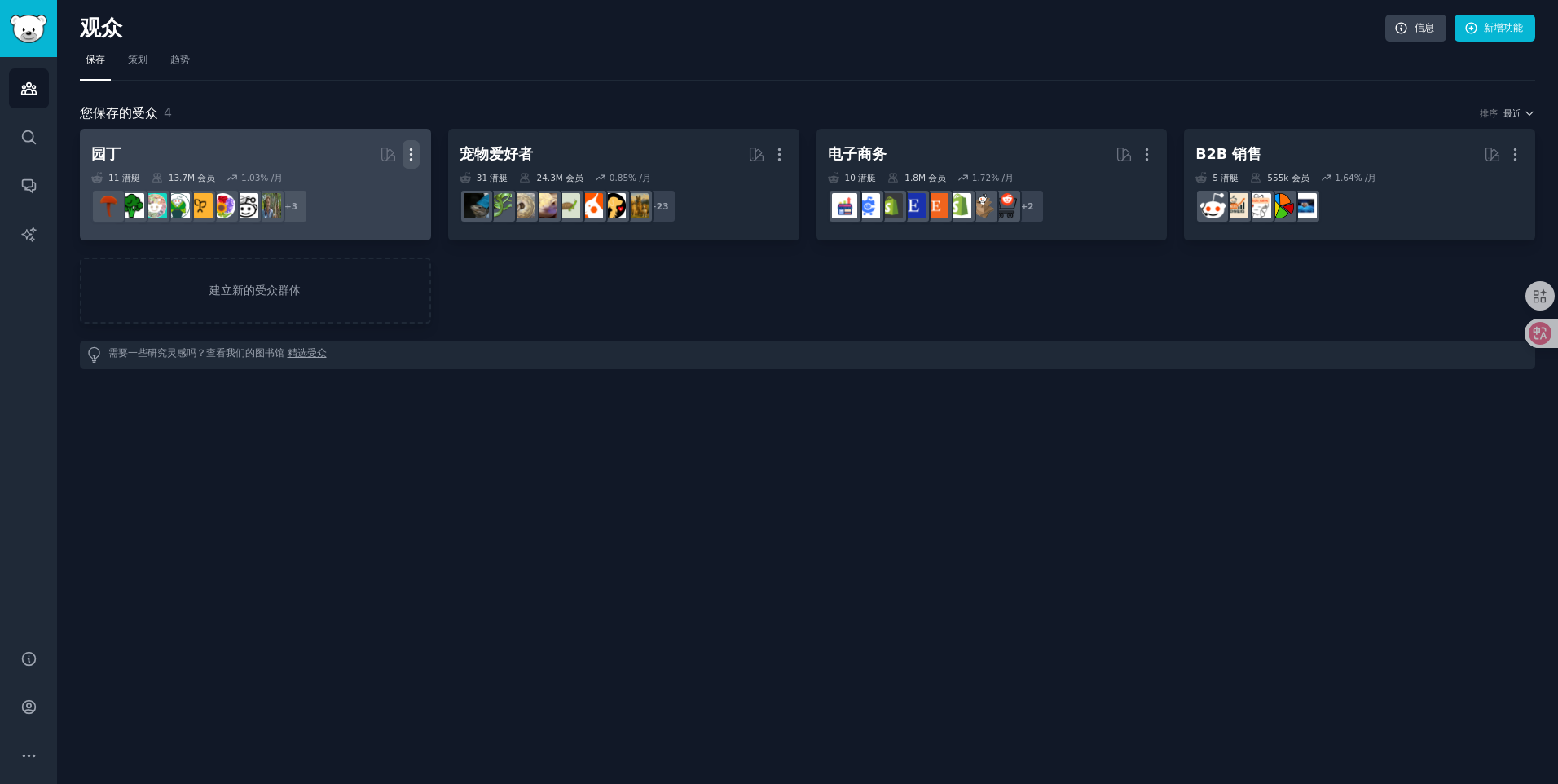
click at [412, 154] on icon "button" at bounding box center [411, 154] width 17 height 17
drag, startPoint x: 382, startPoint y: 218, endPoint x: 858, endPoint y: 73, distance: 497.6
click at [381, 218] on p "删除" at bounding box center [377, 214] width 16 height 34
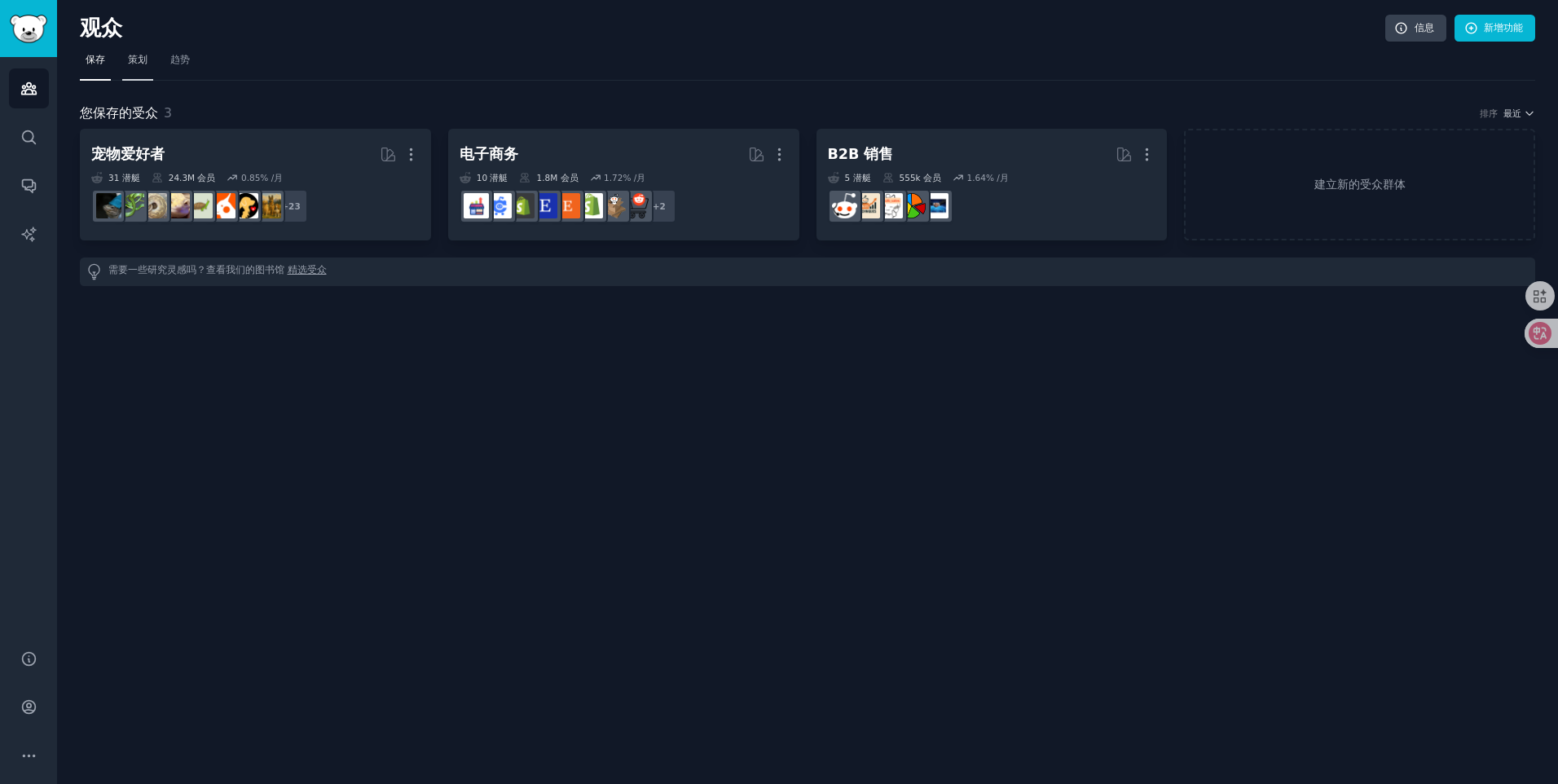
click at [140, 57] on span "策划" at bounding box center [137, 60] width 19 height 15
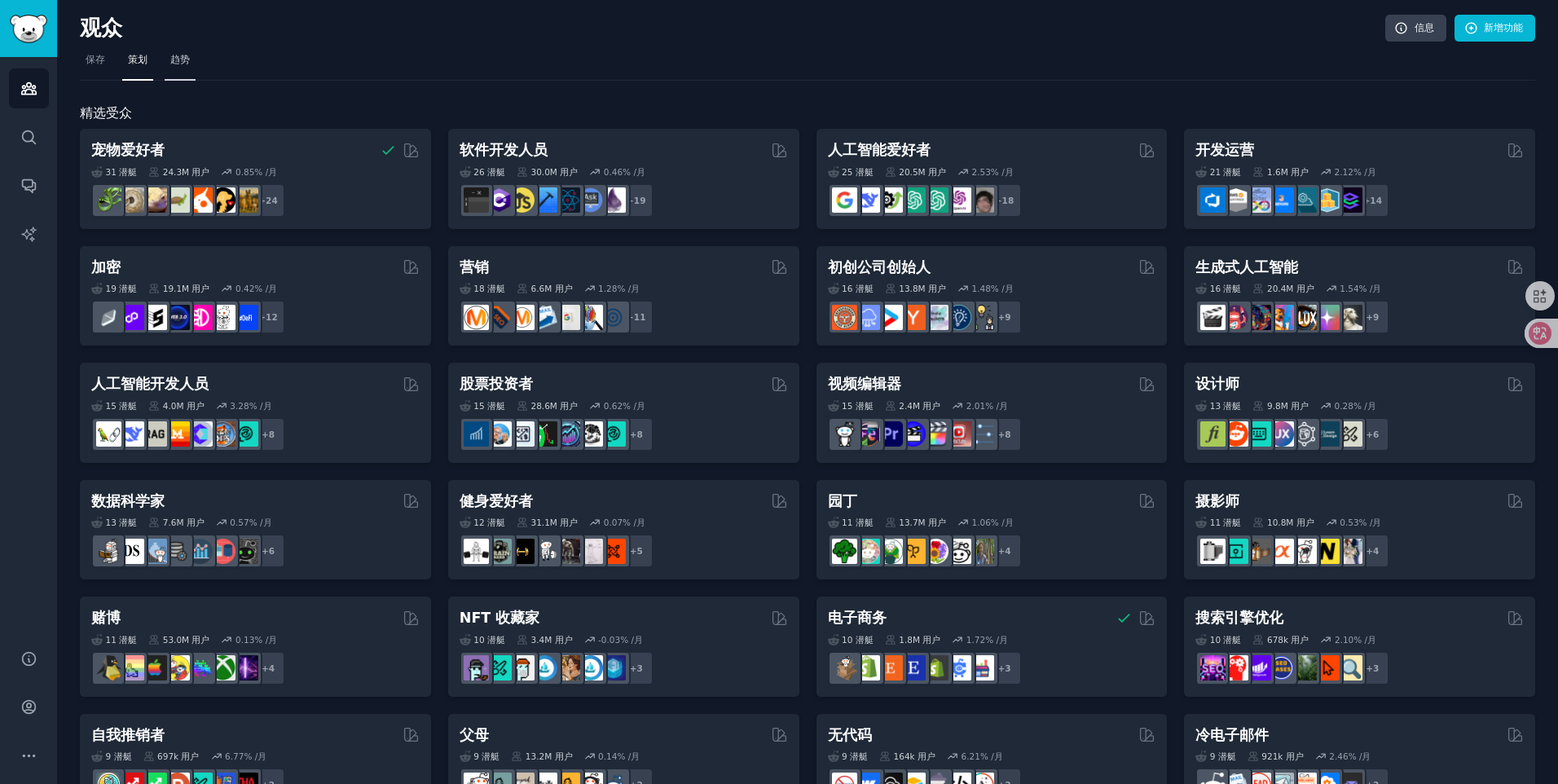
click at [183, 66] on span "趋势" at bounding box center [180, 60] width 19 height 15
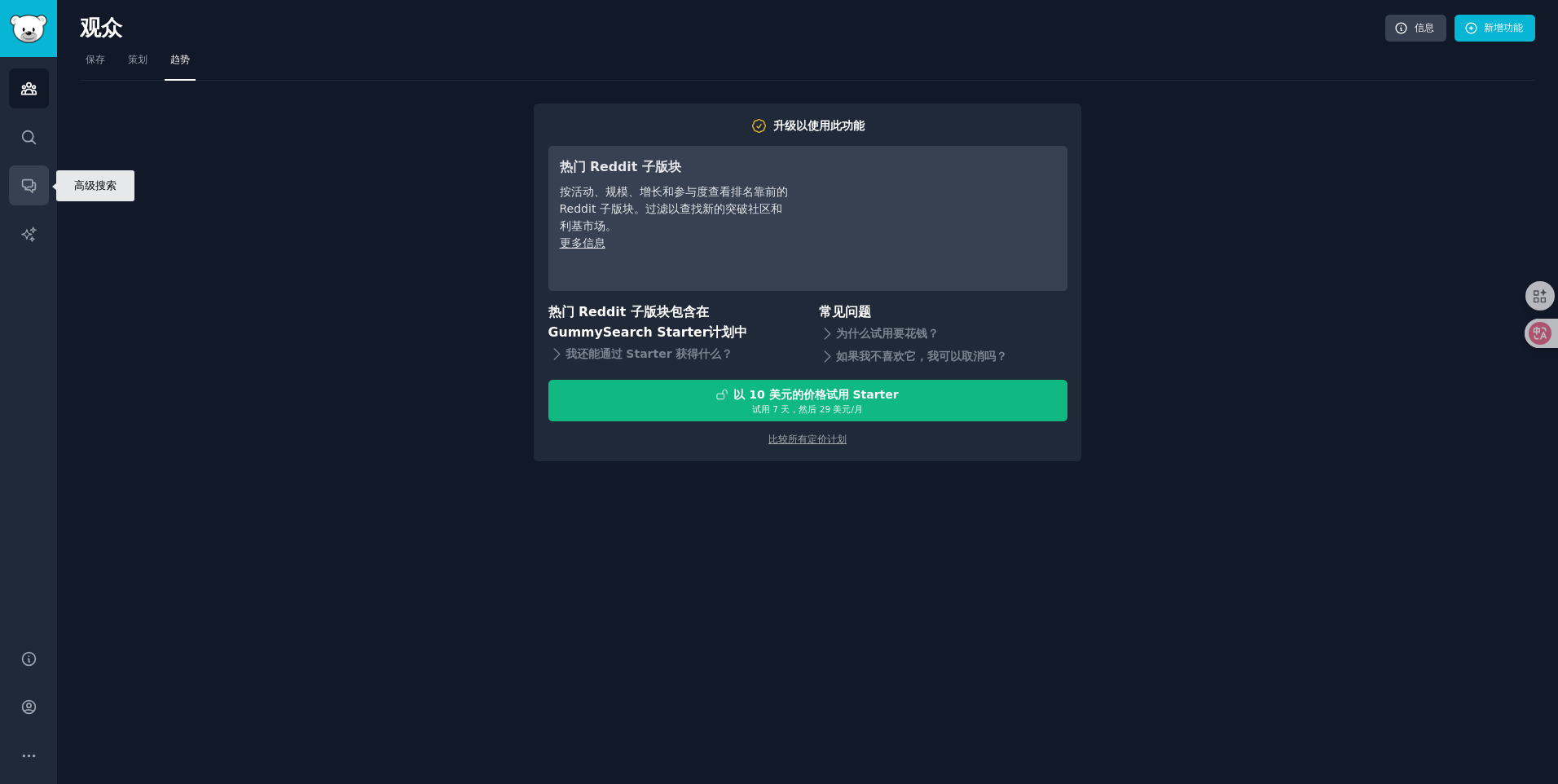
click at [32, 193] on icon "侧 栏" at bounding box center [28, 186] width 13 height 13
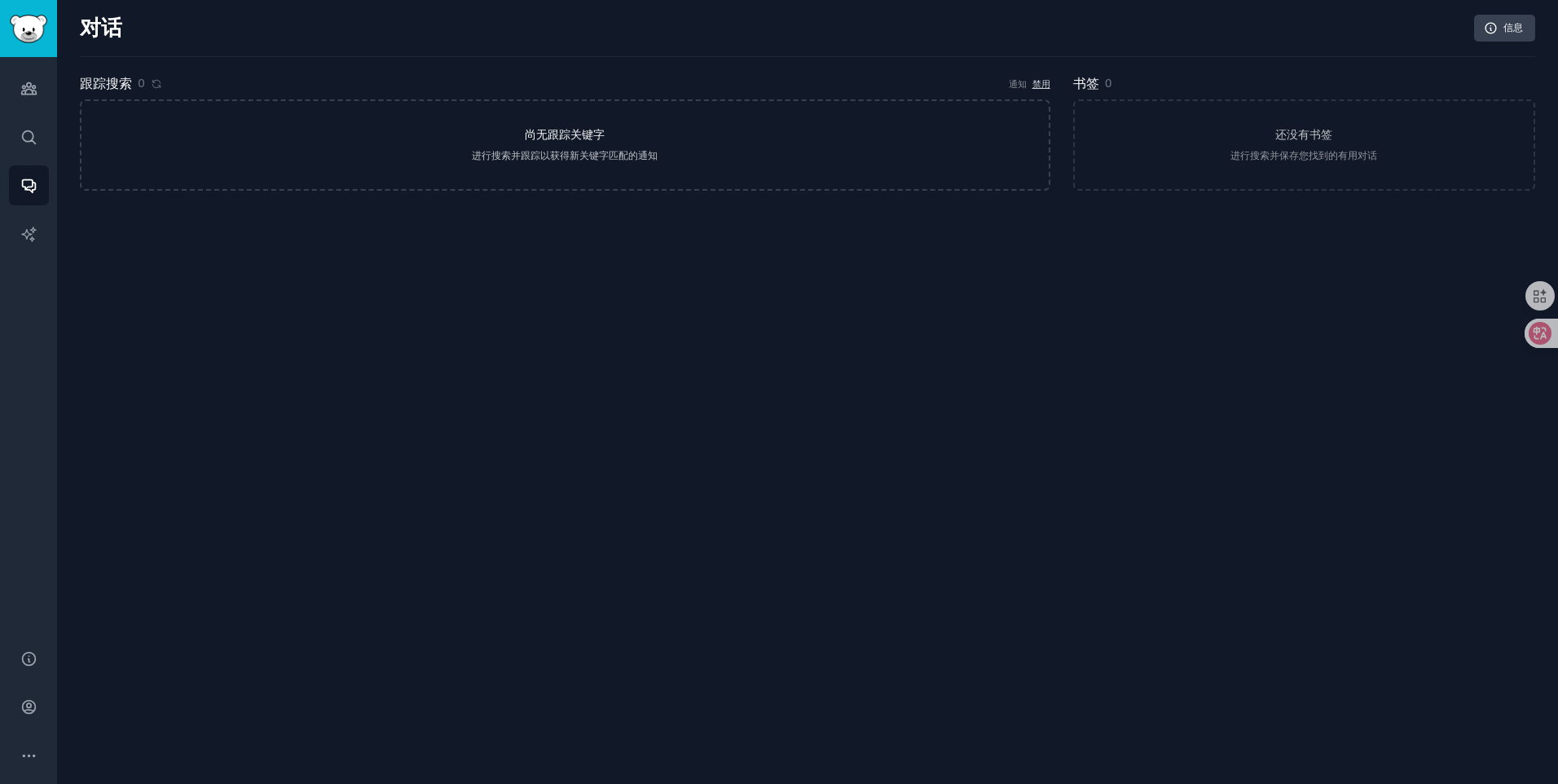
click at [502, 146] on link "尚无跟踪关键字 进行搜索并跟踪以获得新关键字匹配的通知" at bounding box center [565, 145] width 970 height 91
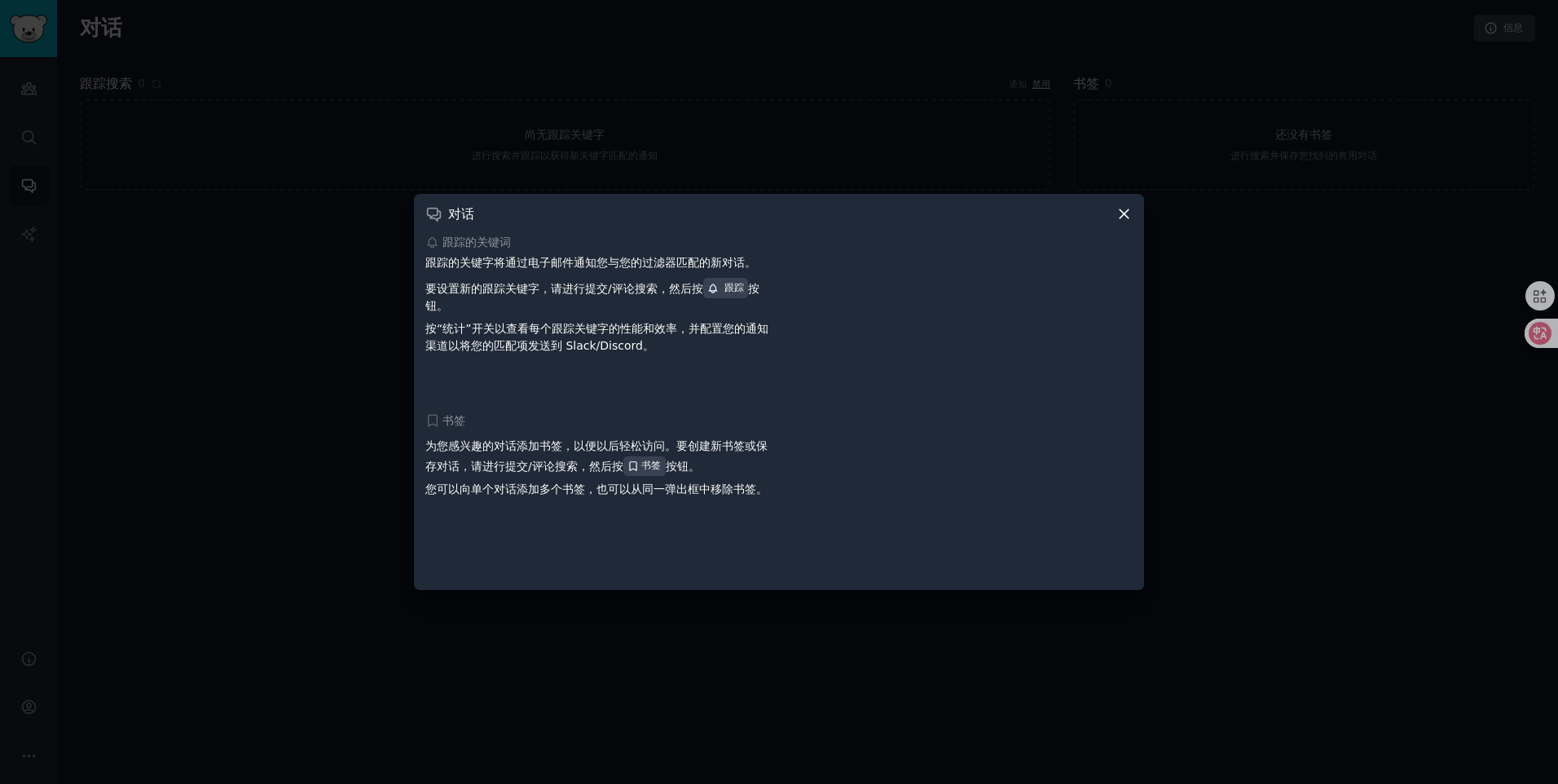
click at [1123, 214] on icon at bounding box center [1123, 214] width 9 height 9
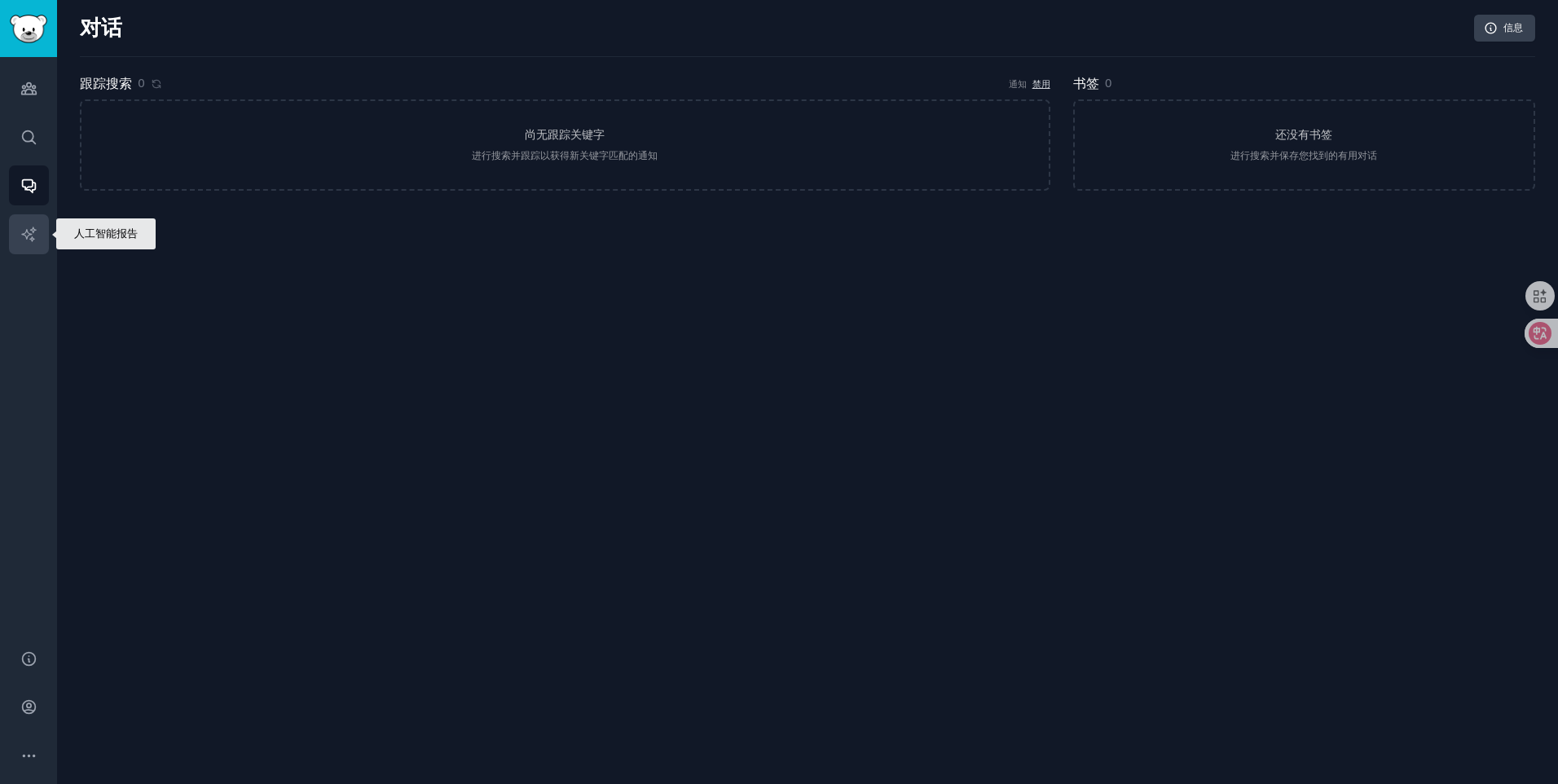
click at [27, 226] on icon "侧 栏" at bounding box center [28, 234] width 17 height 17
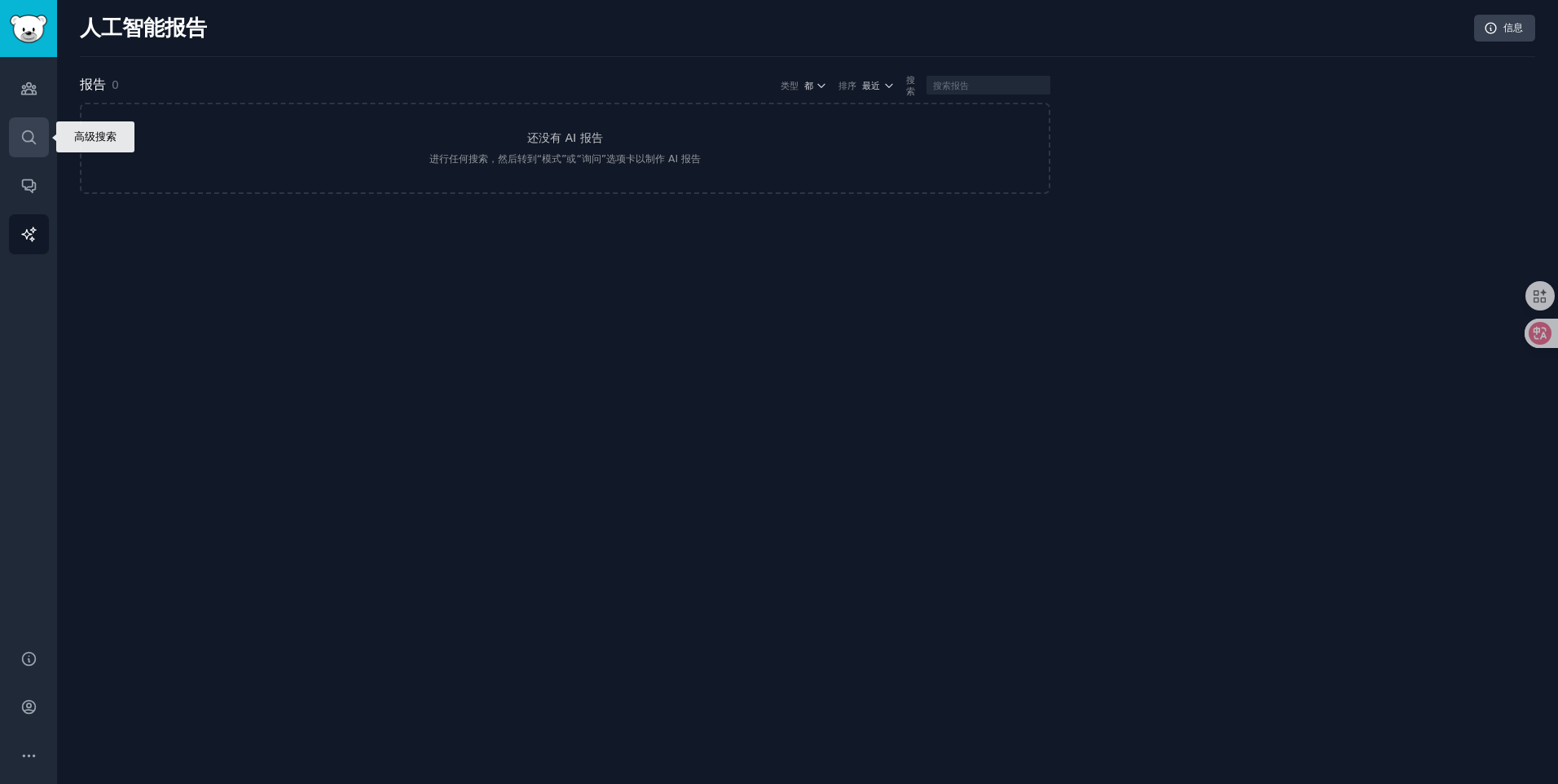
click at [28, 138] on icon "侧 栏" at bounding box center [28, 137] width 17 height 17
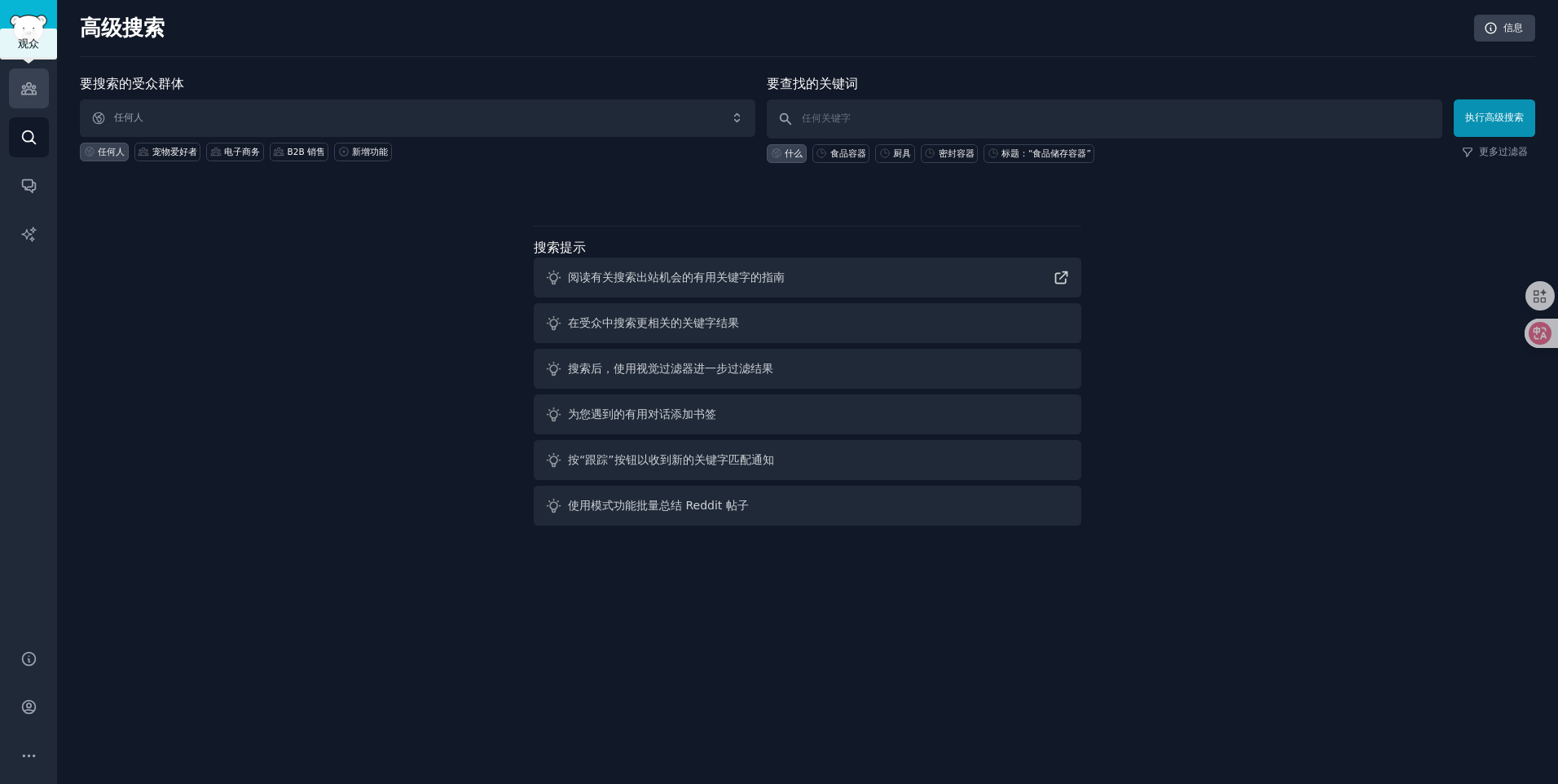
click at [34, 94] on icon "侧 栏" at bounding box center [28, 89] width 15 height 12
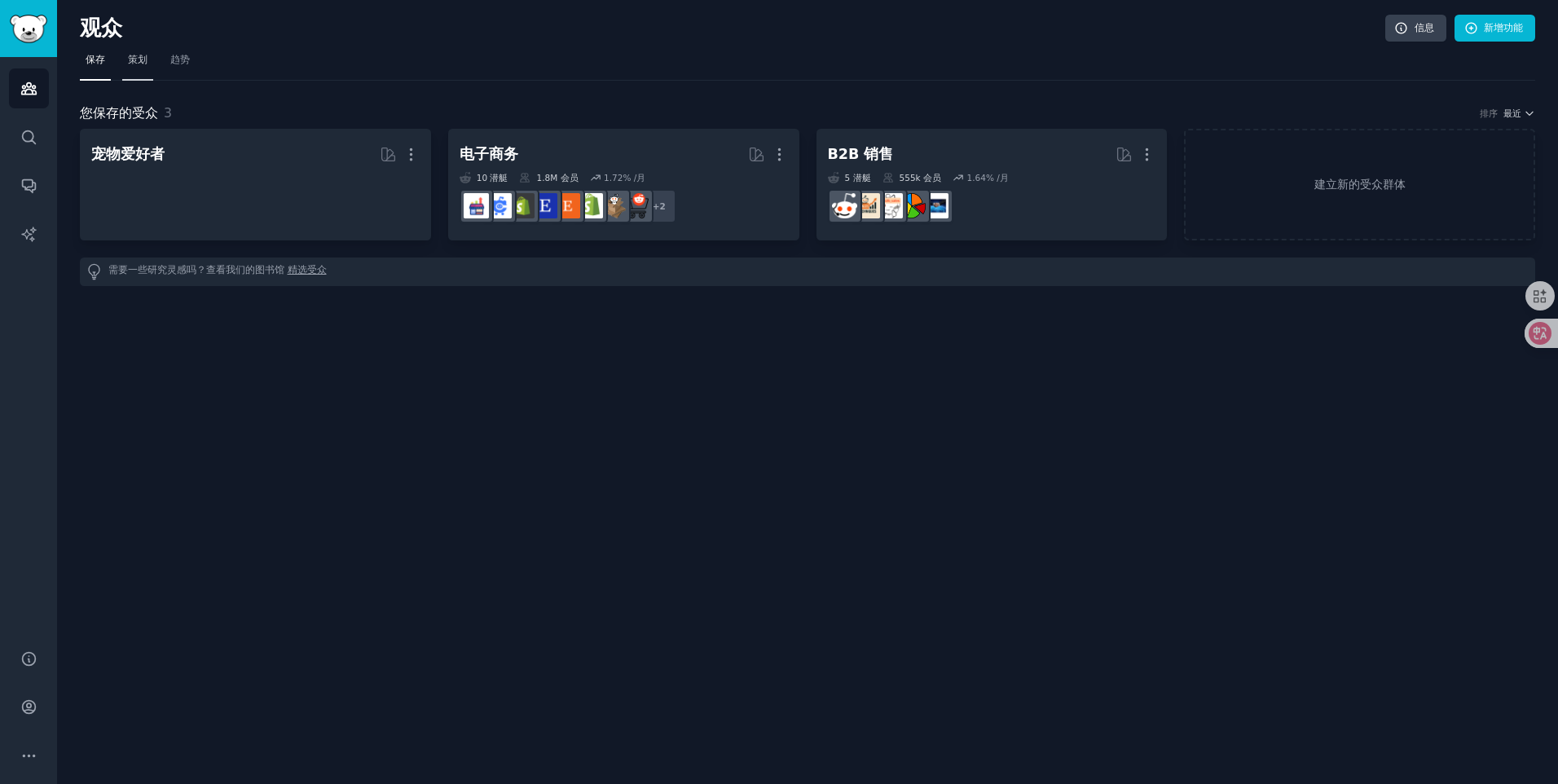
click at [140, 69] on link "策划" at bounding box center [137, 64] width 31 height 33
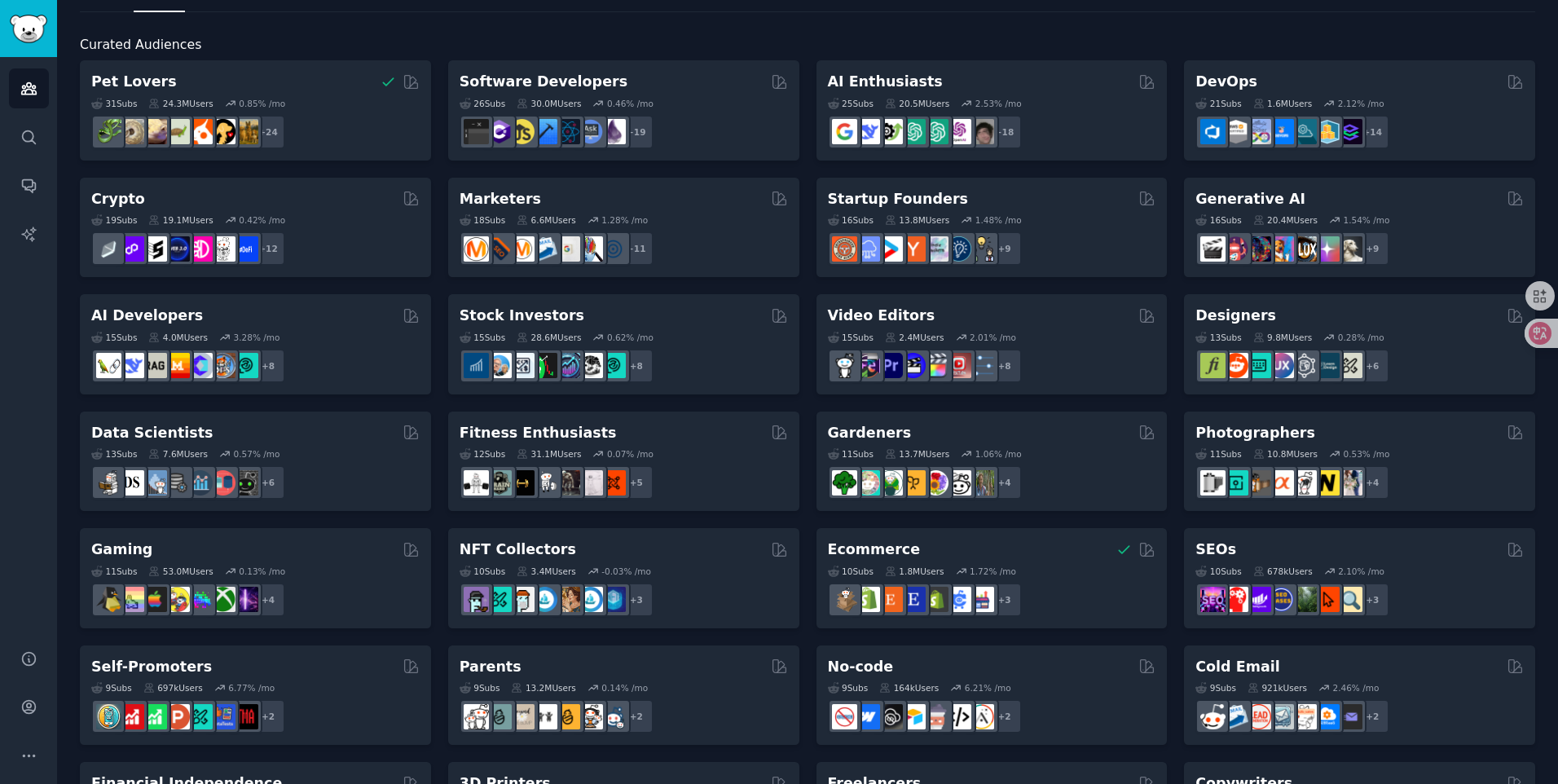
scroll to position [31, 0]
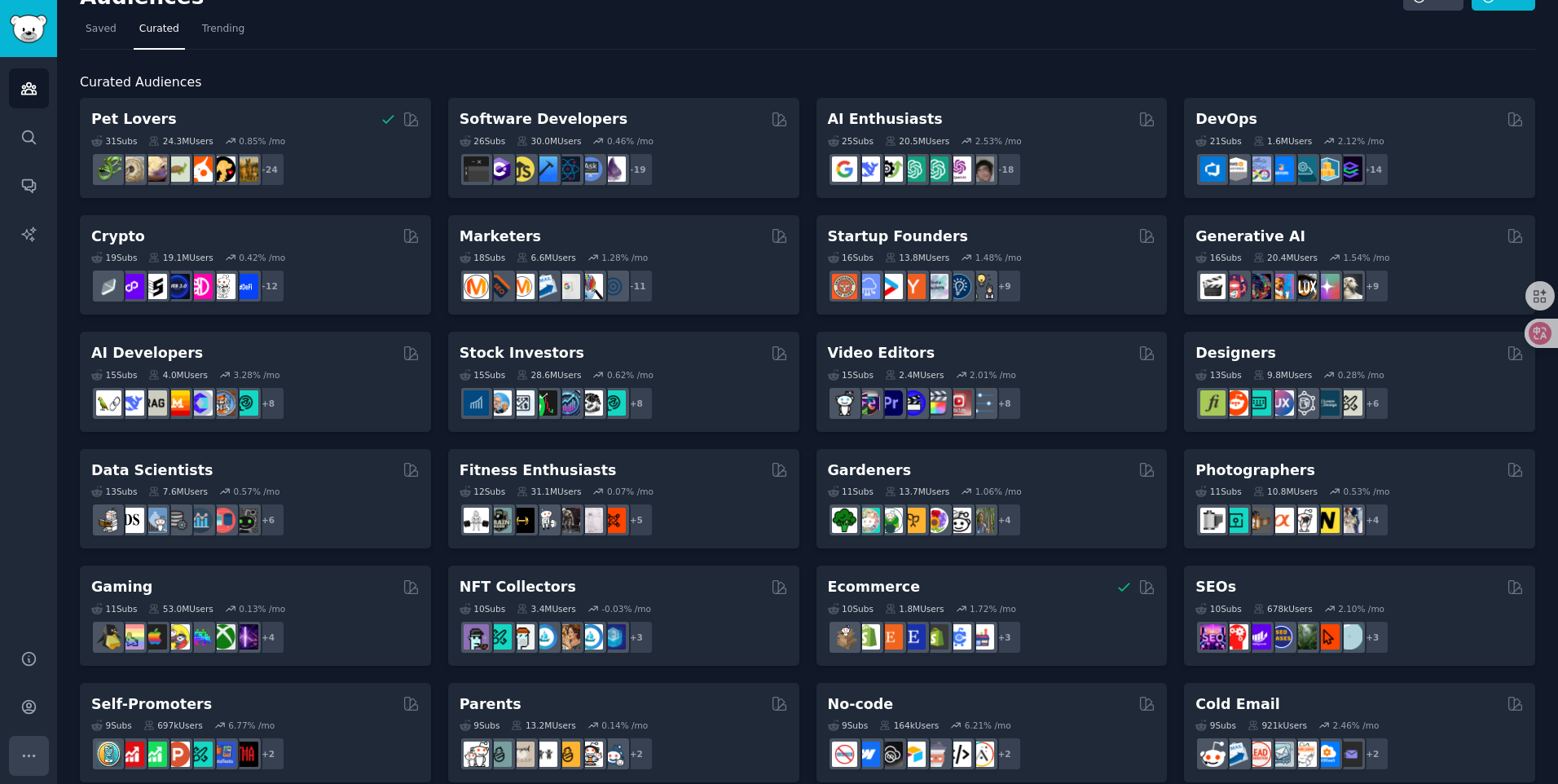
click at [38, 753] on button "More" at bounding box center [29, 756] width 40 height 40
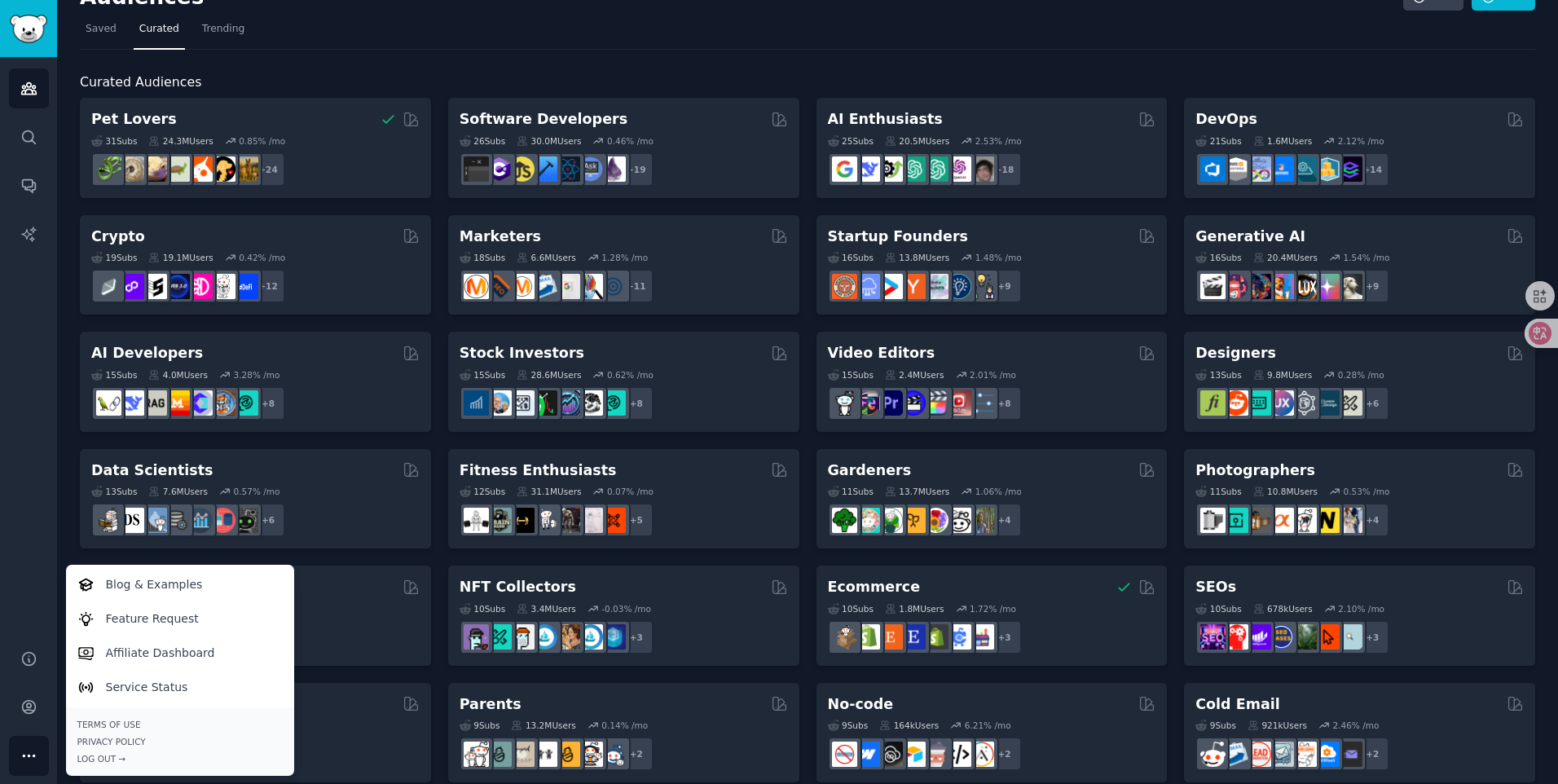
click at [1270, 37] on nav "Saved Curated Trending" at bounding box center [807, 33] width 1455 height 33
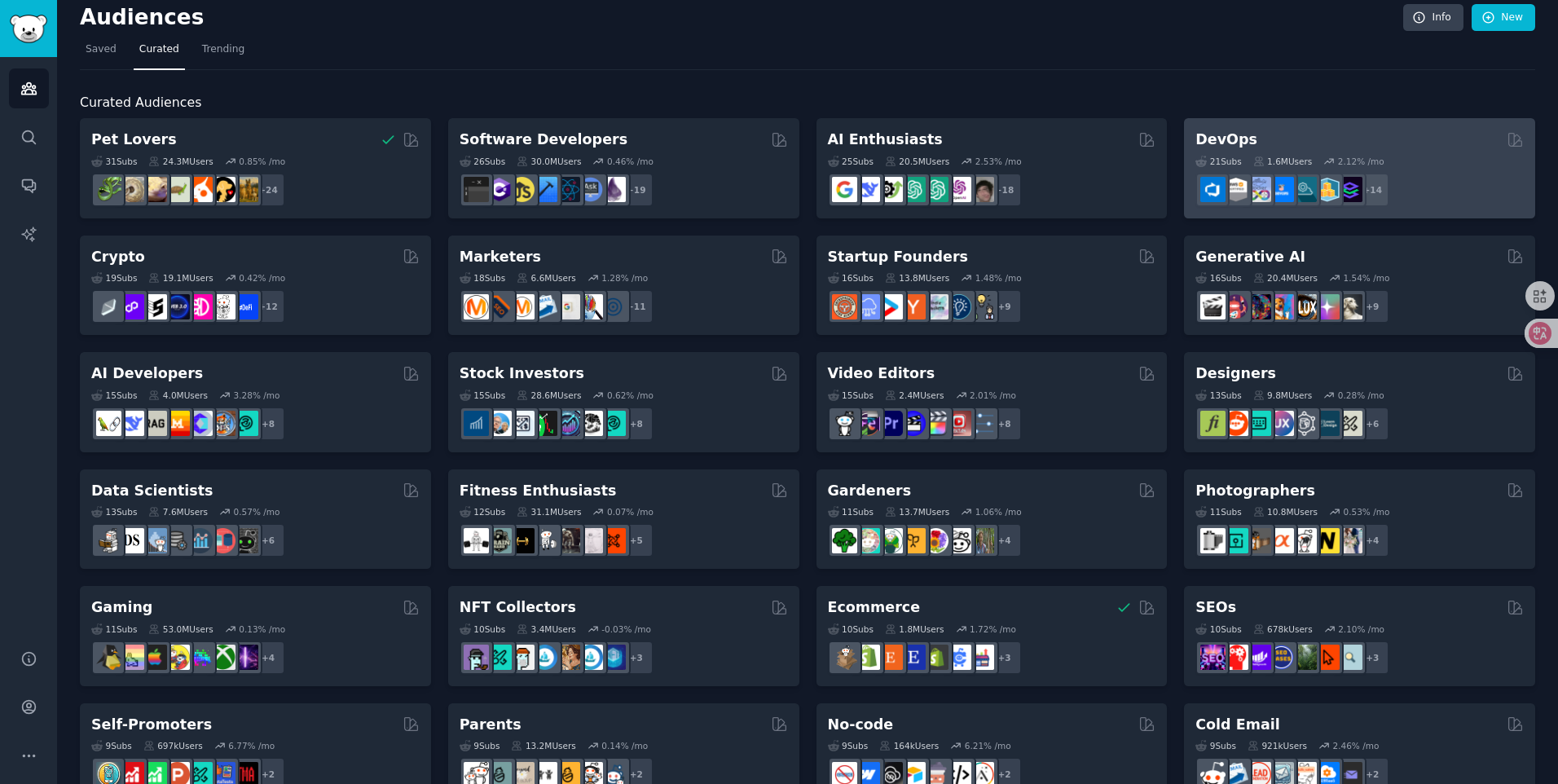
scroll to position [0, 0]
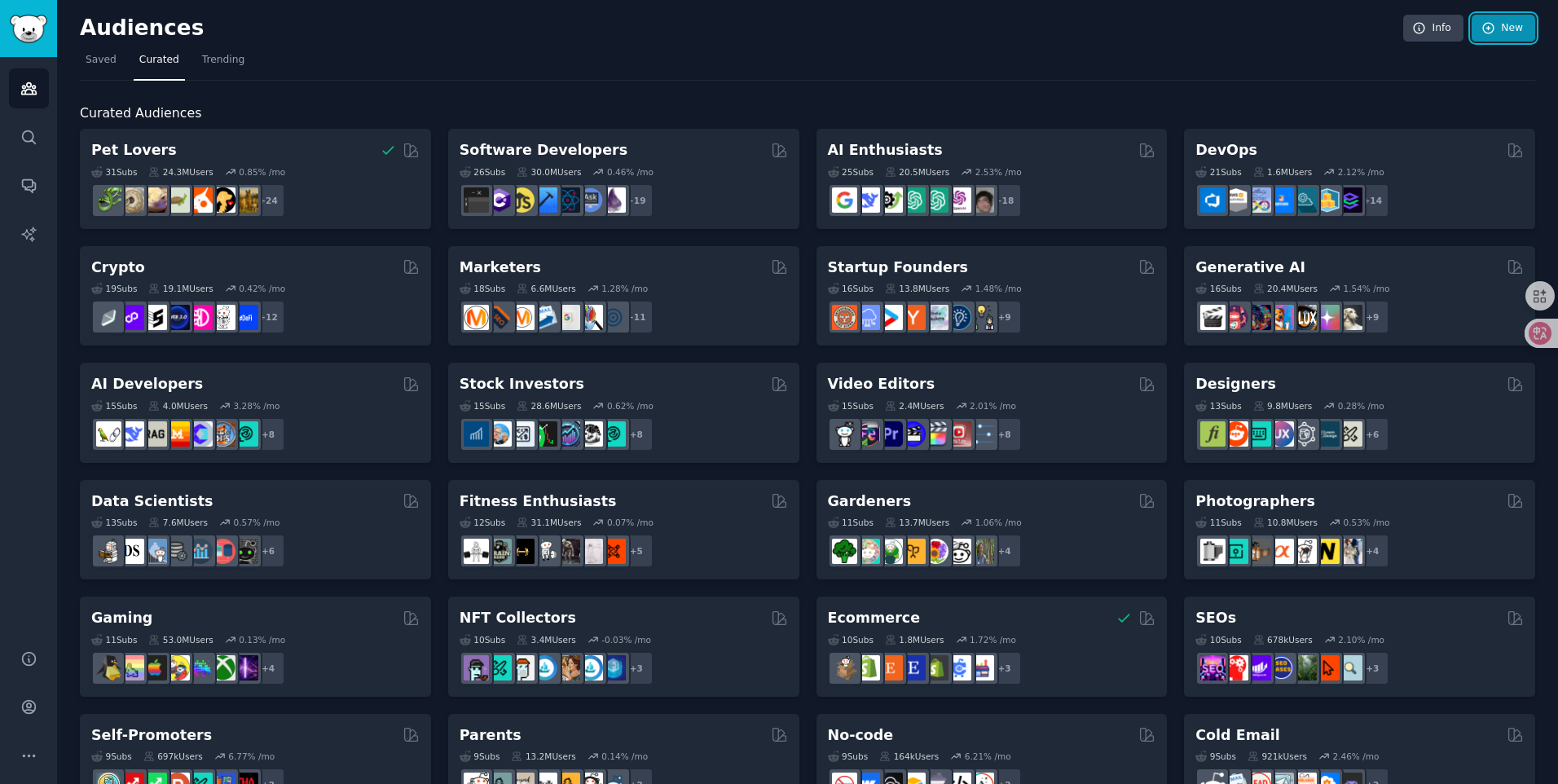
click at [1474, 35] on link "New" at bounding box center [1504, 28] width 64 height 28
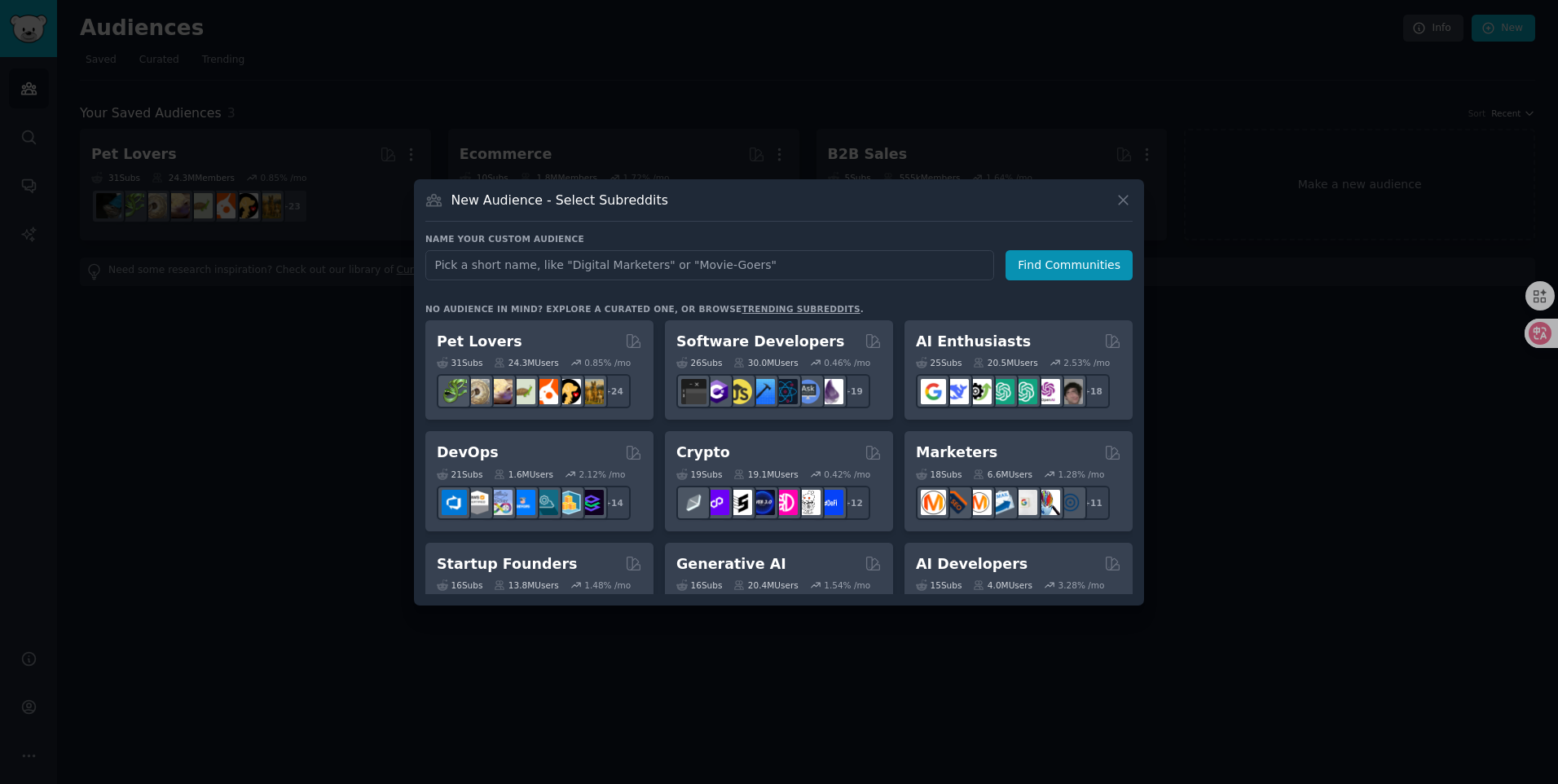
click at [719, 266] on input "text" at bounding box center [710, 265] width 568 height 30
type input "kitchenware"
click button "Find Communities" at bounding box center [1069, 265] width 127 height 30
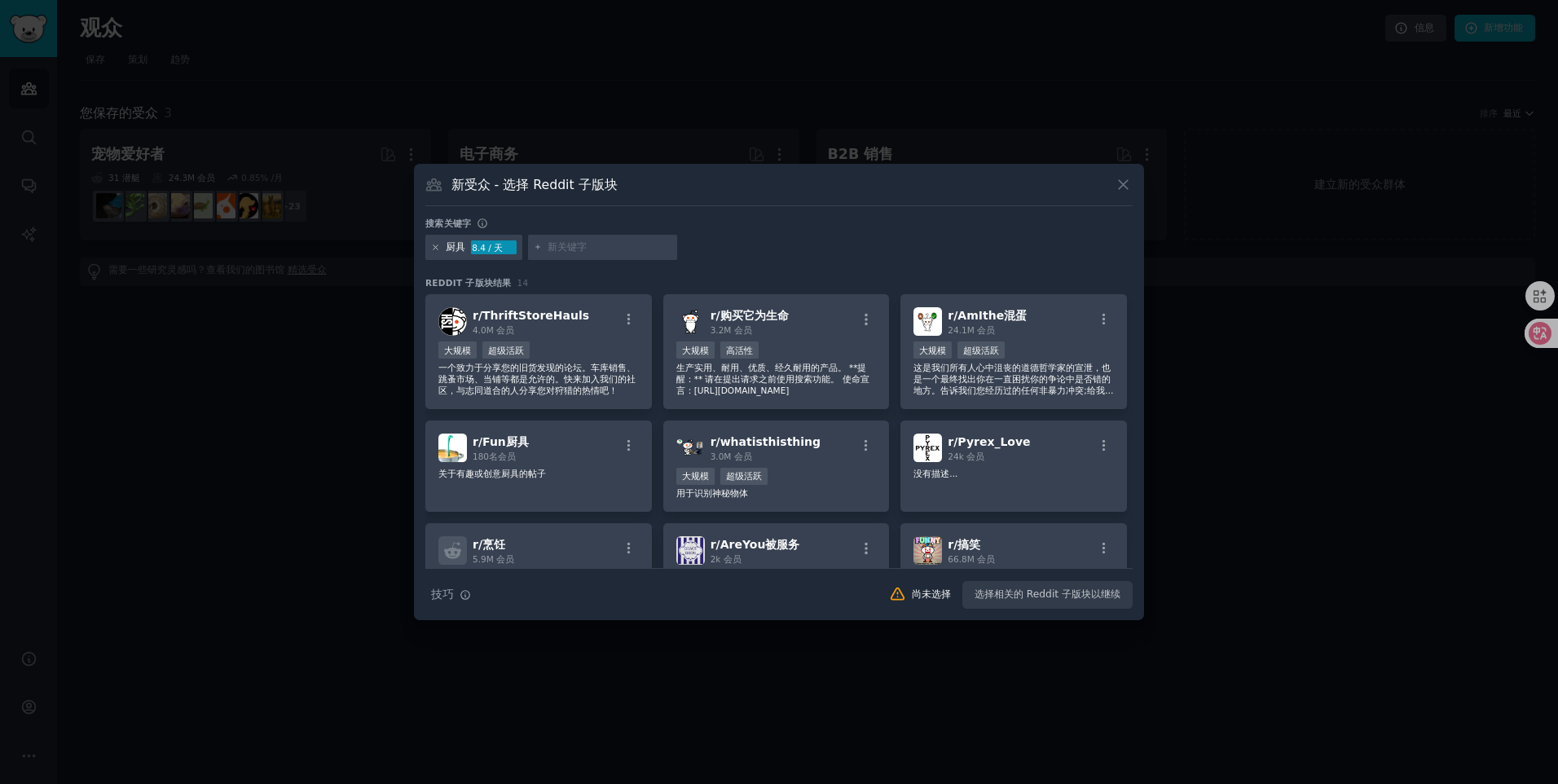
click at [436, 243] on icon at bounding box center [435, 247] width 9 height 9
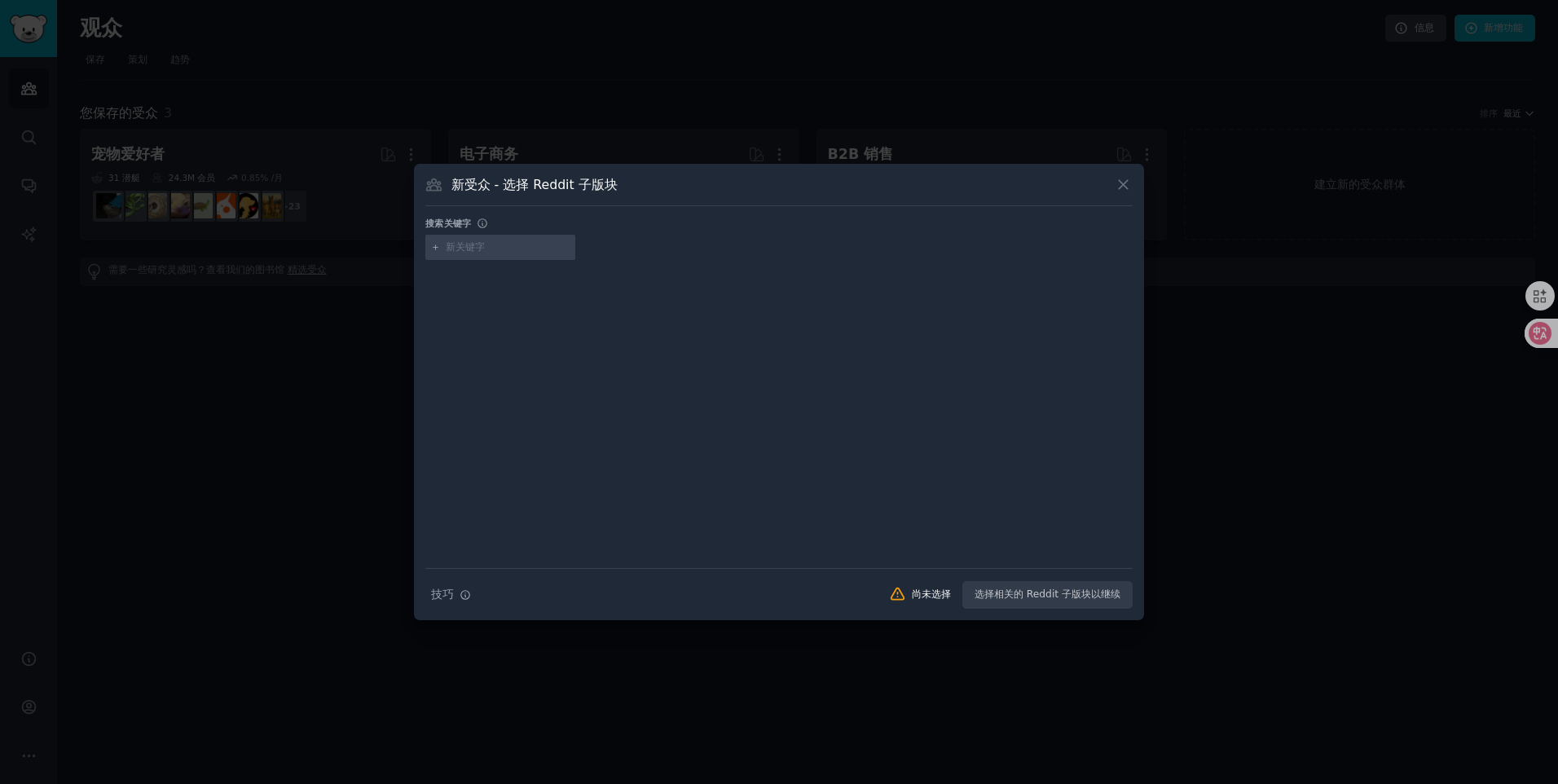
click at [512, 245] on input "text" at bounding box center [507, 248] width 124 height 15
type input "food"
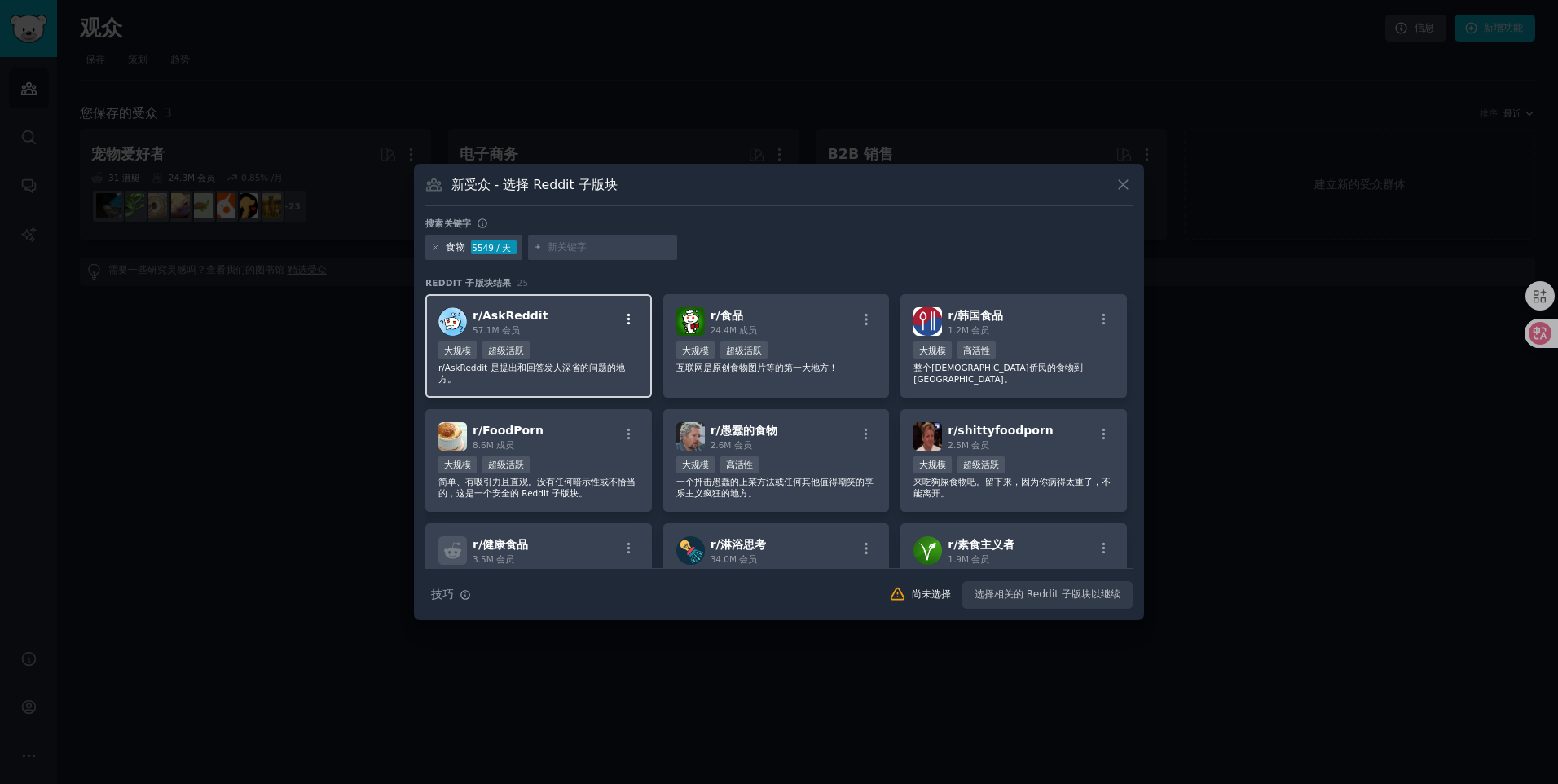
click at [632, 313] on icon "button" at bounding box center [629, 319] width 15 height 15
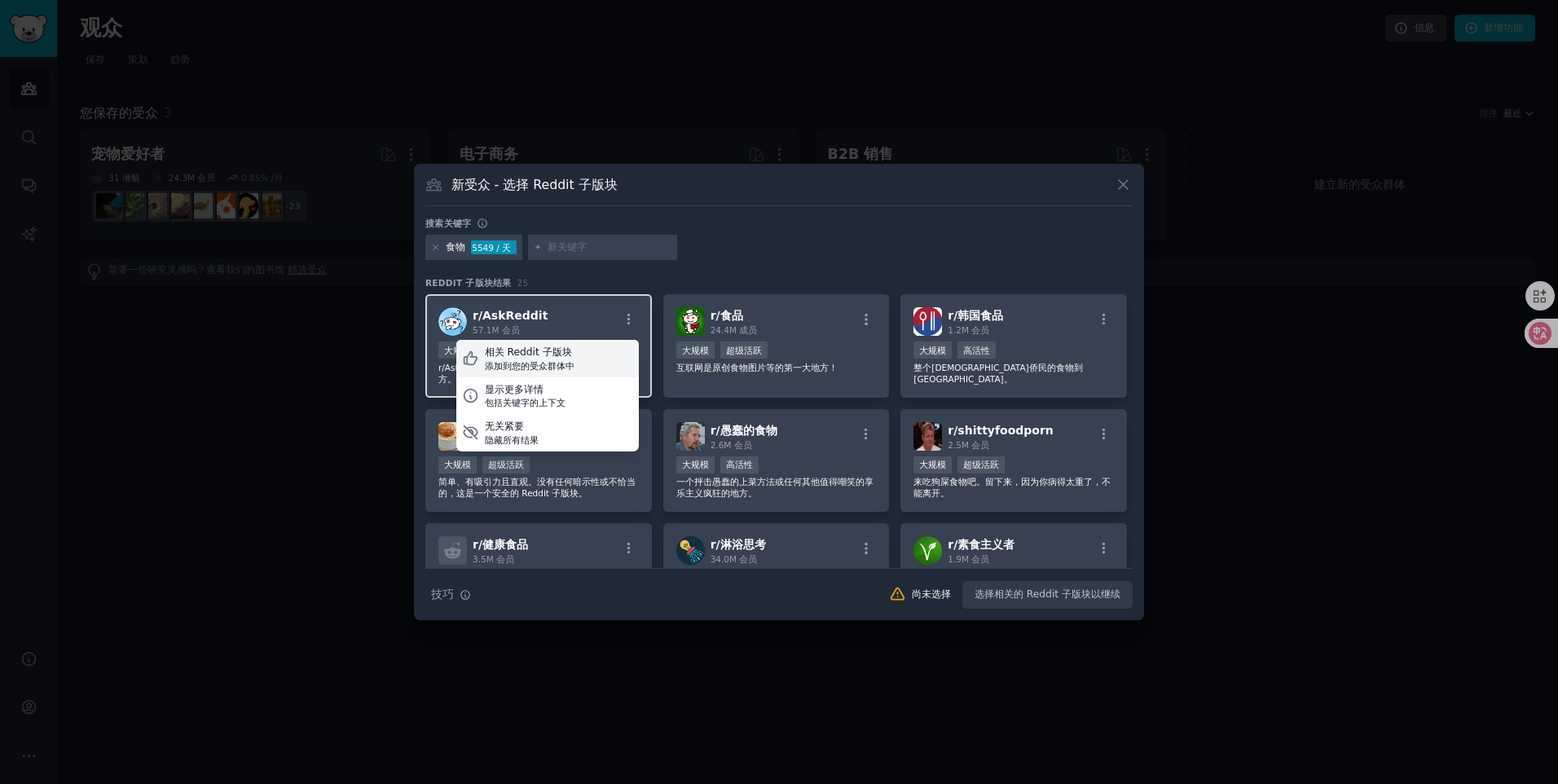
click at [571, 357] on div "相关 Reddit 子版块" at bounding box center [529, 353] width 89 height 15
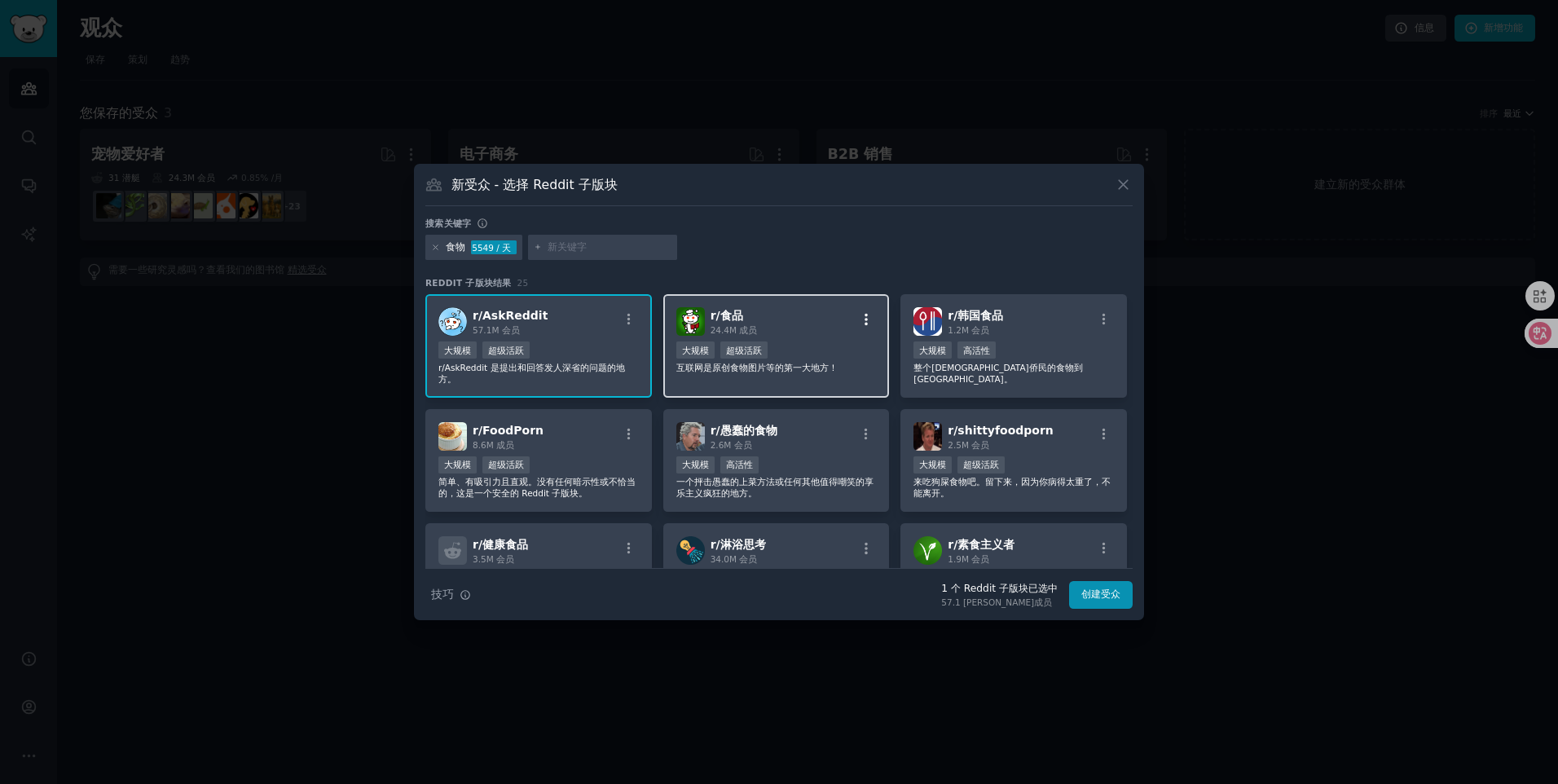
click at [865, 319] on icon "button" at bounding box center [866, 319] width 15 height 15
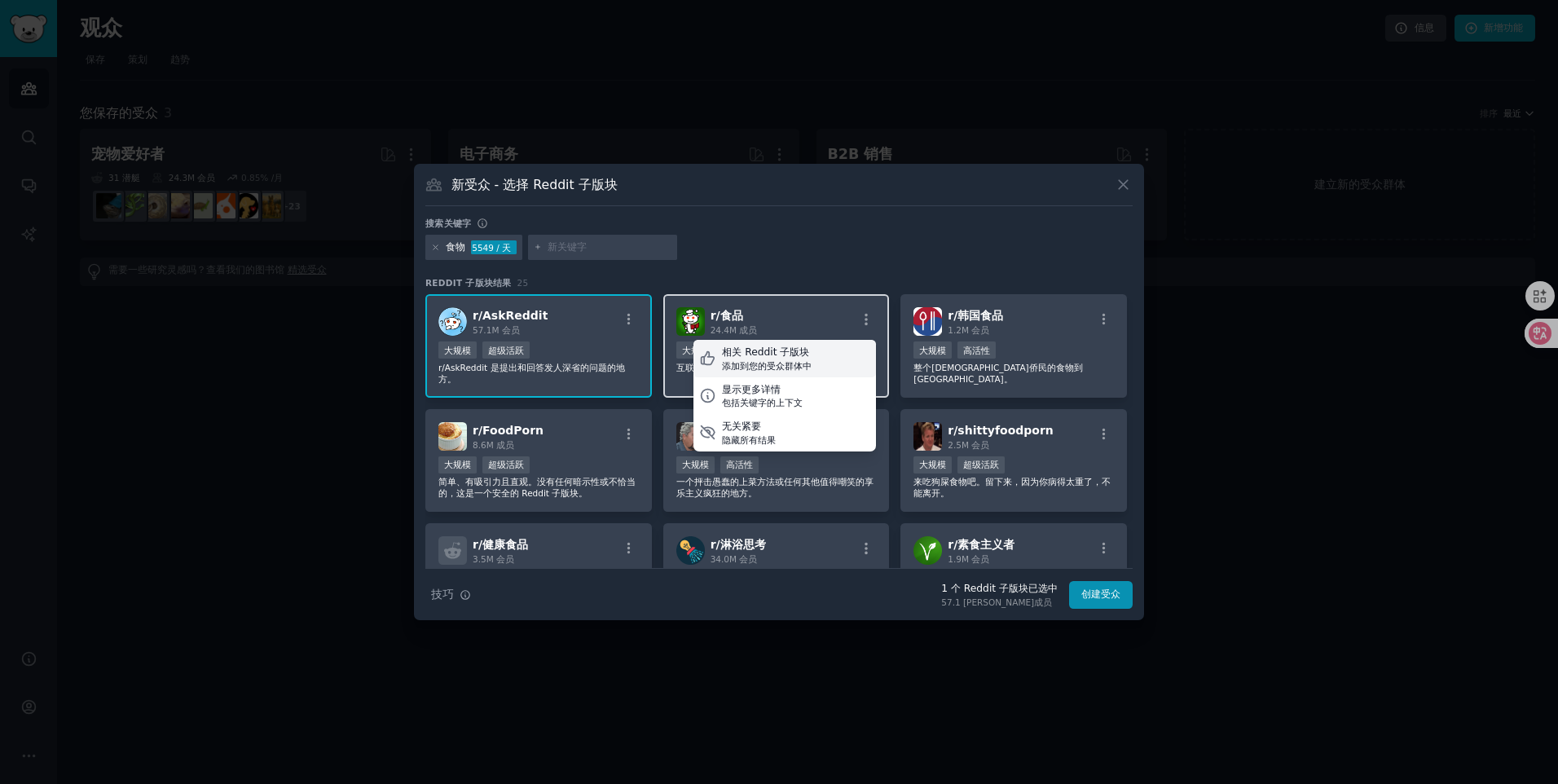
click at [833, 369] on div "相关 Reddit 子版块 添加到您的受众群体中" at bounding box center [785, 359] width 182 height 38
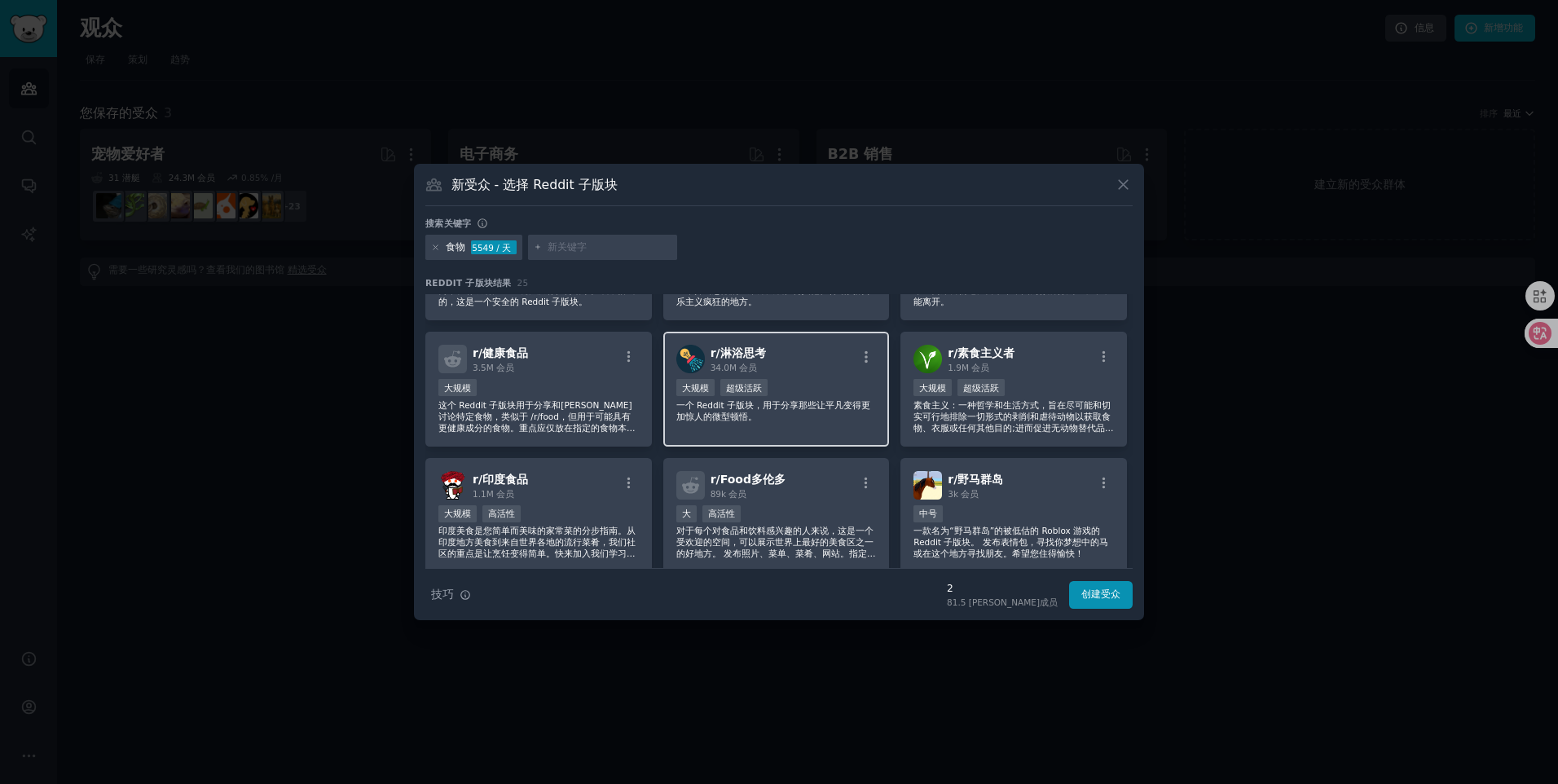
scroll to position [163, 0]
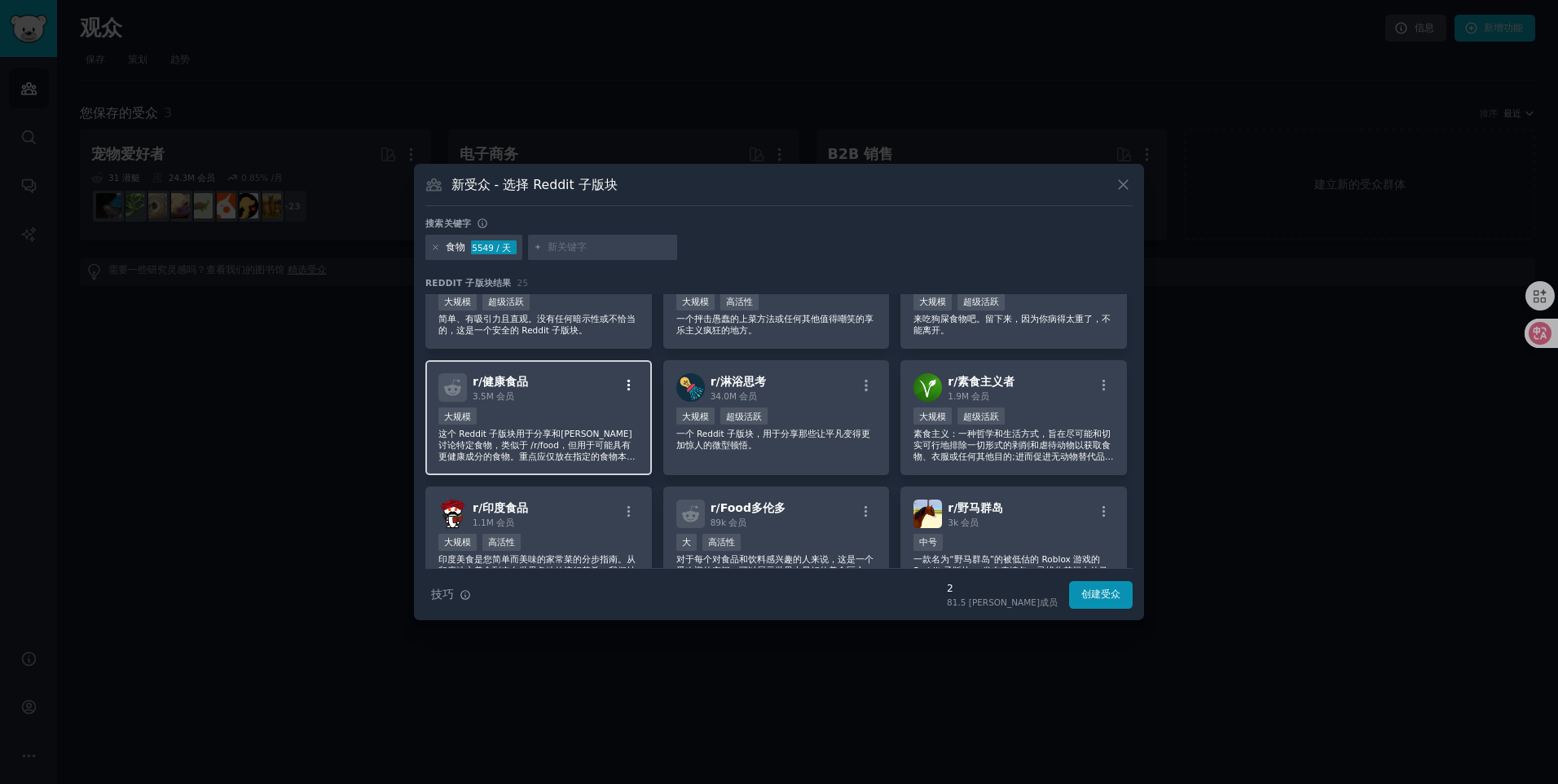
click at [624, 379] on icon "button" at bounding box center [629, 385] width 15 height 15
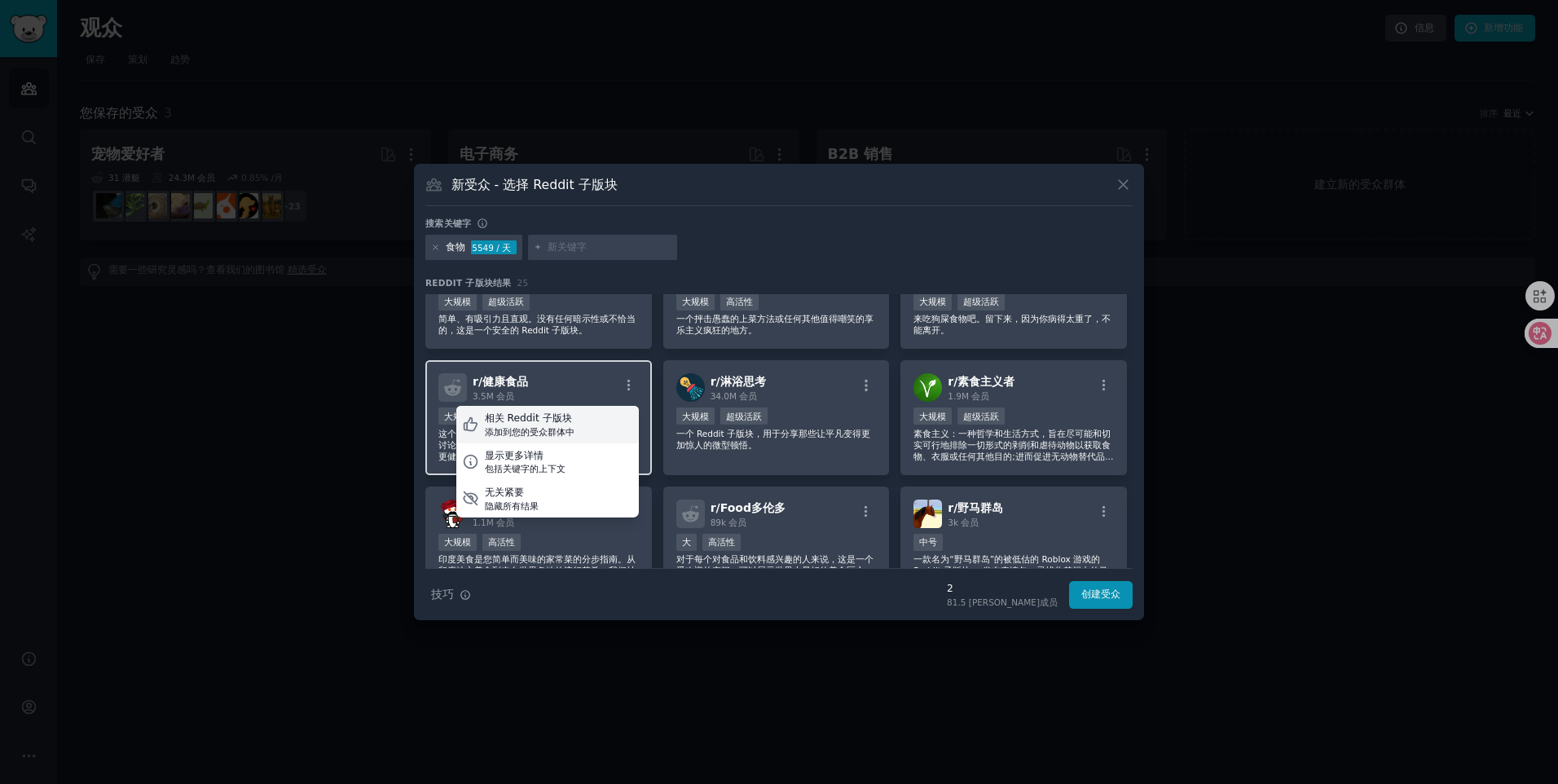
click at [604, 419] on div "相关 Reddit 子版块 添加到您的受众群体中" at bounding box center [547, 424] width 182 height 38
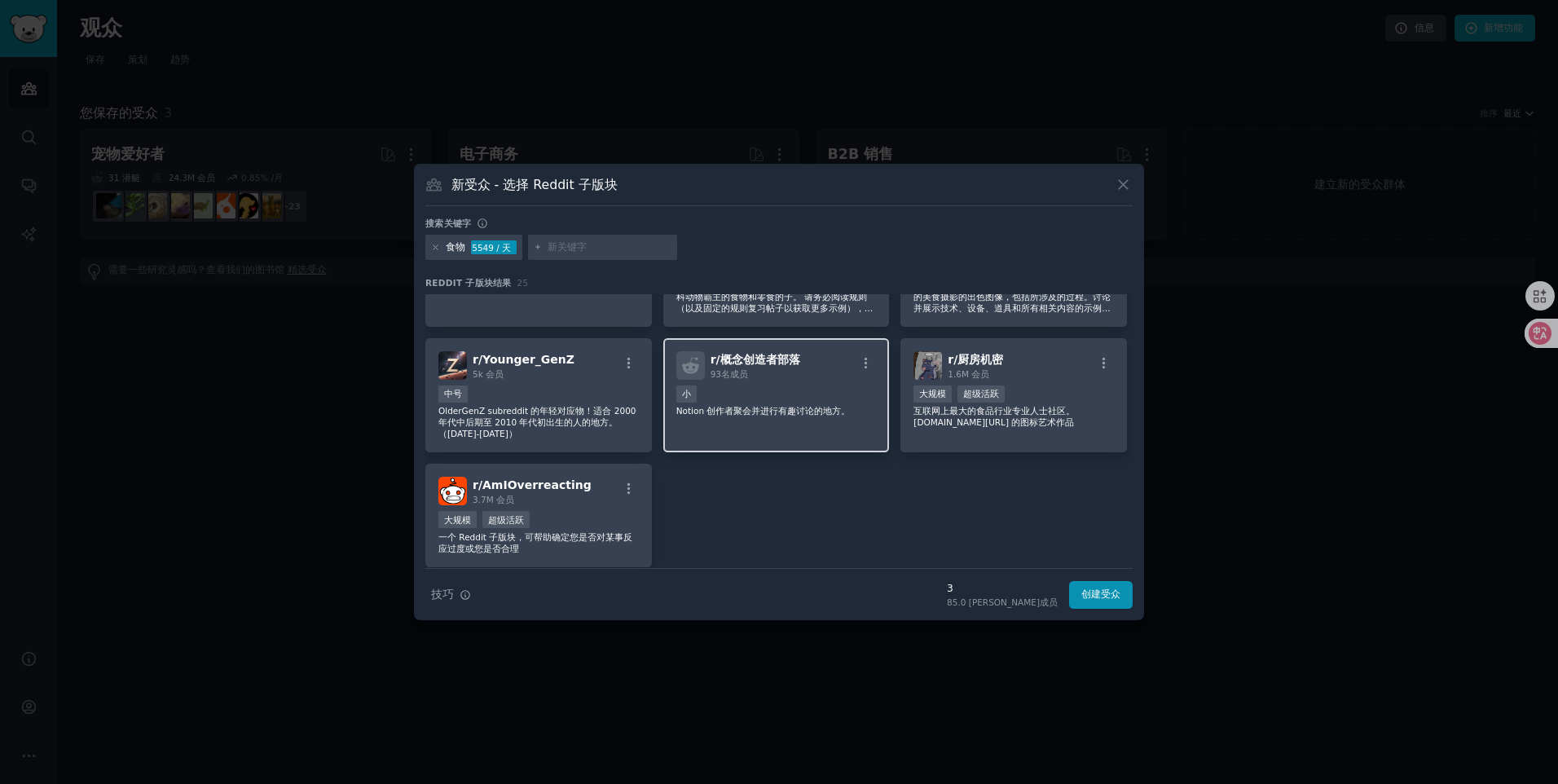
scroll to position [871, 0]
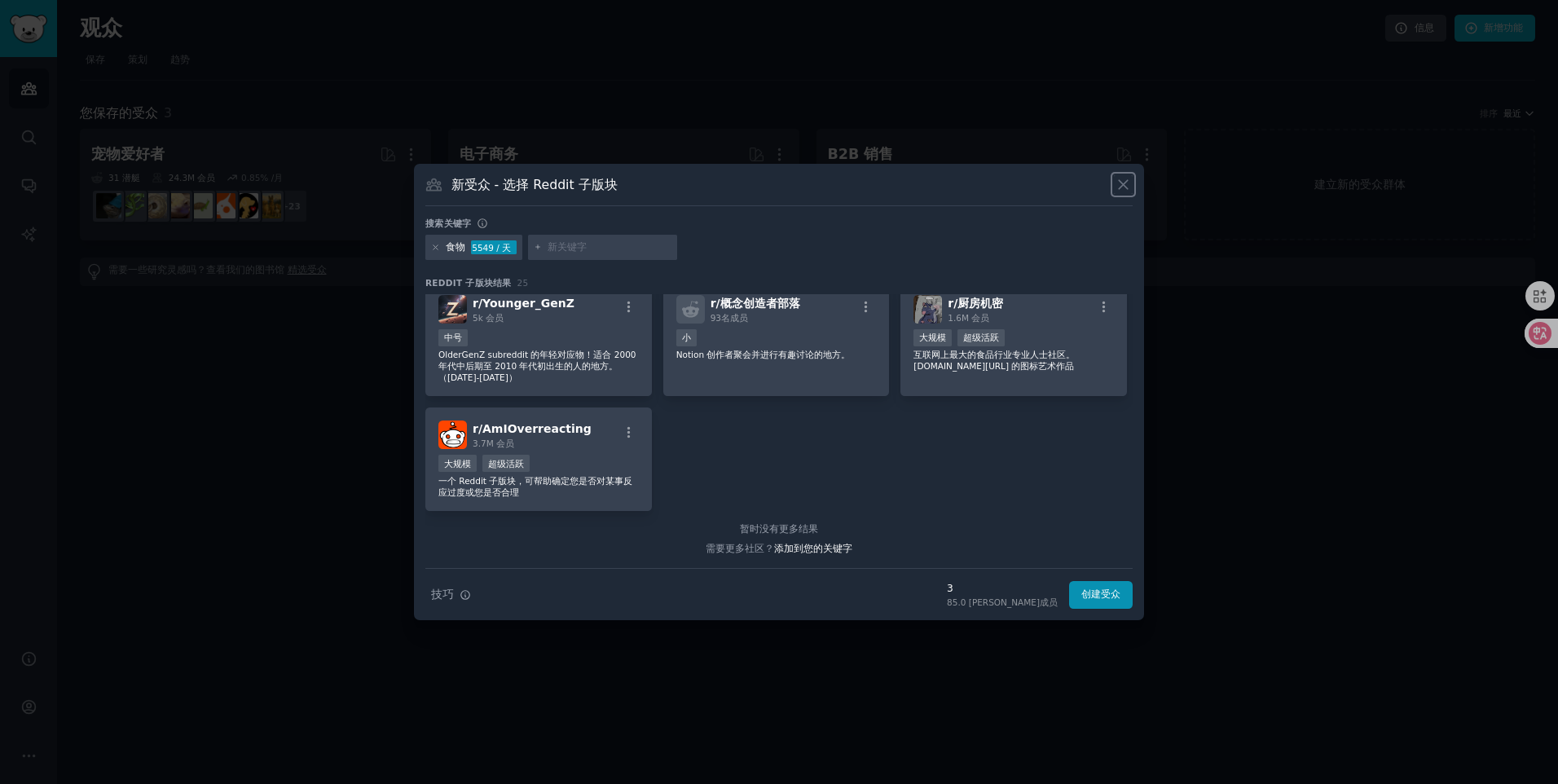
click at [1128, 182] on icon at bounding box center [1123, 185] width 17 height 17
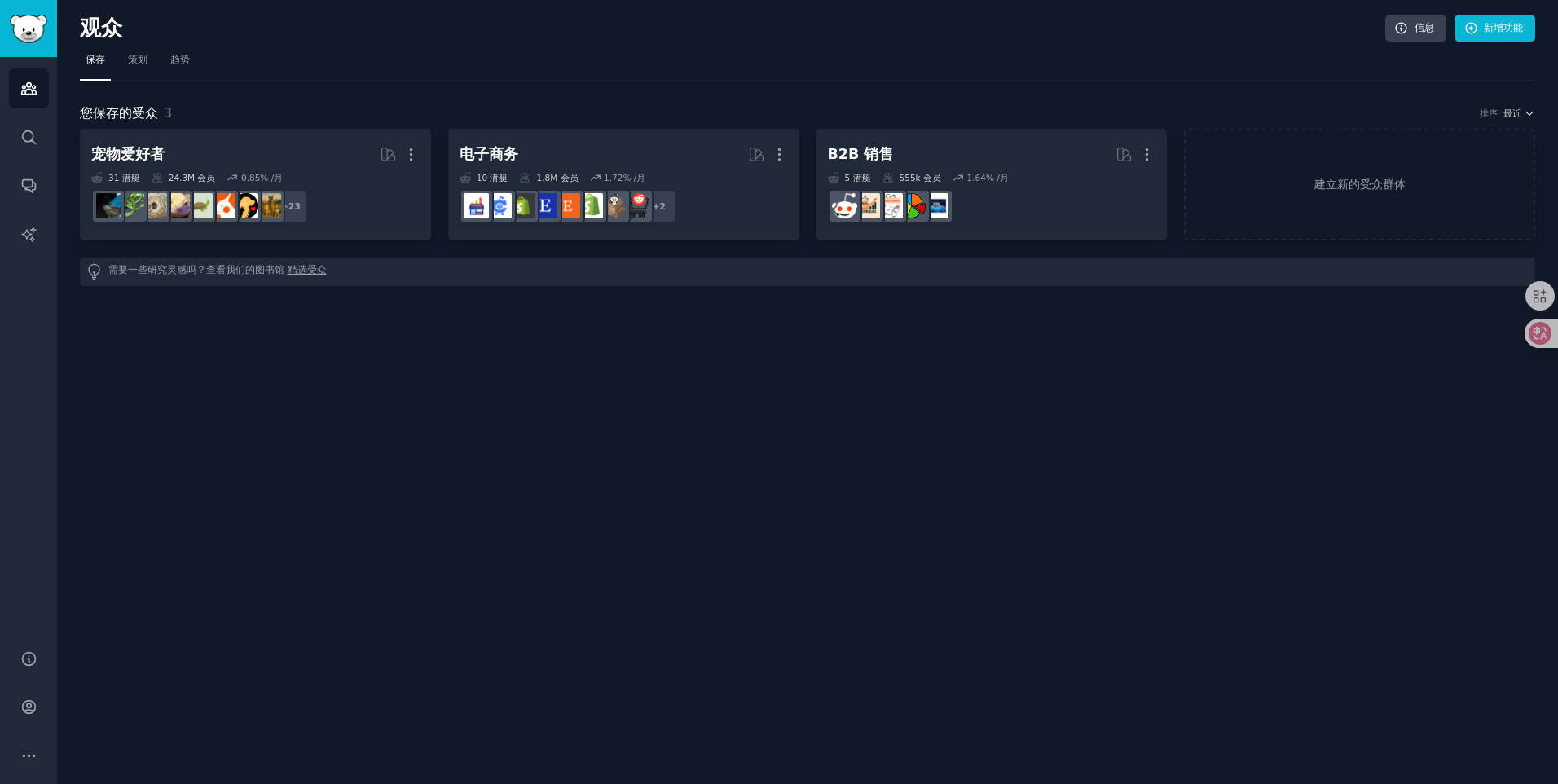
click at [857, 350] on div "观众 信息 新增功能 保存 策划 趋势 您保存的受众 3 排序 最近 宠物爱好者 更多 31 潜艇 24.3M 会员 0.85% /月 + 23 电子商务 更…" at bounding box center [807, 392] width 1501 height 784
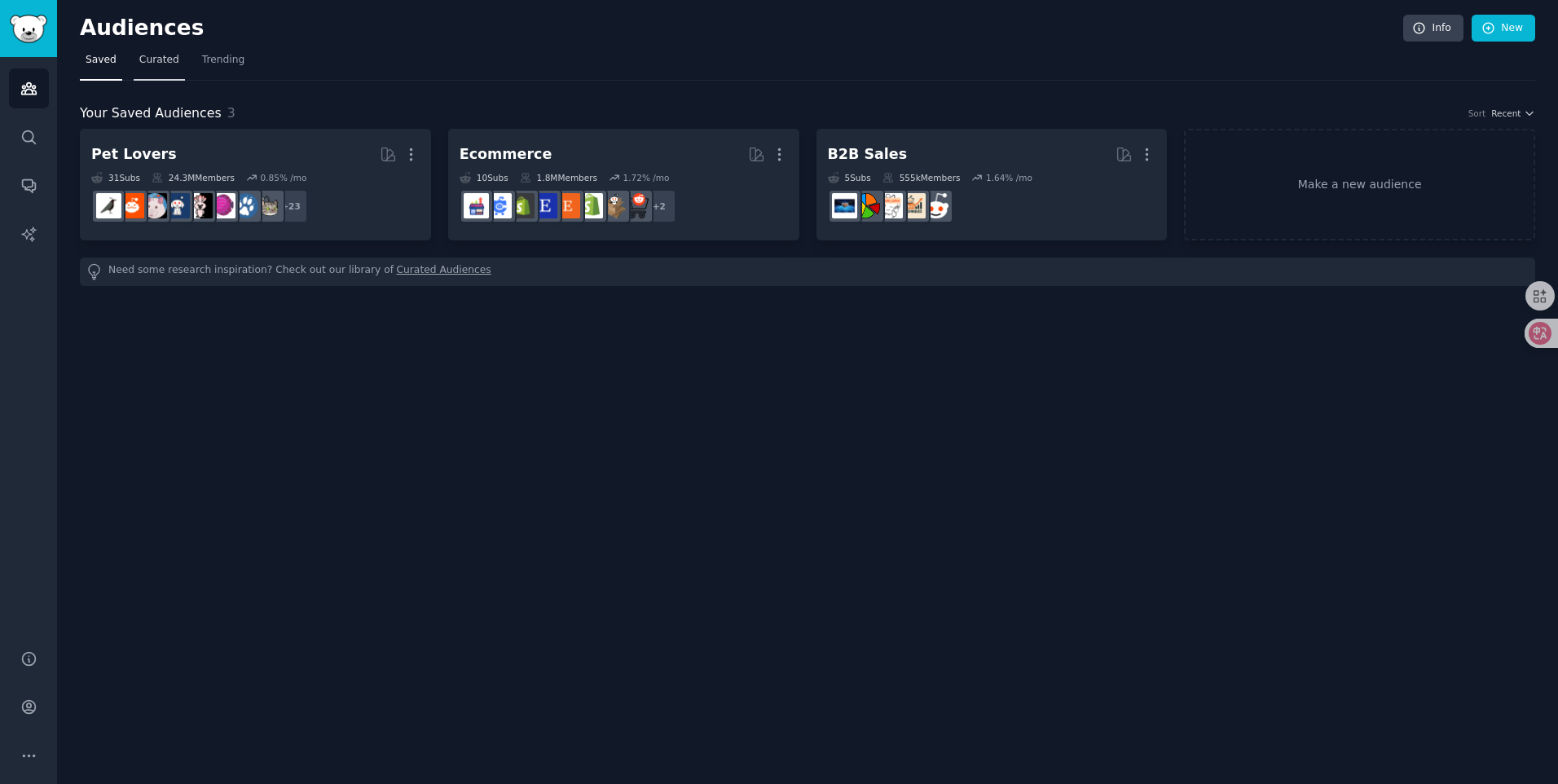
click at [161, 60] on span "Curated" at bounding box center [160, 60] width 40 height 15
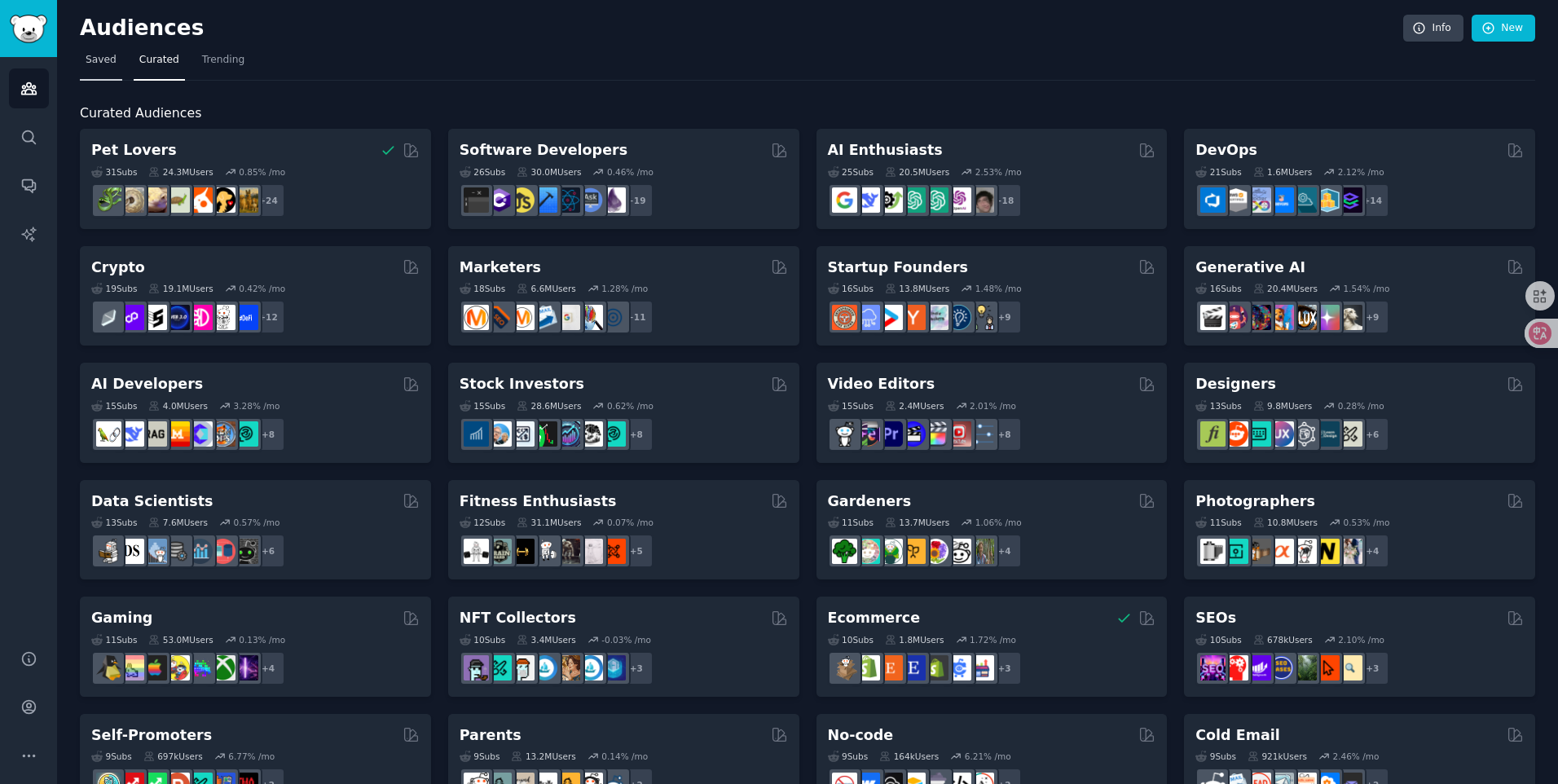
click at [98, 59] on span "Saved" at bounding box center [100, 60] width 31 height 15
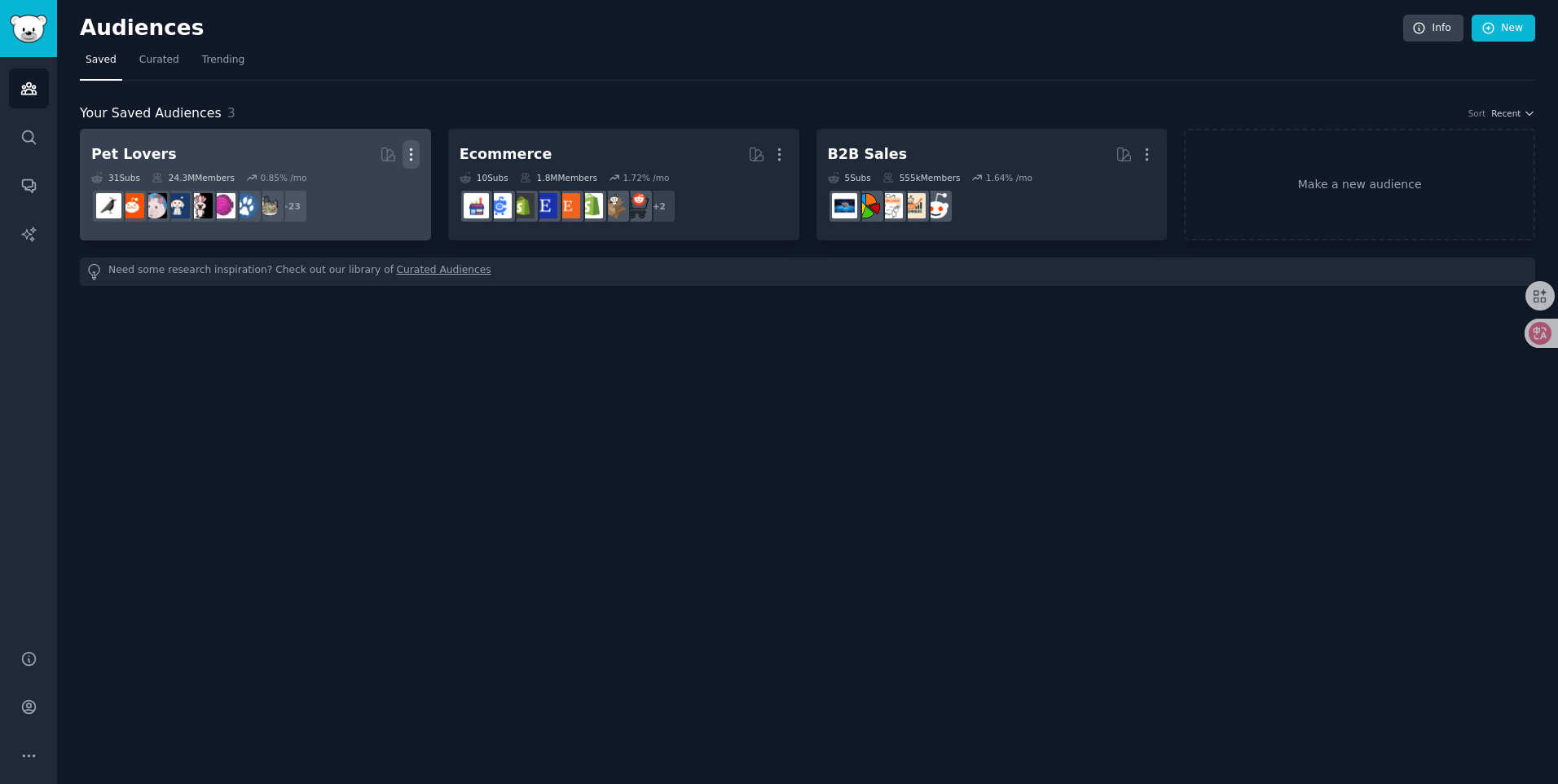
click at [418, 154] on icon "button" at bounding box center [411, 154] width 17 height 17
click at [372, 191] on p "Delete" at bounding box center [366, 188] width 38 height 17
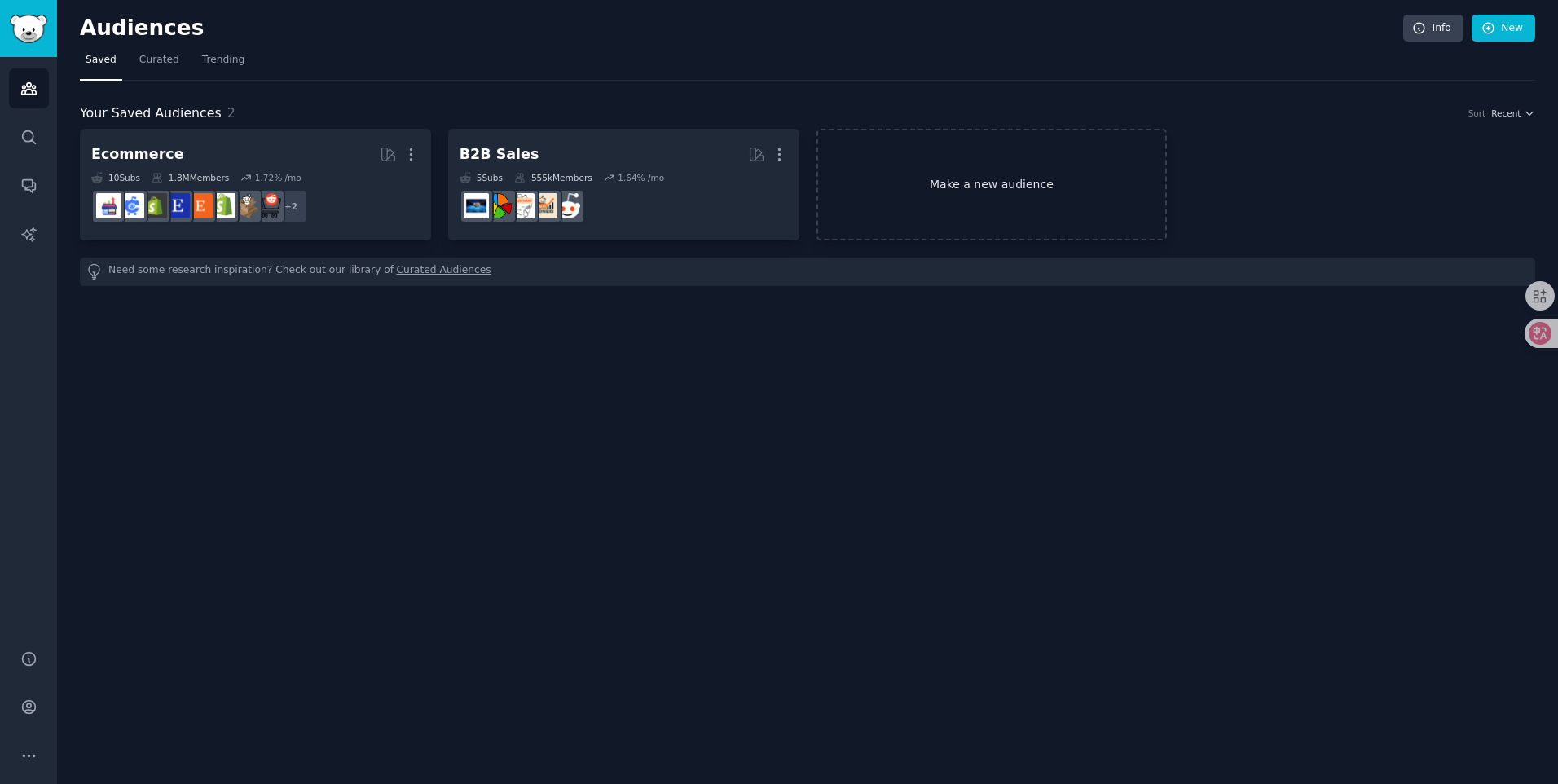
click at [1018, 179] on link "Make a new audience" at bounding box center [992, 185] width 351 height 112
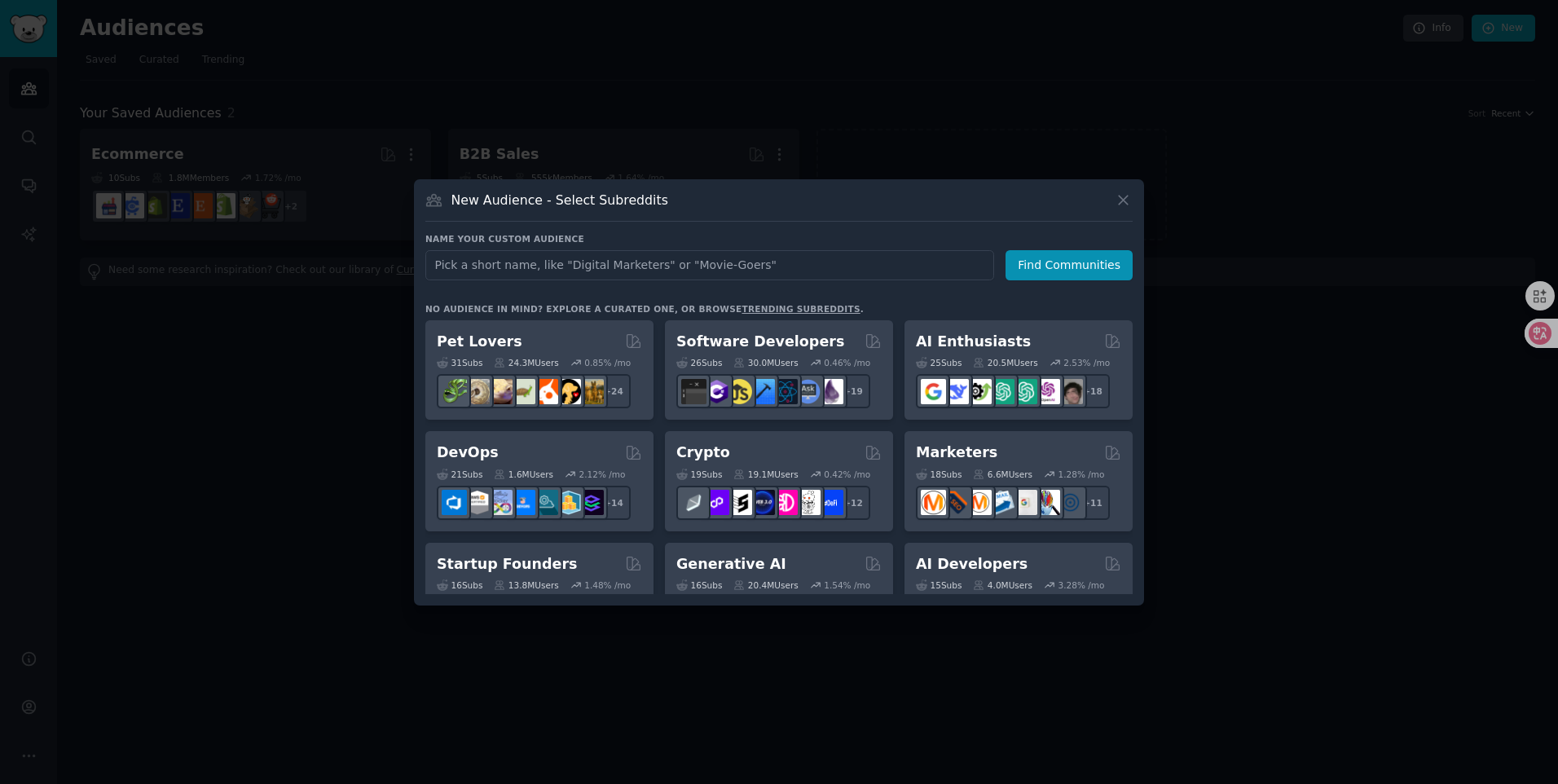
click at [633, 262] on input "text" at bounding box center [710, 265] width 568 height 30
type input "food"
click button "Find Communities" at bounding box center [1069, 265] width 127 height 30
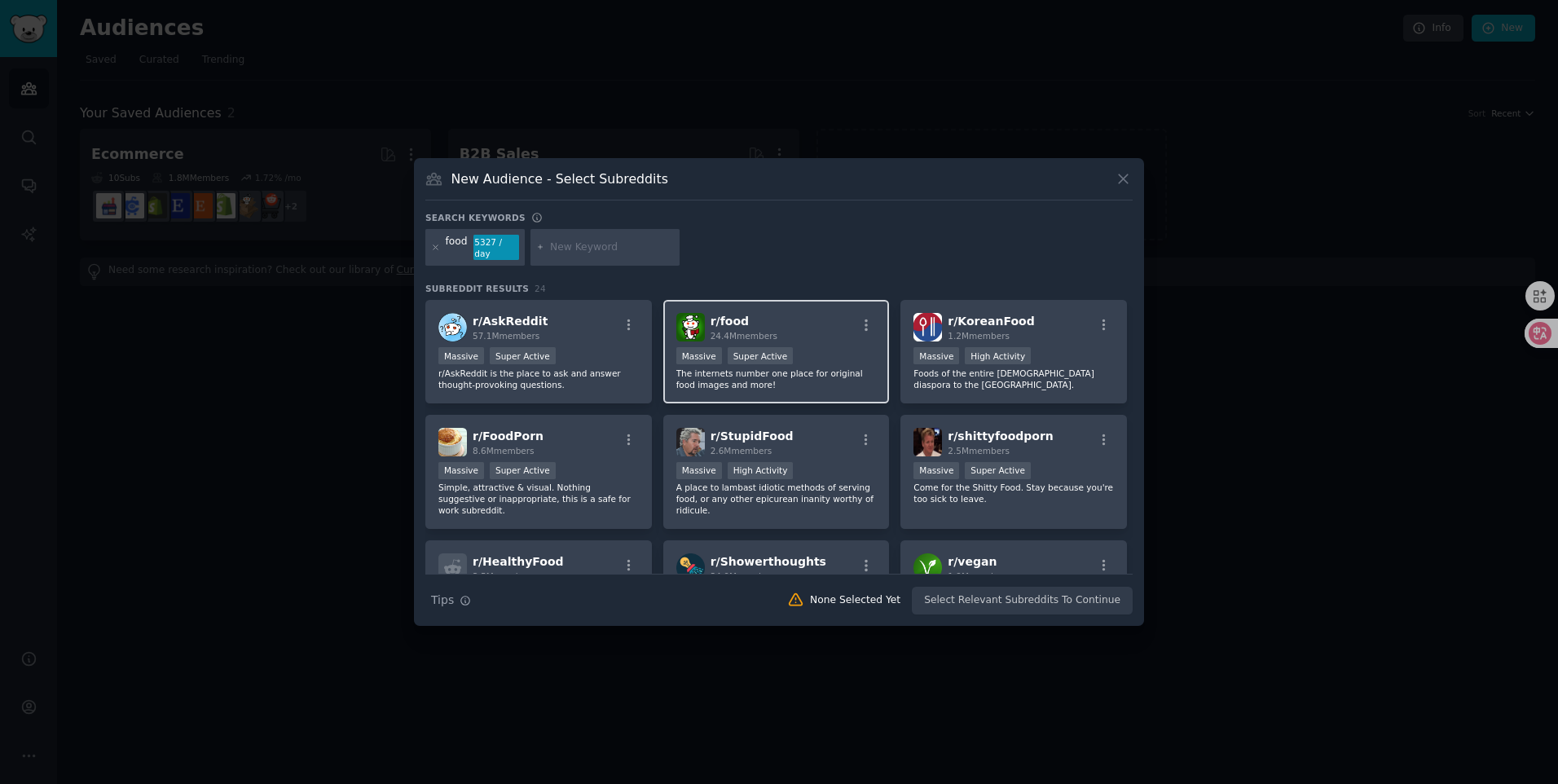
click at [841, 323] on div "r/ food 24.4M members" at bounding box center [776, 327] width 201 height 28
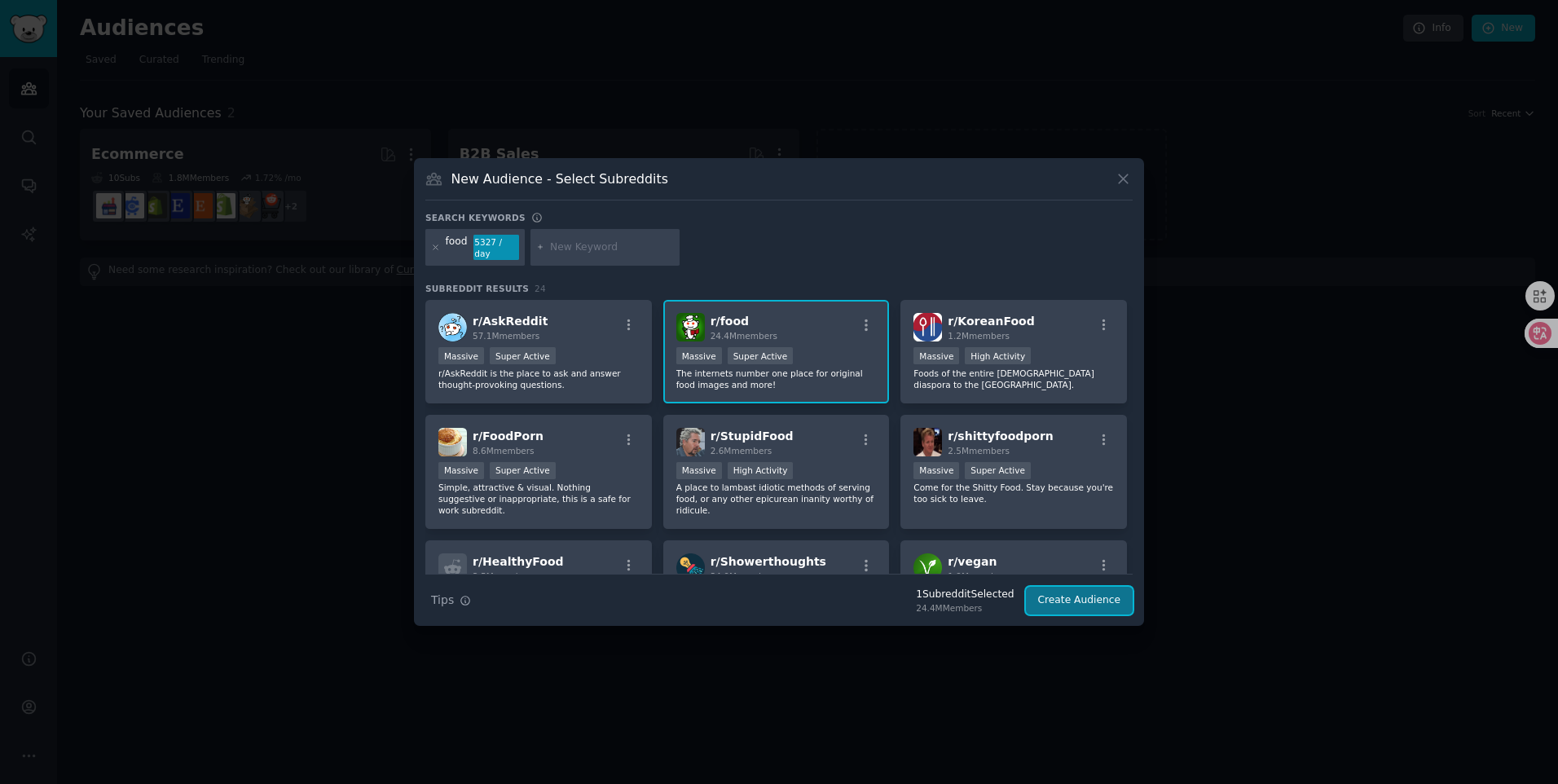
click at [1113, 598] on button "Create Audience" at bounding box center [1079, 600] width 108 height 28
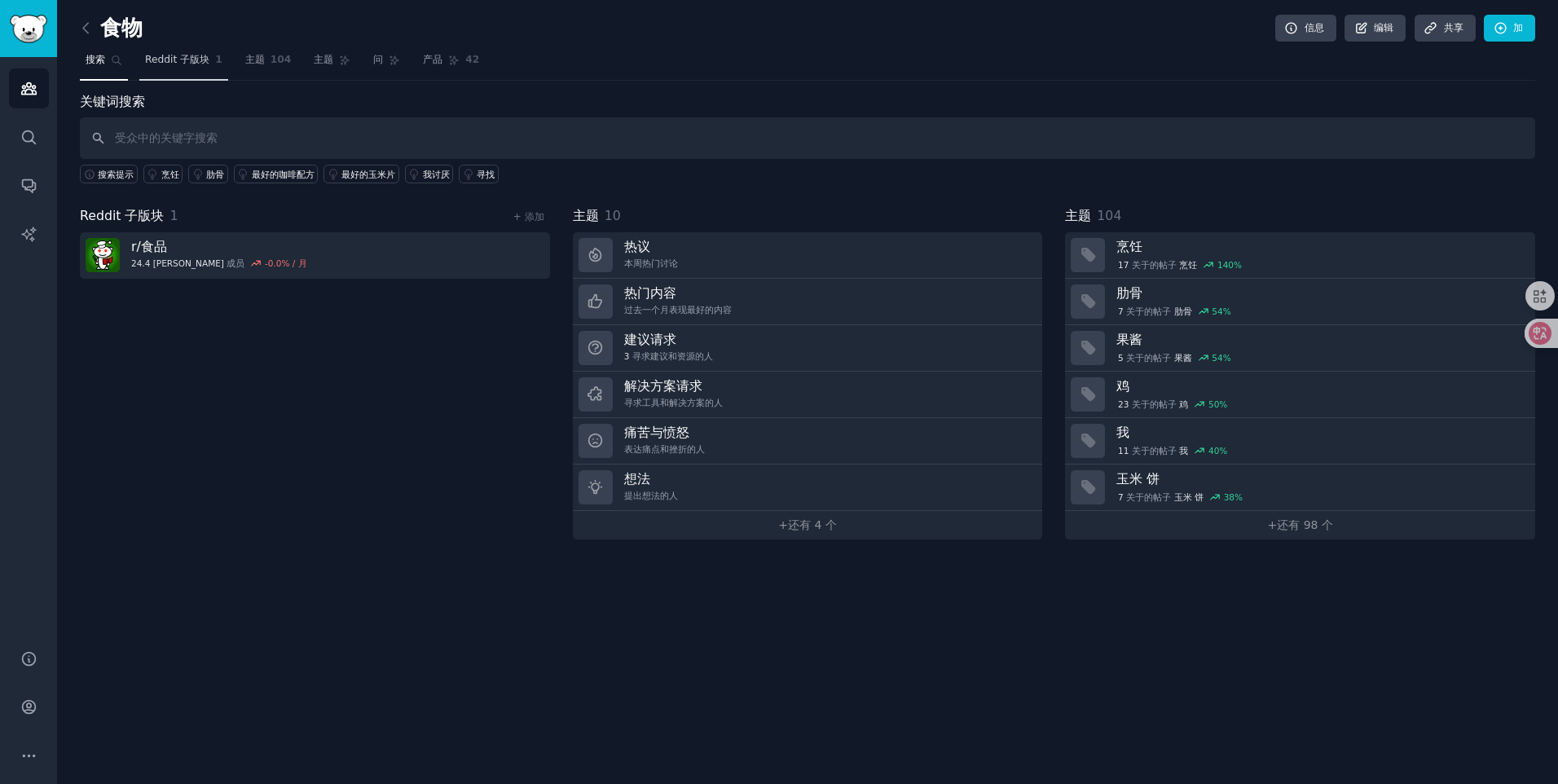
click at [181, 64] on span "Reddit 子版块" at bounding box center [177, 60] width 64 height 15
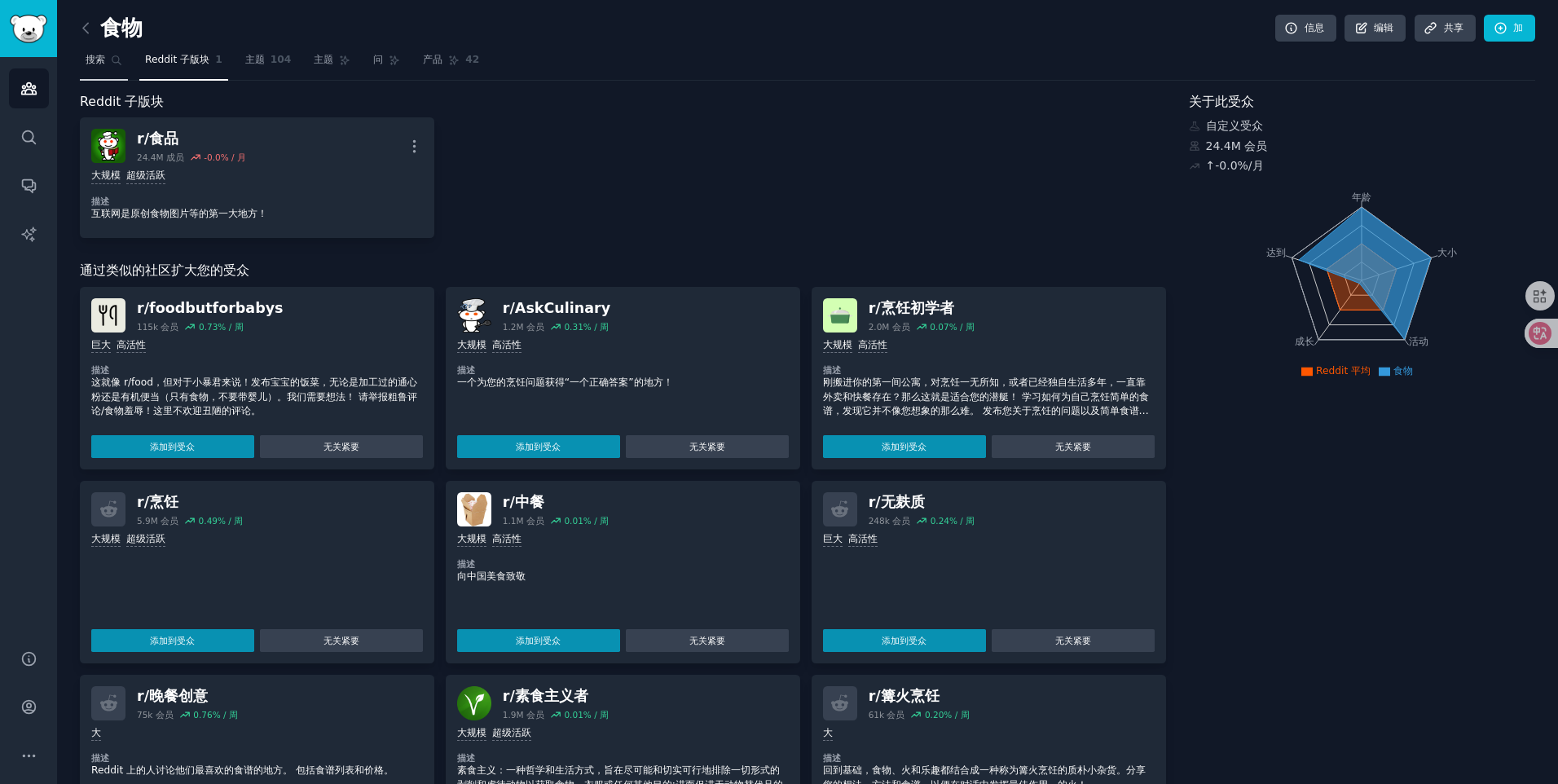
click at [91, 53] on span "搜索" at bounding box center [94, 60] width 19 height 15
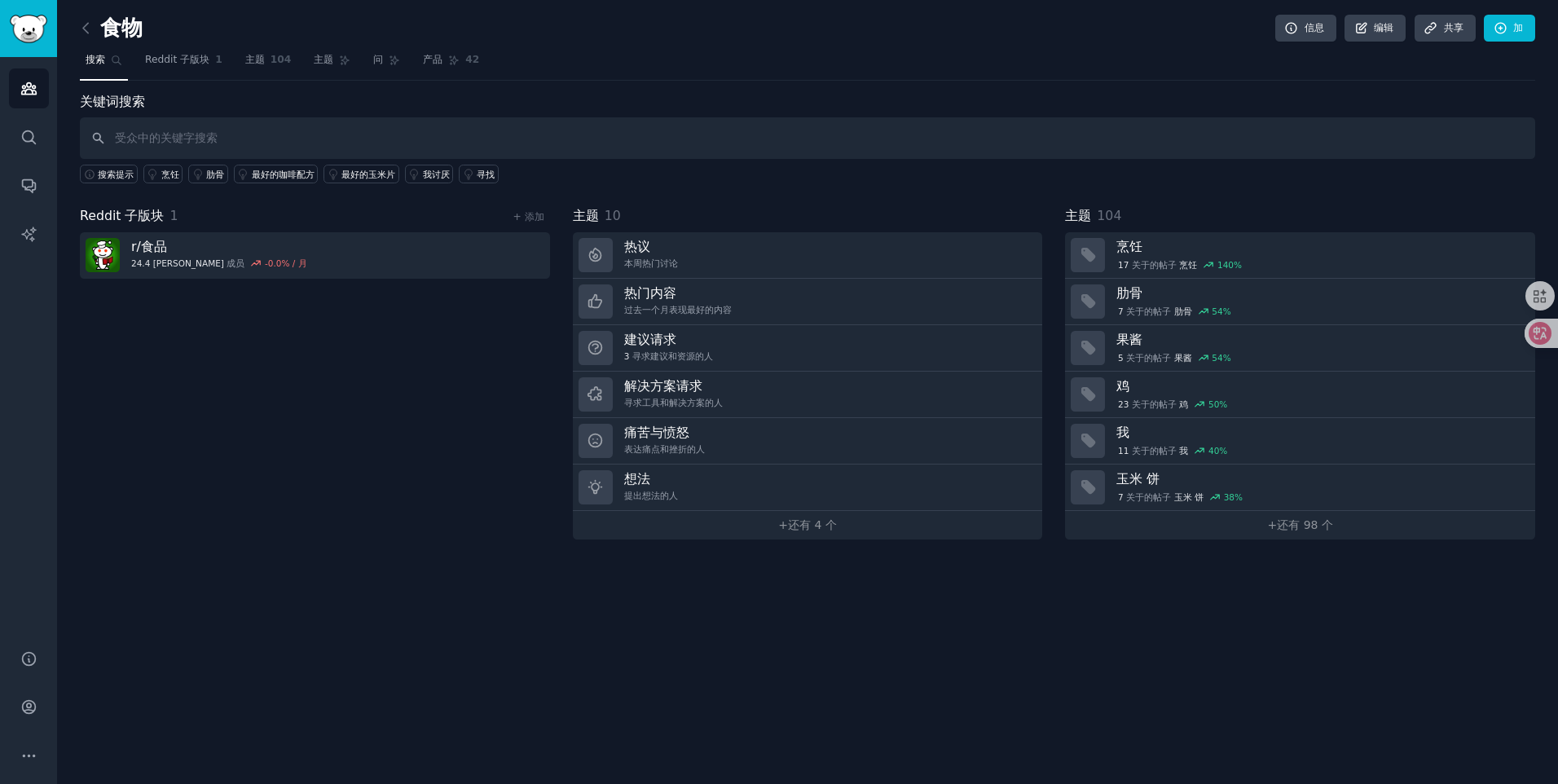
click at [176, 150] on input "text" at bounding box center [807, 138] width 1455 height 42
type input "cooker"
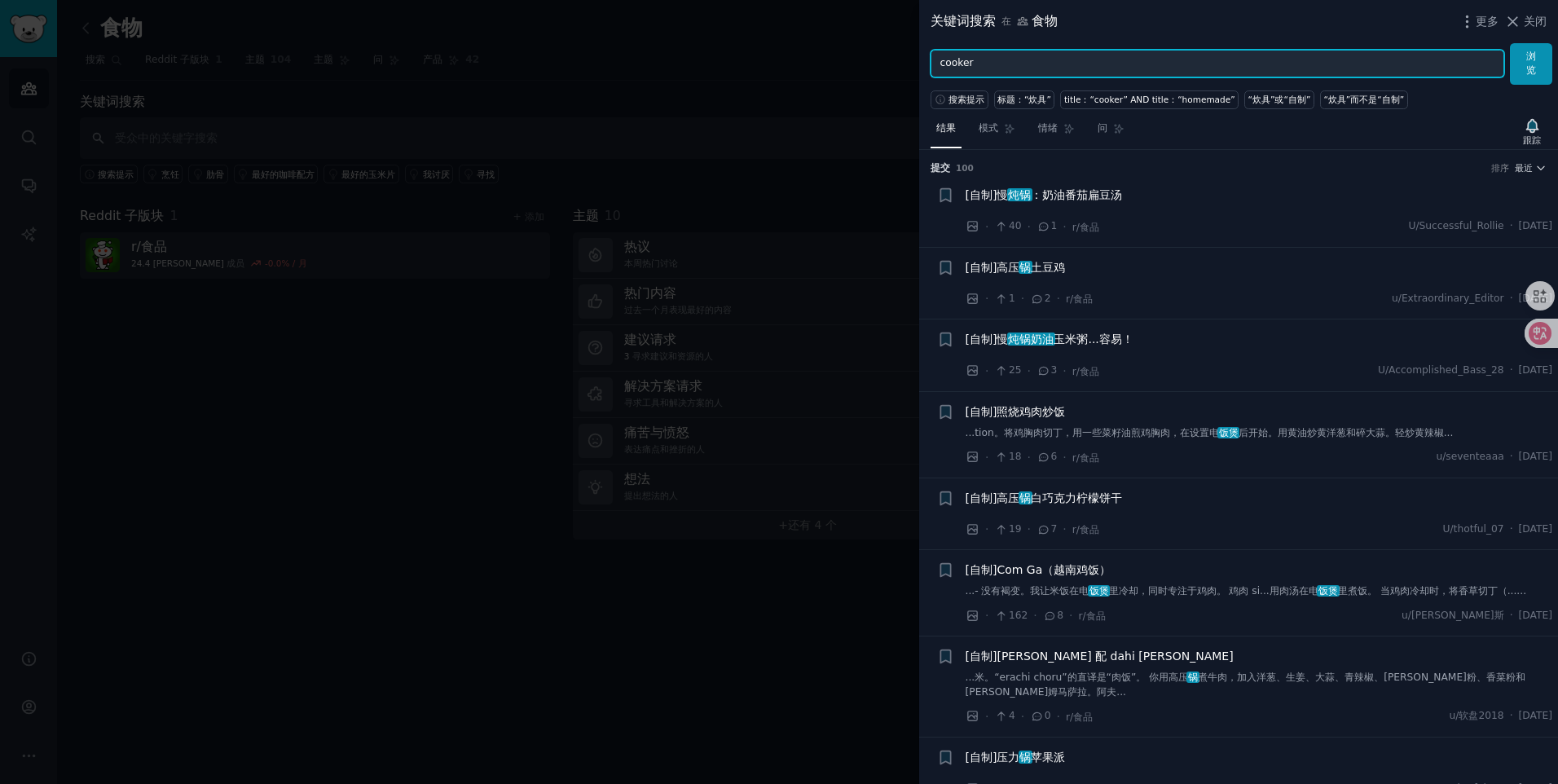
drag, startPoint x: 1045, startPoint y: 66, endPoint x: 904, endPoint y: 59, distance: 141.2
click at [904, 59] on div "关键词搜索 在 食物 更多 关闭 cooker 浏览 搜索提示 标题：“炊具” title：“cooker” AND title：“homemade” “炊具…" at bounding box center [779, 392] width 1558 height 784
type input "container"
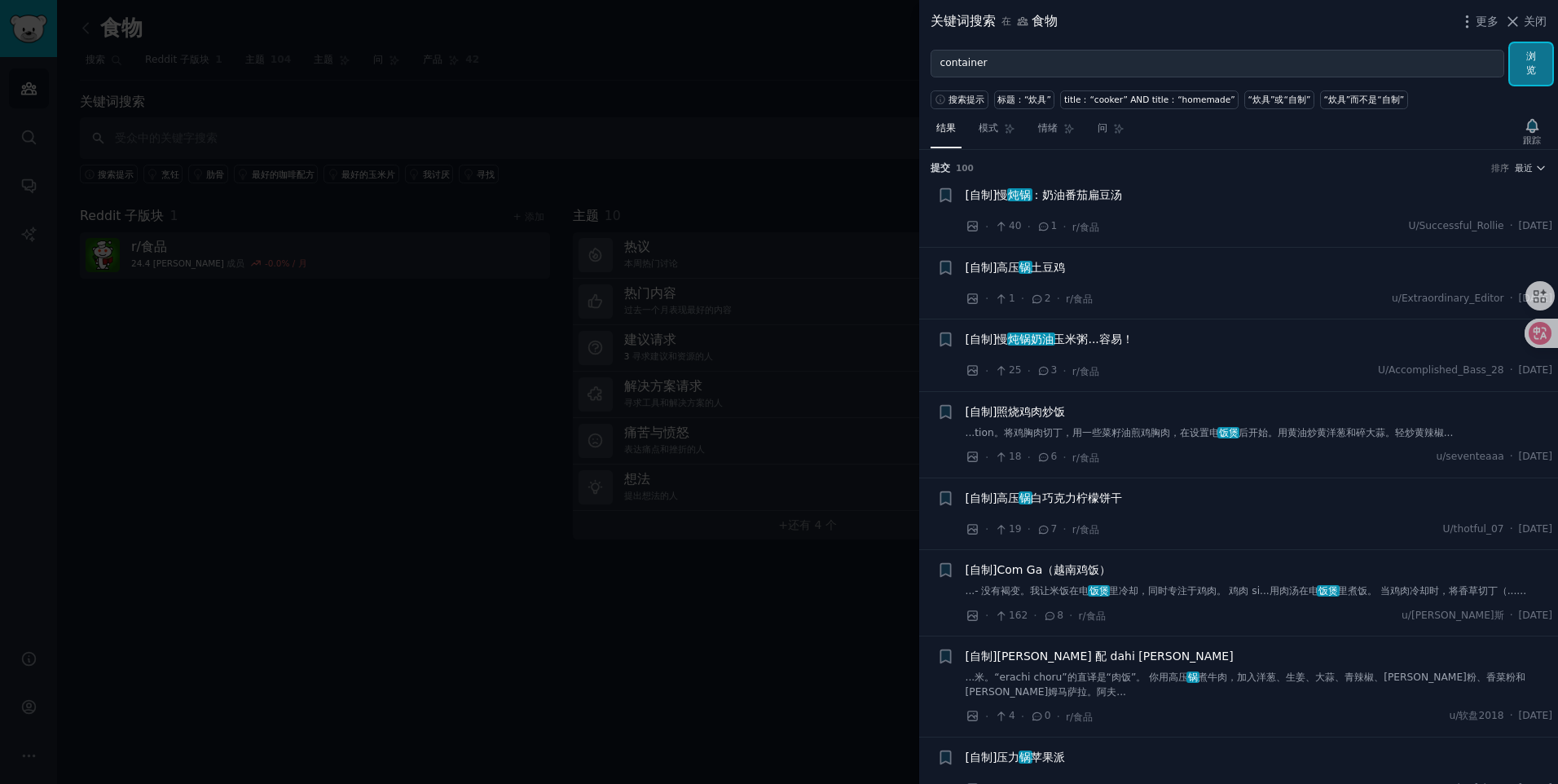
click at [1542, 52] on button "浏览" at bounding box center [1530, 64] width 43 height 42
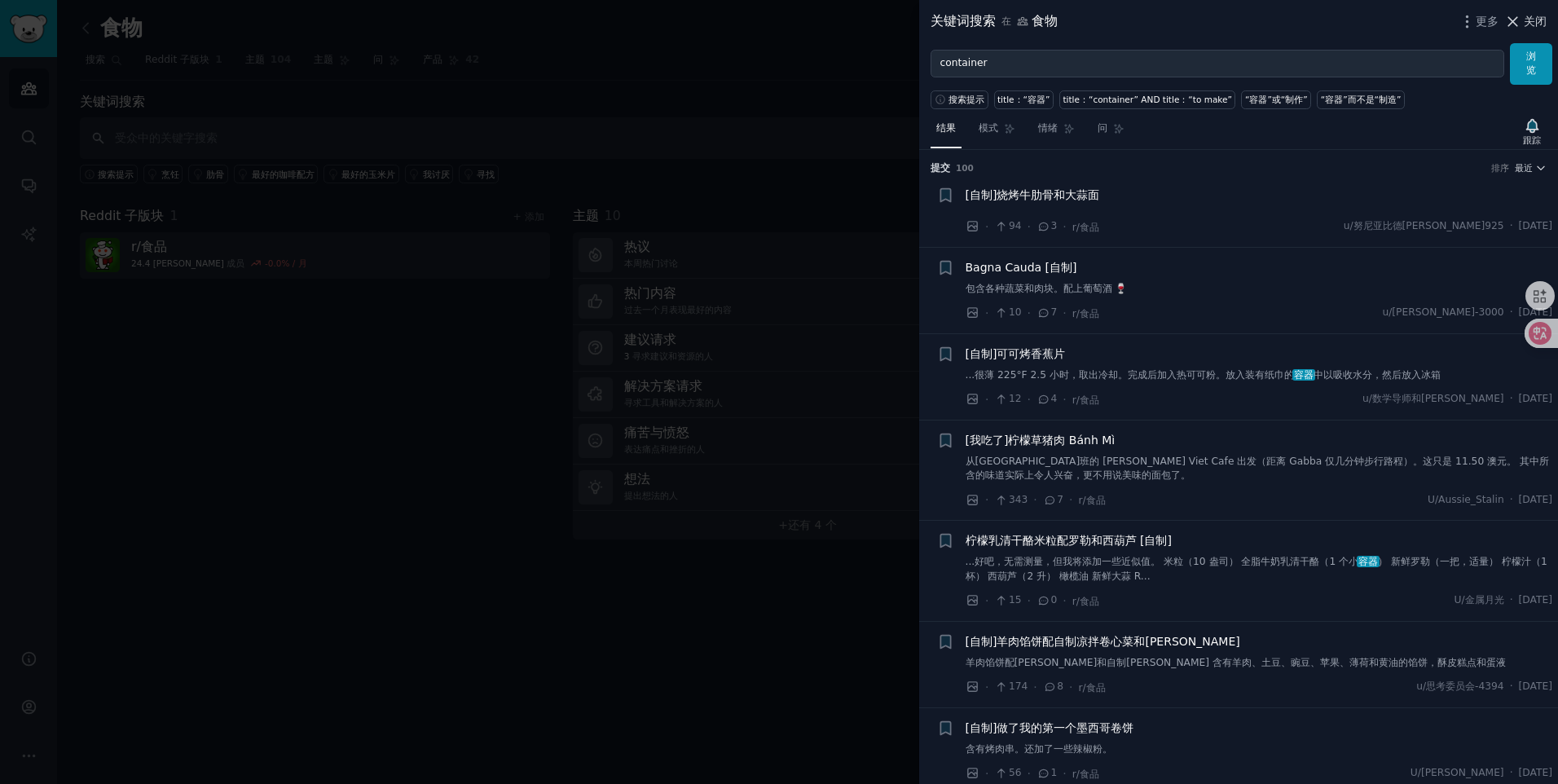
click at [1515, 17] on icon at bounding box center [1513, 22] width 17 height 17
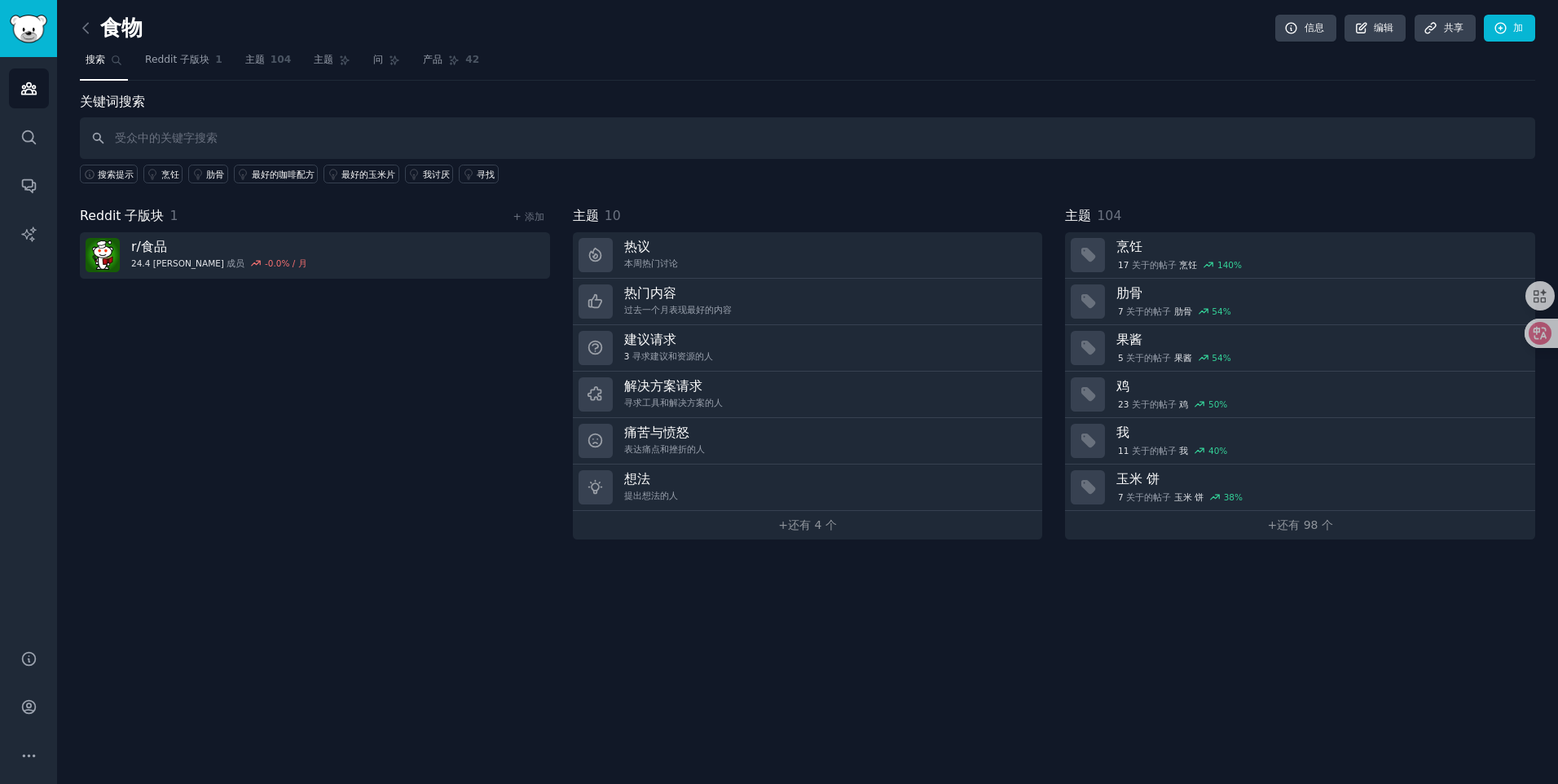
click at [363, 347] on div "Reddit 子版块 1 + 添加 r/食品 24.4 米 成员 -0.0% / 月" at bounding box center [315, 373] width 470 height 333
click at [170, 52] on link "Reddit 子版块 1" at bounding box center [184, 64] width 89 height 33
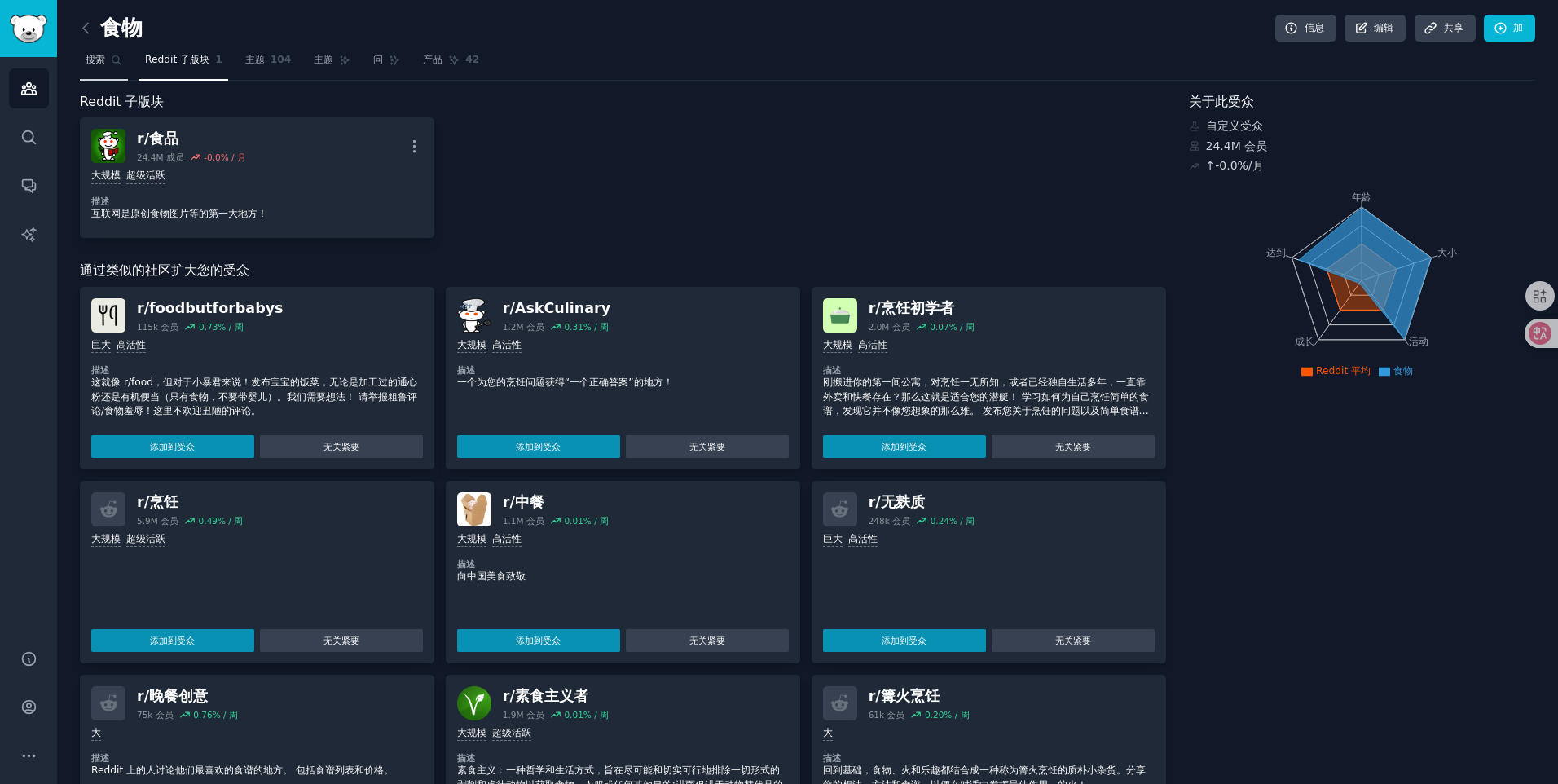
click at [93, 67] on span "搜索" at bounding box center [94, 60] width 19 height 15
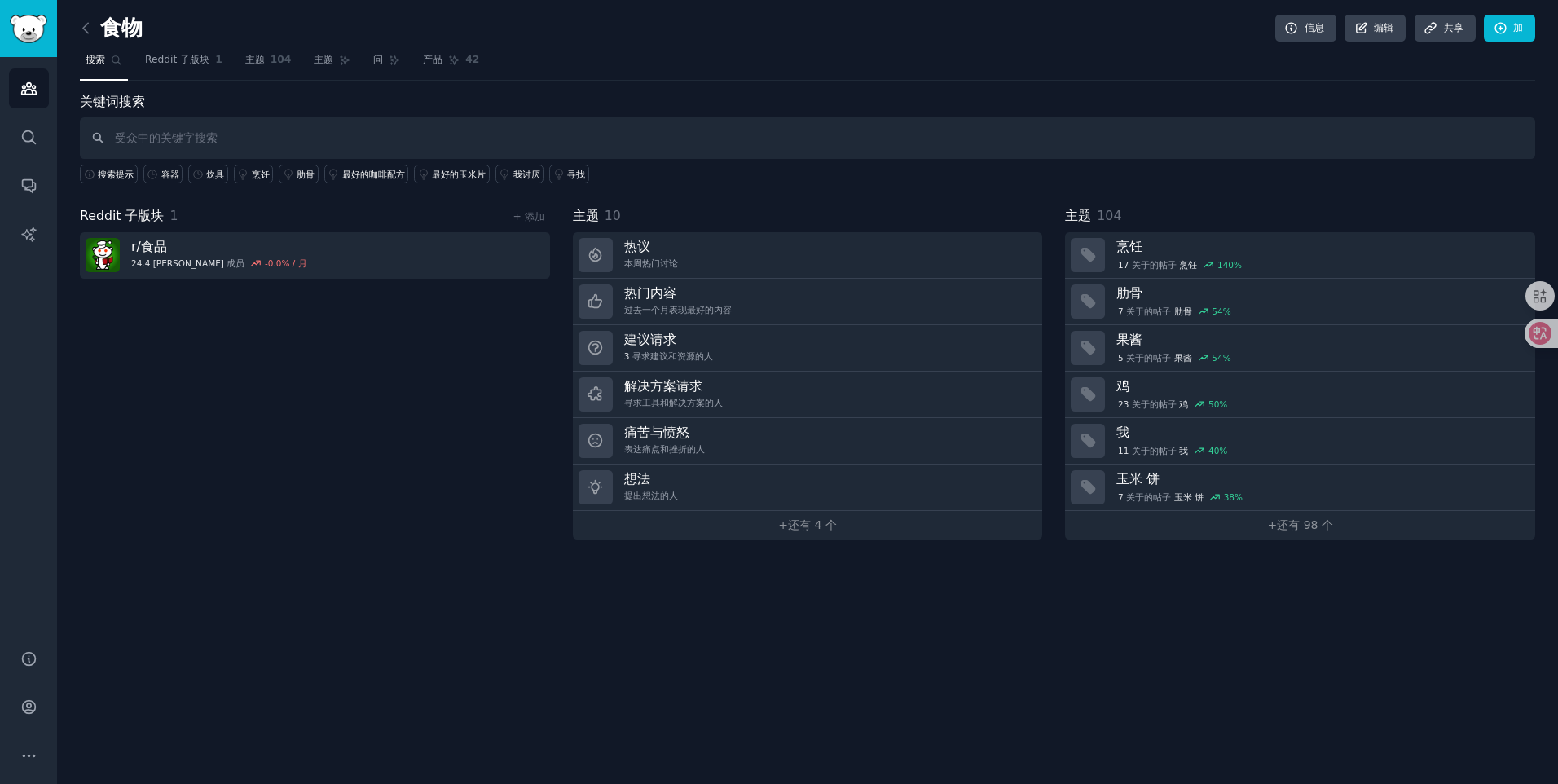
click at [293, 135] on input "text" at bounding box center [807, 138] width 1455 height 42
click at [151, 135] on input "food retainer" at bounding box center [807, 138] width 1455 height 42
click at [1418, 155] on input "food container" at bounding box center [807, 138] width 1455 height 42
type input "food container"
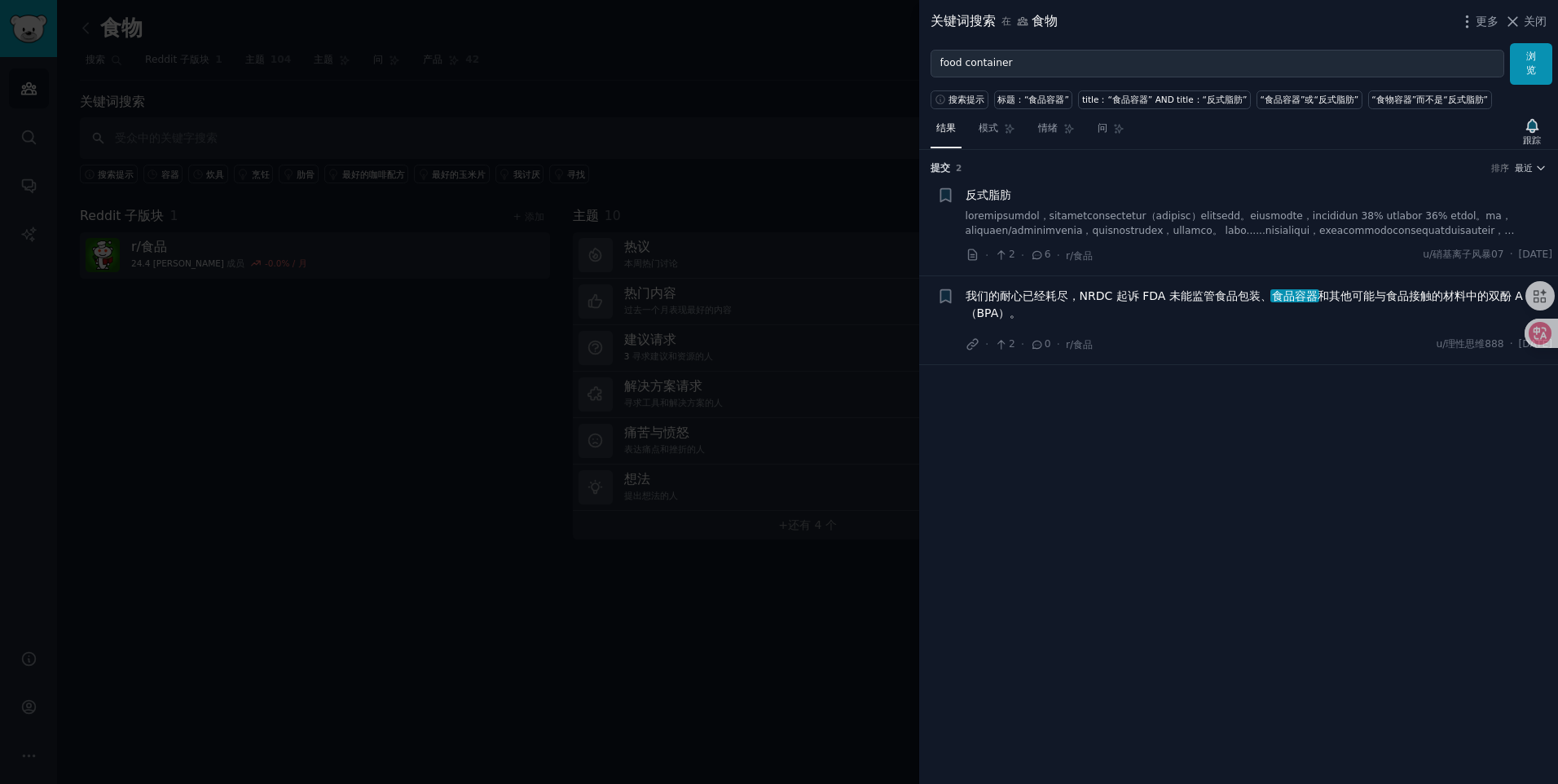
click at [1280, 293] on span "食品容器" at bounding box center [1295, 296] width 48 height 13
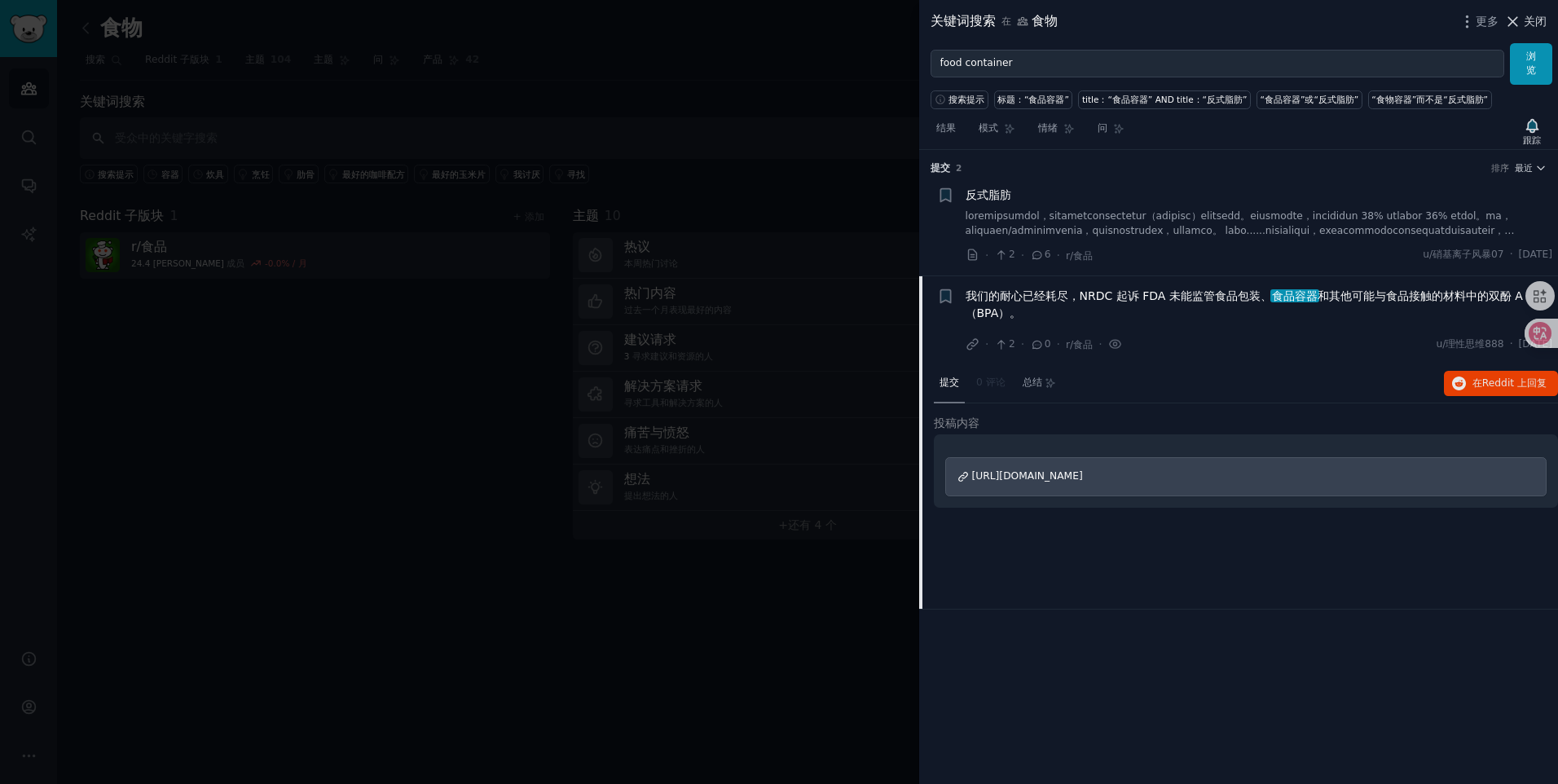
click at [1528, 18] on span "关闭" at bounding box center [1535, 22] width 23 height 17
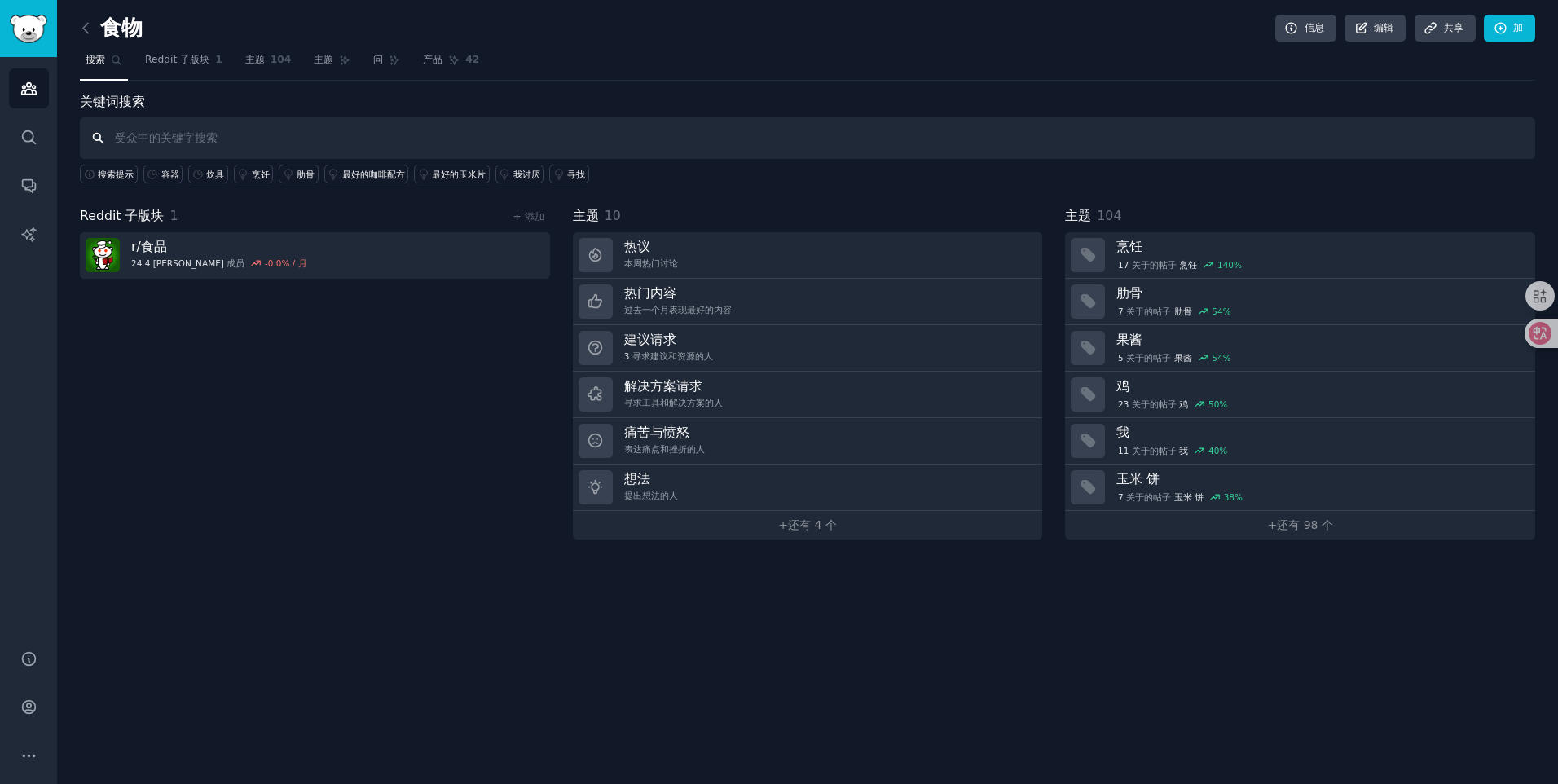
click at [178, 135] on input "text" at bounding box center [807, 138] width 1455 height 42
type input "sealing"
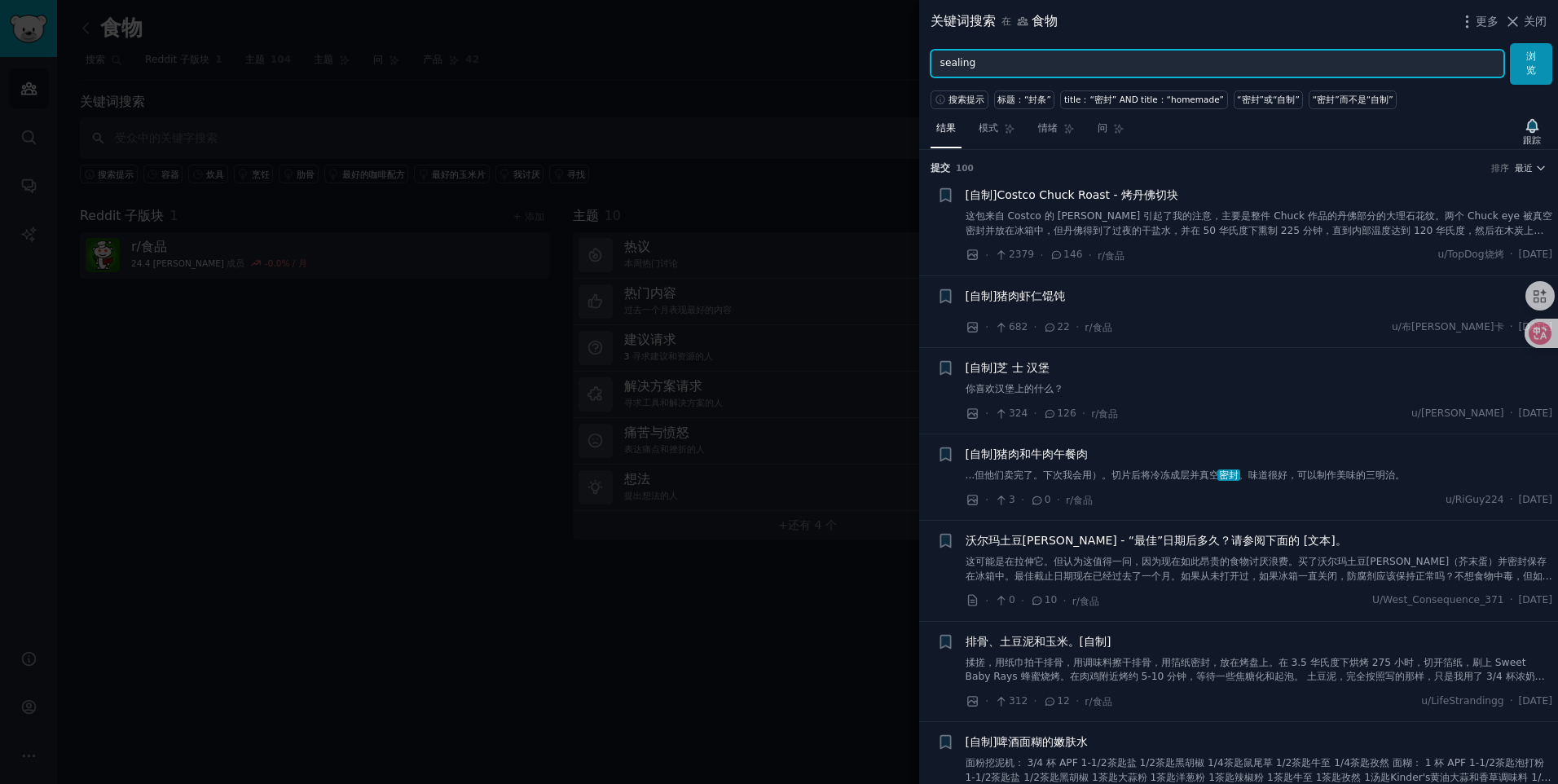
click at [1214, 66] on input "sealing" at bounding box center [1217, 63] width 573 height 28
type input "sealing container"
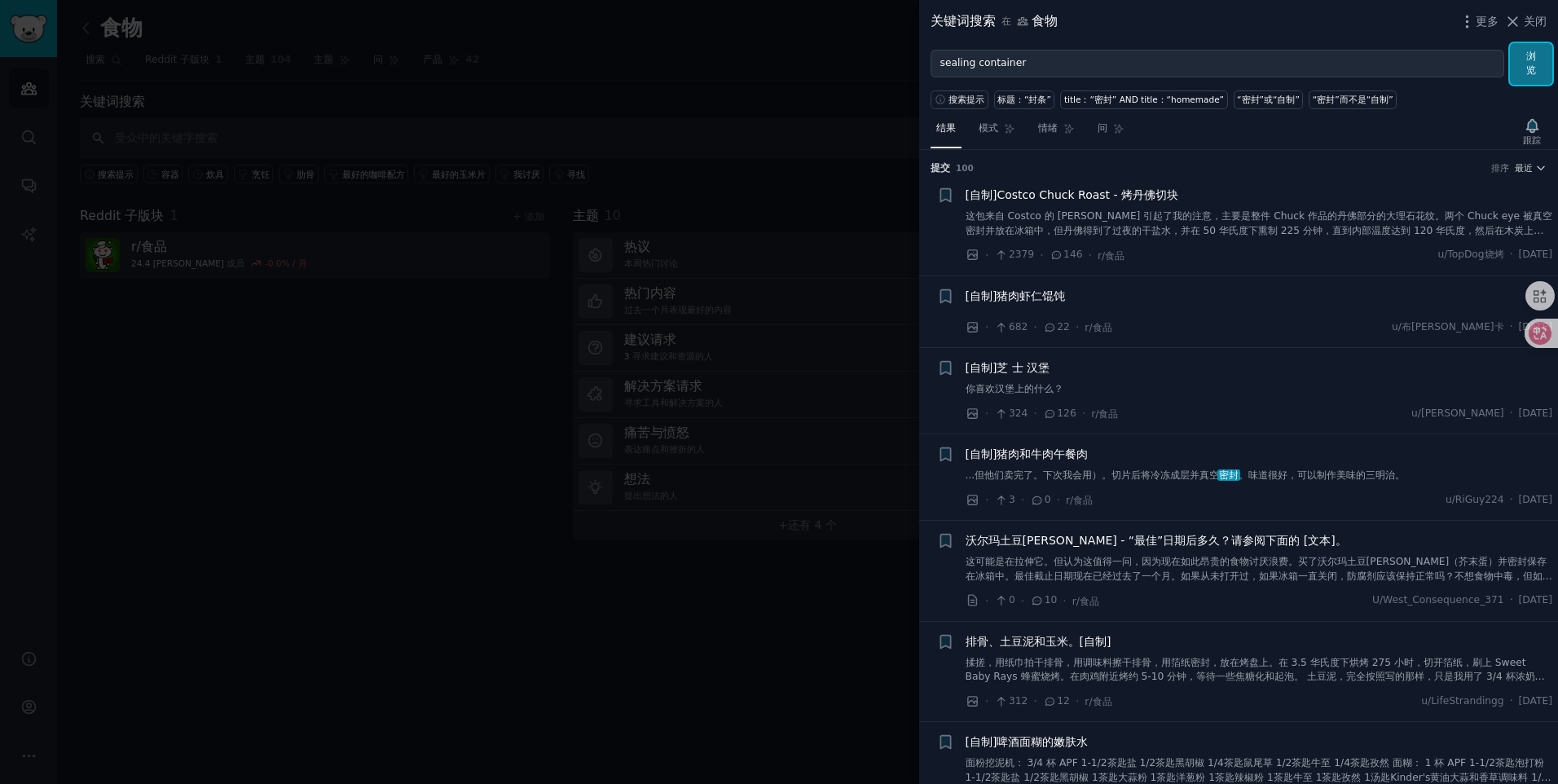
click at [1525, 59] on button "浏览" at bounding box center [1530, 64] width 43 height 42
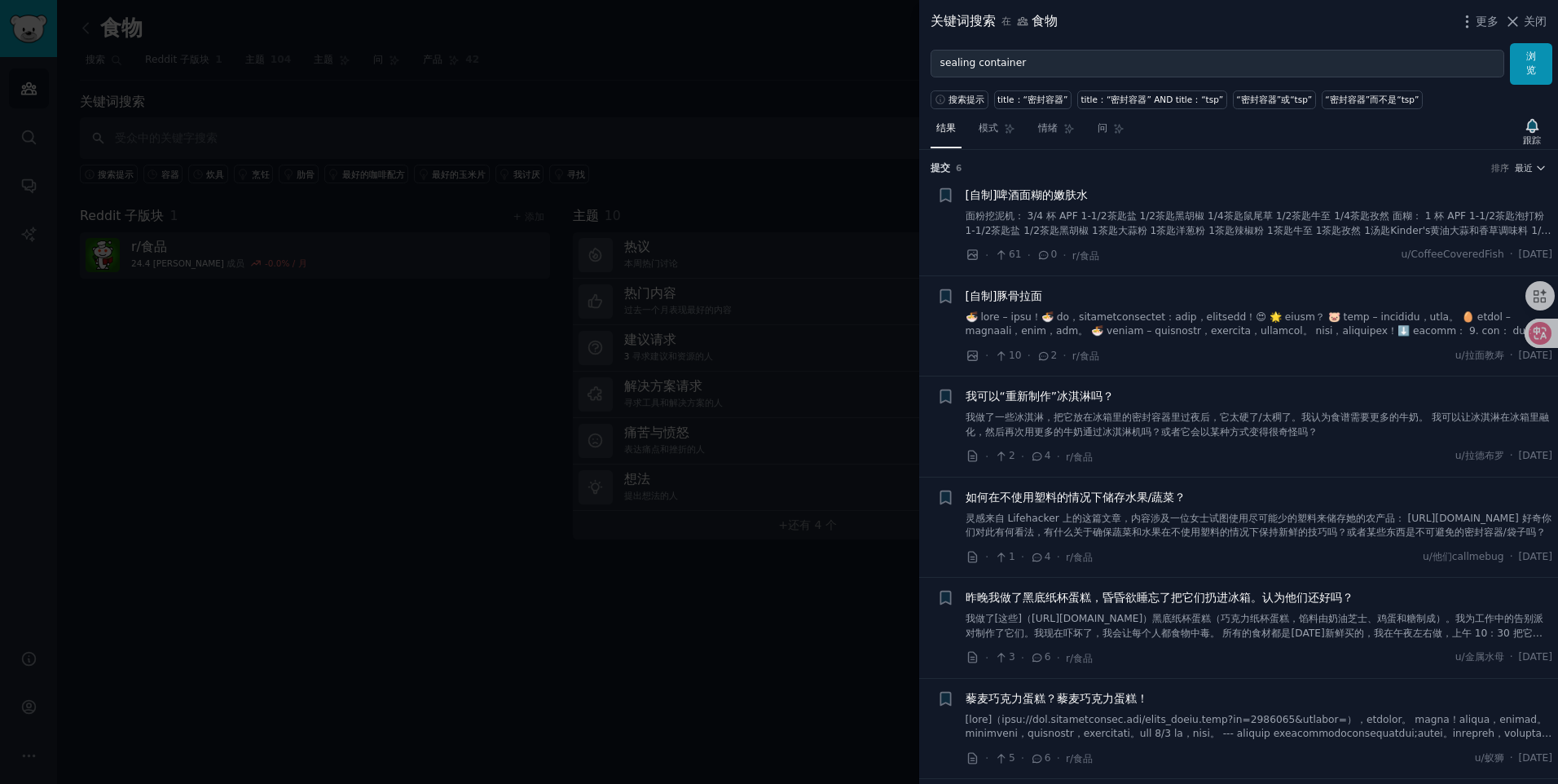
click at [799, 583] on div at bounding box center [779, 392] width 1558 height 784
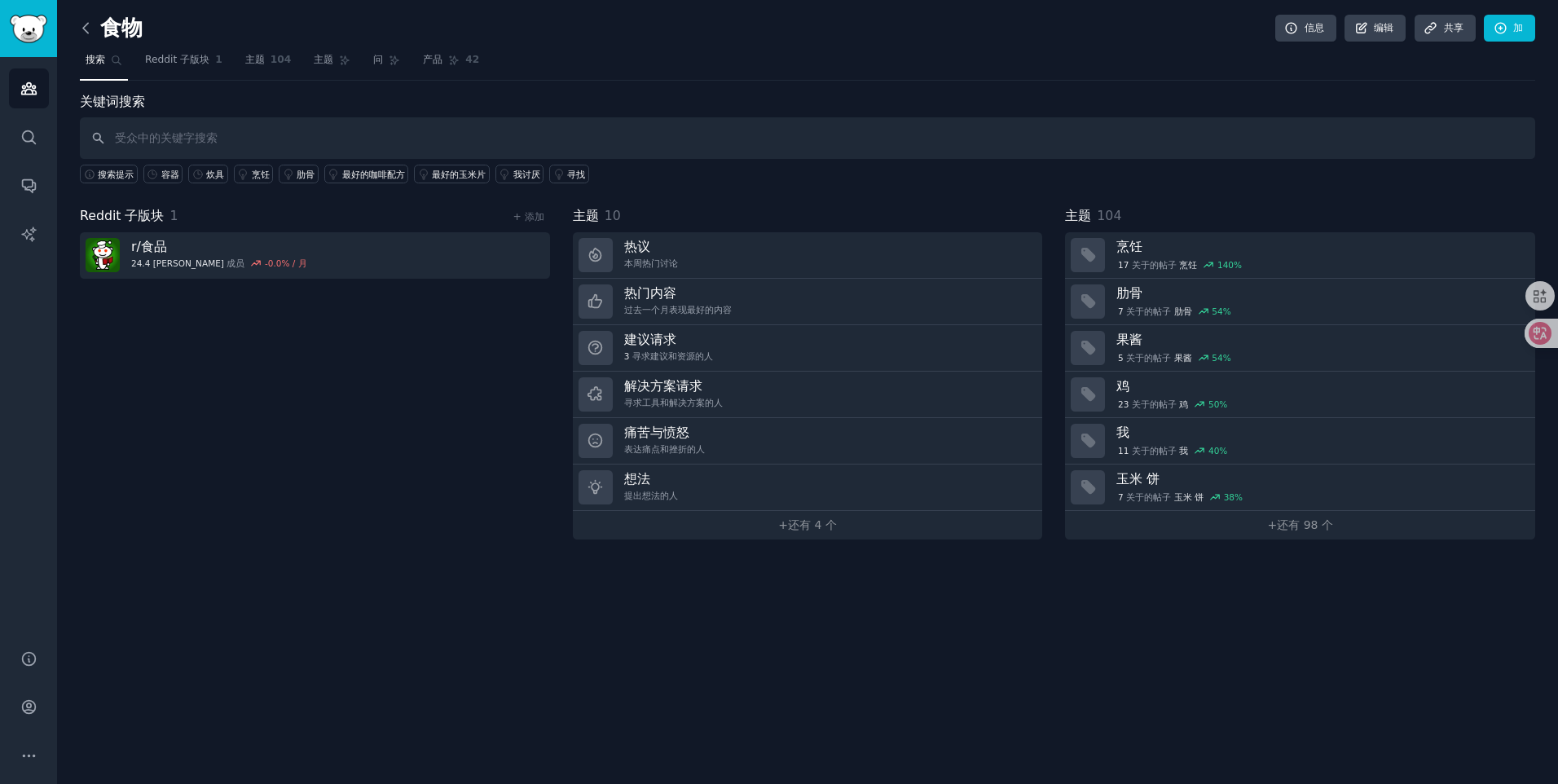
click at [88, 26] on icon at bounding box center [86, 28] width 17 height 17
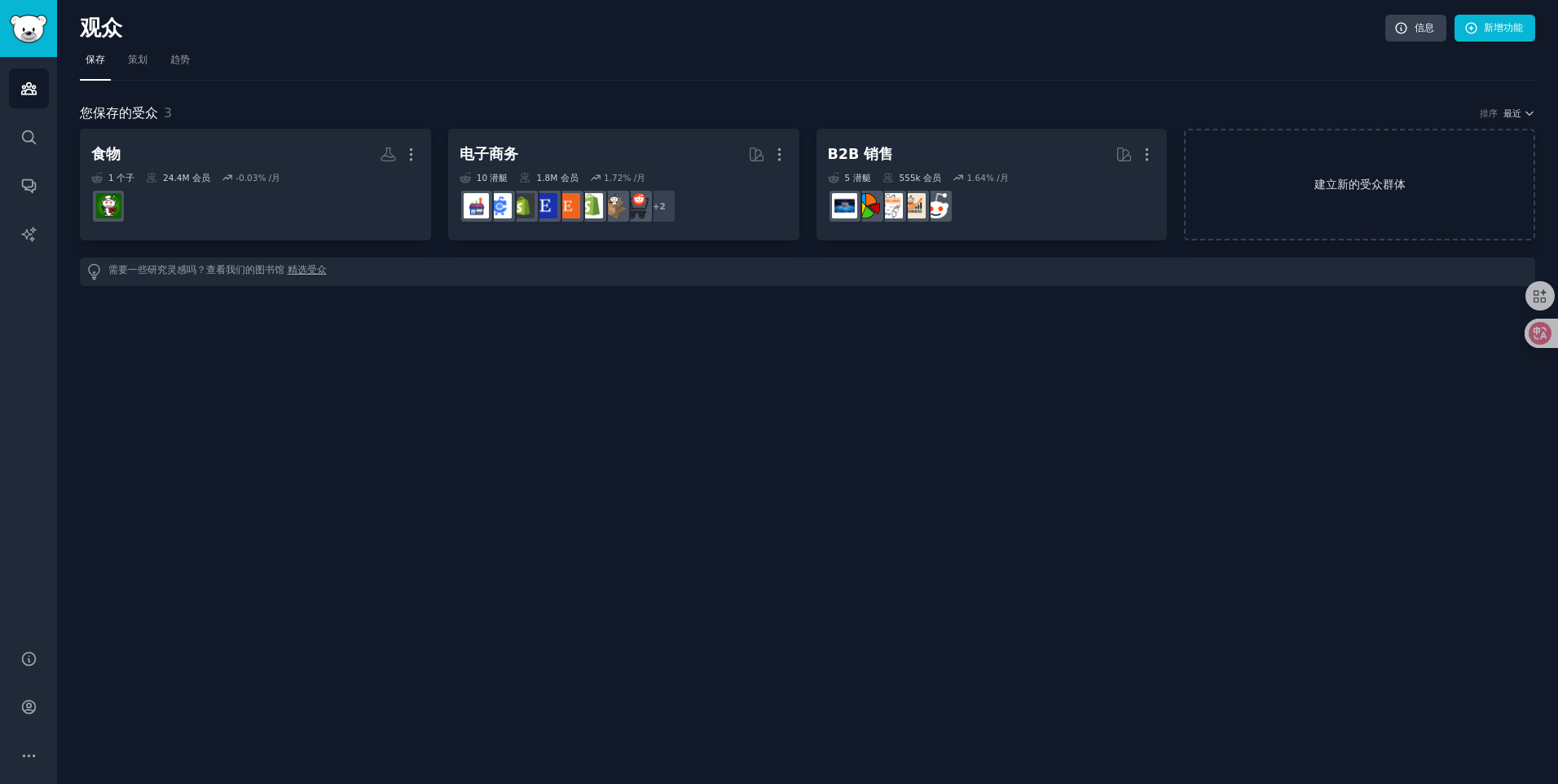
click at [1481, 171] on link "建立新的受众群体" at bounding box center [1359, 185] width 351 height 112
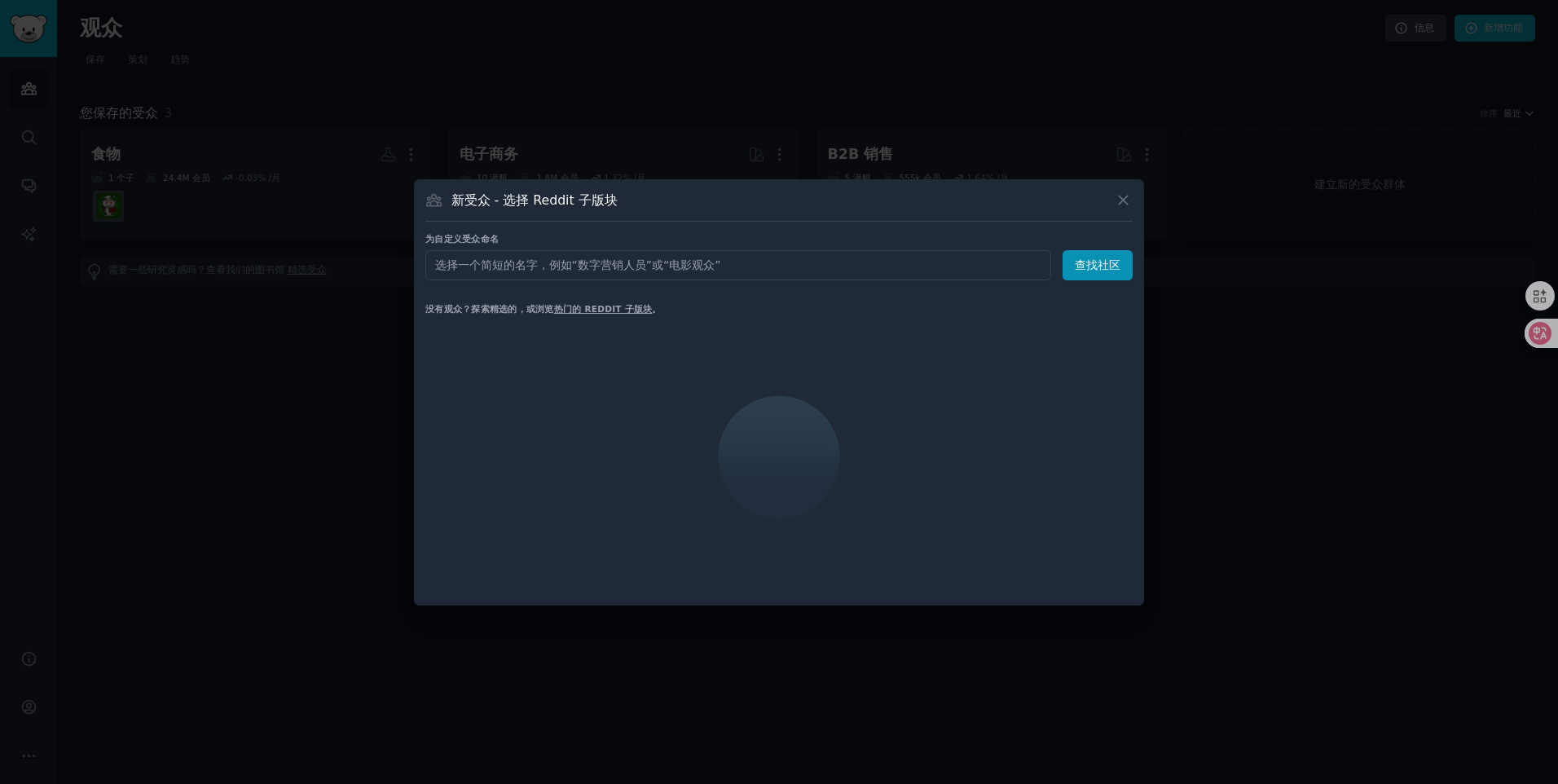
click at [613, 265] on input "text" at bounding box center [738, 265] width 626 height 30
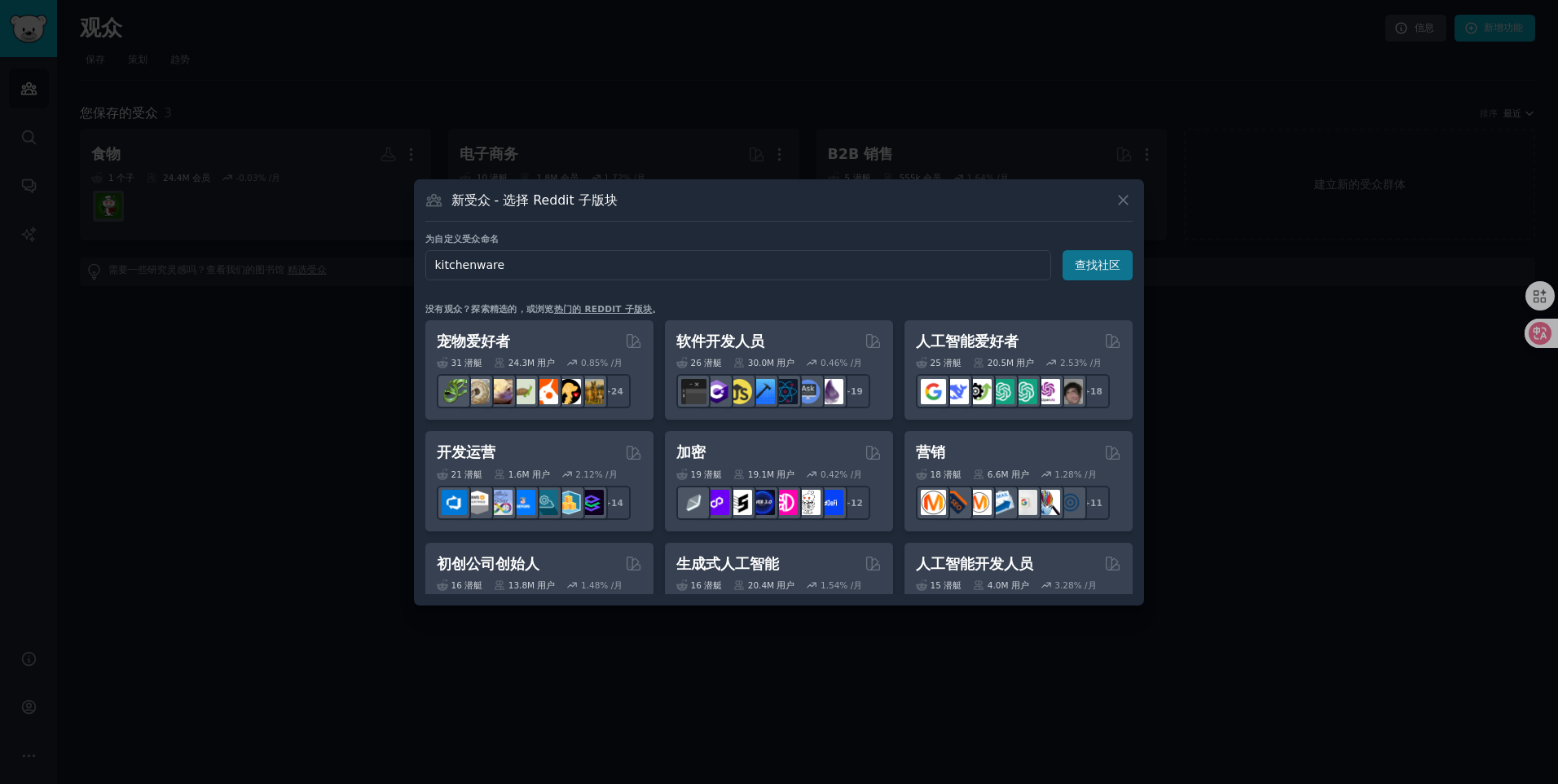
type input "kitchenware"
click at [1118, 258] on button "查找社区" at bounding box center [1097, 265] width 70 height 30
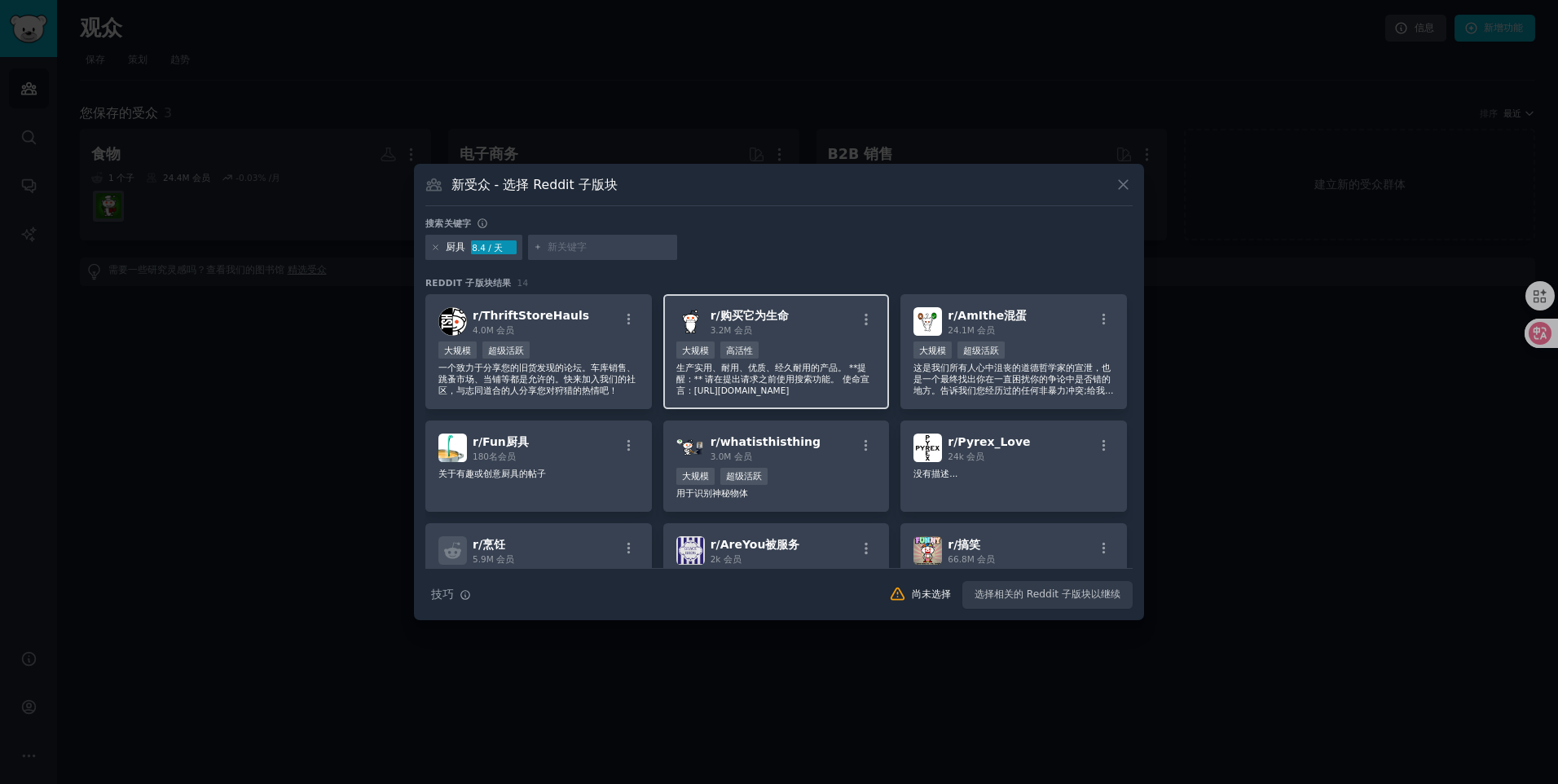
click at [845, 333] on div "r/购买它为生命 3.2M 会员" at bounding box center [776, 322] width 201 height 28
click at [1103, 593] on button "创建受众" at bounding box center [1101, 594] width 64 height 28
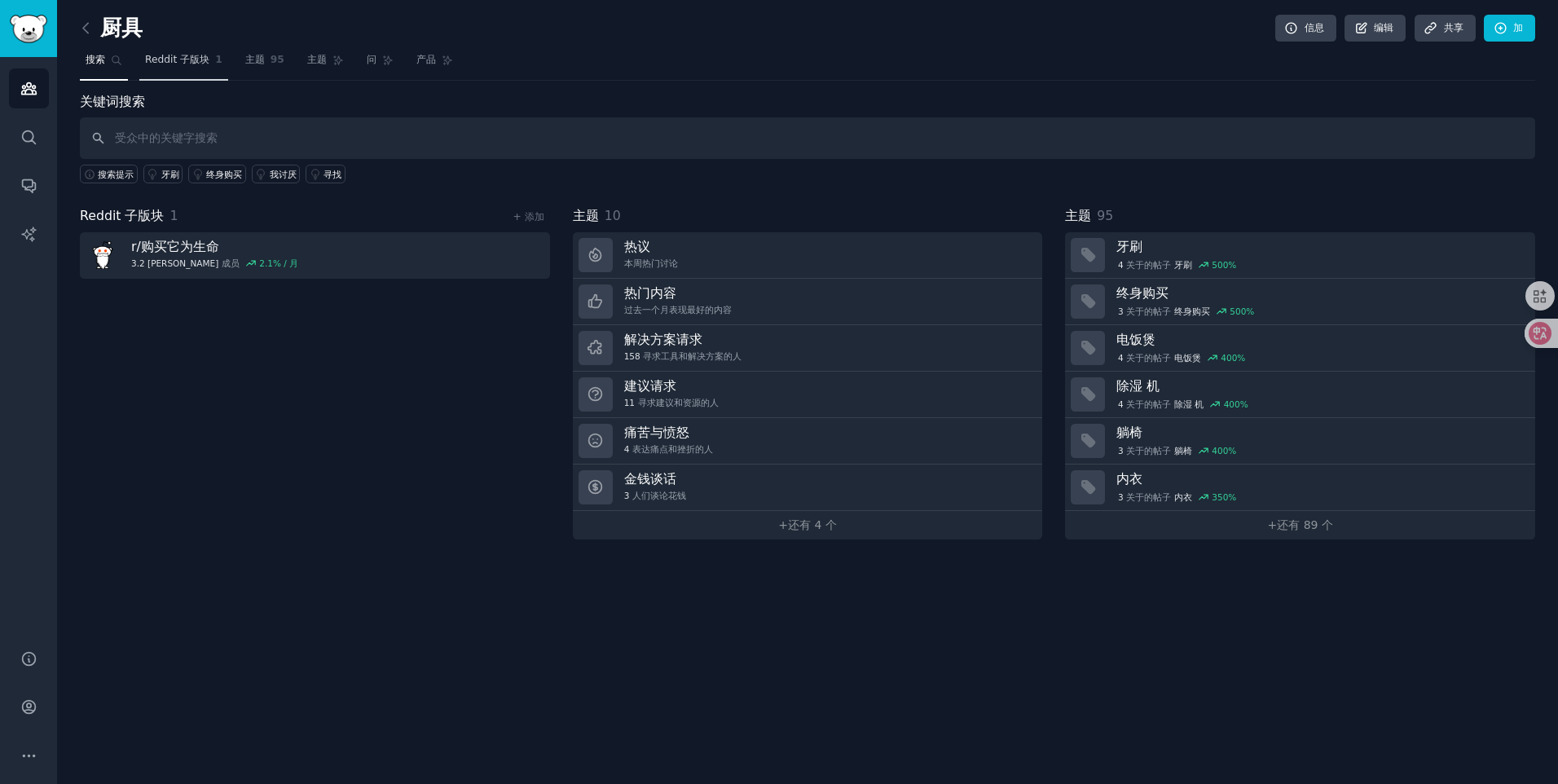
click at [193, 66] on span "Reddit 子版块" at bounding box center [177, 60] width 64 height 15
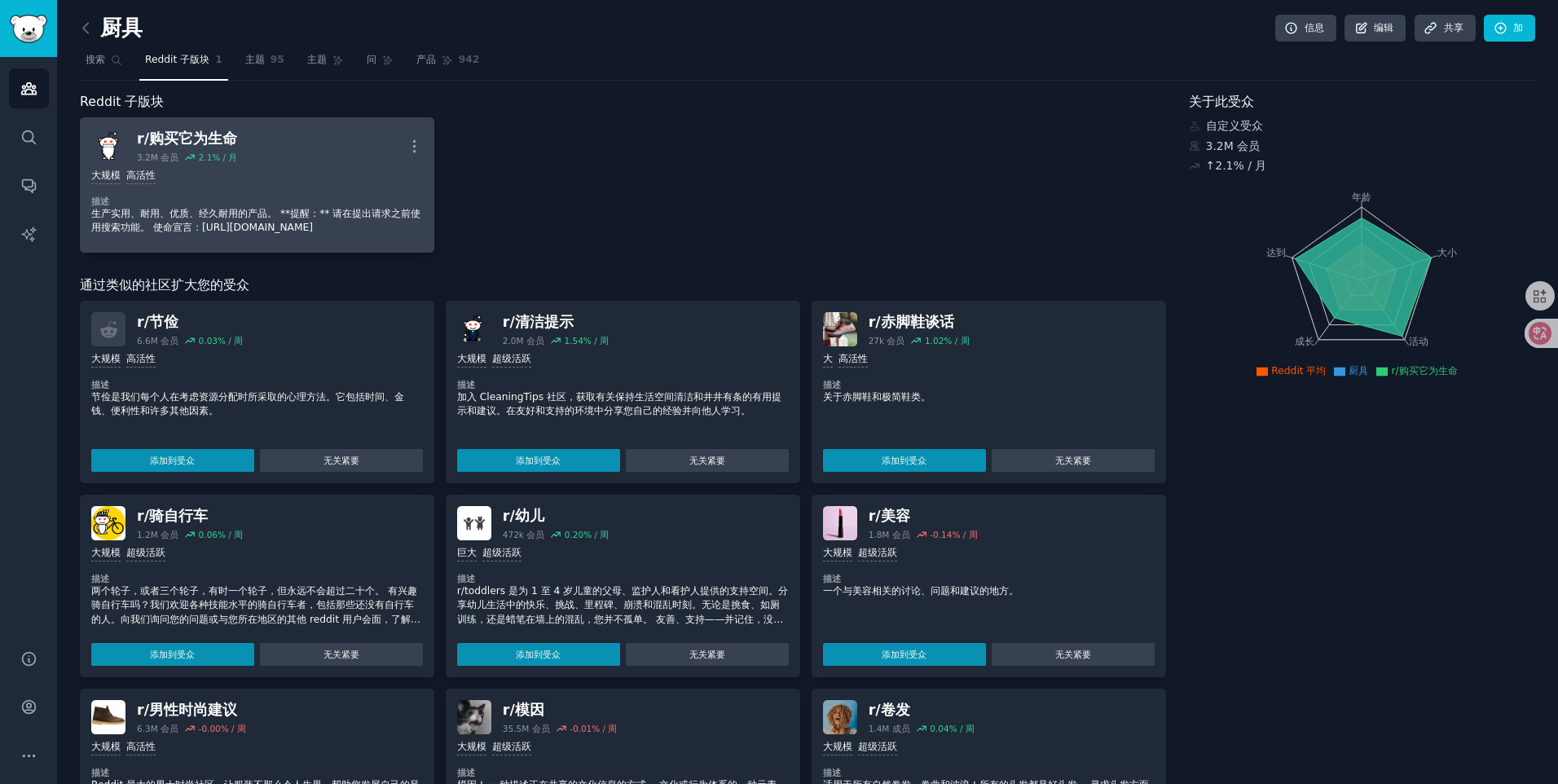
click at [319, 140] on div "r/购买它为生命 3.2M 会员 2.1% / 月 更多" at bounding box center [257, 145] width 332 height 34
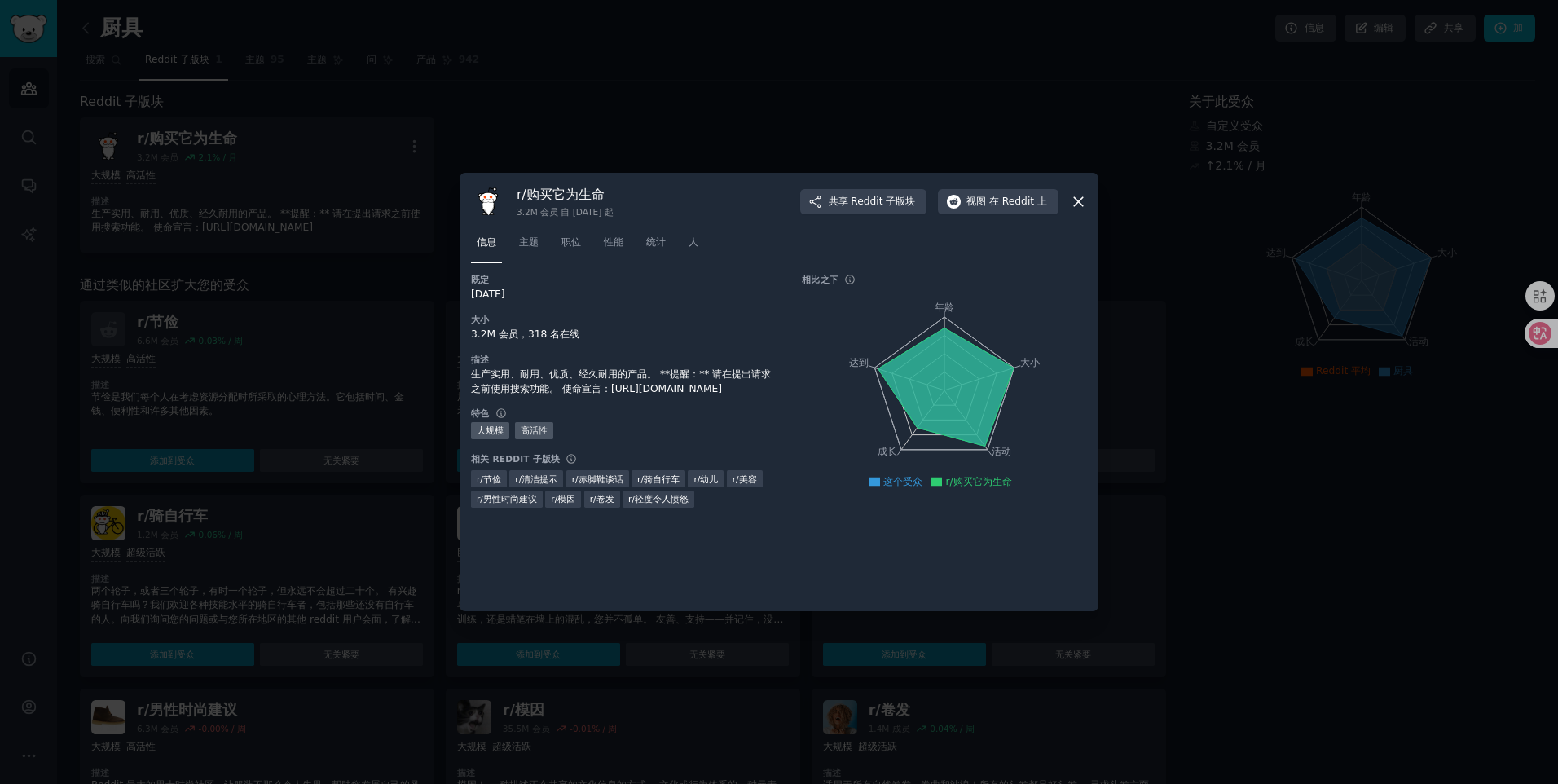
click at [1073, 203] on icon at bounding box center [1078, 201] width 17 height 17
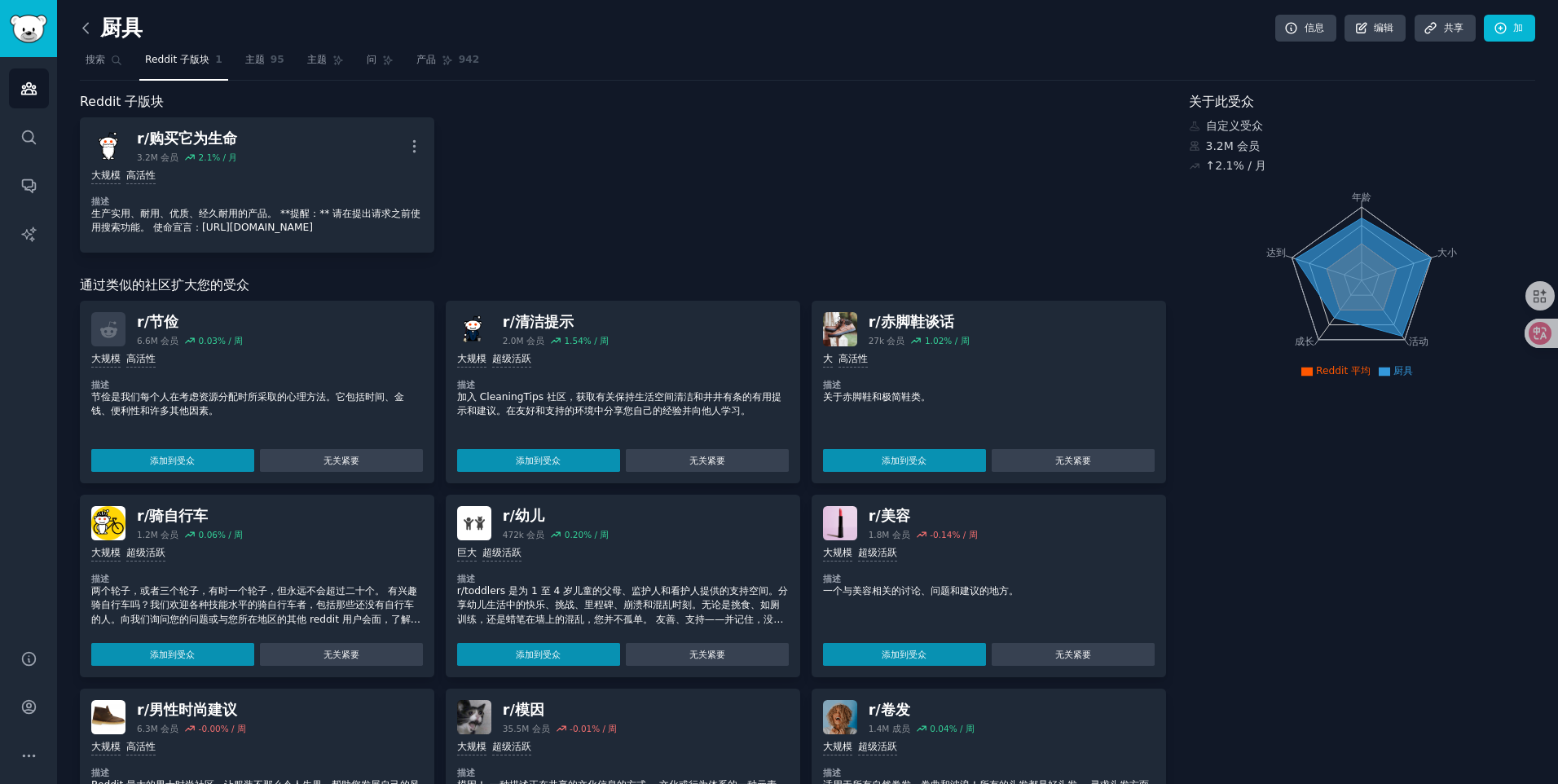
click at [83, 24] on icon at bounding box center [86, 28] width 17 height 17
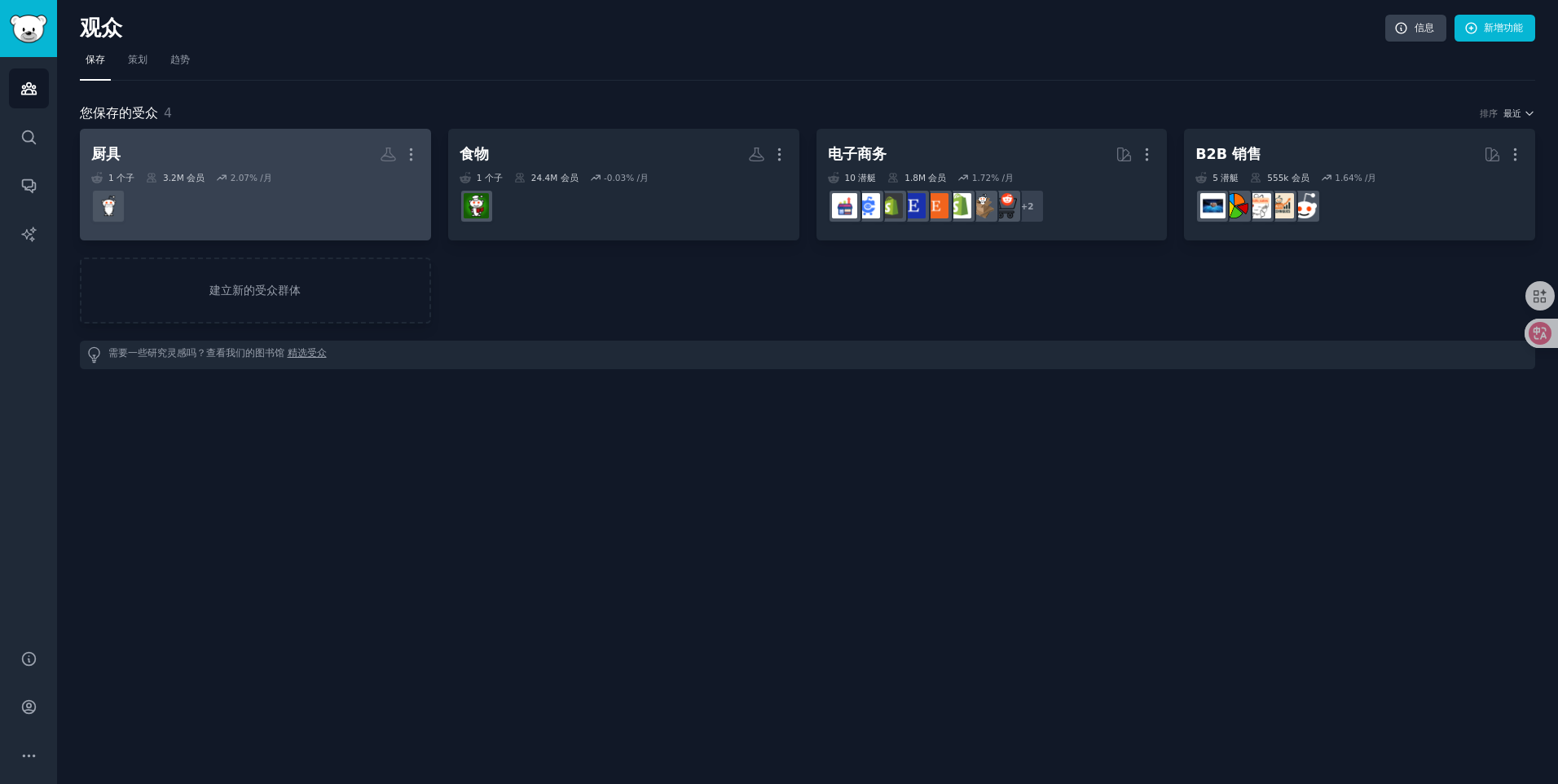
click at [201, 146] on h2 "厨具 更多" at bounding box center [255, 155] width 328 height 28
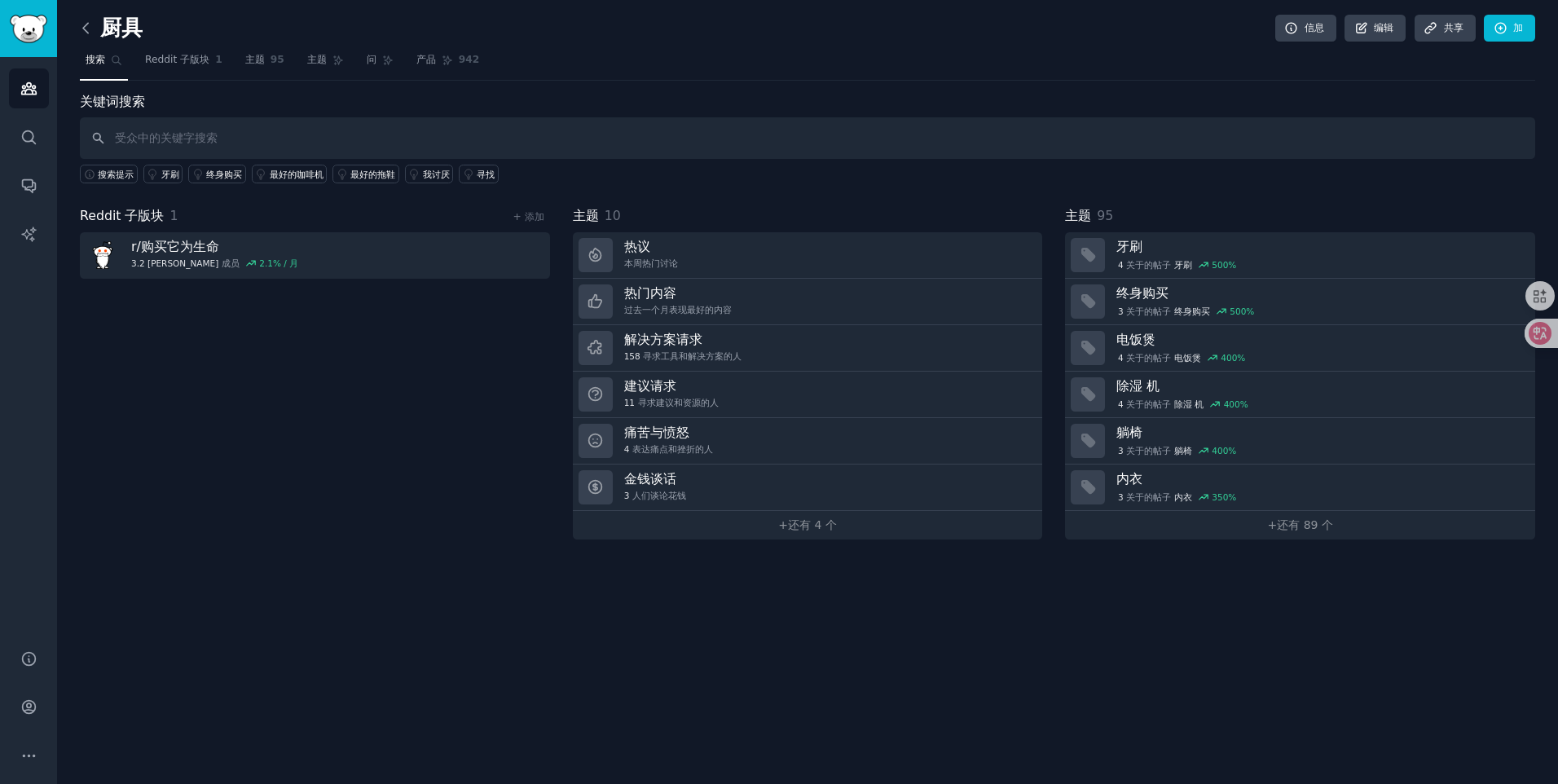
click at [80, 29] on icon at bounding box center [86, 28] width 17 height 17
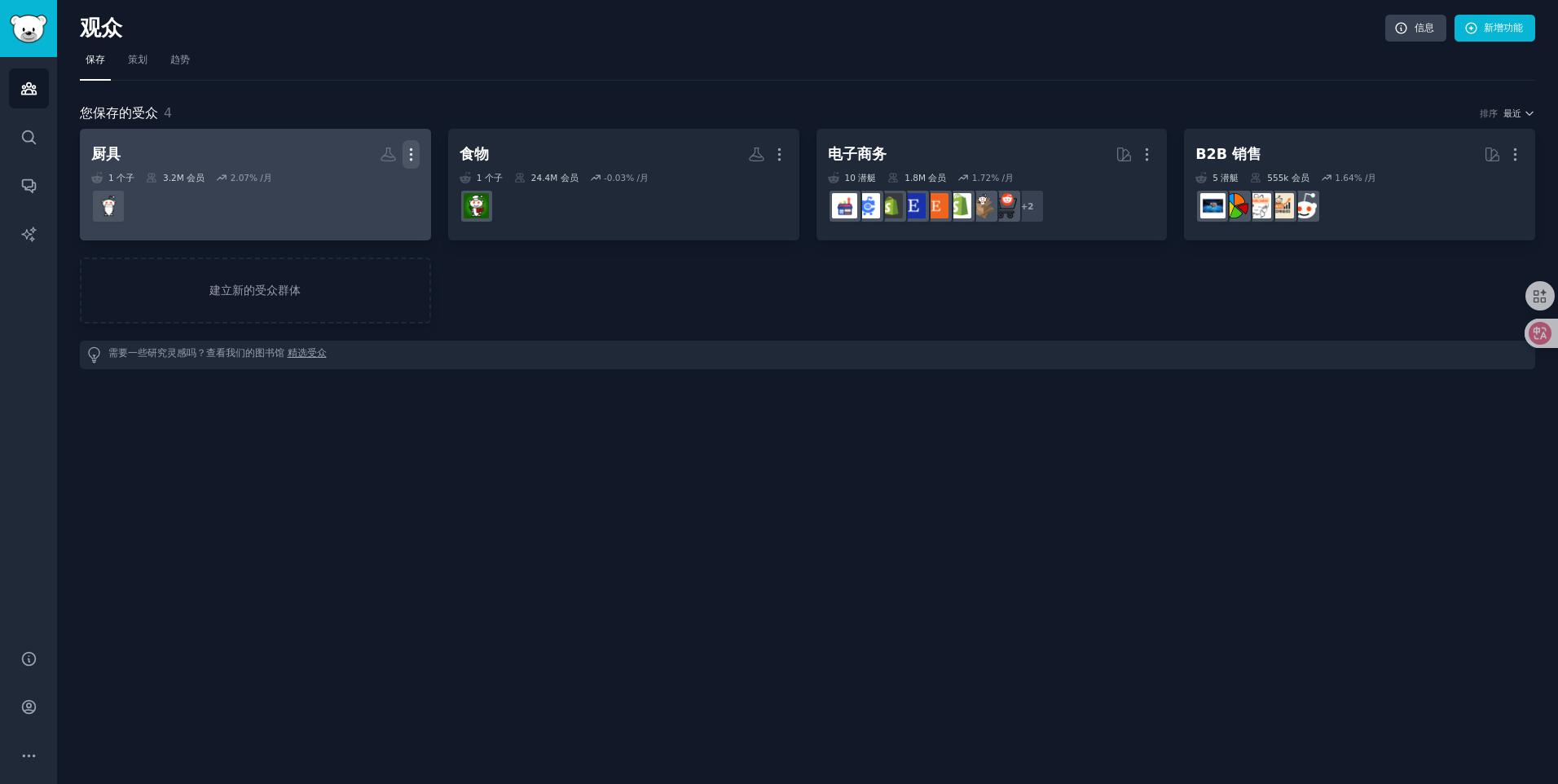
click at [415, 155] on icon "button" at bounding box center [411, 154] width 17 height 17
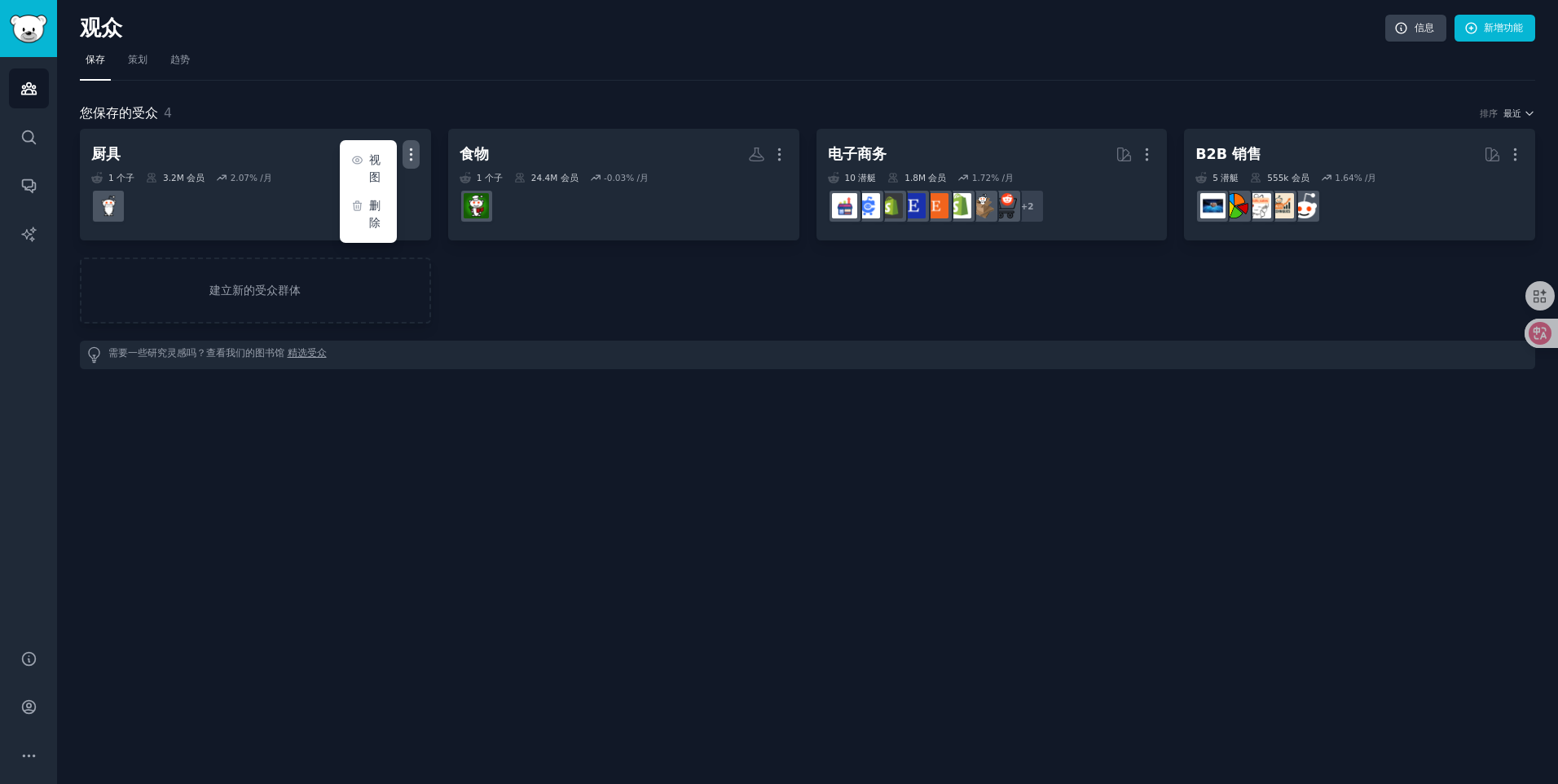
drag, startPoint x: 383, startPoint y: 211, endPoint x: 848, endPoint y: 70, distance: 485.9
click at [382, 211] on p "删除" at bounding box center [377, 214] width 16 height 34
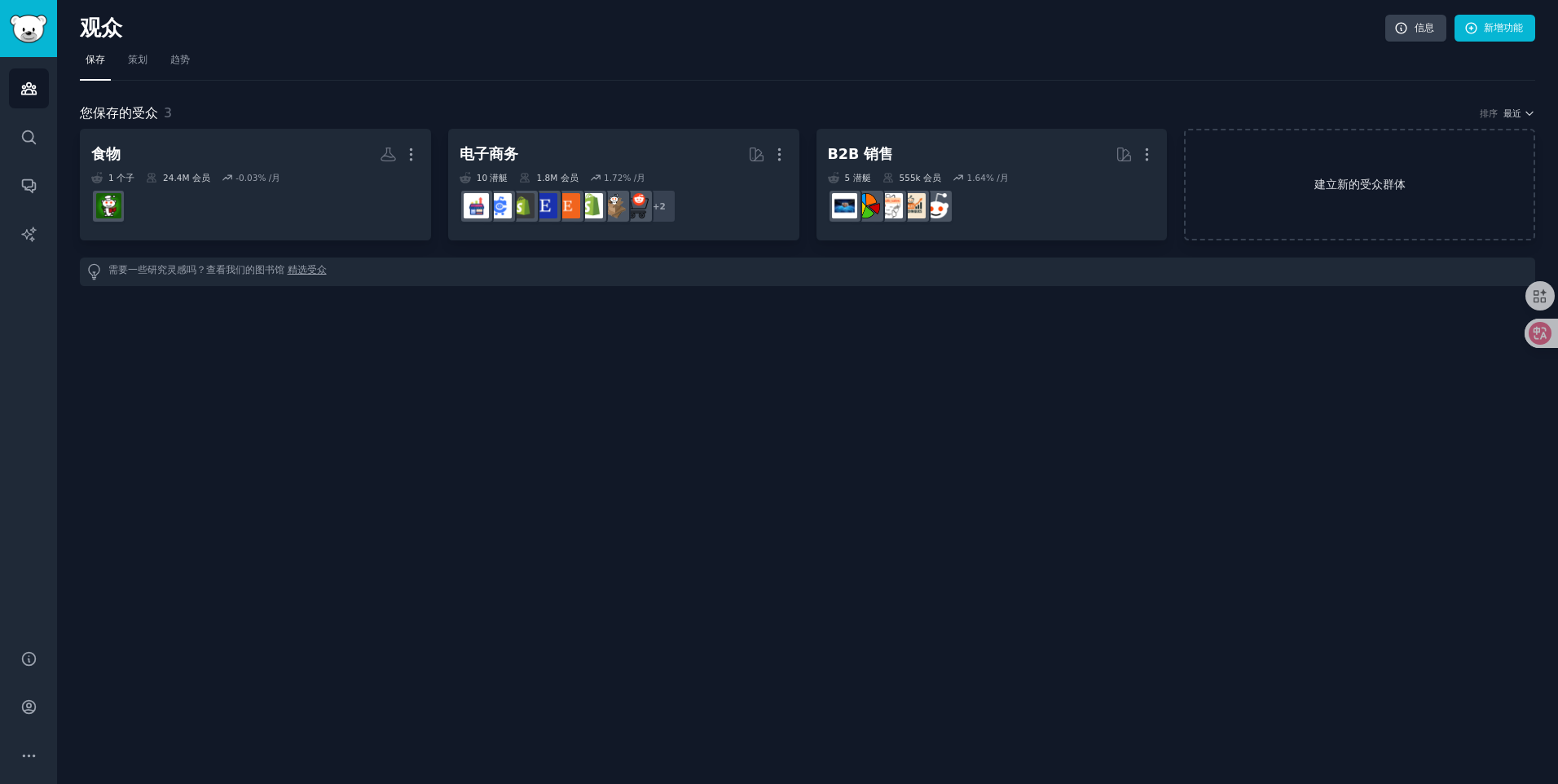
click at [1231, 160] on link "建立新的受众群体" at bounding box center [1359, 185] width 351 height 112
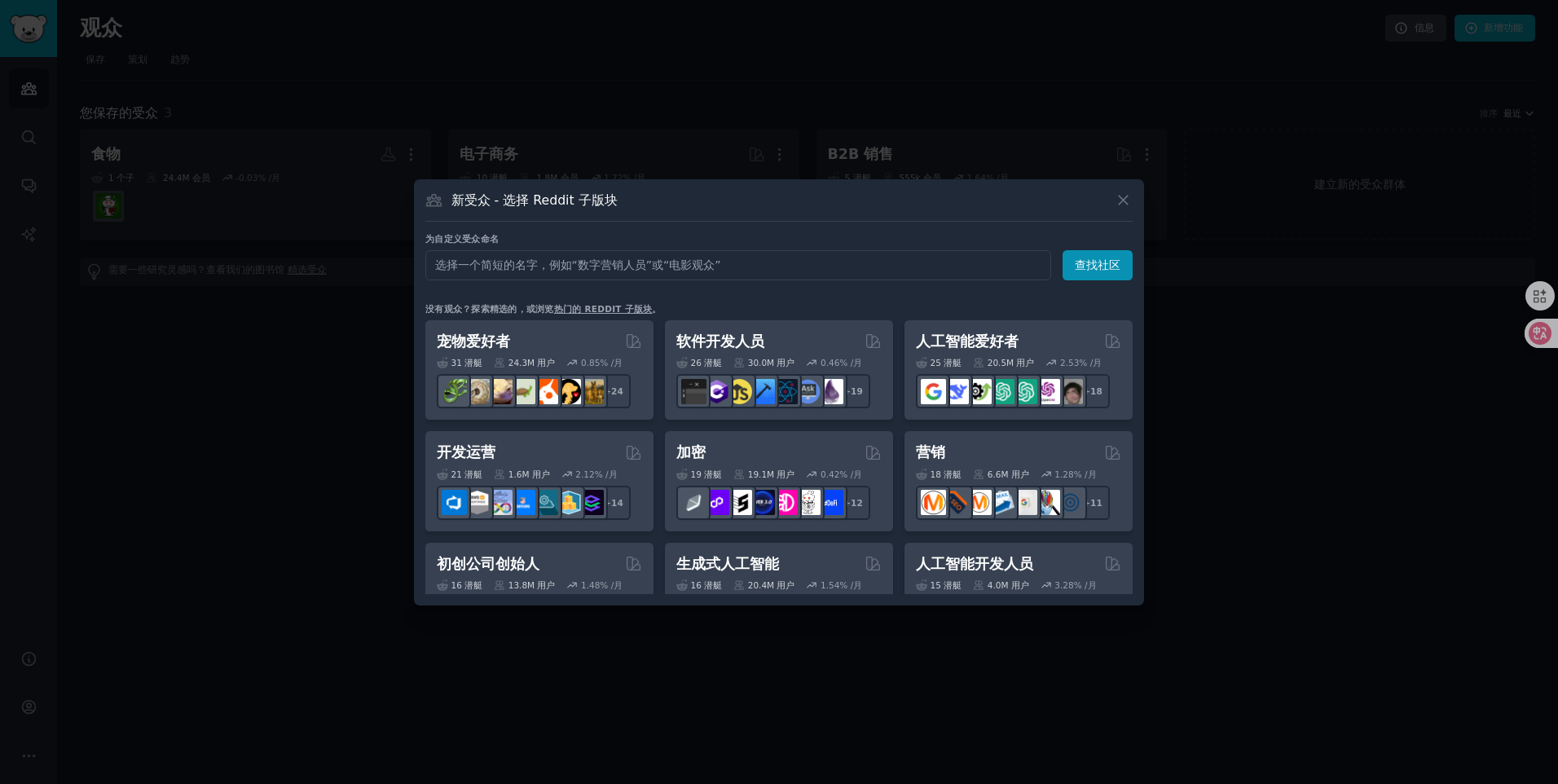
click at [714, 259] on input "text" at bounding box center [738, 265] width 626 height 30
type input "food container"
click at [1091, 267] on button "查找社区" at bounding box center [1097, 265] width 70 height 30
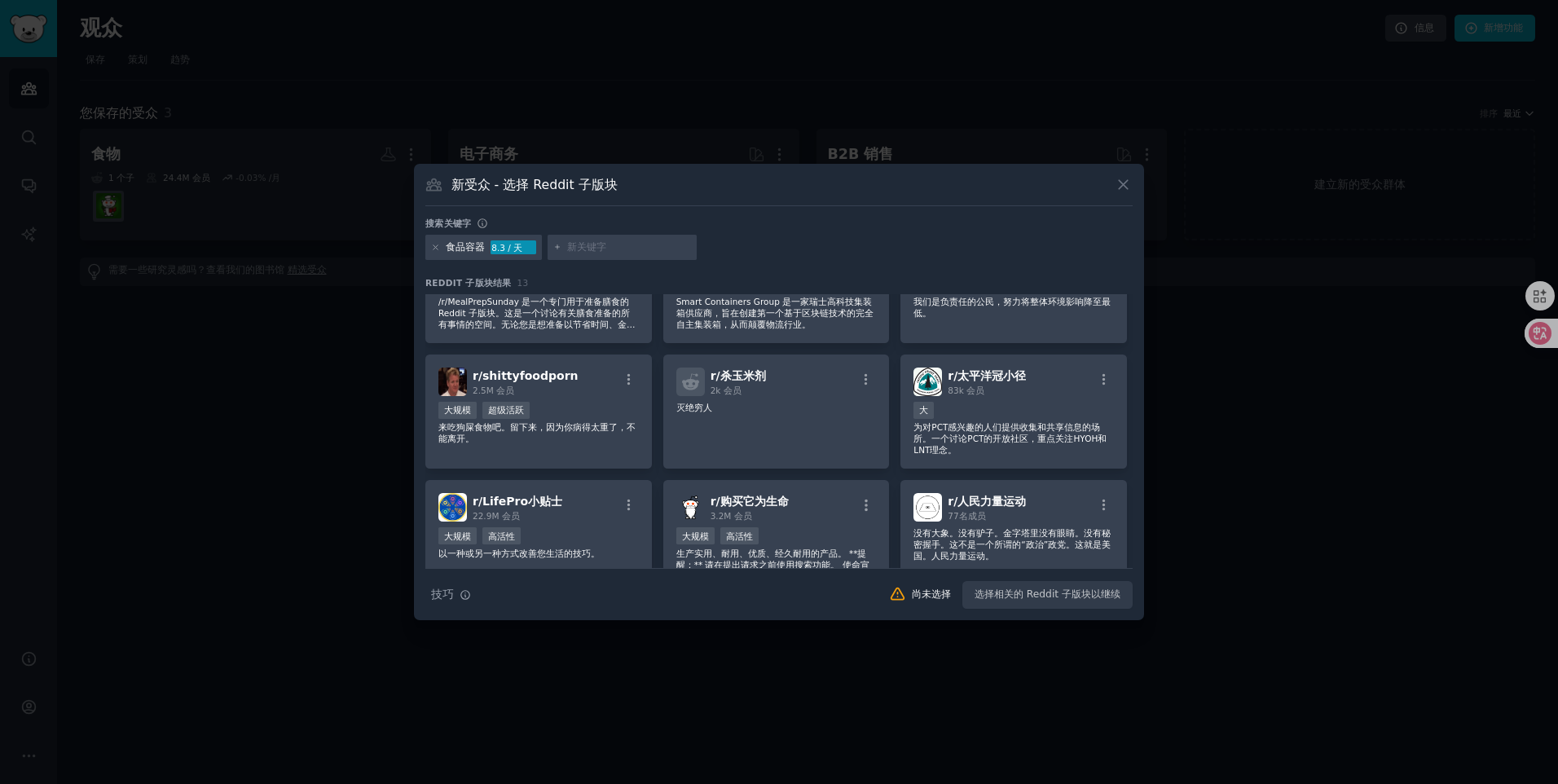
scroll to position [64, 0]
click at [439, 247] on icon at bounding box center [435, 247] width 9 height 9
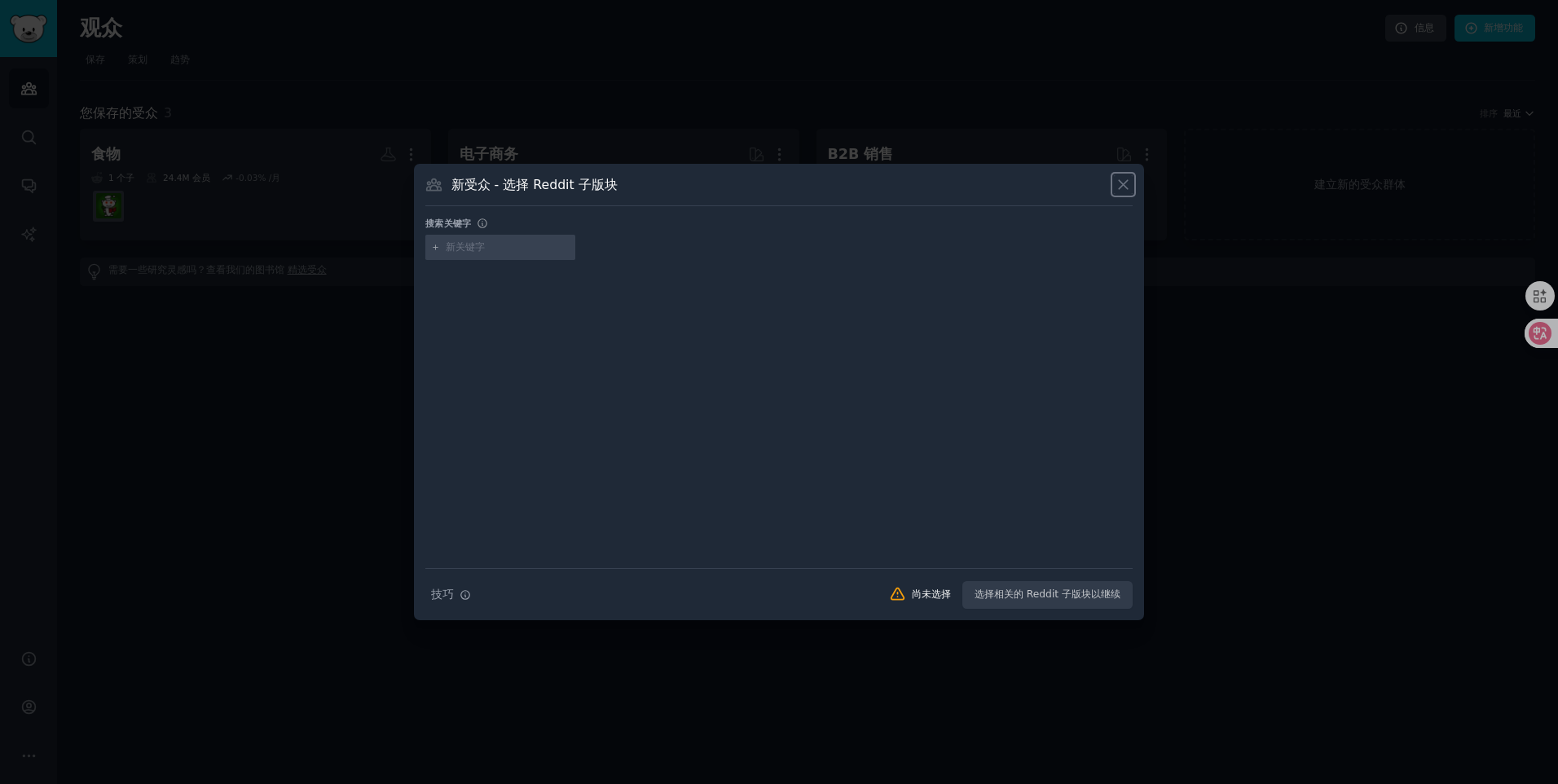
click at [1118, 187] on icon at bounding box center [1123, 185] width 17 height 17
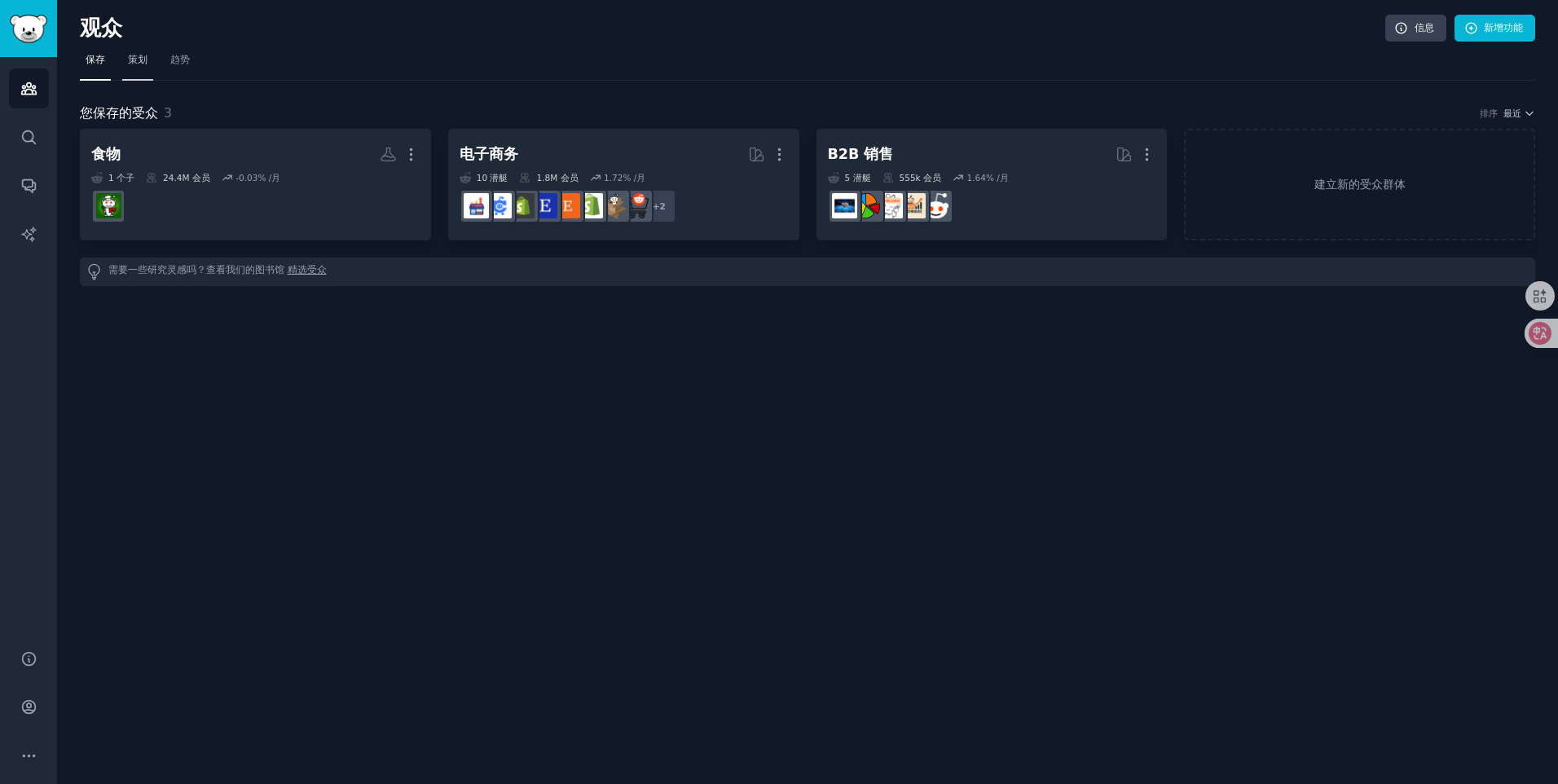
click at [143, 64] on span "策划" at bounding box center [137, 60] width 19 height 15
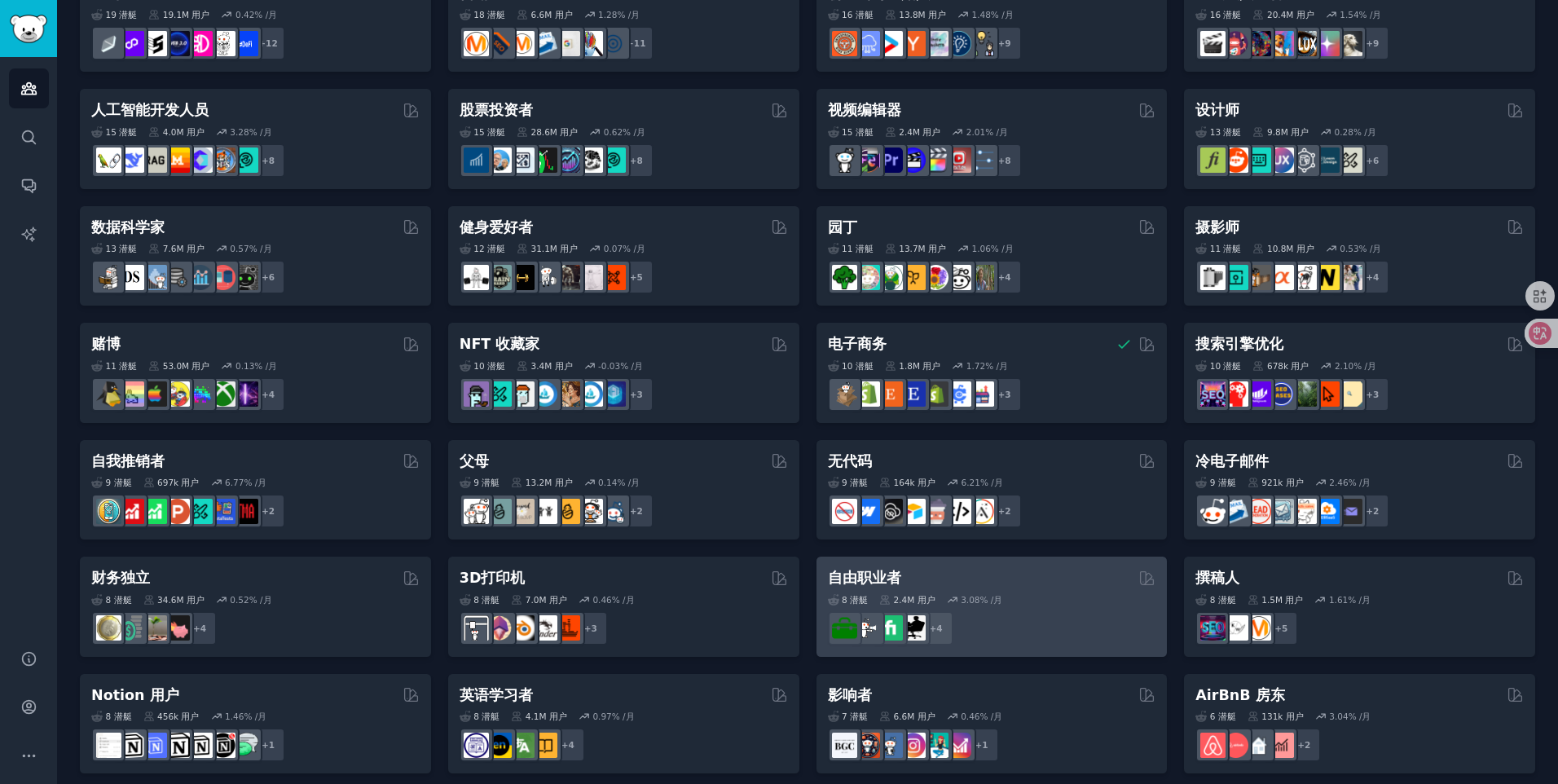
scroll to position [326, 0]
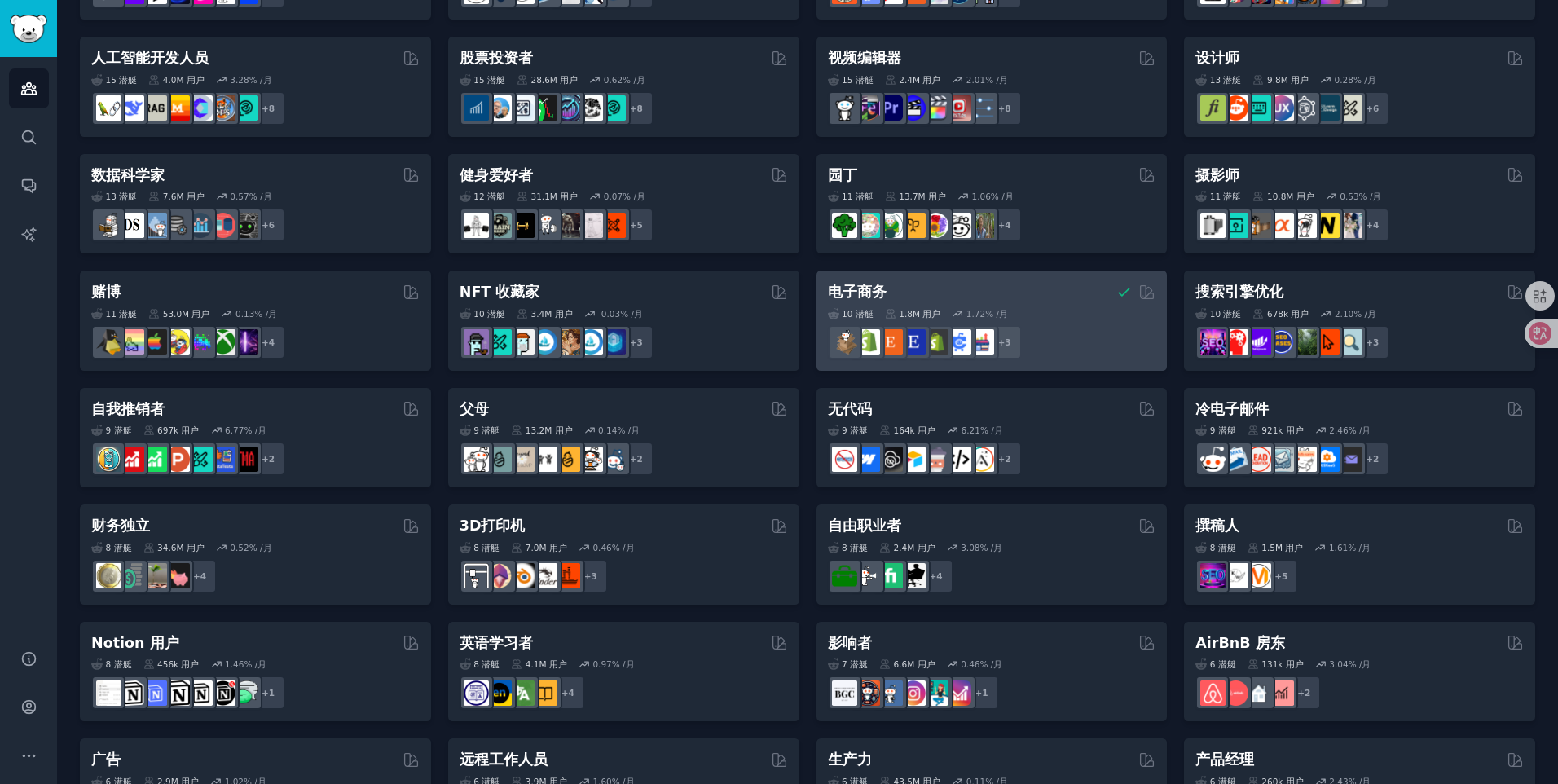
click at [1057, 344] on div "+ 3" at bounding box center [991, 342] width 328 height 34
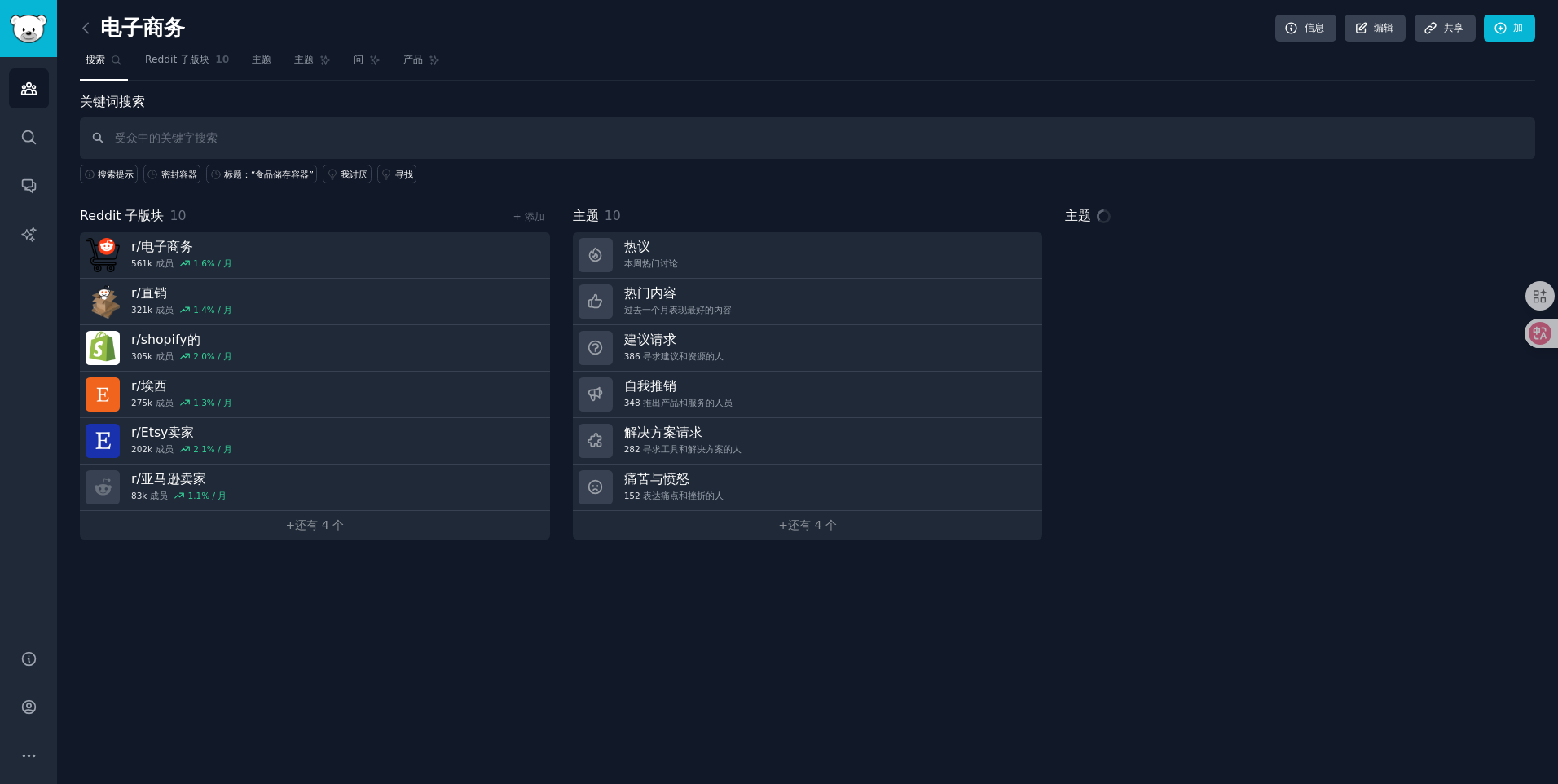
click at [178, 135] on input "text" at bounding box center [807, 138] width 1455 height 42
type input "food container"
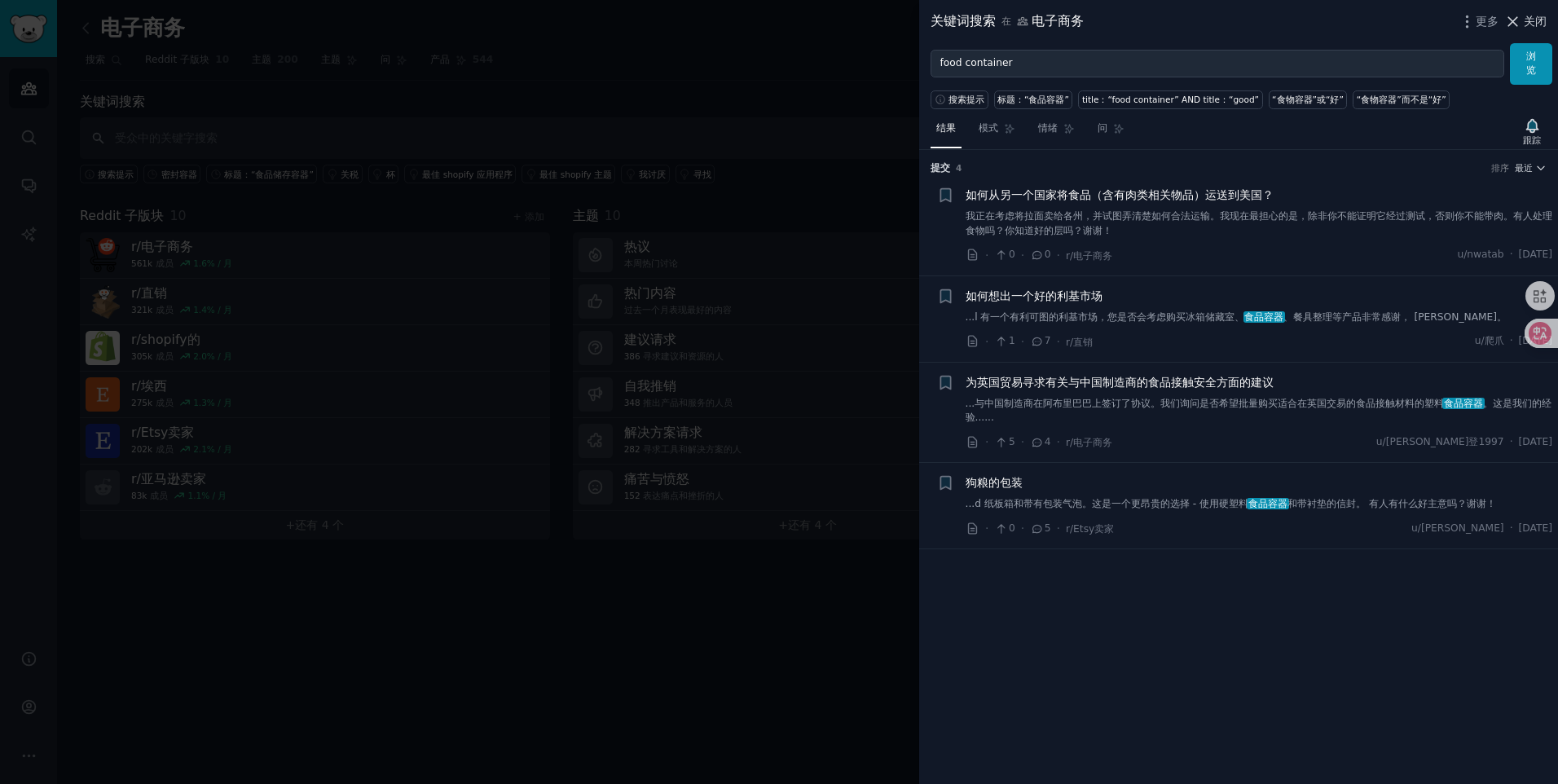
click at [1544, 13] on span "关闭" at bounding box center [1535, 22] width 23 height 17
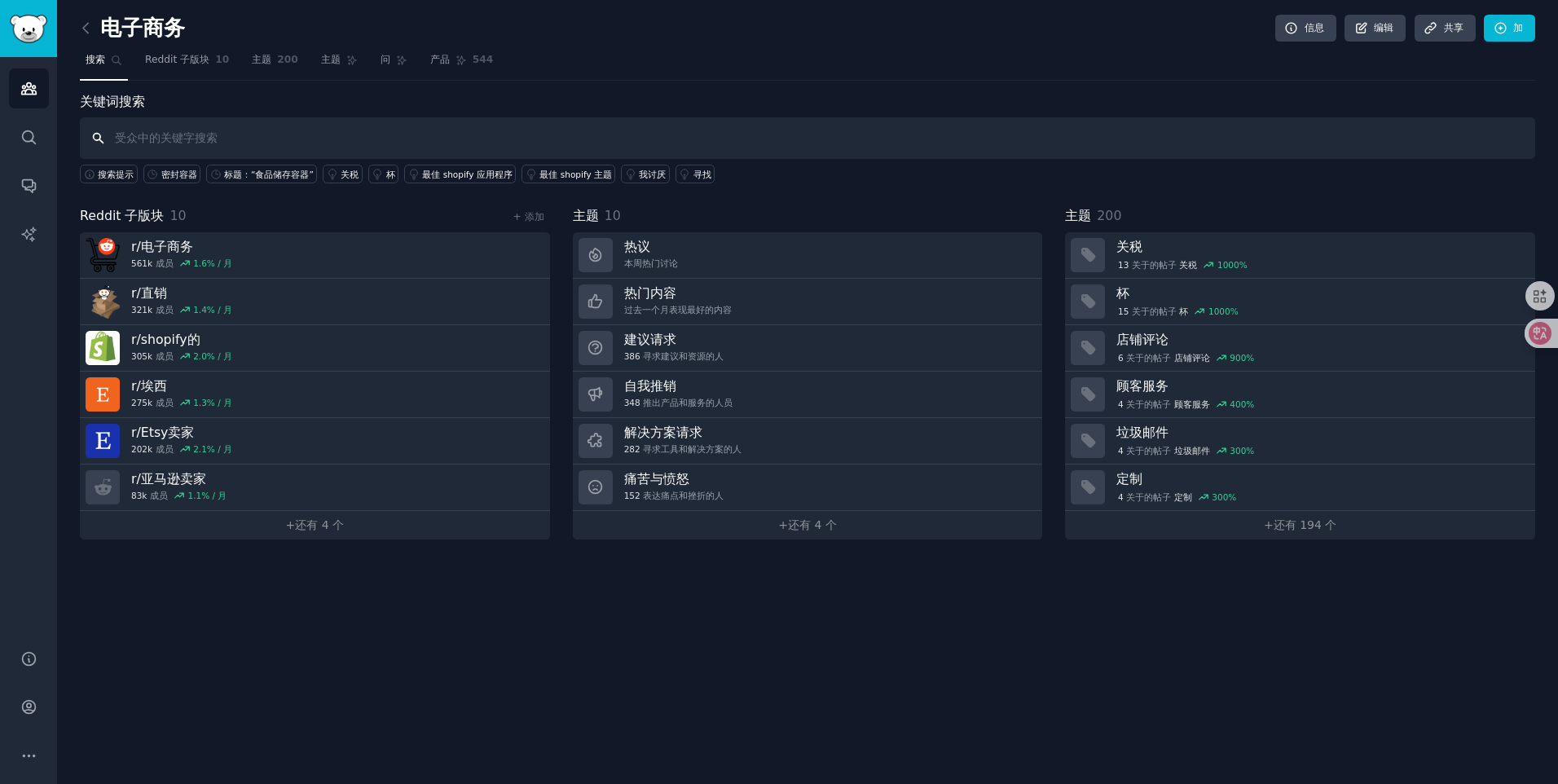
click at [142, 137] on input "text" at bounding box center [807, 138] width 1455 height 42
paste input "food fresh keeping"
type input "food fresh keeping"
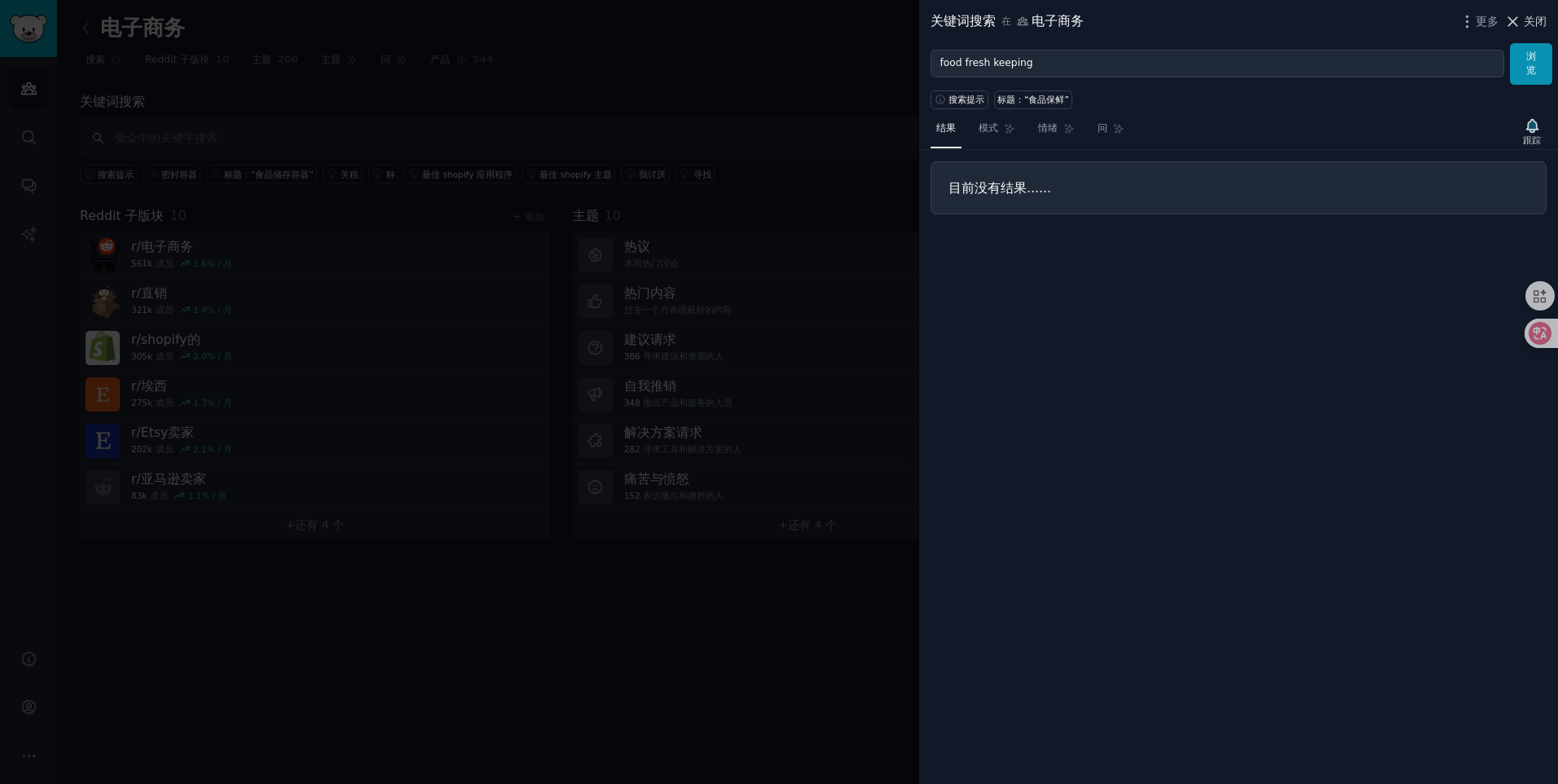
click at [1534, 25] on span "关闭" at bounding box center [1535, 22] width 23 height 17
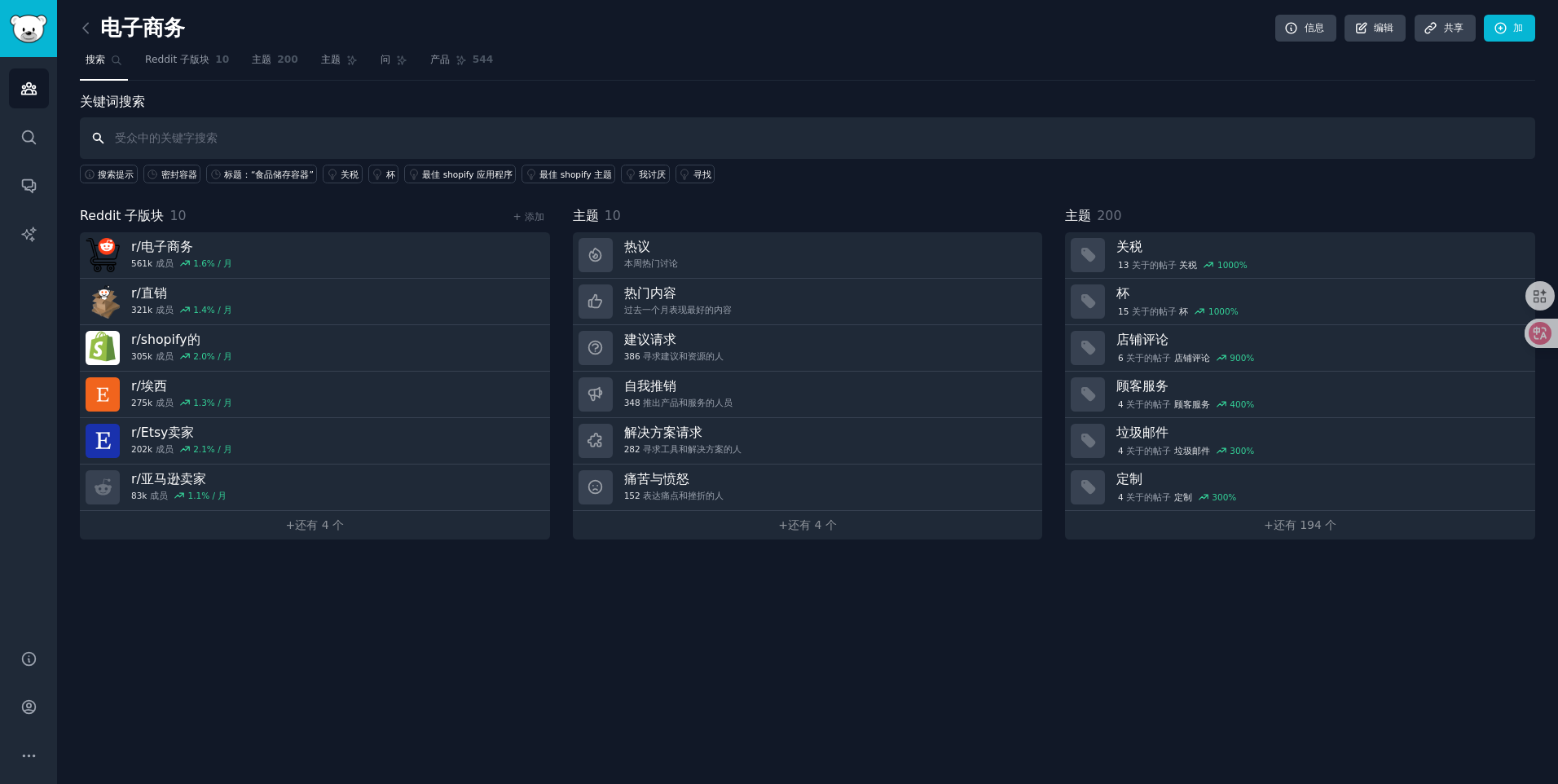
click at [210, 135] on input "text" at bounding box center [807, 138] width 1455 height 42
type input "keep fresh"
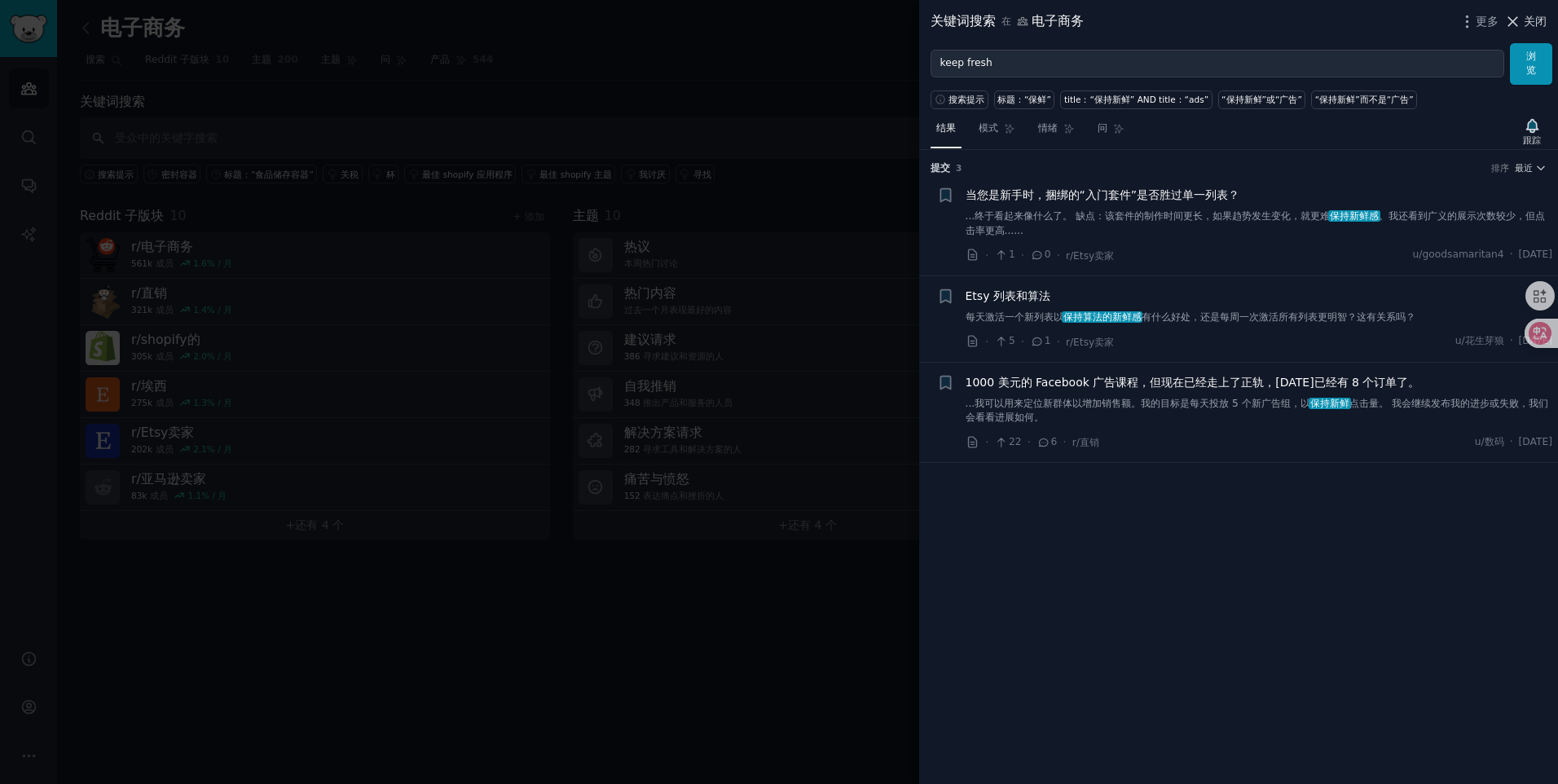
click at [1525, 17] on span "关闭" at bounding box center [1535, 22] width 23 height 17
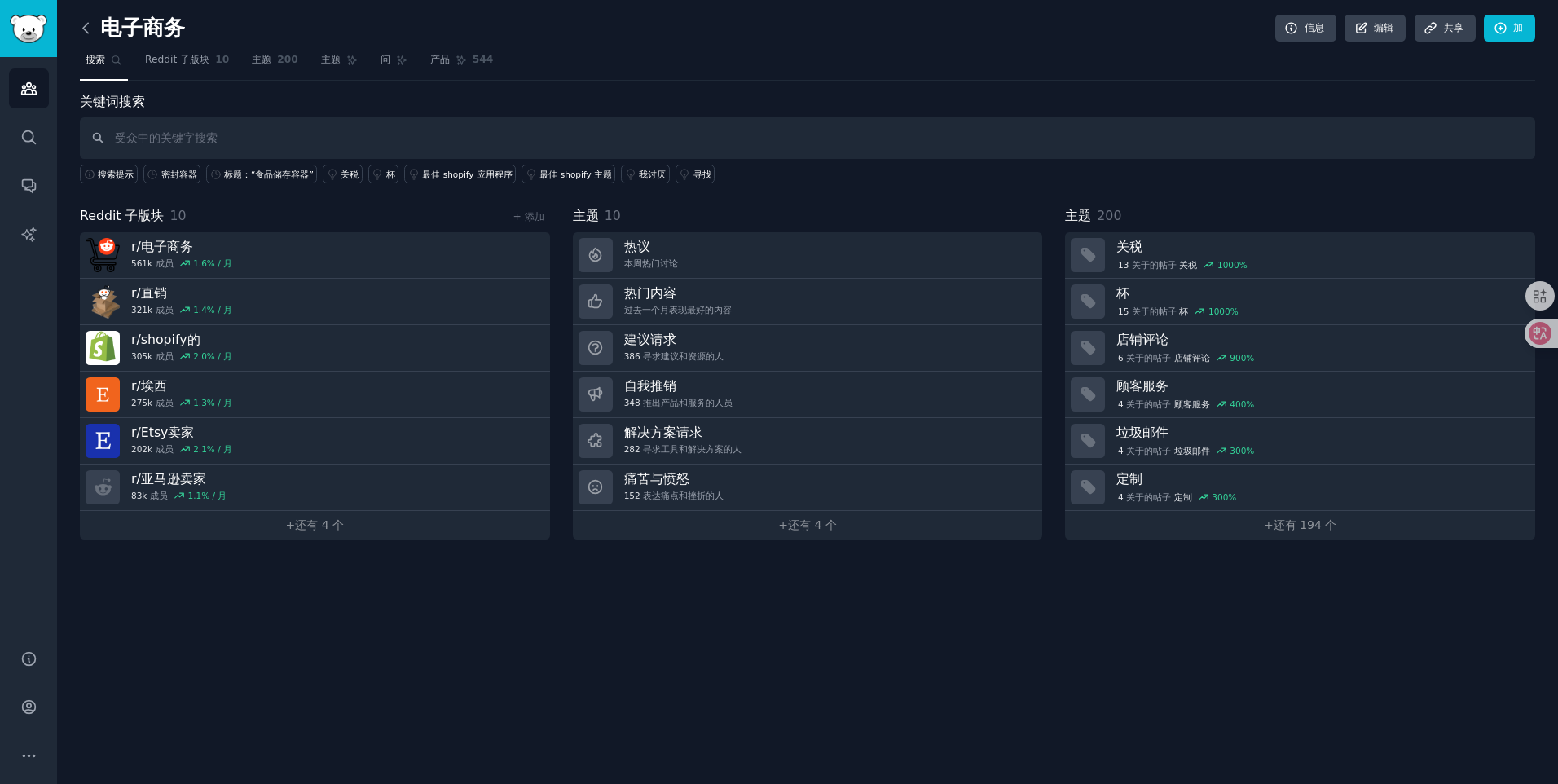
click at [84, 23] on icon at bounding box center [86, 28] width 17 height 17
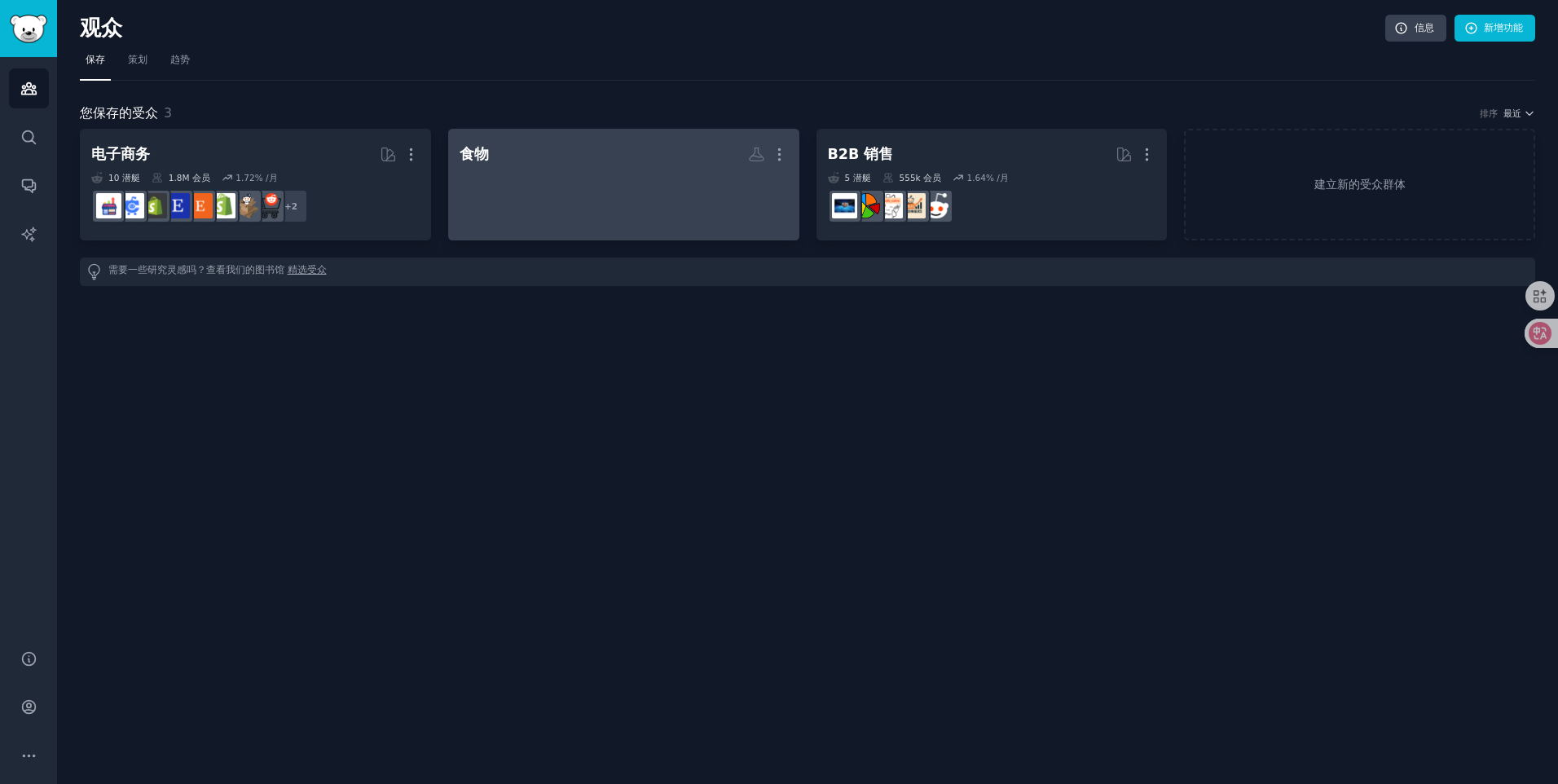
click at [630, 189] on div at bounding box center [624, 197] width 328 height 57
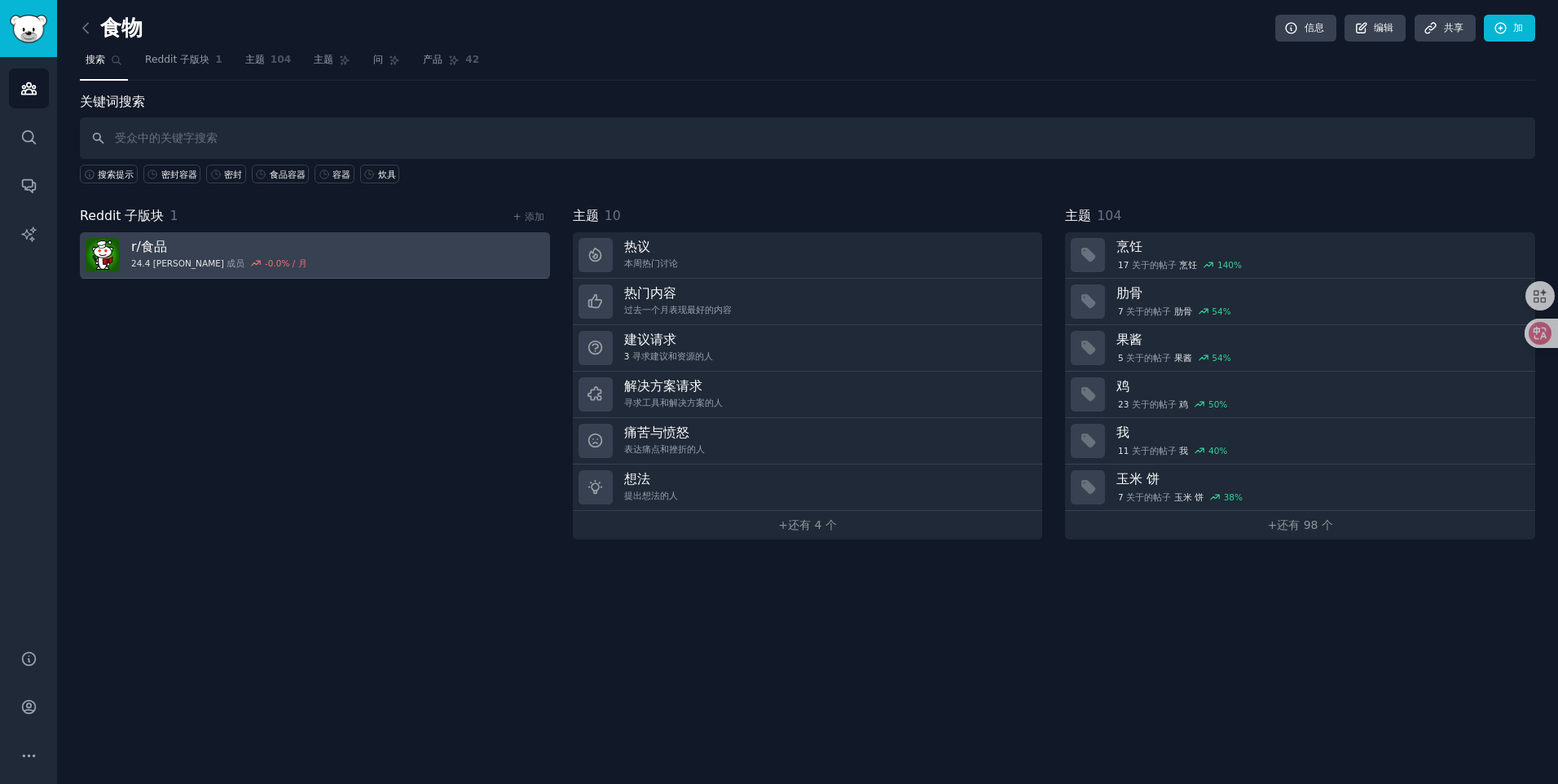
drag, startPoint x: 329, startPoint y: 264, endPoint x: 282, endPoint y: 250, distance: 49.0
click at [282, 250] on link "r/食品 24.4 米 成员 -0.0% / 月" at bounding box center [315, 256] width 470 height 47
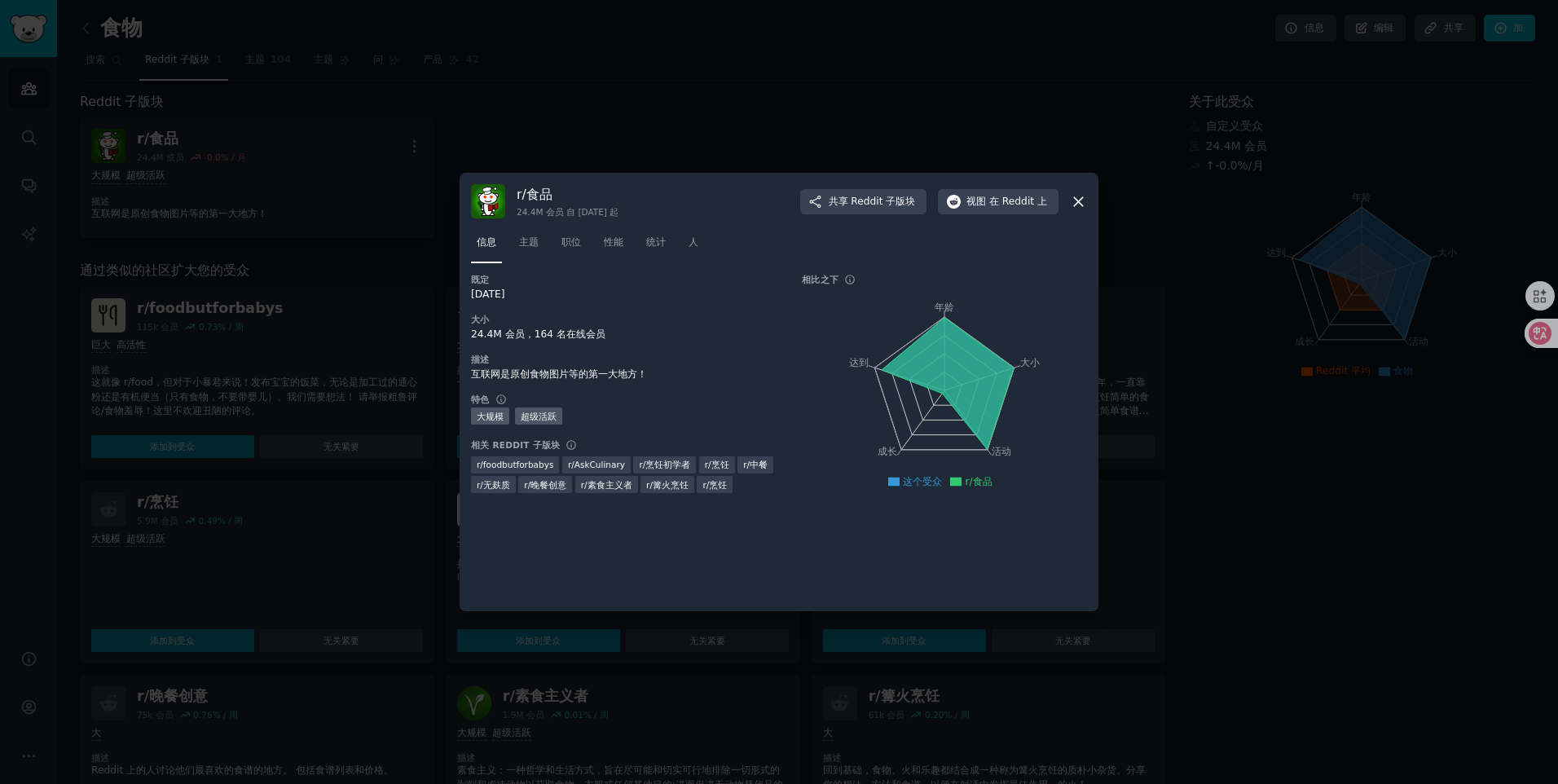
click at [1082, 194] on icon at bounding box center [1078, 201] width 17 height 17
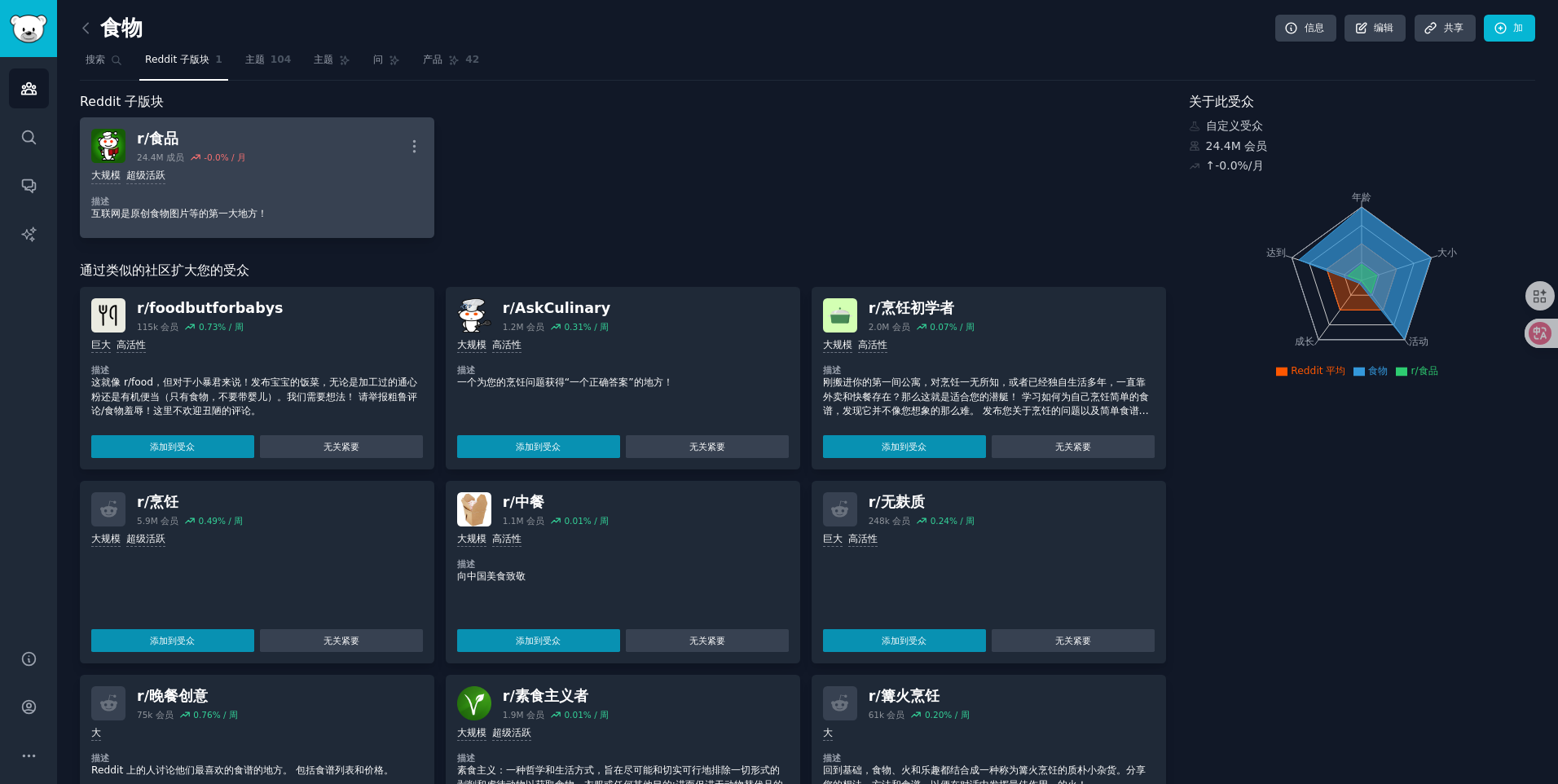
click at [295, 176] on div "大规模 超级活跃" at bounding box center [257, 176] width 332 height 16
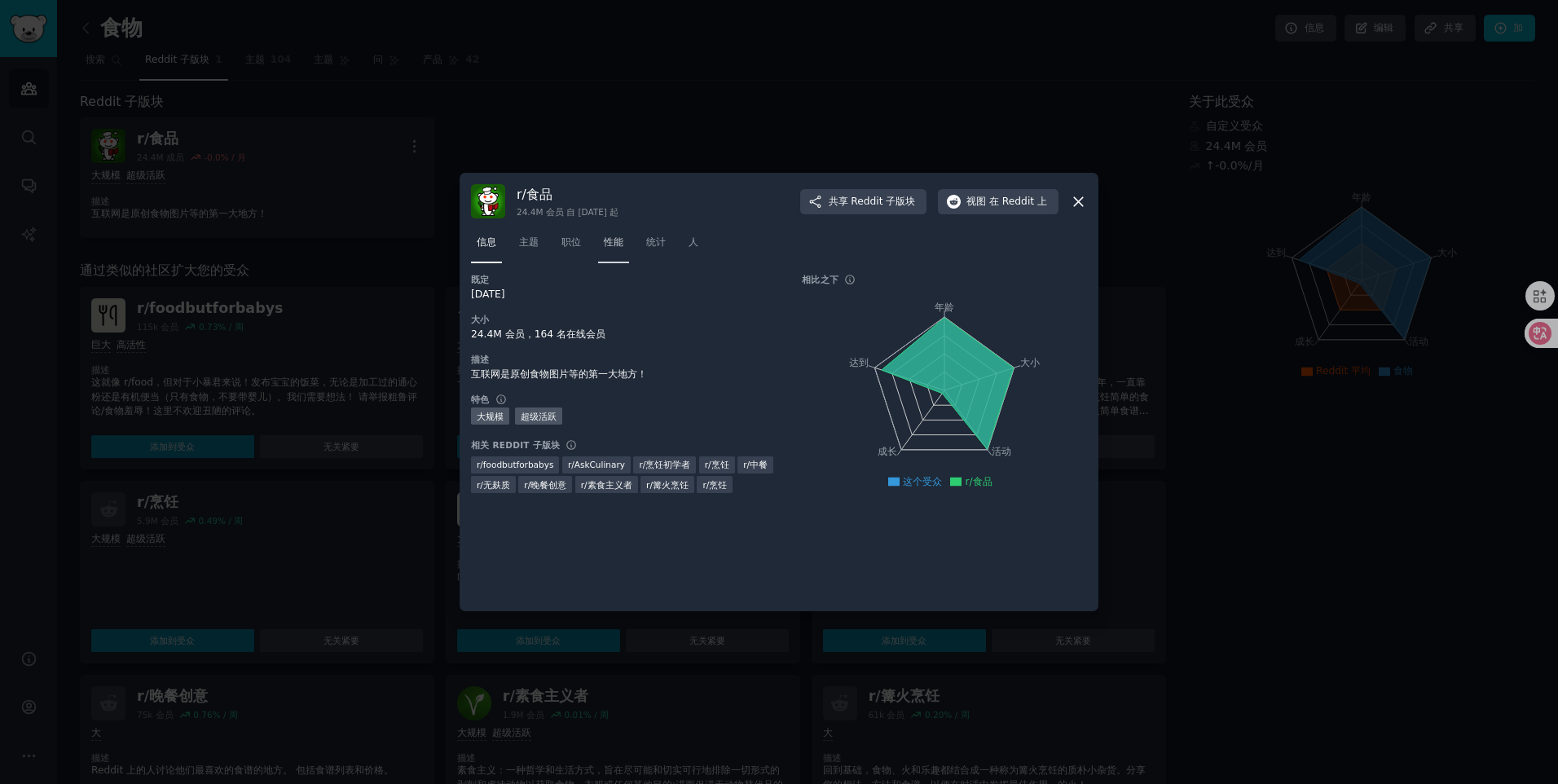
click at [603, 239] on link "性能" at bounding box center [614, 247] width 31 height 33
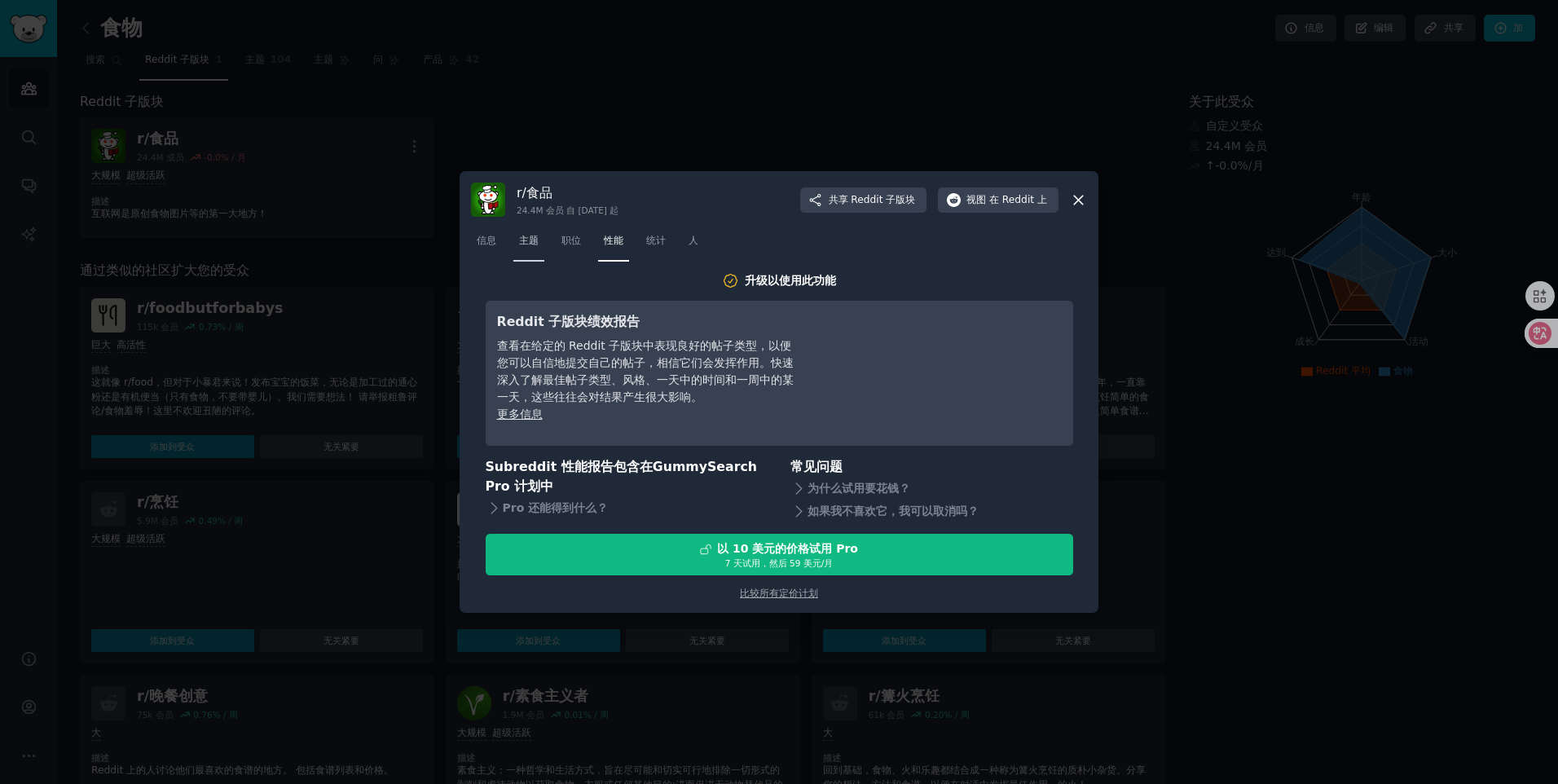
click at [541, 236] on link "主题" at bounding box center [528, 245] width 31 height 33
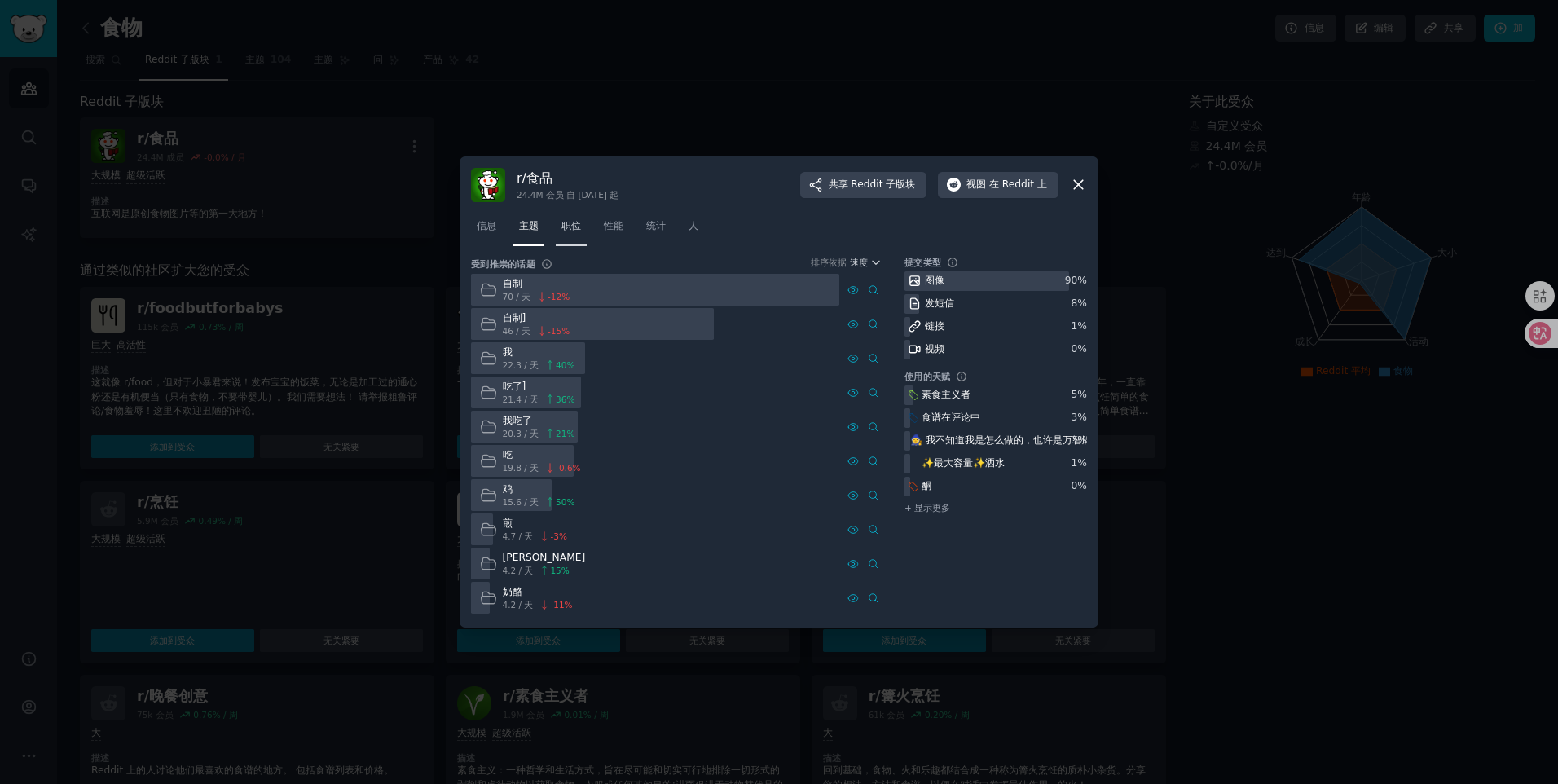
click at [568, 239] on link "职位" at bounding box center [571, 230] width 31 height 33
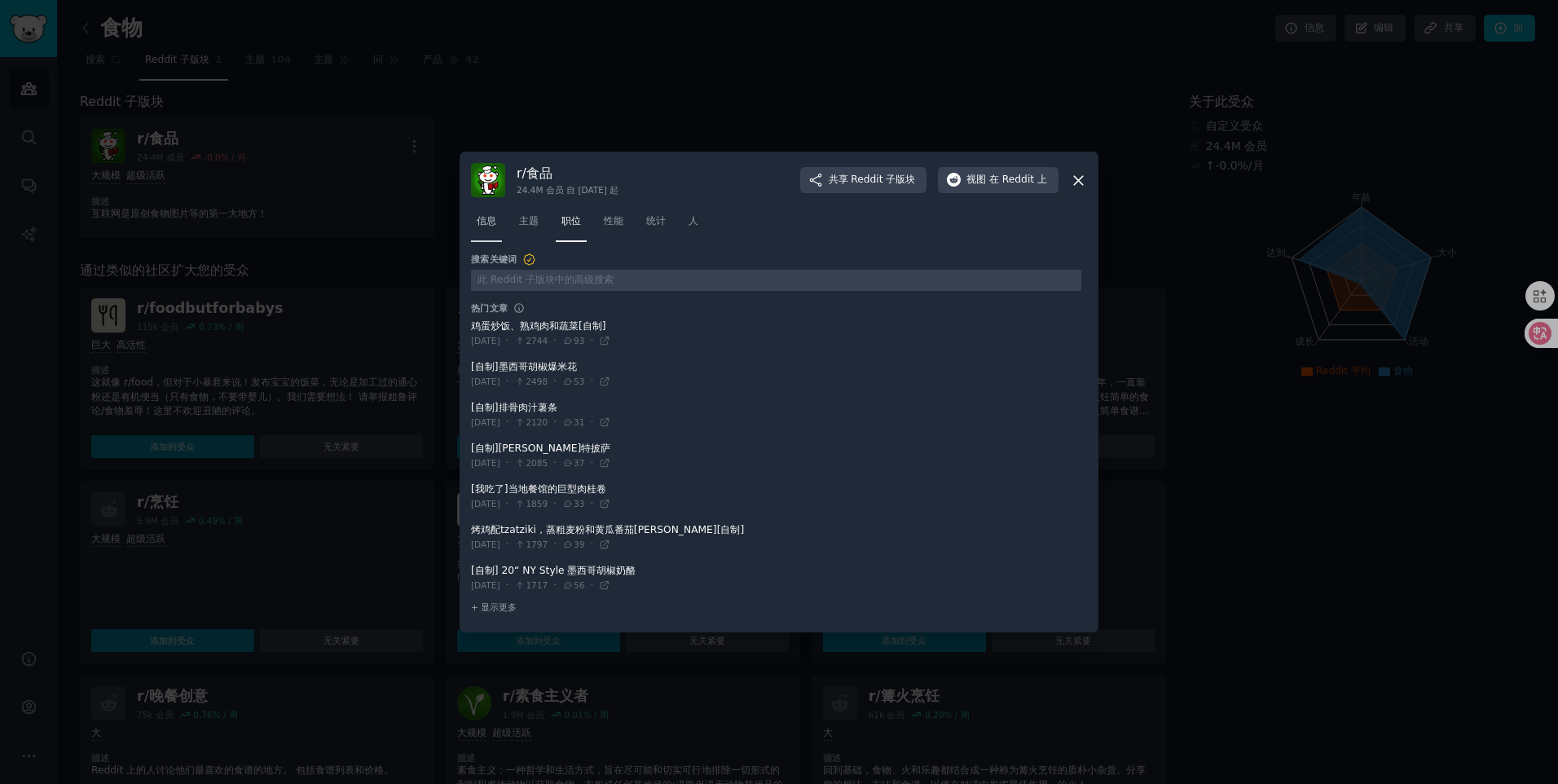
click at [482, 221] on span "信息" at bounding box center [486, 221] width 19 height 15
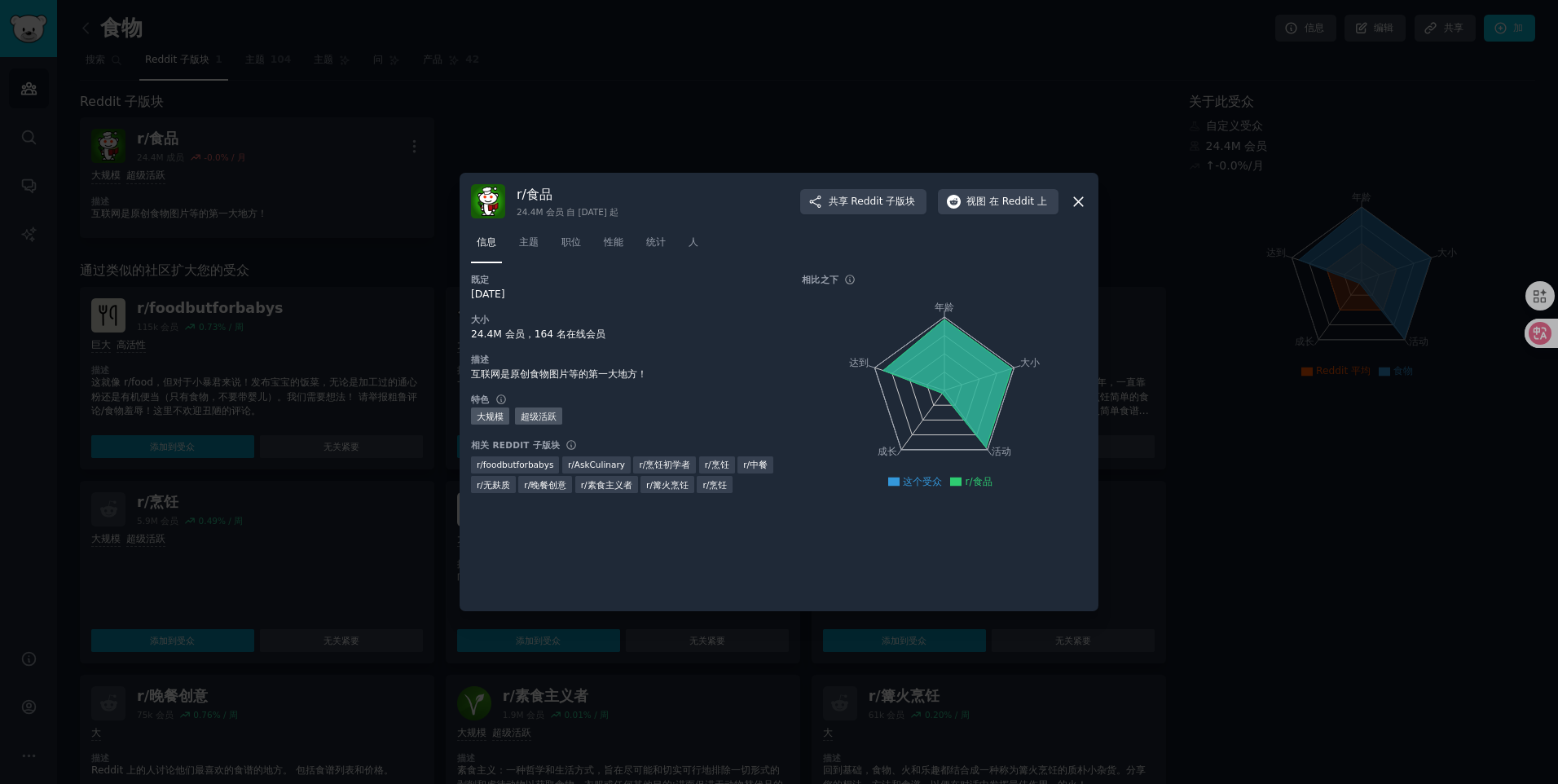
click at [1077, 200] on icon at bounding box center [1078, 201] width 9 height 9
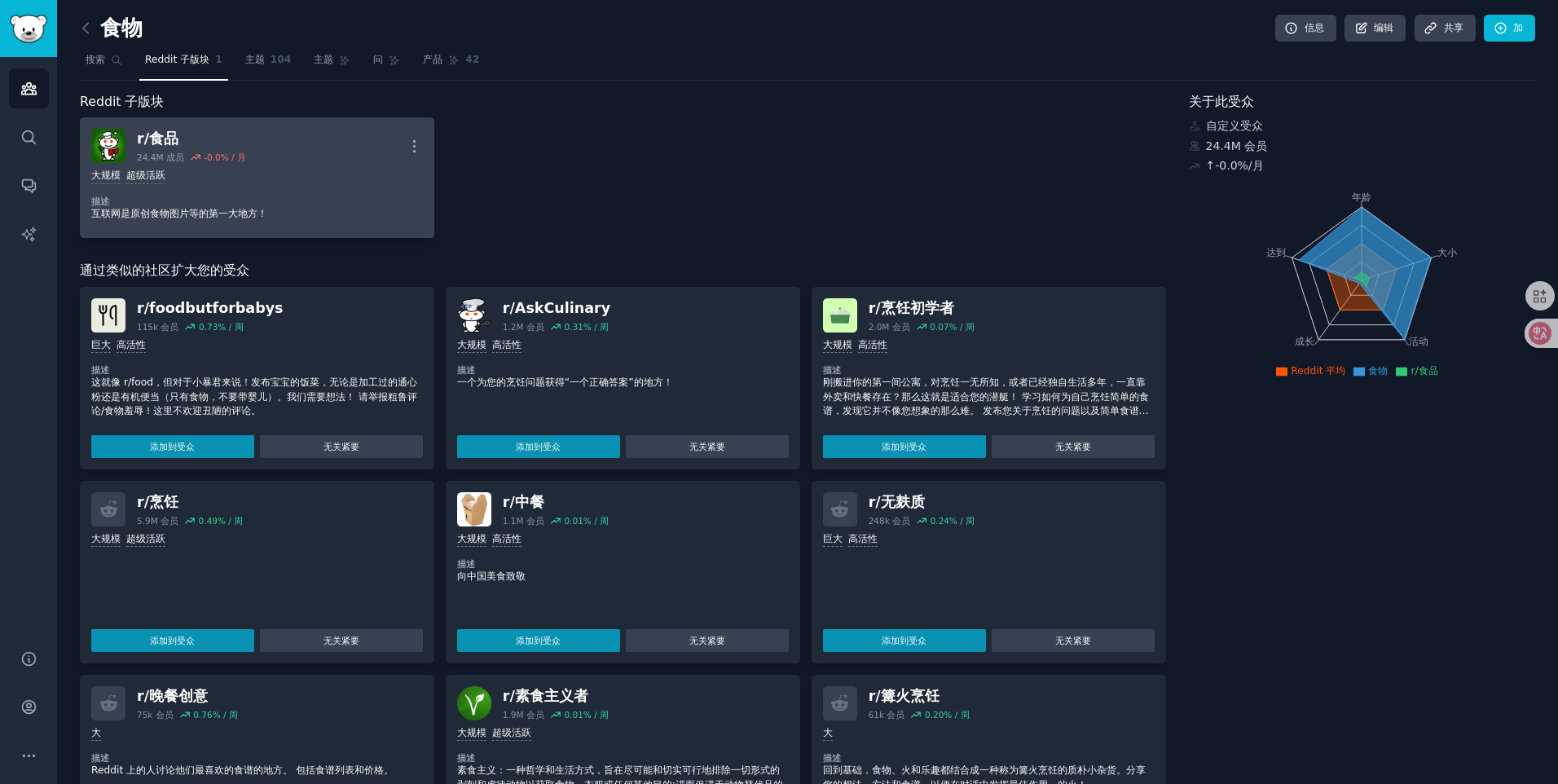
click at [272, 200] on dt "描述" at bounding box center [257, 201] width 332 height 12
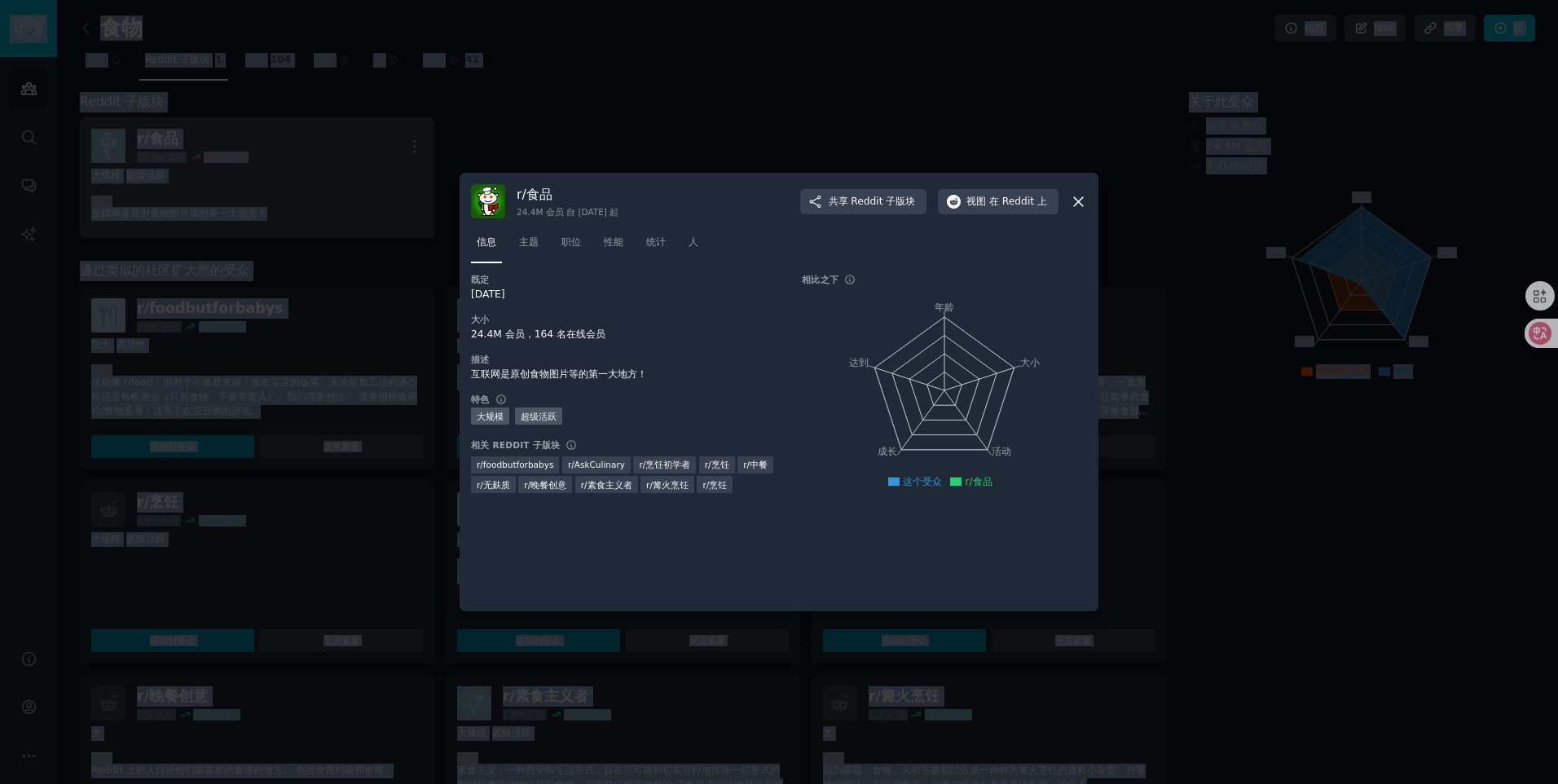
click at [272, 200] on div at bounding box center [779, 392] width 1558 height 784
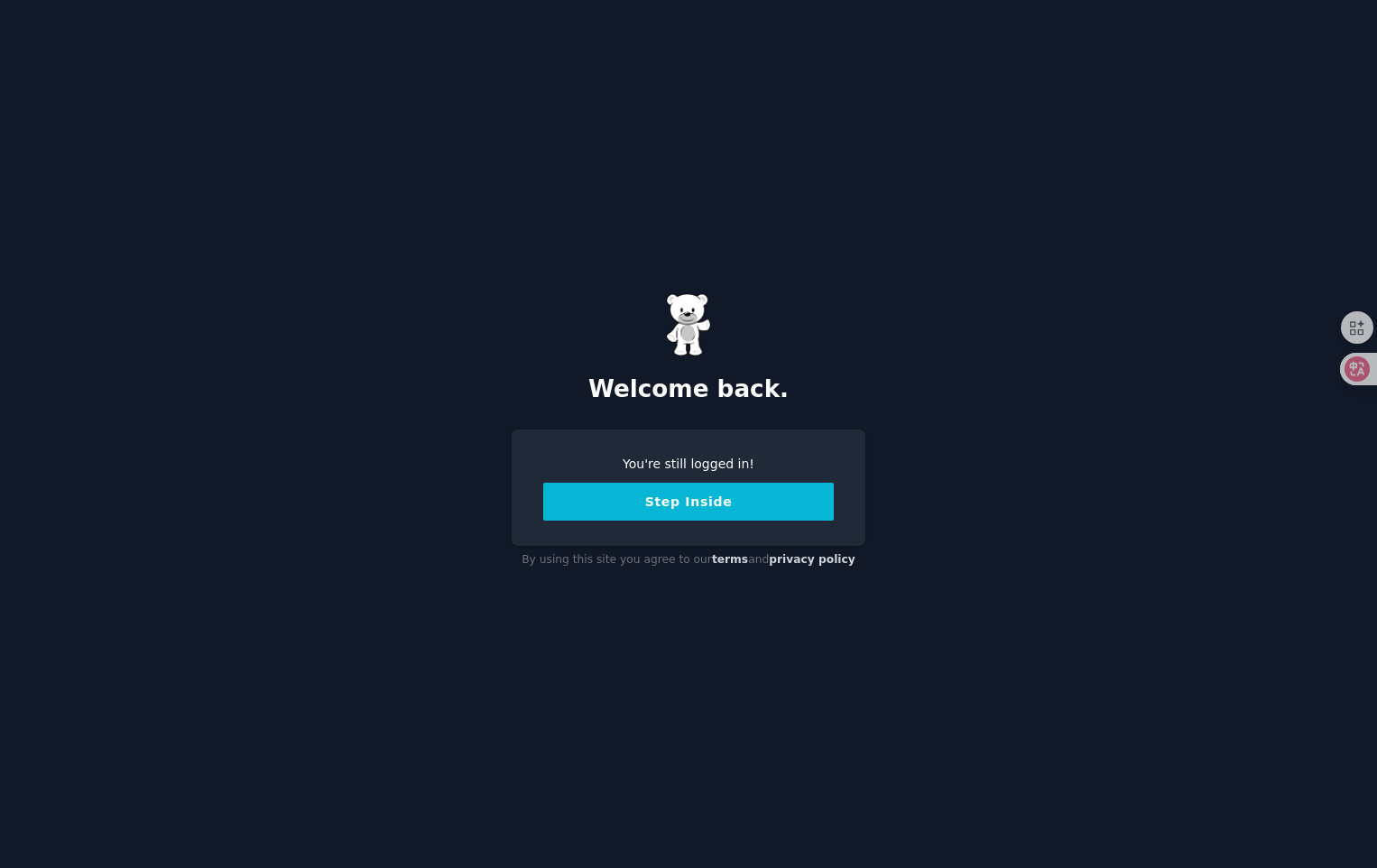
click at [681, 512] on button "Step Inside" at bounding box center [688, 502] width 291 height 38
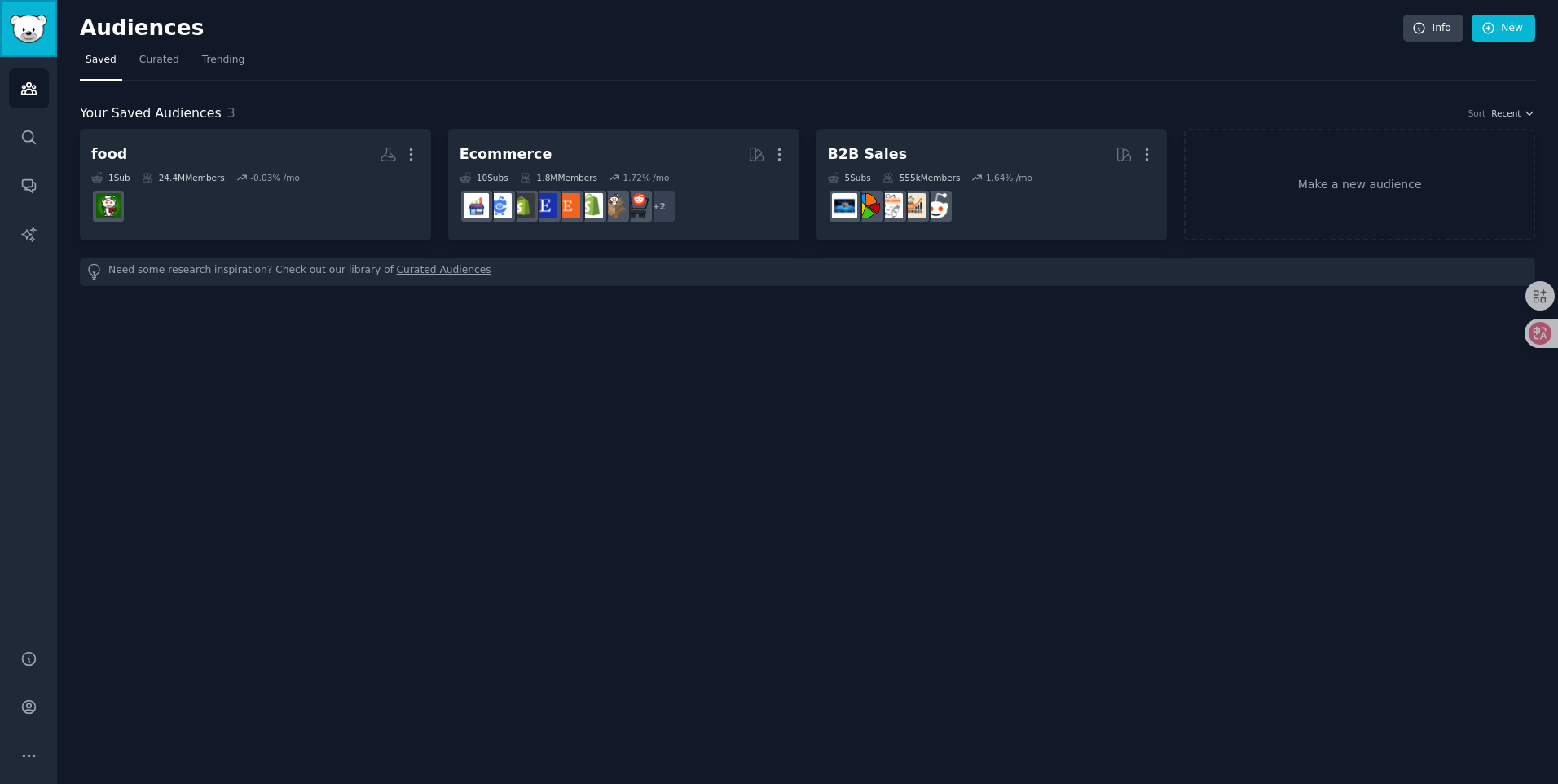
click at [19, 40] on img "Sidebar" at bounding box center [28, 29] width 38 height 28
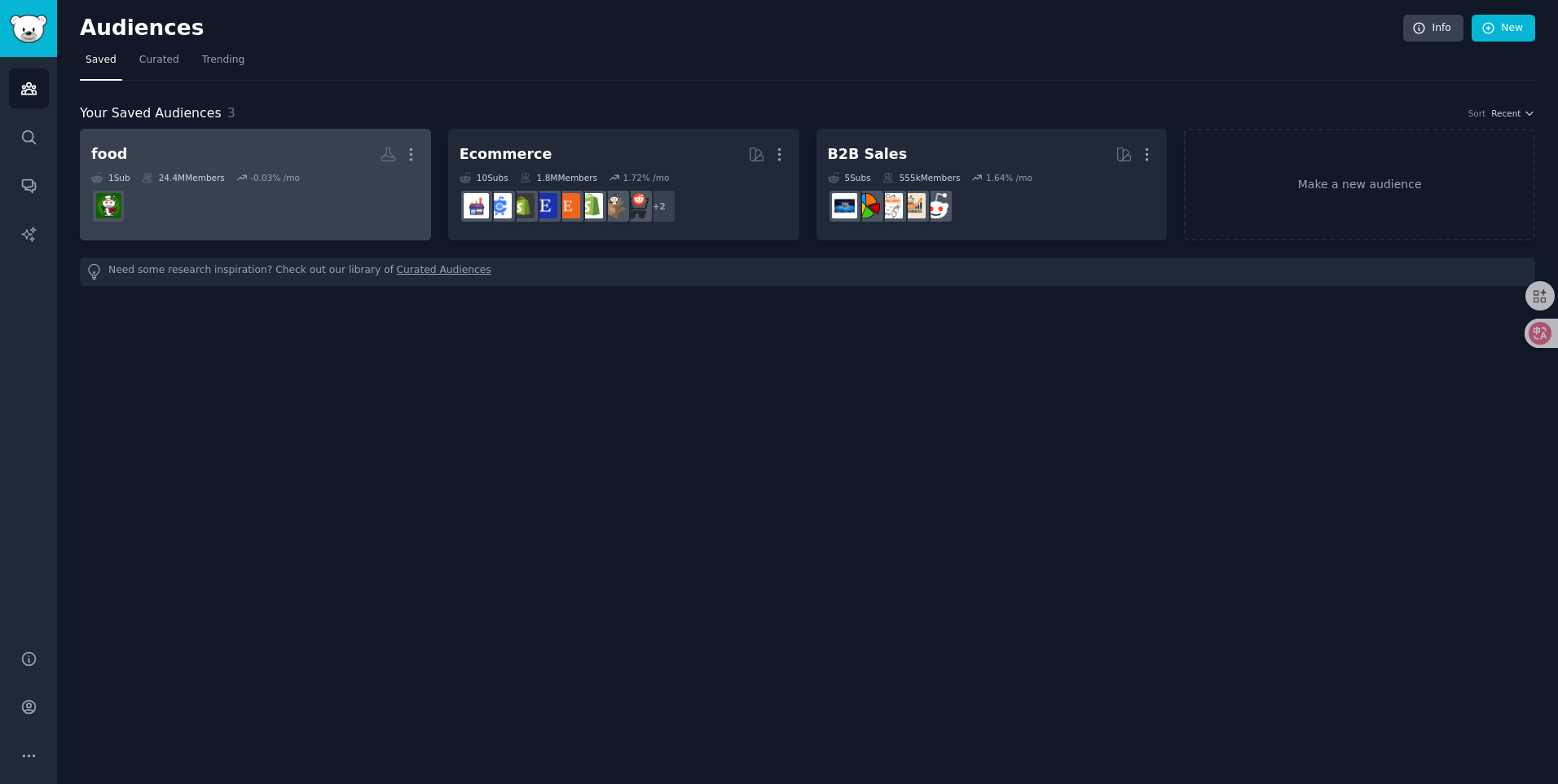
click at [273, 152] on h2 "food More" at bounding box center [255, 155] width 328 height 28
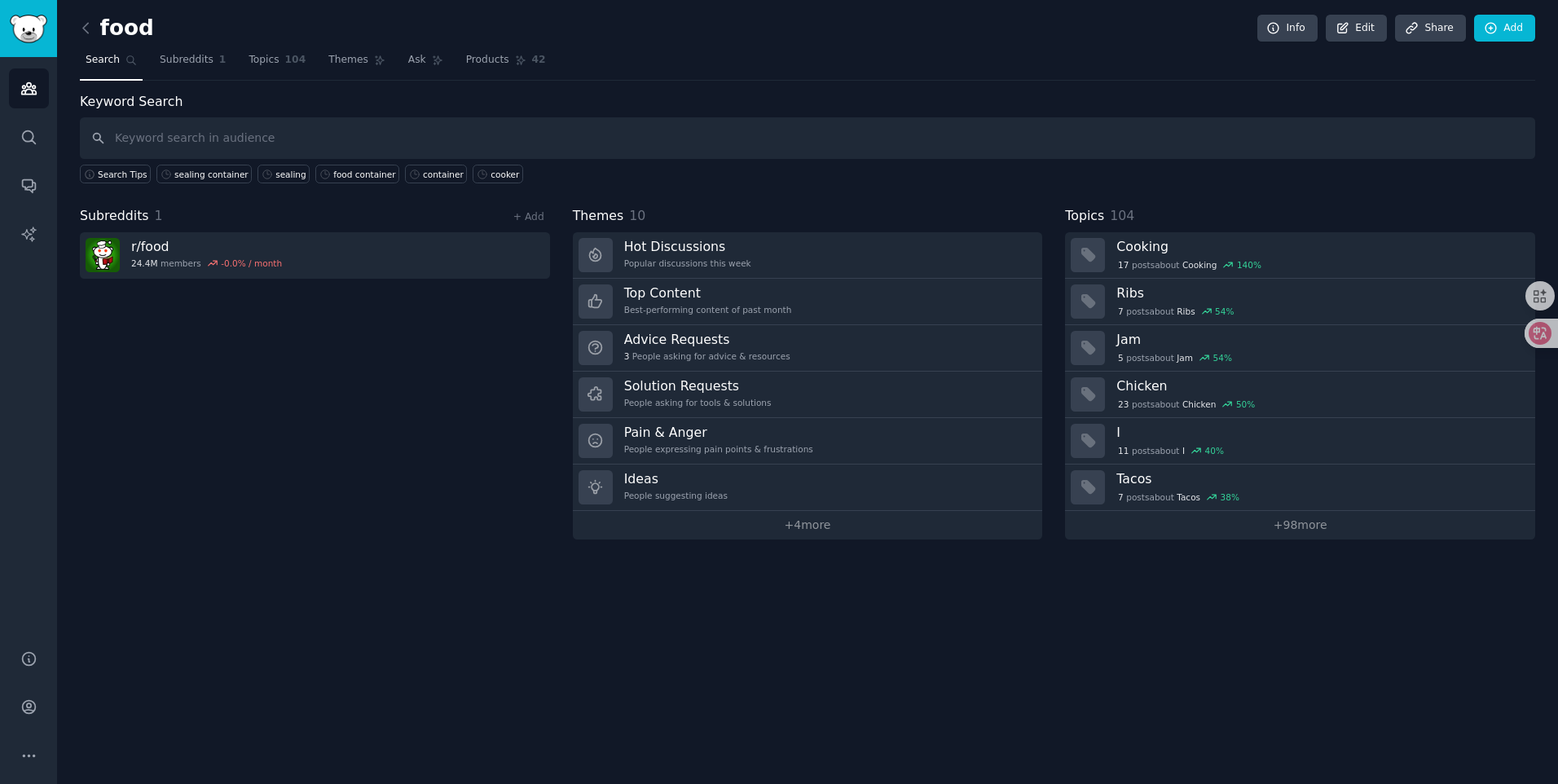
drag, startPoint x: 445, startPoint y: 142, endPoint x: 440, endPoint y: 132, distance: 11.2
click at [444, 140] on input "text" at bounding box center [807, 138] width 1455 height 42
type input "food sealing container"
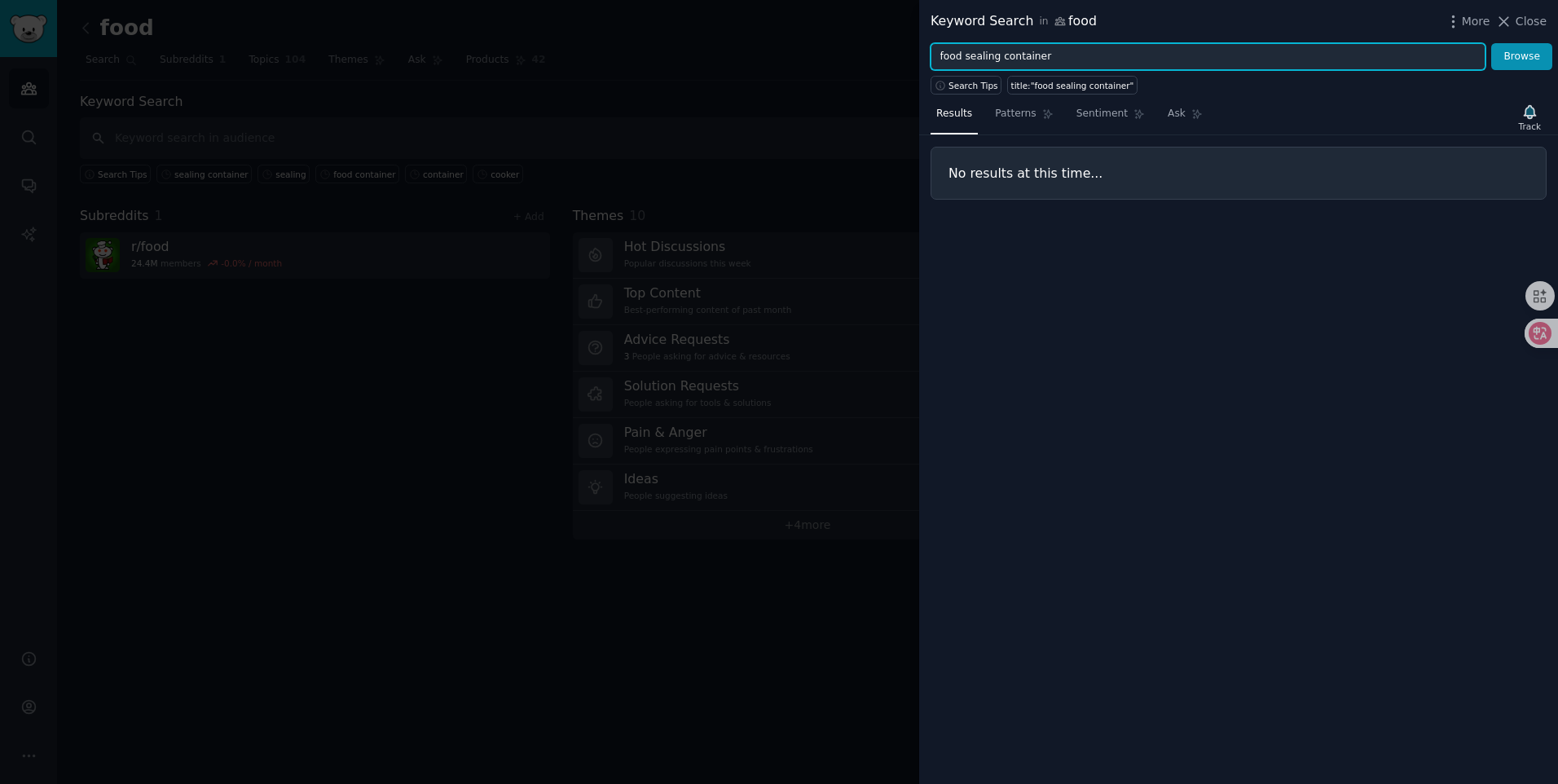
click at [978, 57] on input "food sealing container" at bounding box center [1208, 57] width 555 height 28
type input "food container"
click at [1243, 43] on button "Browse" at bounding box center [1521, 57] width 61 height 28
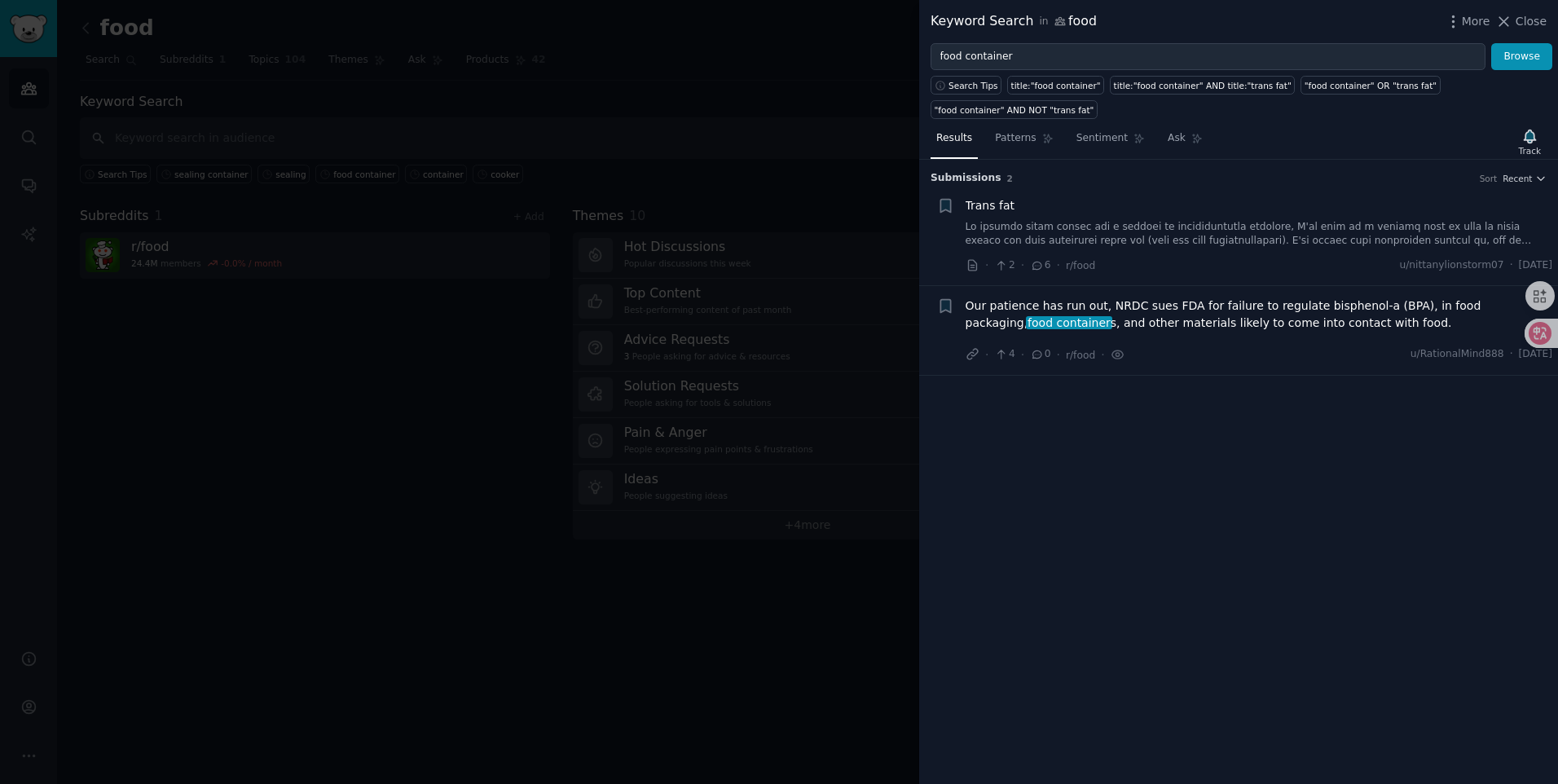
click at [701, 597] on div at bounding box center [779, 392] width 1558 height 784
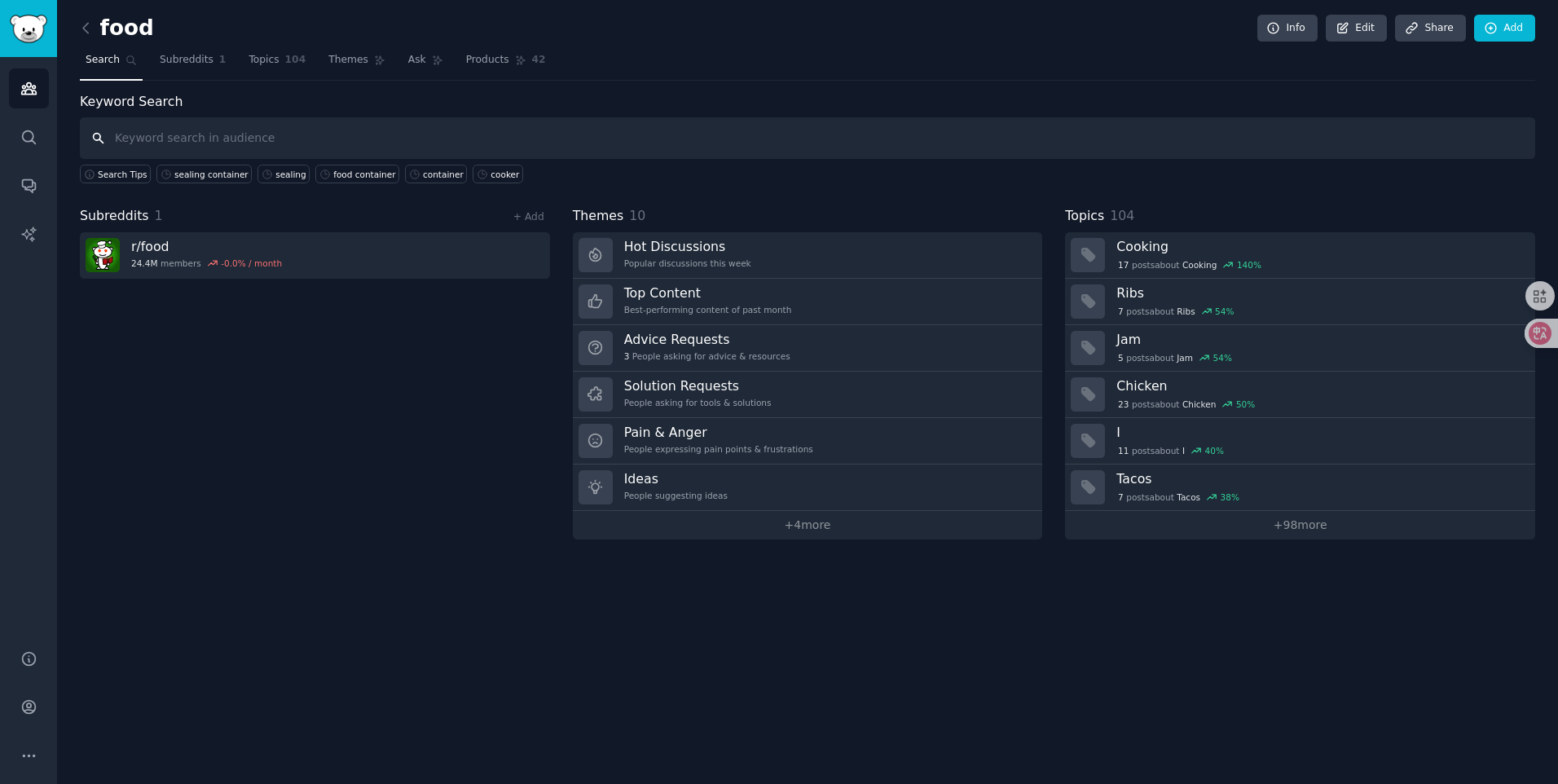
click at [239, 145] on input "text" at bounding box center [807, 138] width 1455 height 42
click at [28, 79] on link "Audiences" at bounding box center [29, 89] width 40 height 40
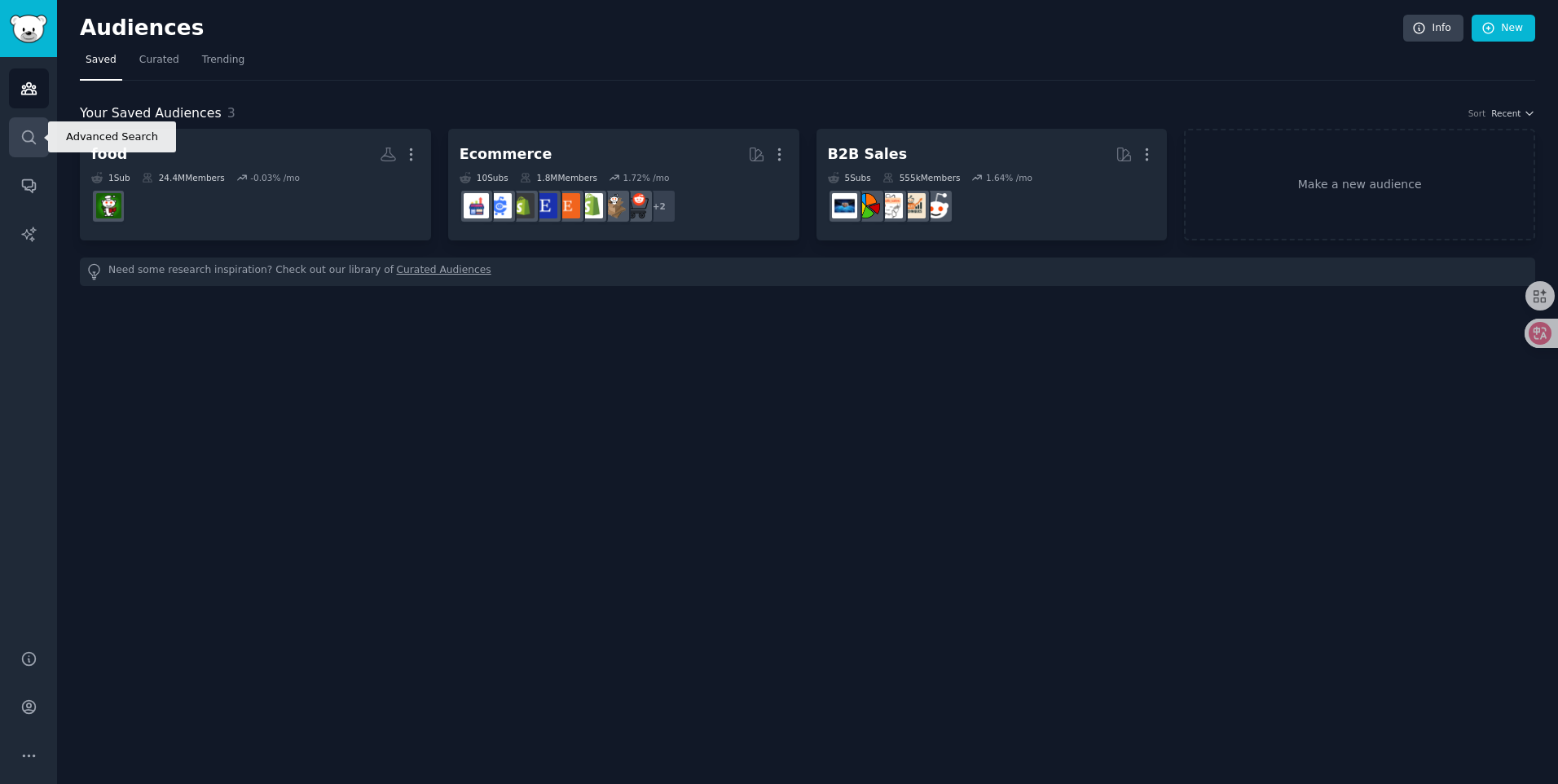
click at [27, 146] on link "Search" at bounding box center [29, 137] width 40 height 40
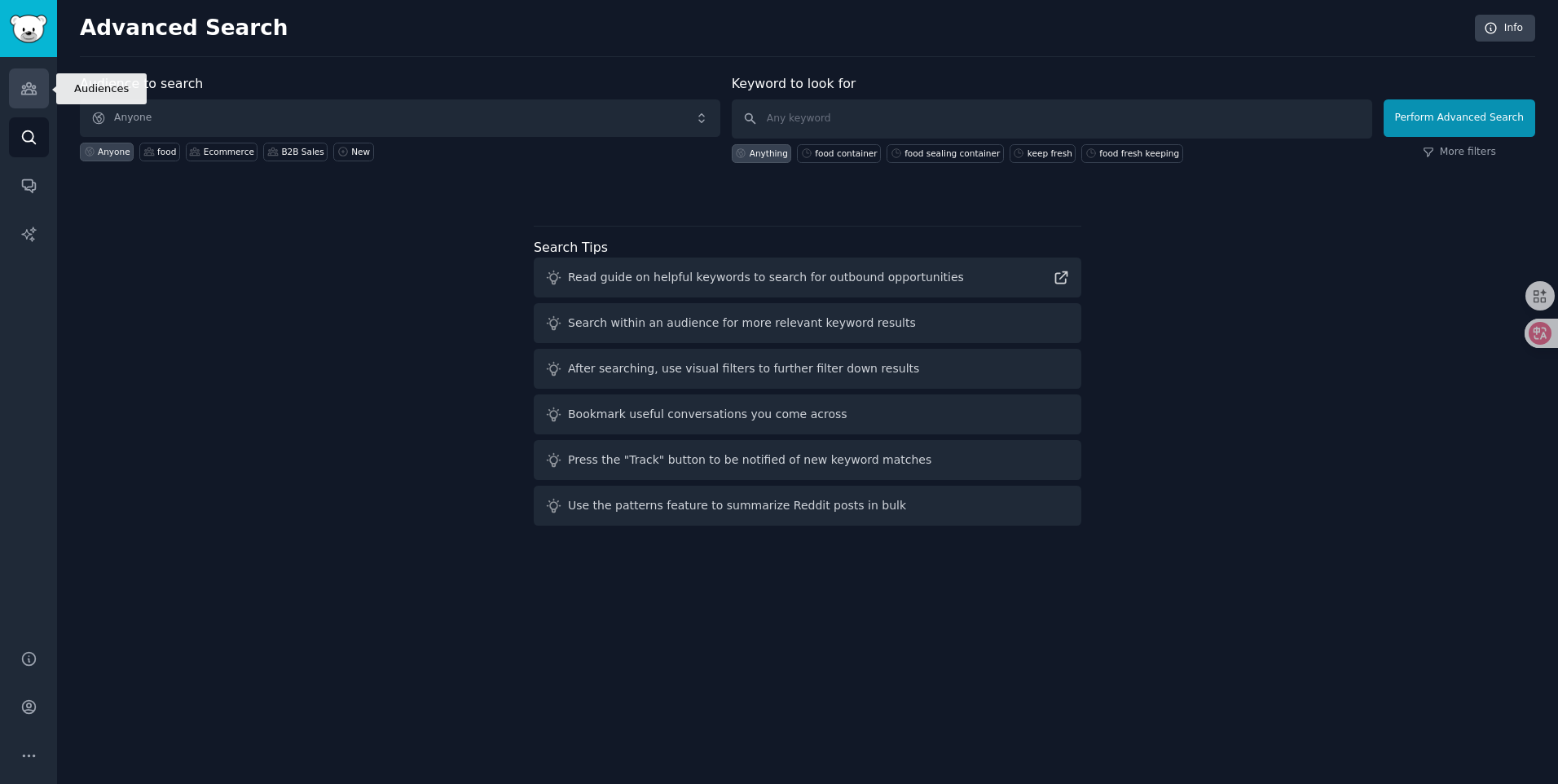
click at [29, 98] on link "Audiences" at bounding box center [29, 89] width 40 height 40
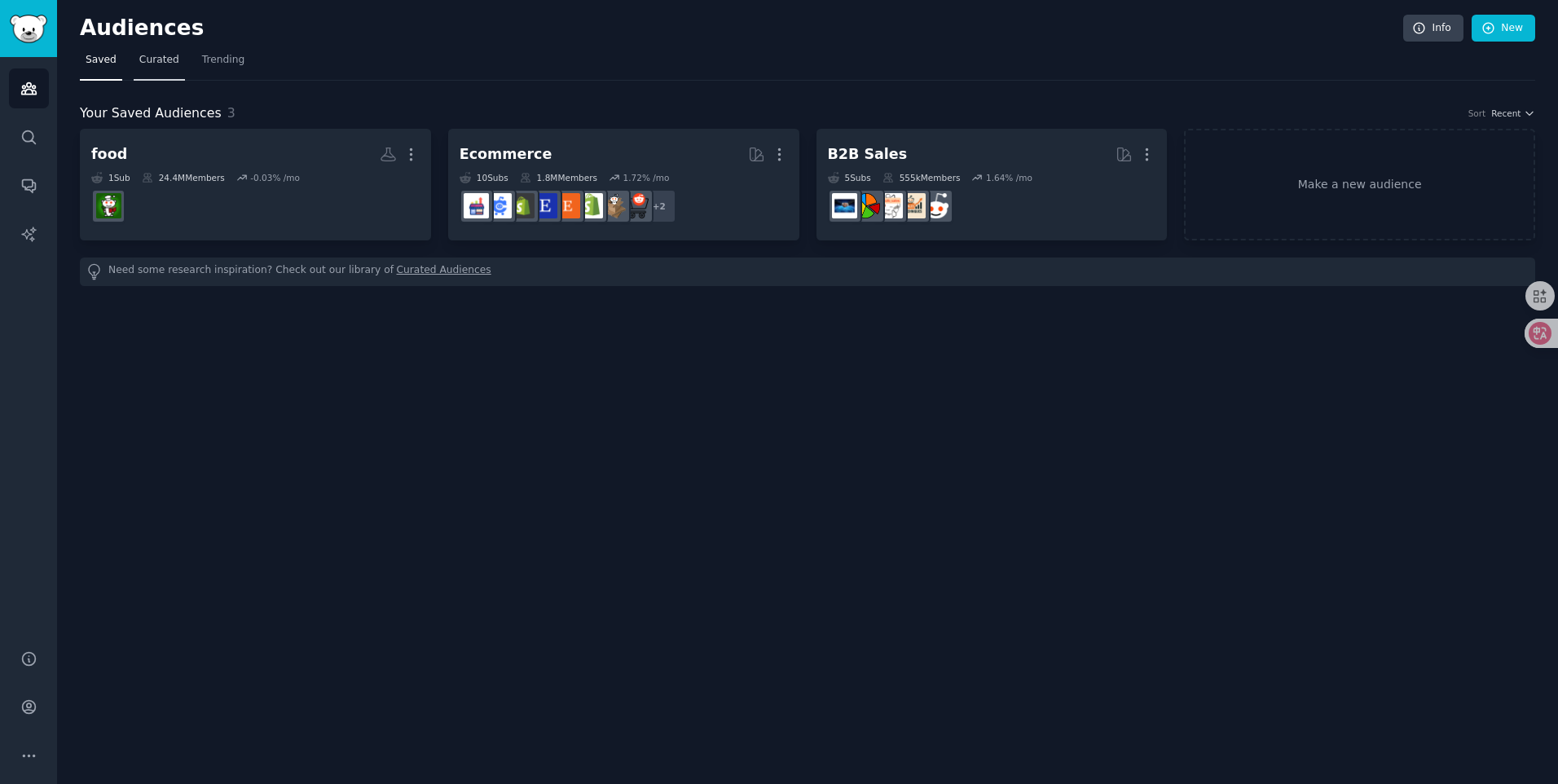
click at [176, 60] on link "Curated" at bounding box center [159, 64] width 51 height 33
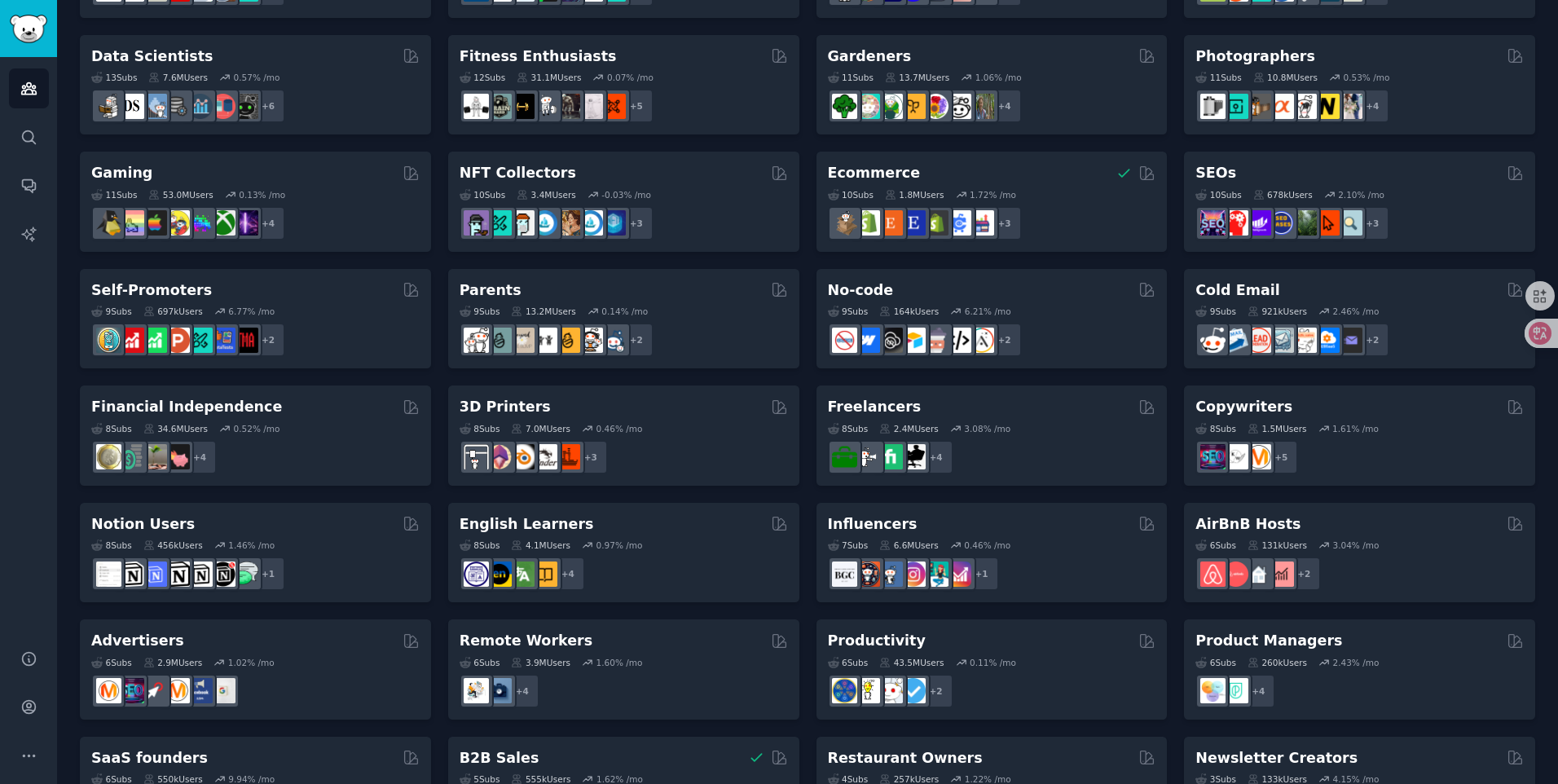
scroll to position [489, 0]
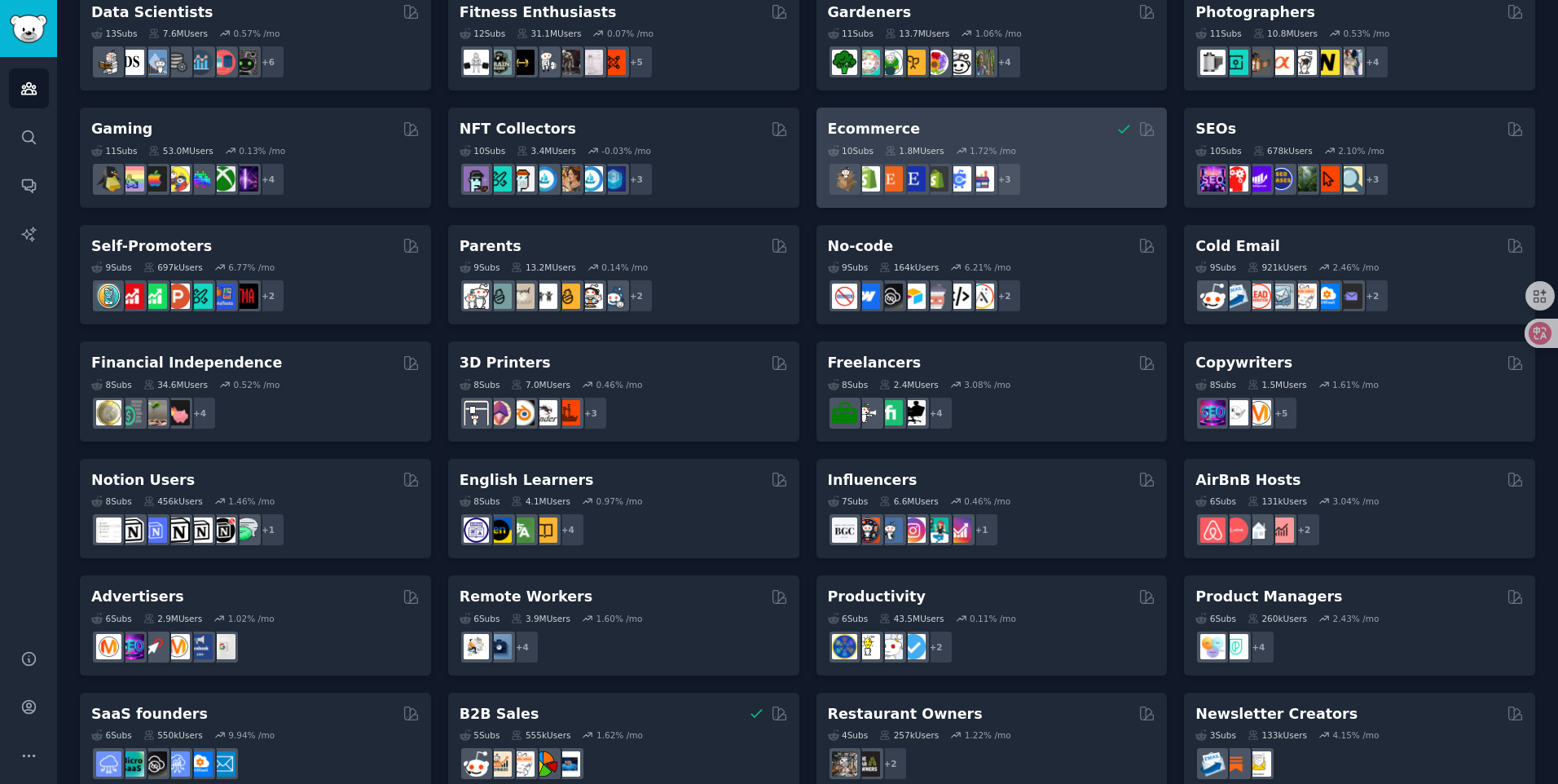
click at [1040, 170] on div "+ 3" at bounding box center [991, 179] width 328 height 34
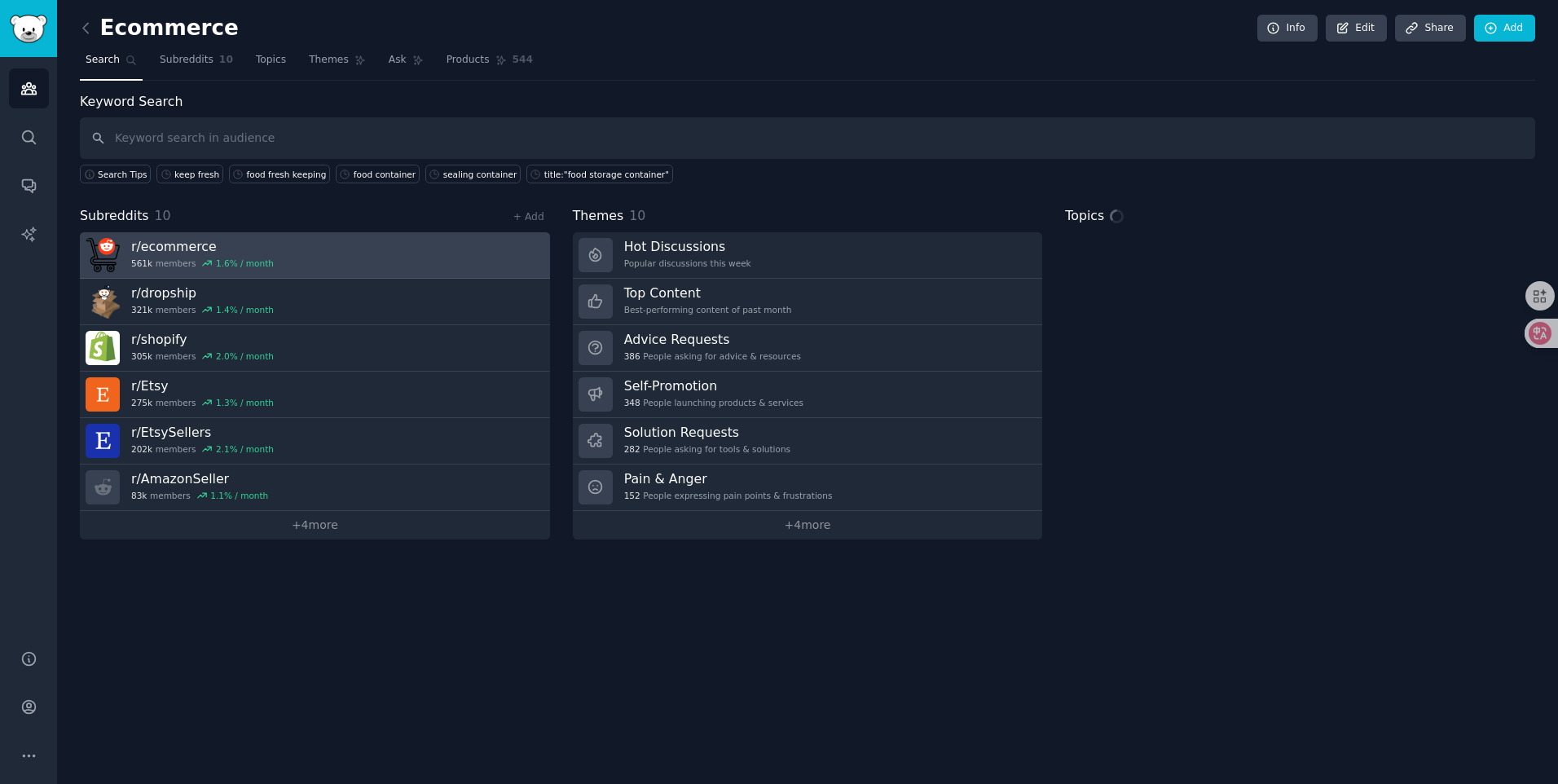
click at [339, 251] on link "r/ ecommerce 561k members 1.6 % / month" at bounding box center [315, 256] width 470 height 47
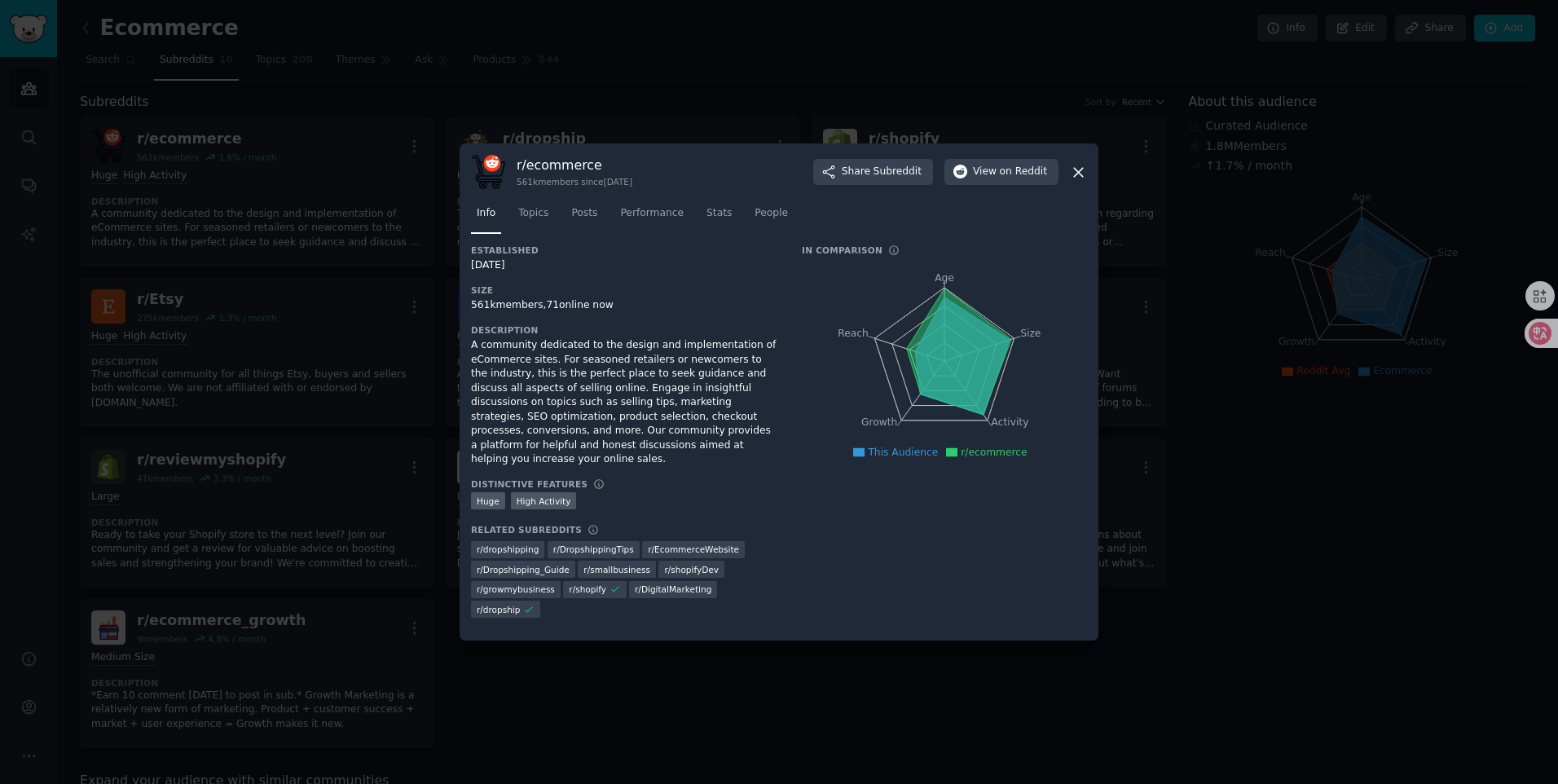
click at [1072, 170] on icon at bounding box center [1078, 172] width 17 height 17
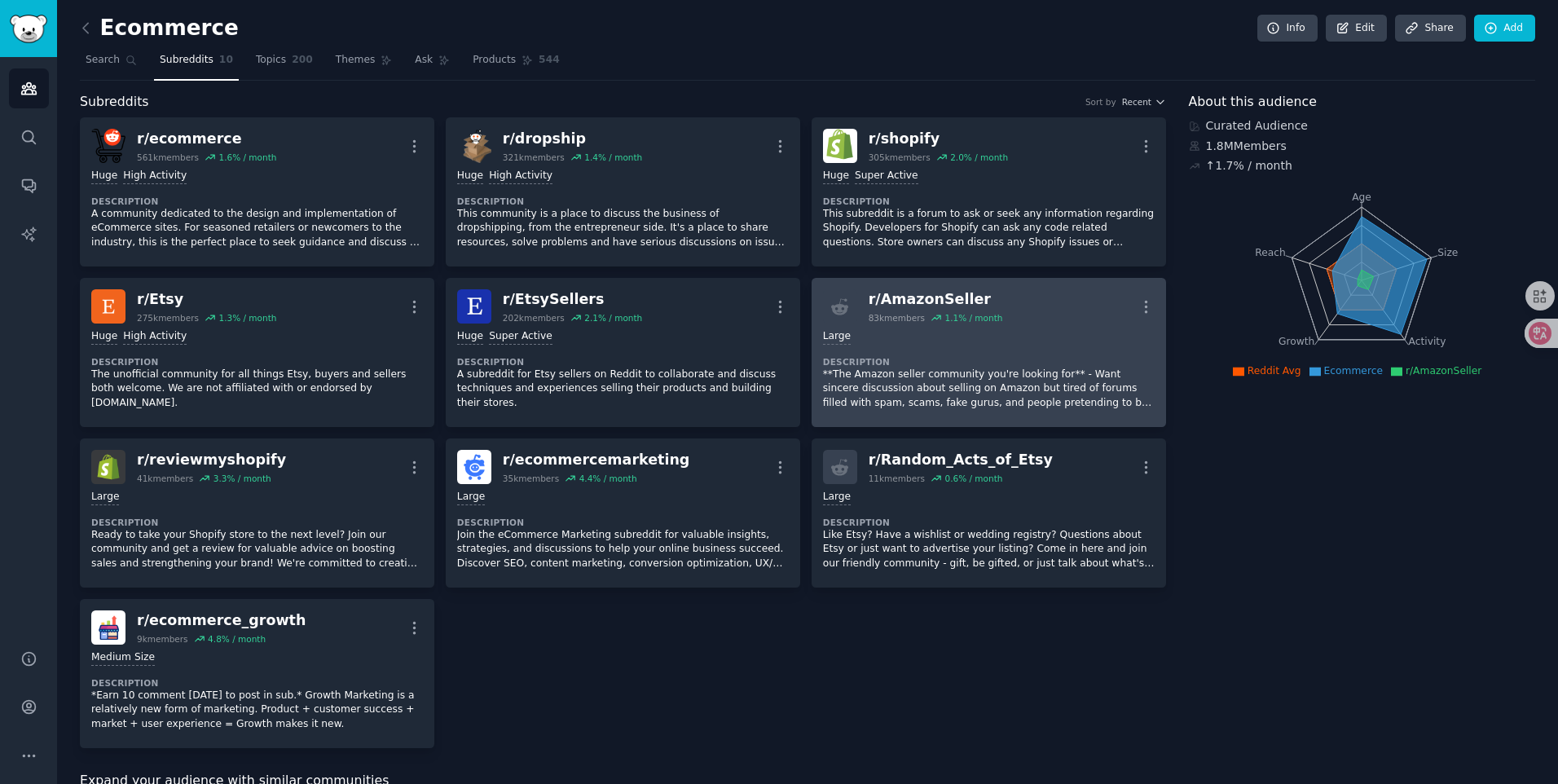
click at [973, 309] on h2 "r/ AmazonSeller 83k members 1.1 % / month" at bounding box center [935, 306] width 135 height 34
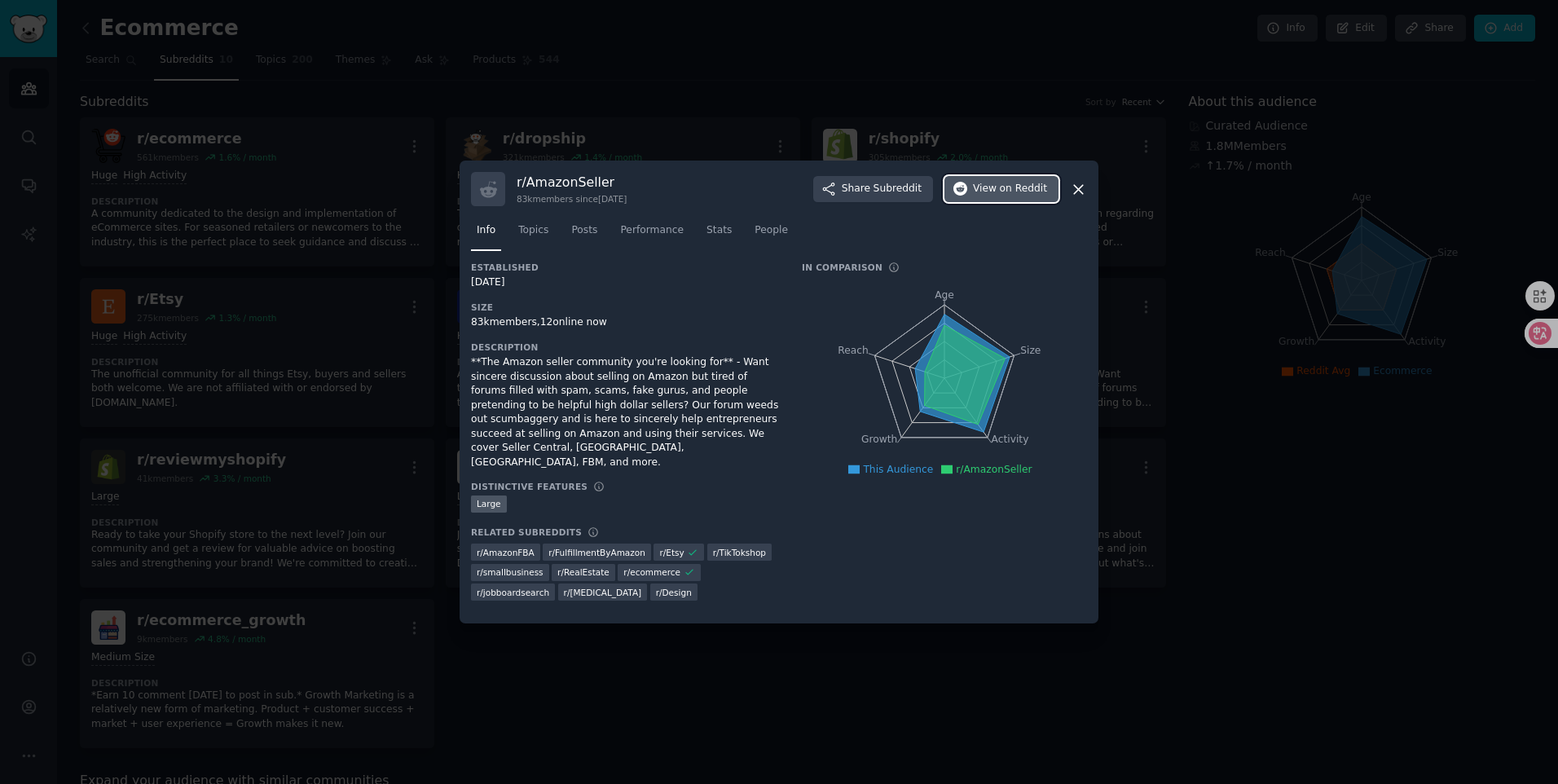
click at [1006, 196] on span "on Reddit" at bounding box center [1023, 189] width 48 height 15
click at [1083, 74] on div at bounding box center [779, 392] width 1558 height 784
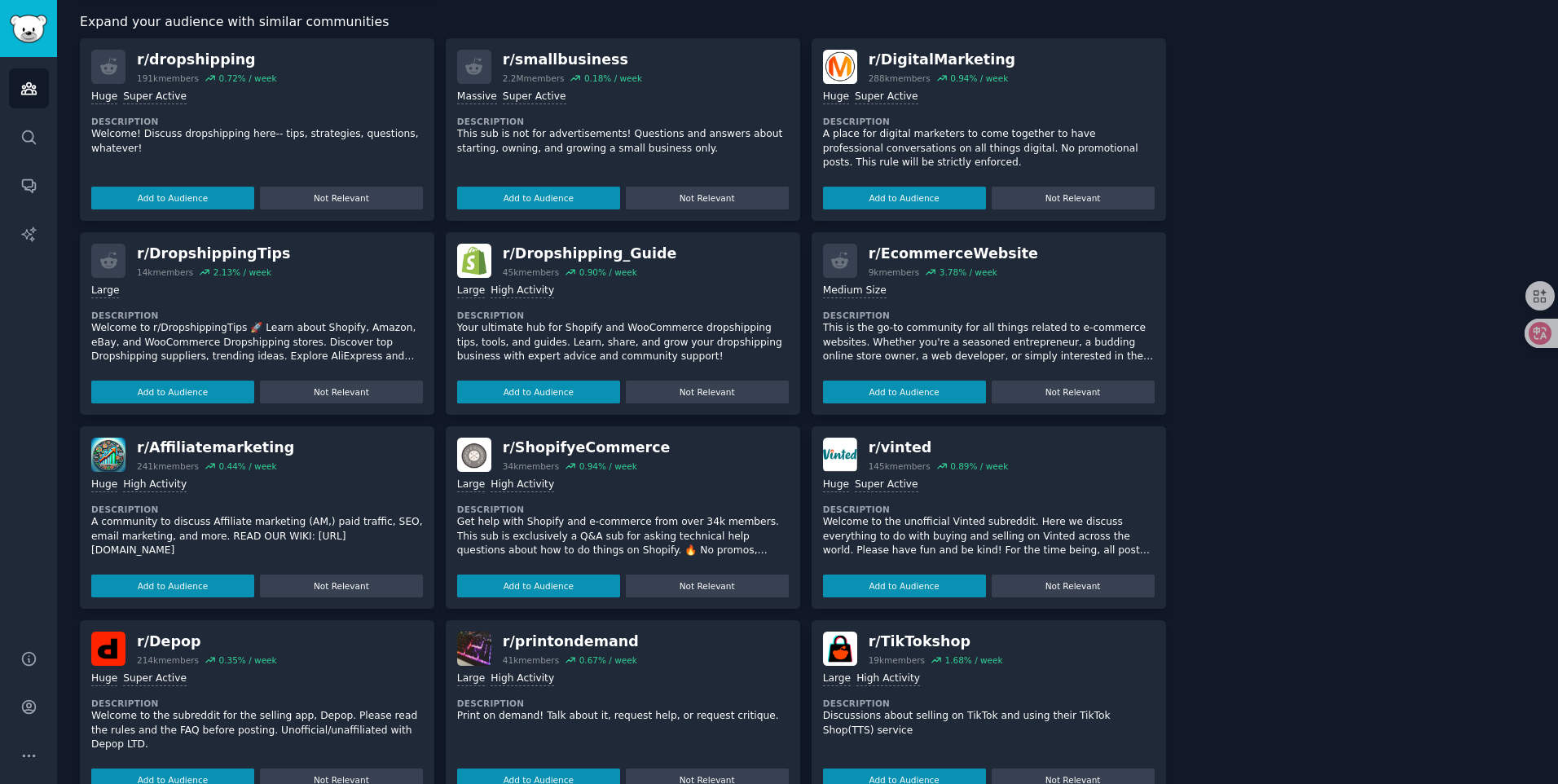
scroll to position [800, 0]
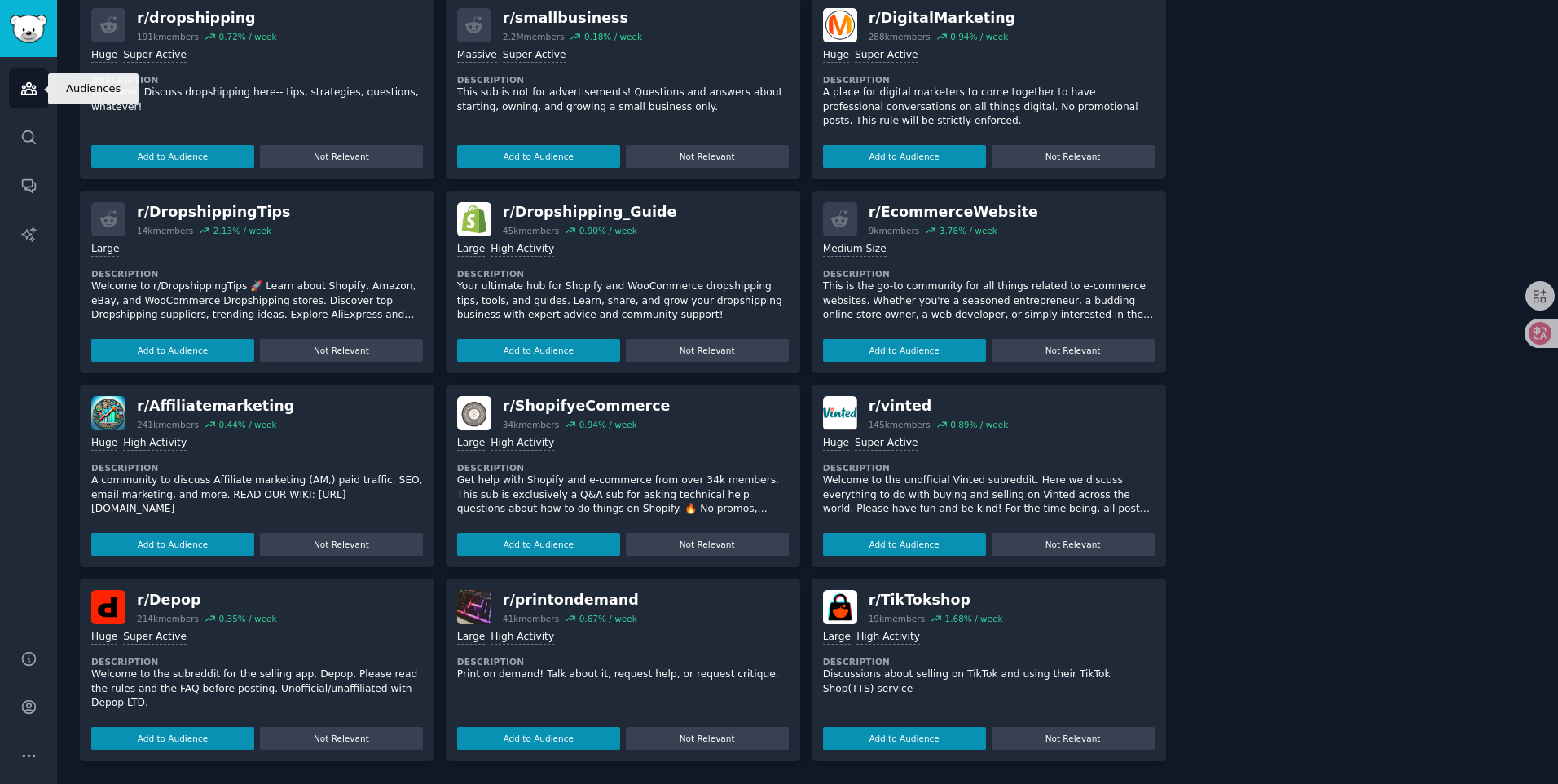
click at [30, 79] on link "Audiences" at bounding box center [29, 89] width 40 height 40
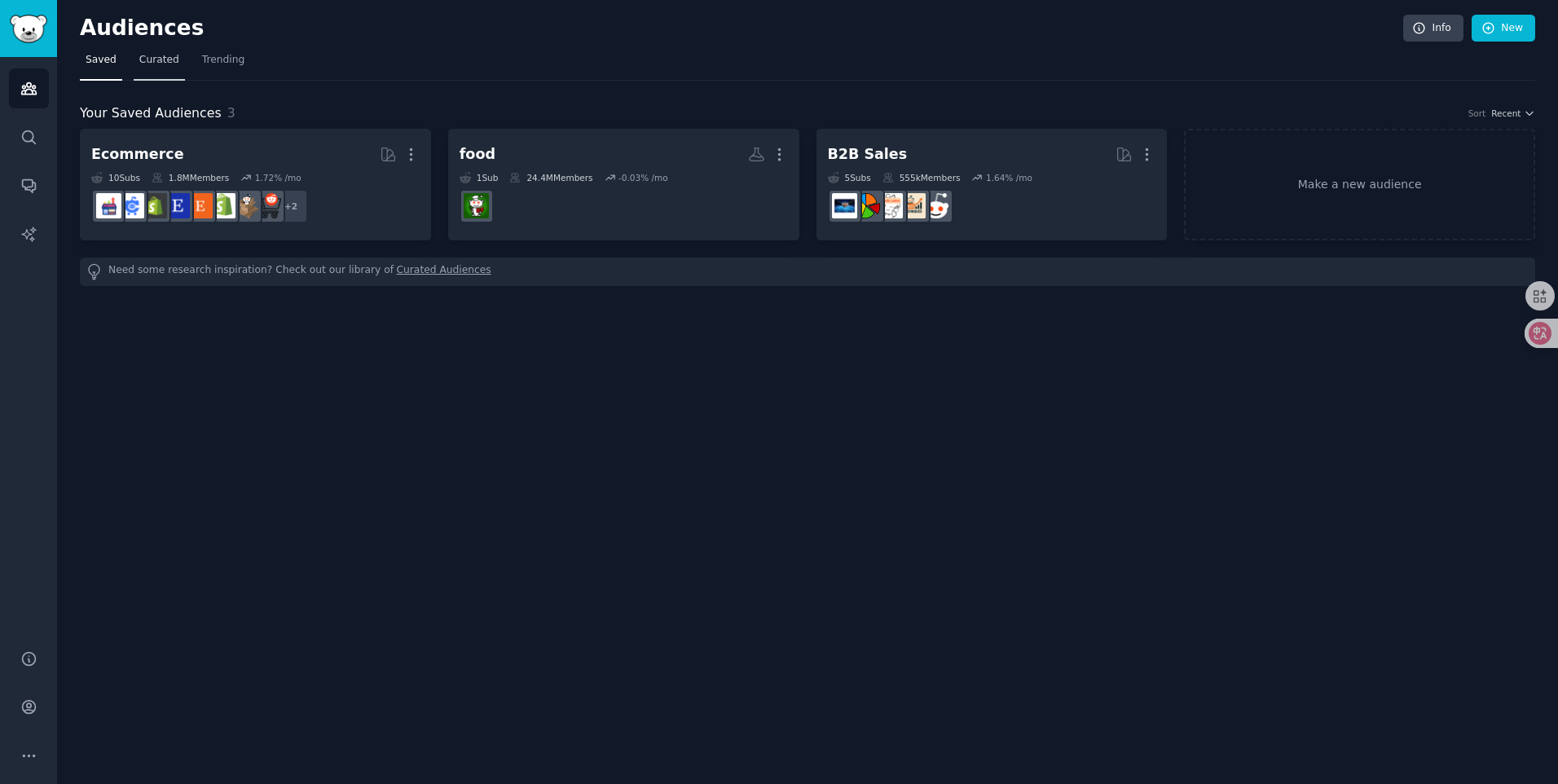
click at [166, 58] on span "Curated" at bounding box center [160, 60] width 40 height 15
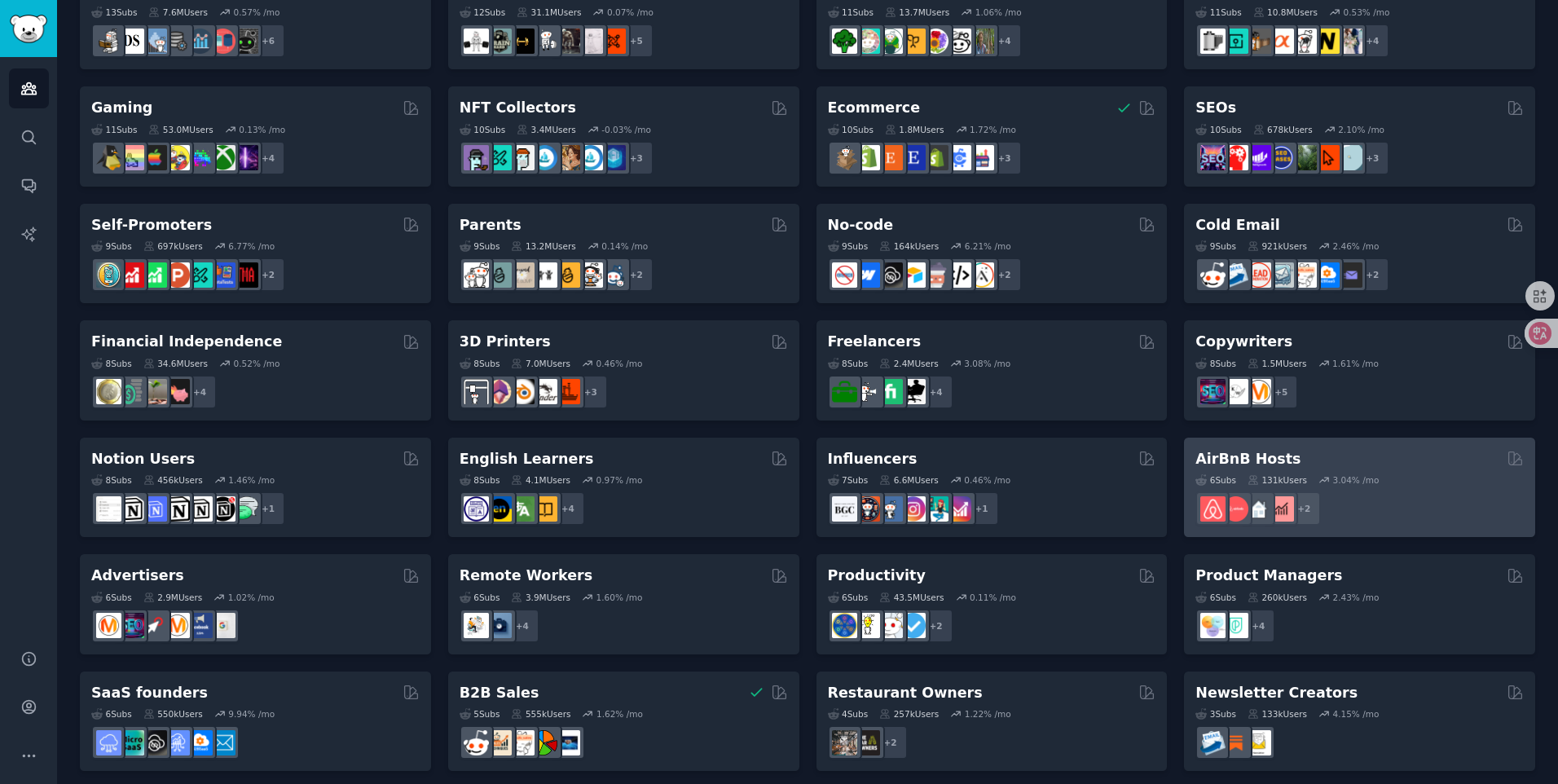
scroll to position [520, 0]
